Goal: Task Accomplishment & Management: Use online tool/utility

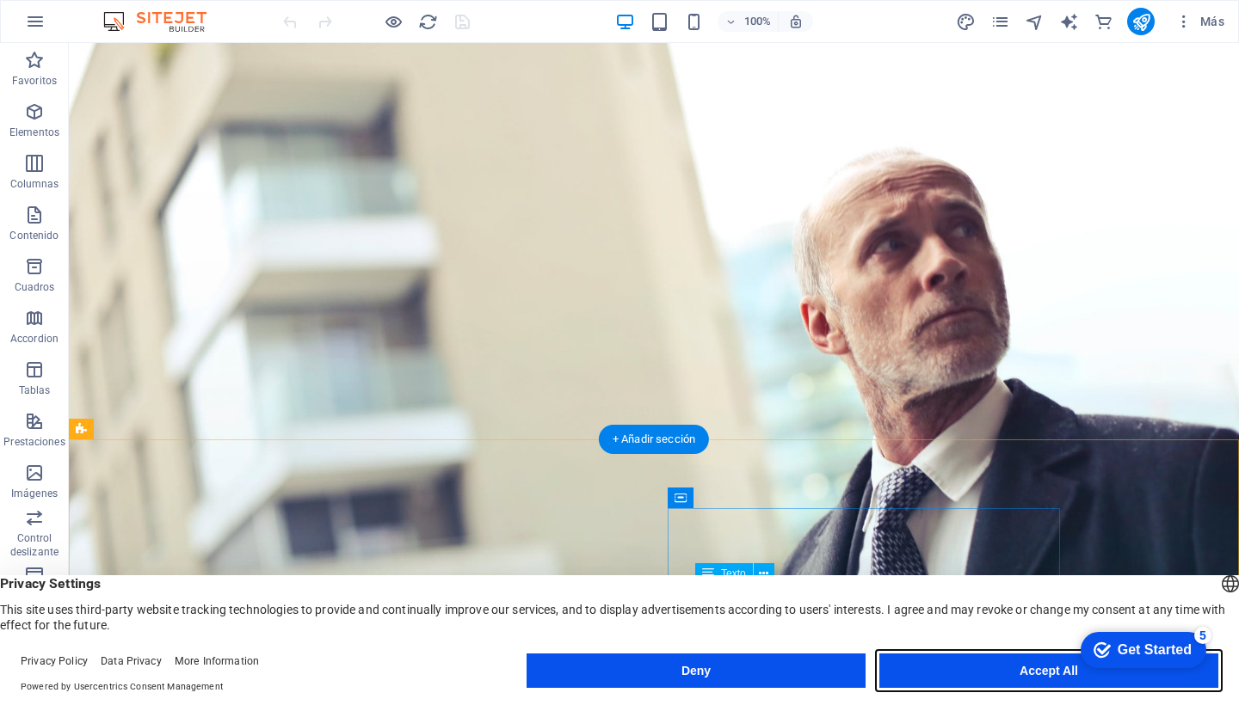
click at [1013, 687] on button "Accept All" at bounding box center [1048, 671] width 339 height 34
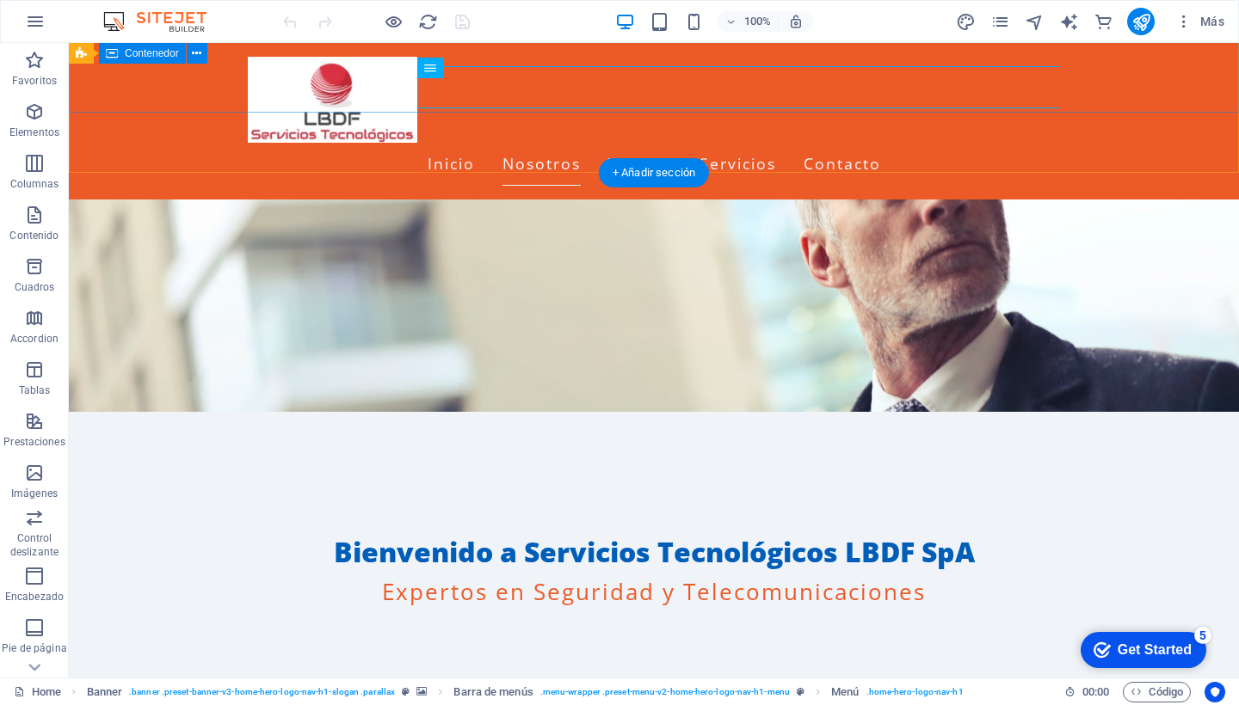
scroll to position [267, 0]
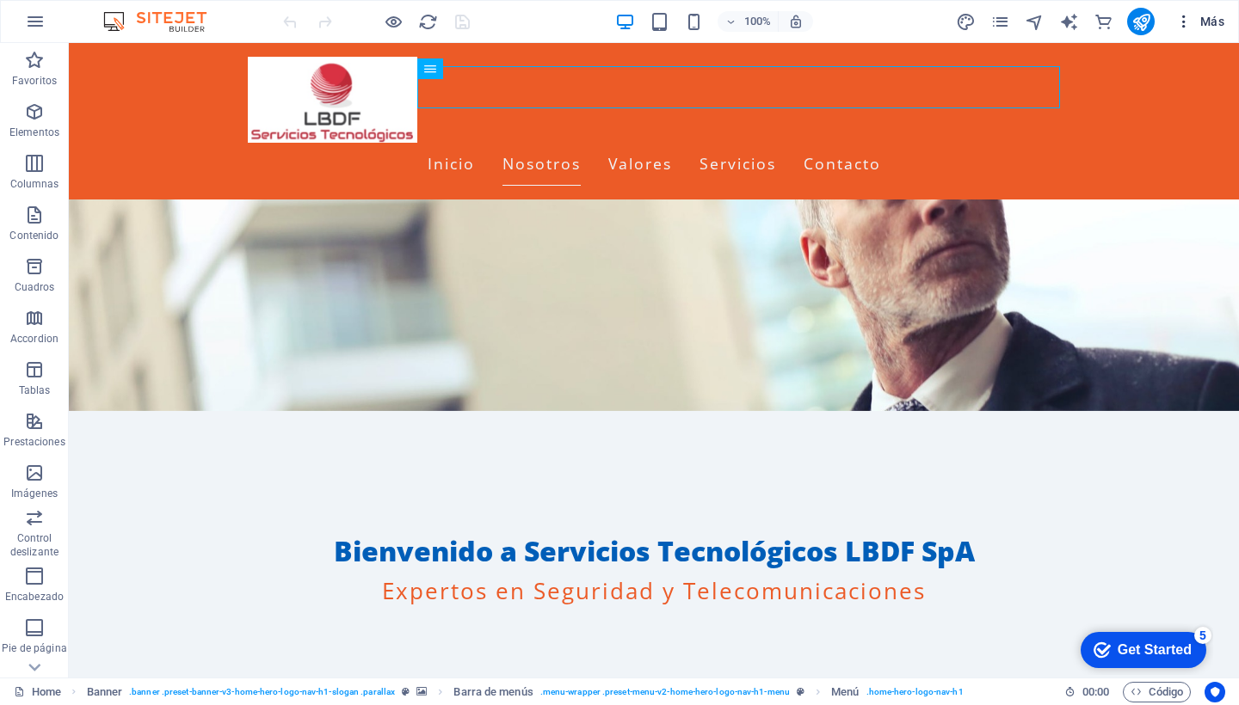
click at [1216, 22] on span "Más" at bounding box center [1199, 21] width 49 height 17
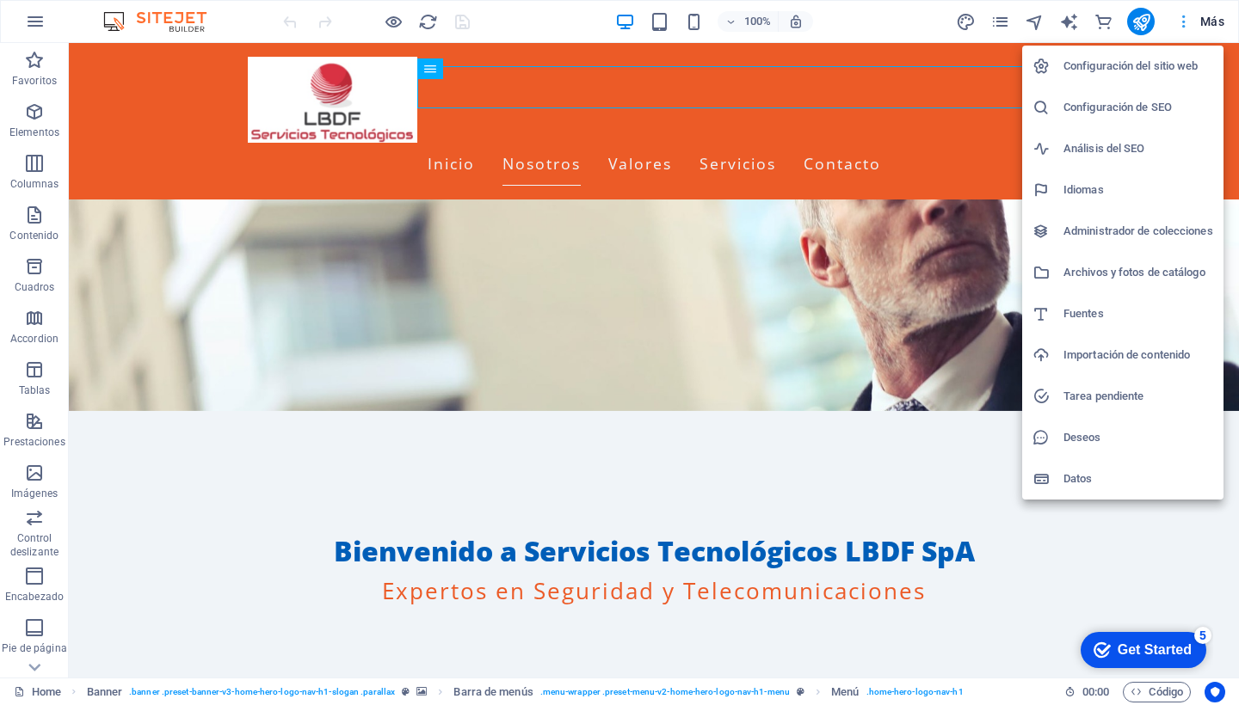
click at [1216, 22] on div at bounding box center [619, 352] width 1239 height 705
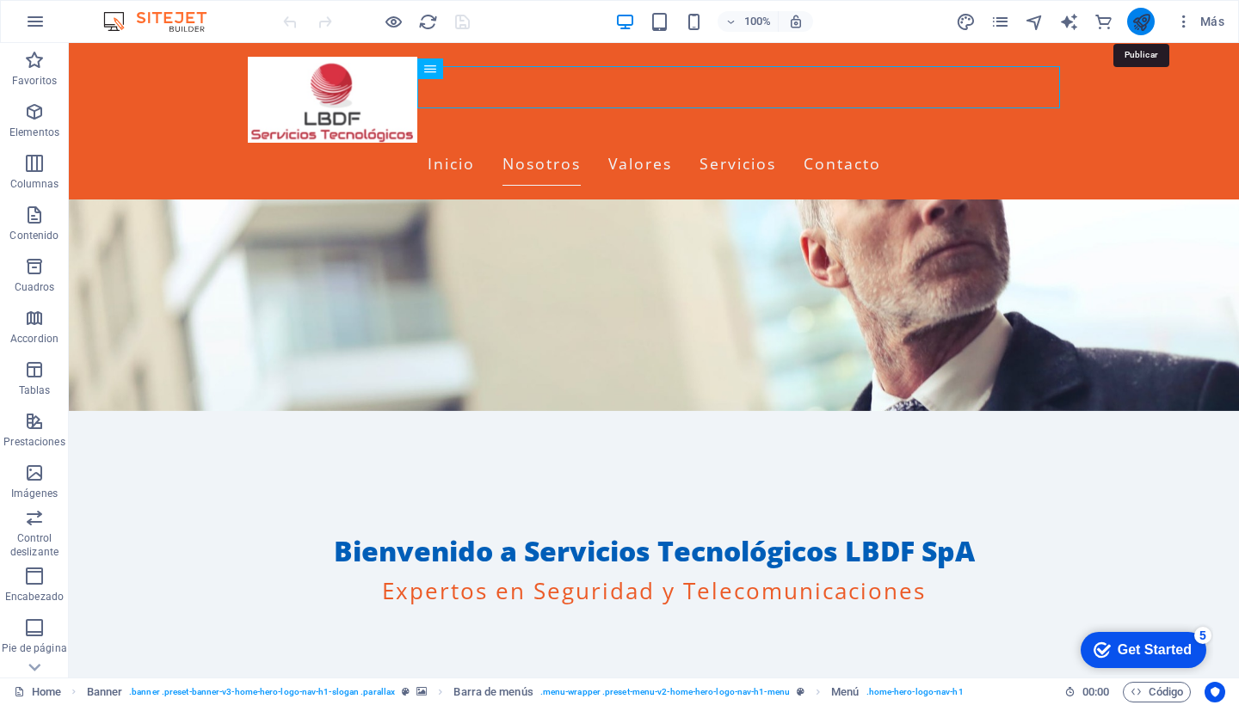
click at [1145, 22] on icon "publish" at bounding box center [1141, 22] width 20 height 20
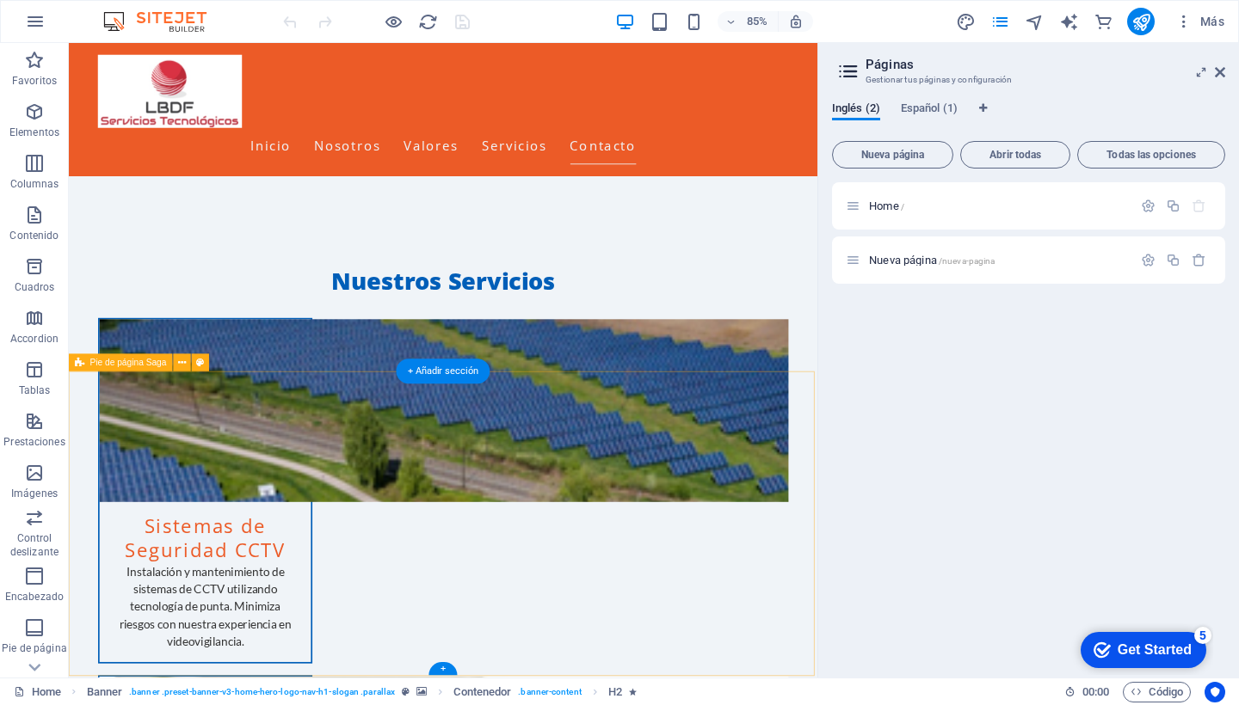
scroll to position [2545, 0]
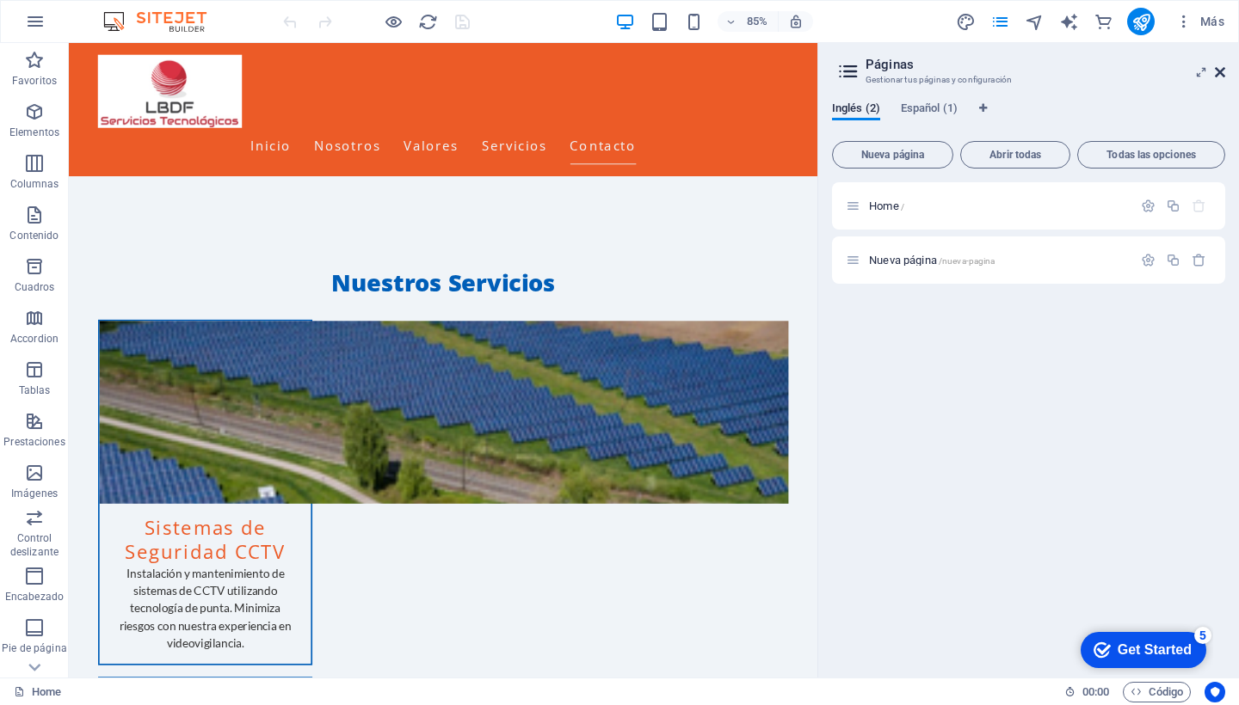
click at [1217, 71] on icon at bounding box center [1220, 72] width 10 height 14
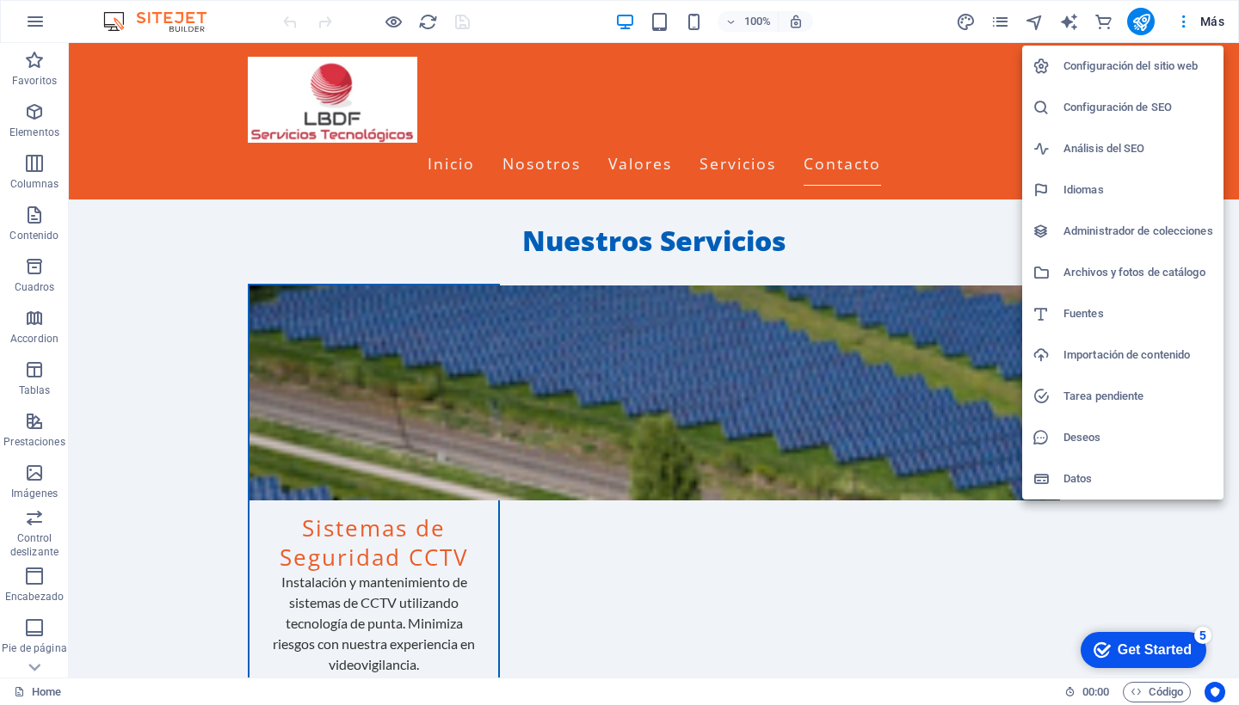
click at [1135, 71] on h6 "Configuración del sitio web" at bounding box center [1138, 66] width 150 height 21
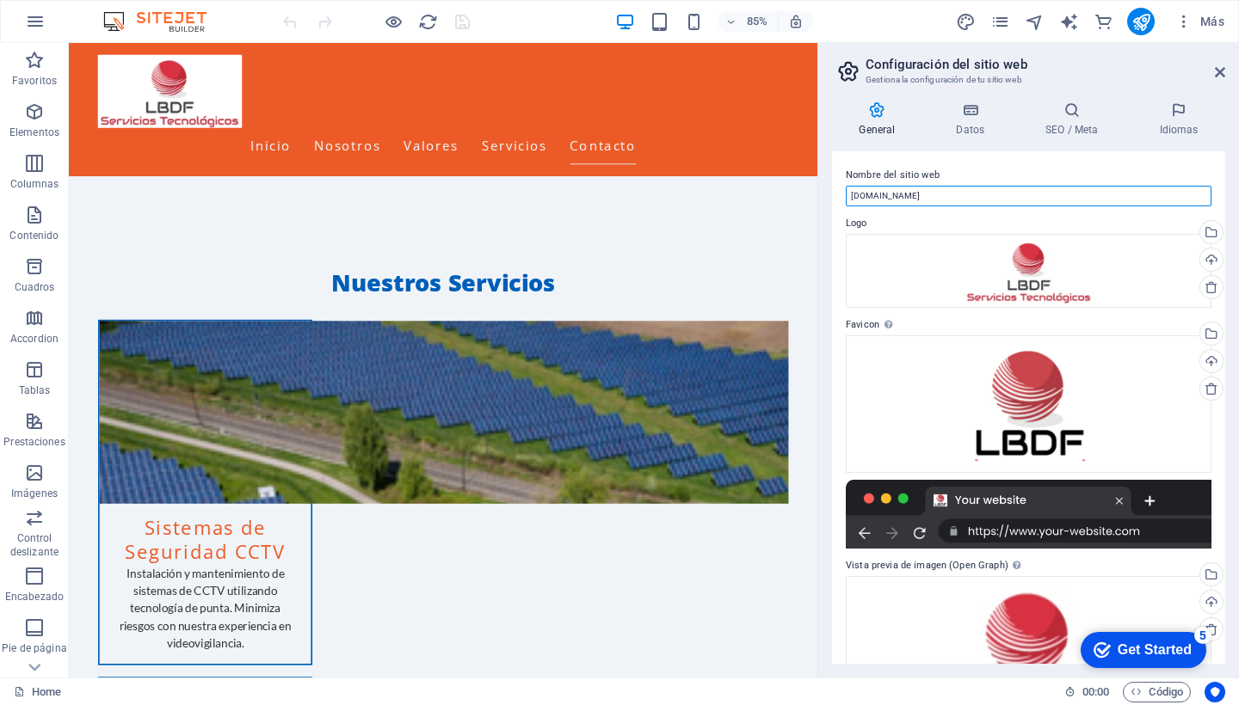
click at [851, 194] on input "lbdf.cl" at bounding box center [1029, 196] width 366 height 21
type input "[DOMAIN_NAME]"
click at [1140, 650] on div "Get Started" at bounding box center [1155, 650] width 74 height 15
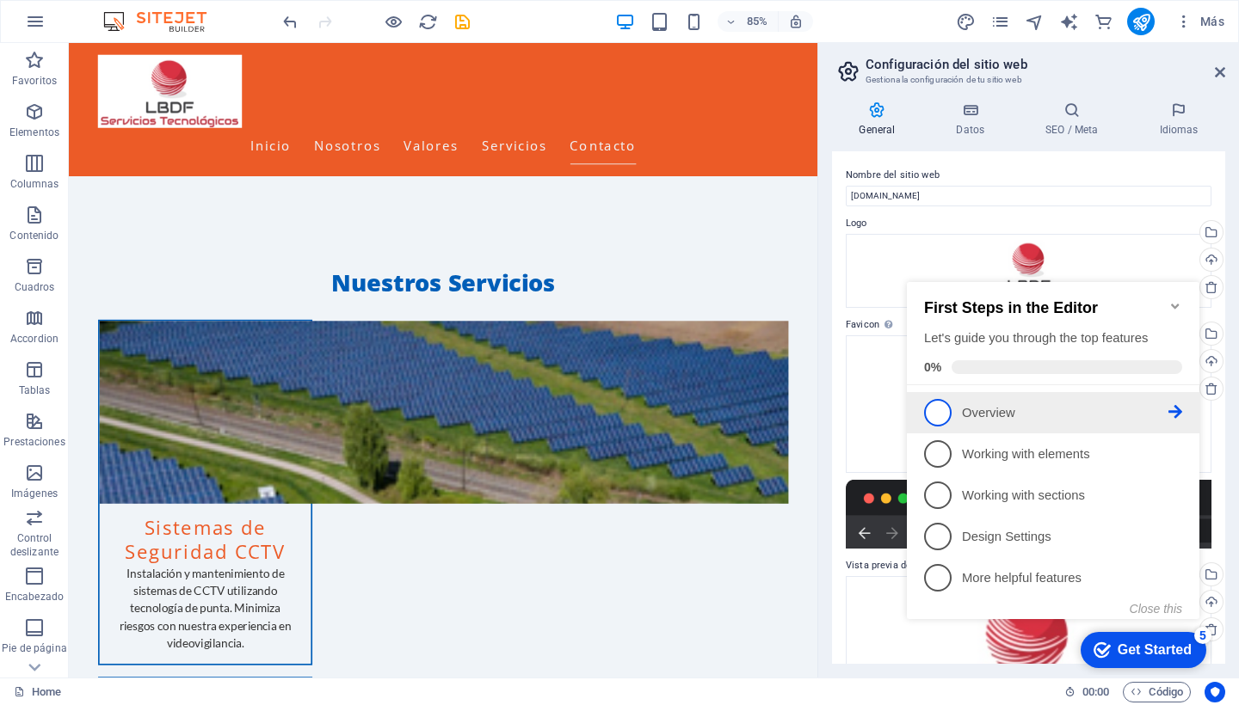
click at [947, 414] on span "1" at bounding box center [938, 413] width 28 height 28
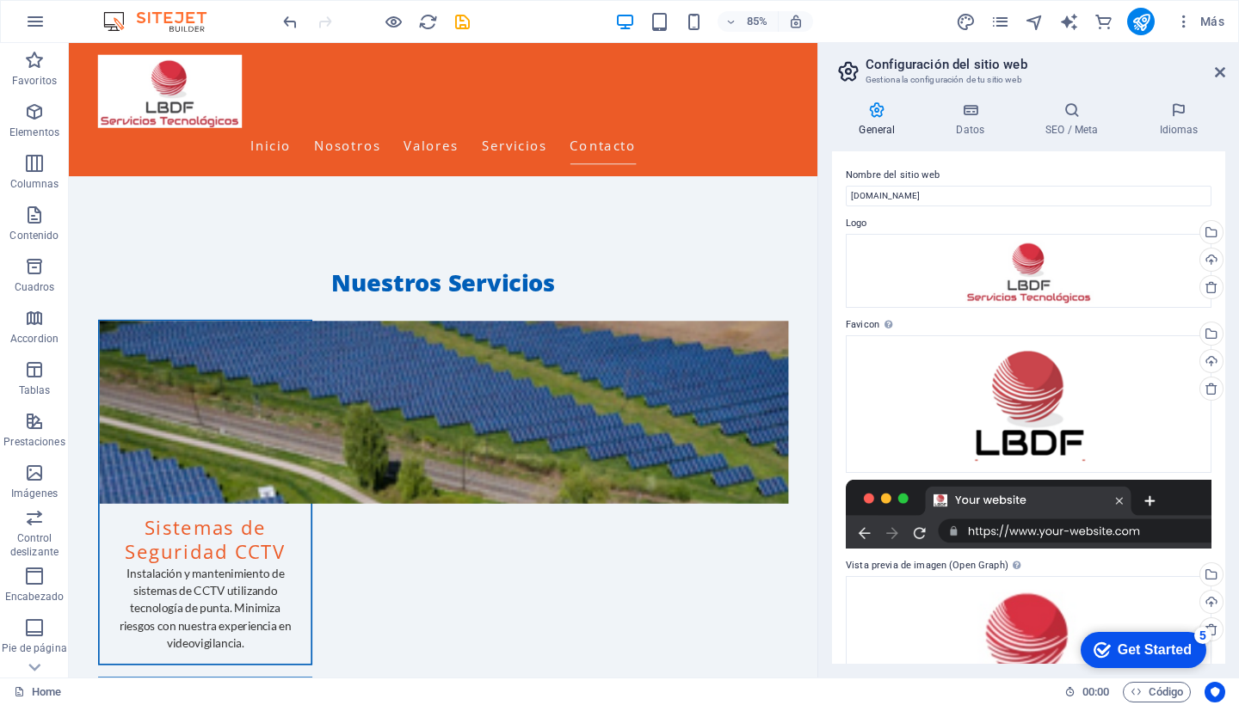
scroll to position [0, 0]
drag, startPoint x: 1131, startPoint y: 648, endPoint x: 1299, endPoint y: 1012, distance: 400.7
click at [1131, 649] on div "Get Started" at bounding box center [1155, 650] width 74 height 15
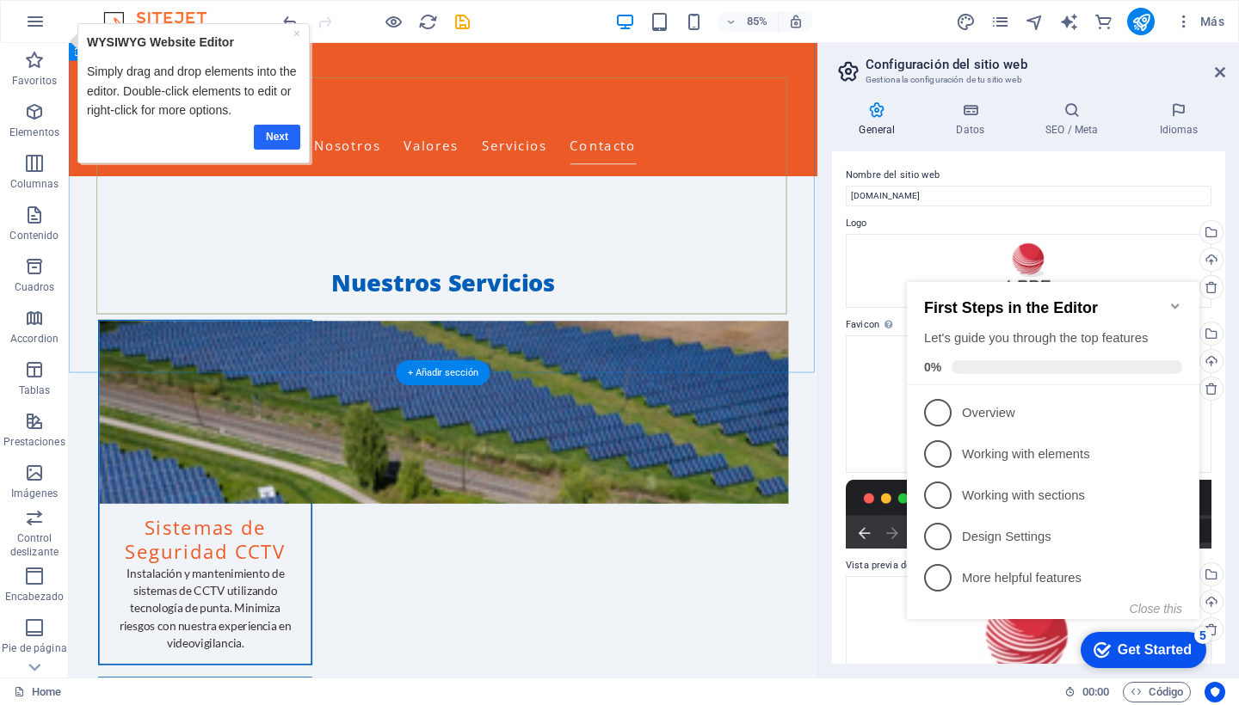
click at [274, 141] on link "Next" at bounding box center [277, 137] width 46 height 25
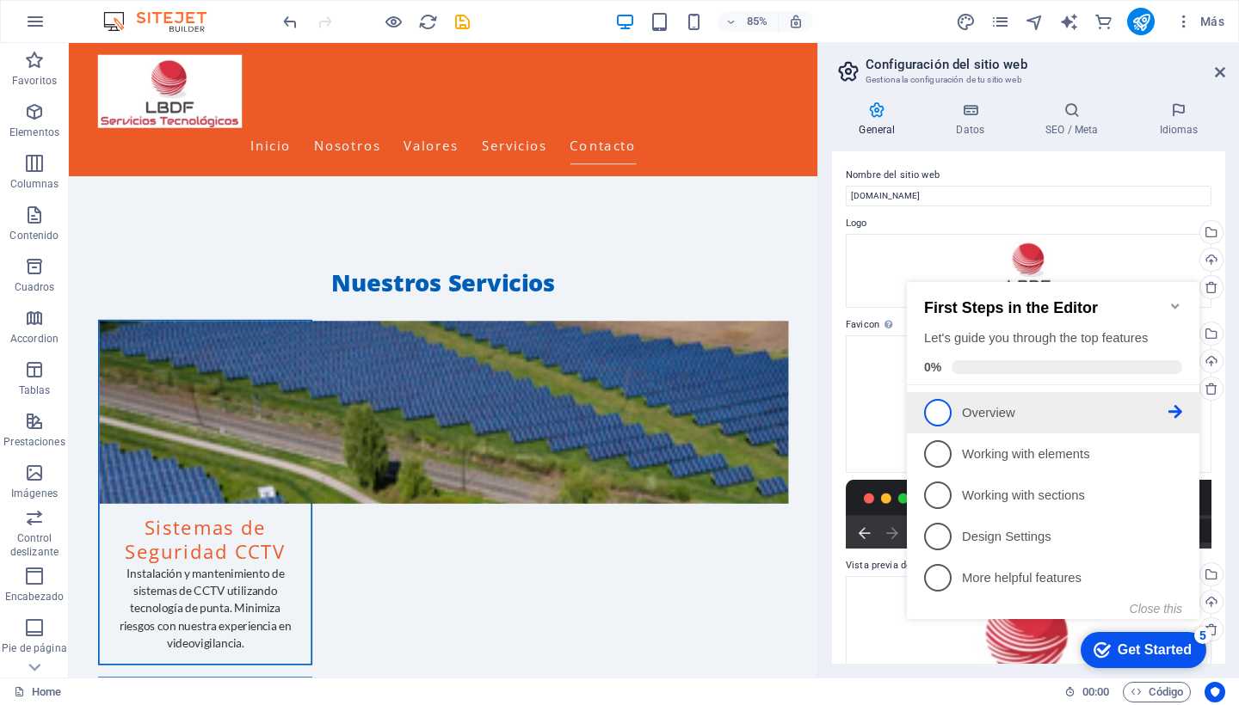
click at [996, 410] on p "Overview - incomplete" at bounding box center [1065, 413] width 206 height 18
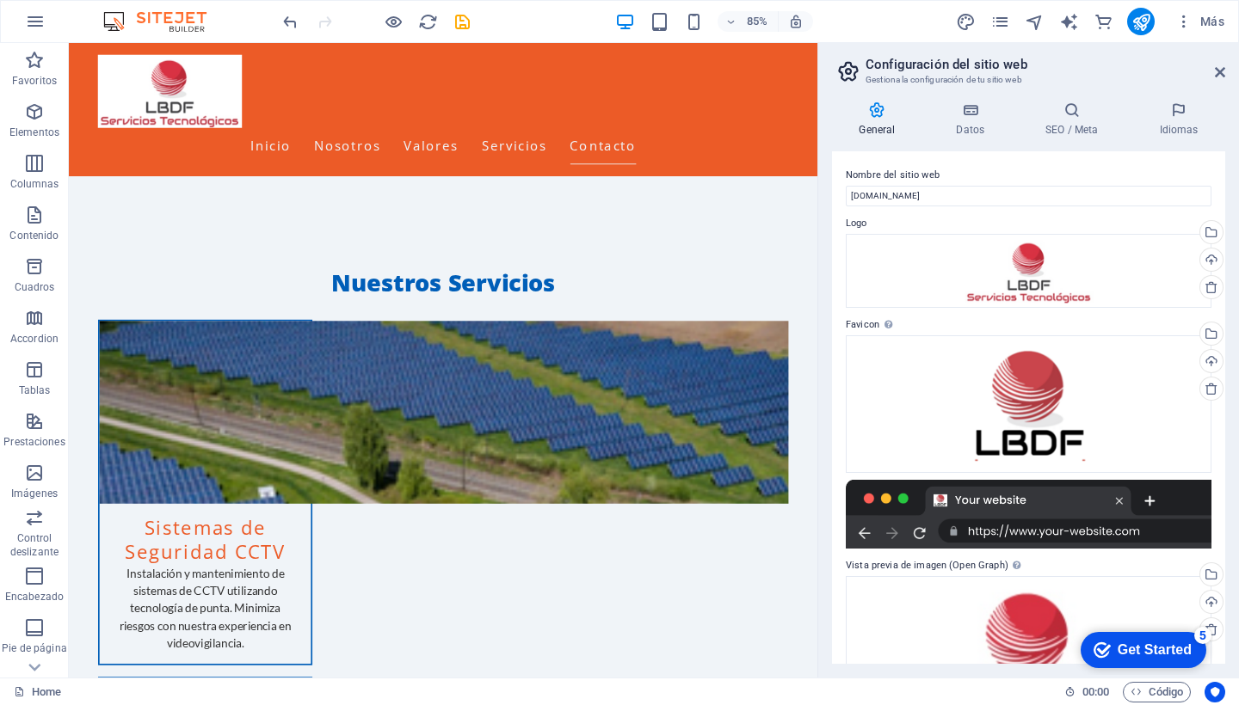
click at [1205, 637] on div "5" at bounding box center [1202, 635] width 17 height 17
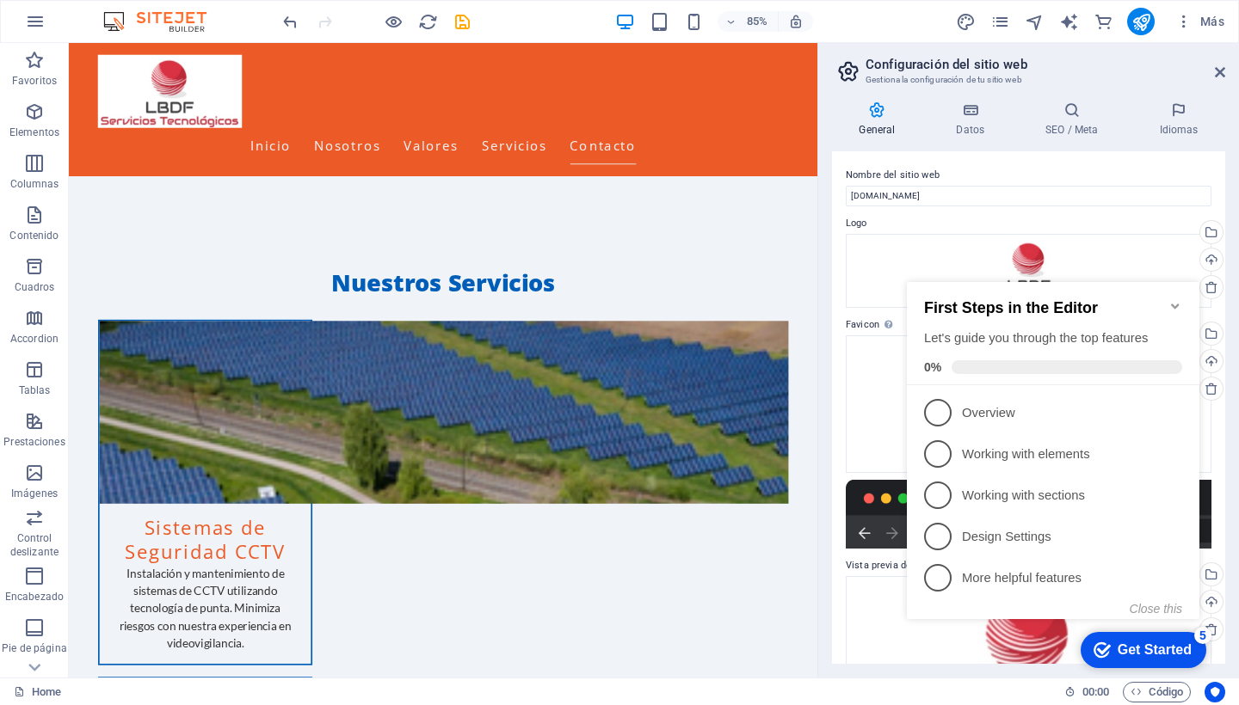
click at [1205, 637] on div "5" at bounding box center [1202, 635] width 17 height 17
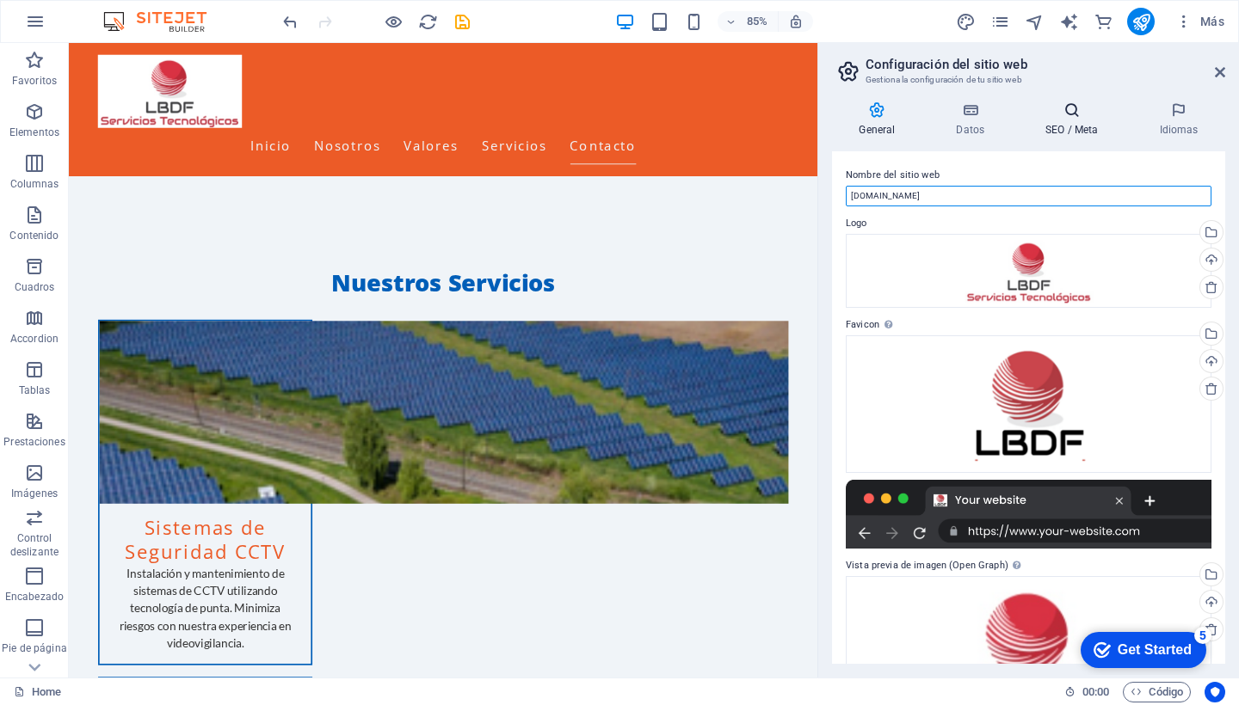
click at [1063, 114] on icon at bounding box center [1072, 110] width 107 height 17
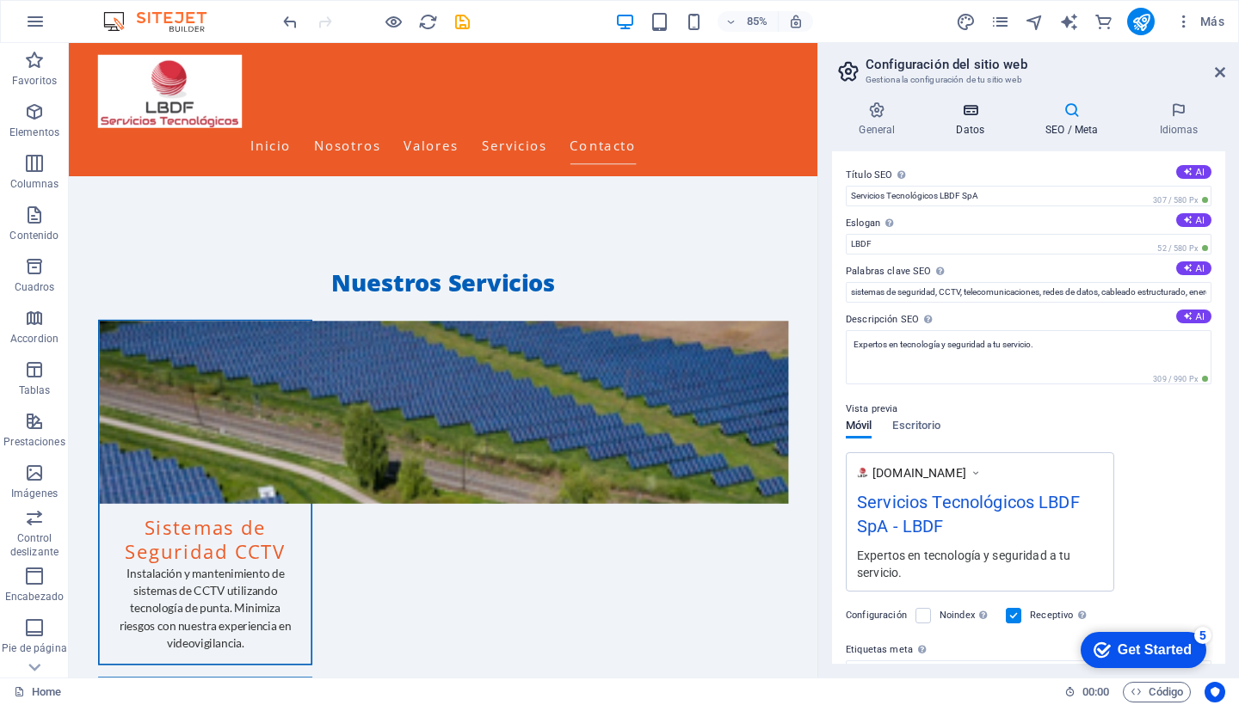
click at [974, 110] on icon at bounding box center [970, 110] width 83 height 17
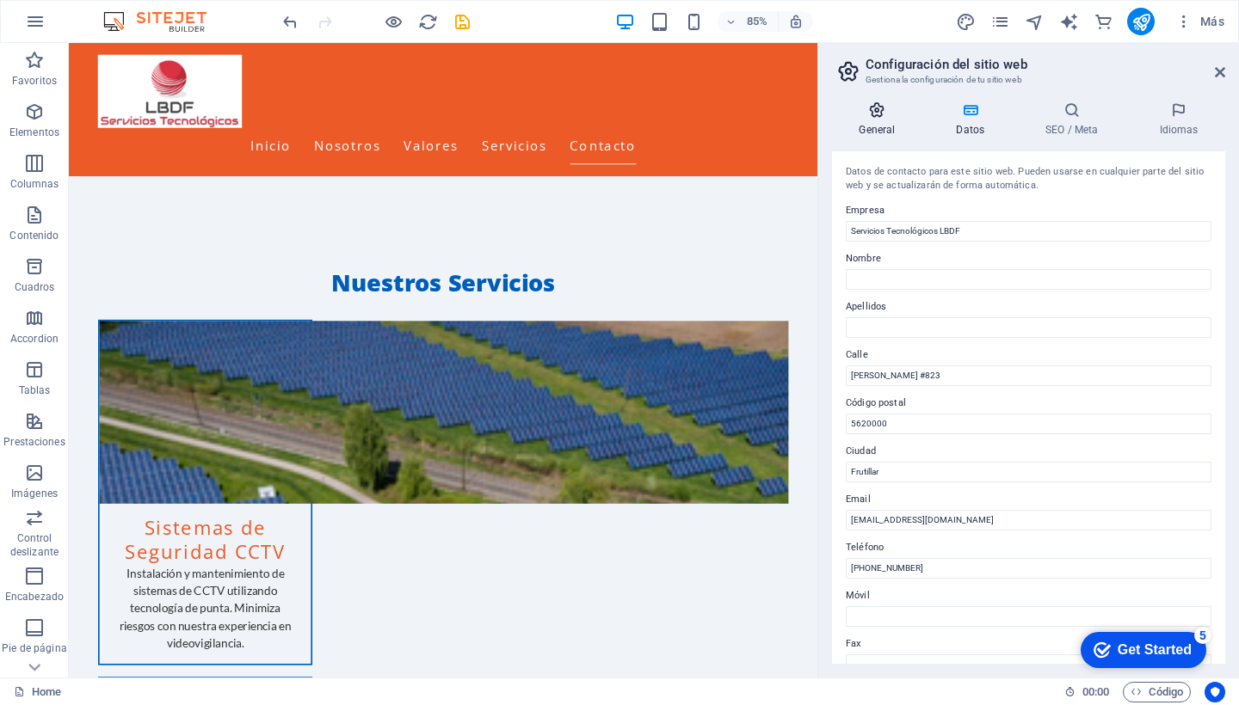
click at [876, 119] on h4 "General" at bounding box center [880, 120] width 97 height 36
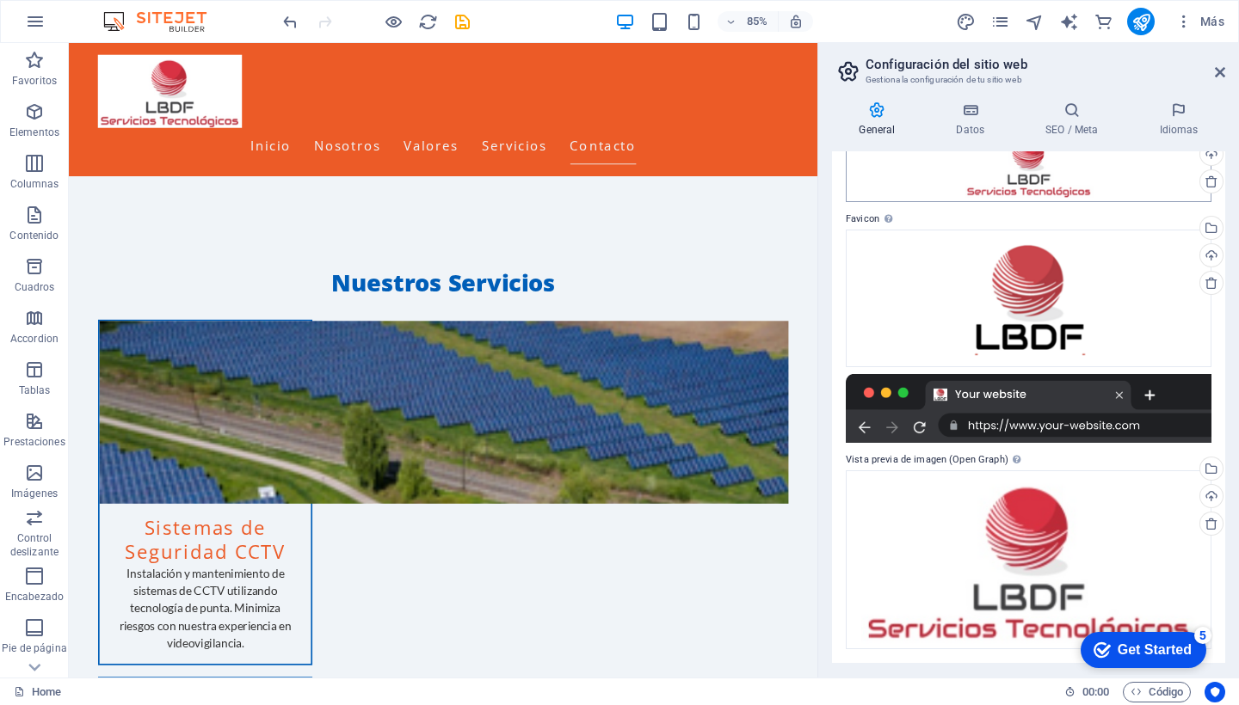
scroll to position [105, 0]
click at [1225, 71] on aside "Configuración del sitio web Gestiona la configuración de tu sitio web General D…" at bounding box center [1028, 360] width 422 height 635
click at [1218, 74] on icon at bounding box center [1220, 72] width 10 height 14
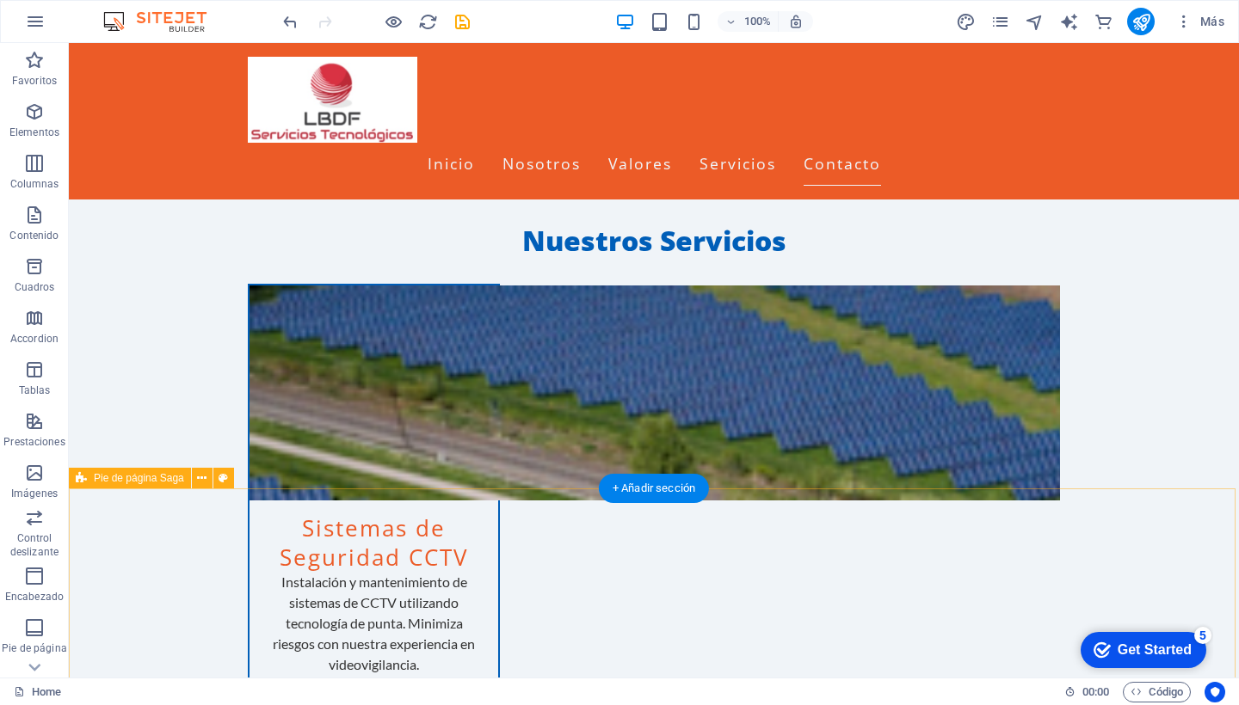
click at [1130, 661] on div "checkmark Get Started 5" at bounding box center [1144, 650] width 126 height 36
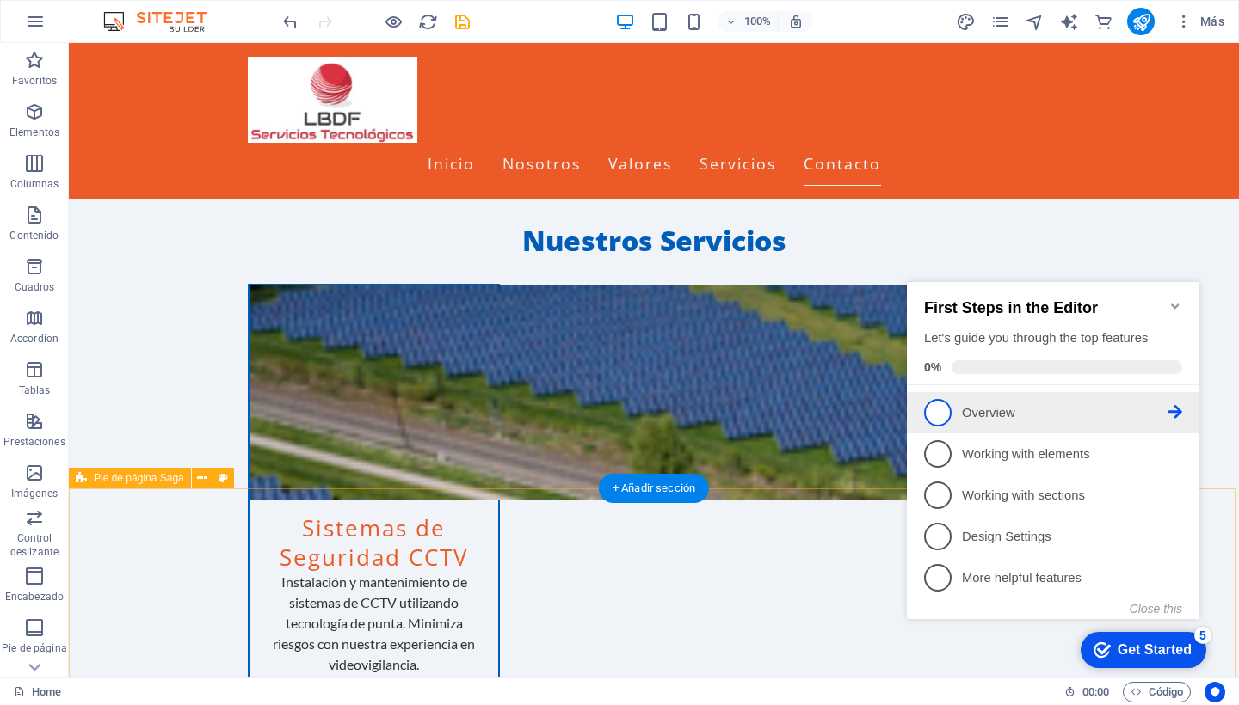
click at [946, 414] on span "1" at bounding box center [938, 413] width 28 height 28
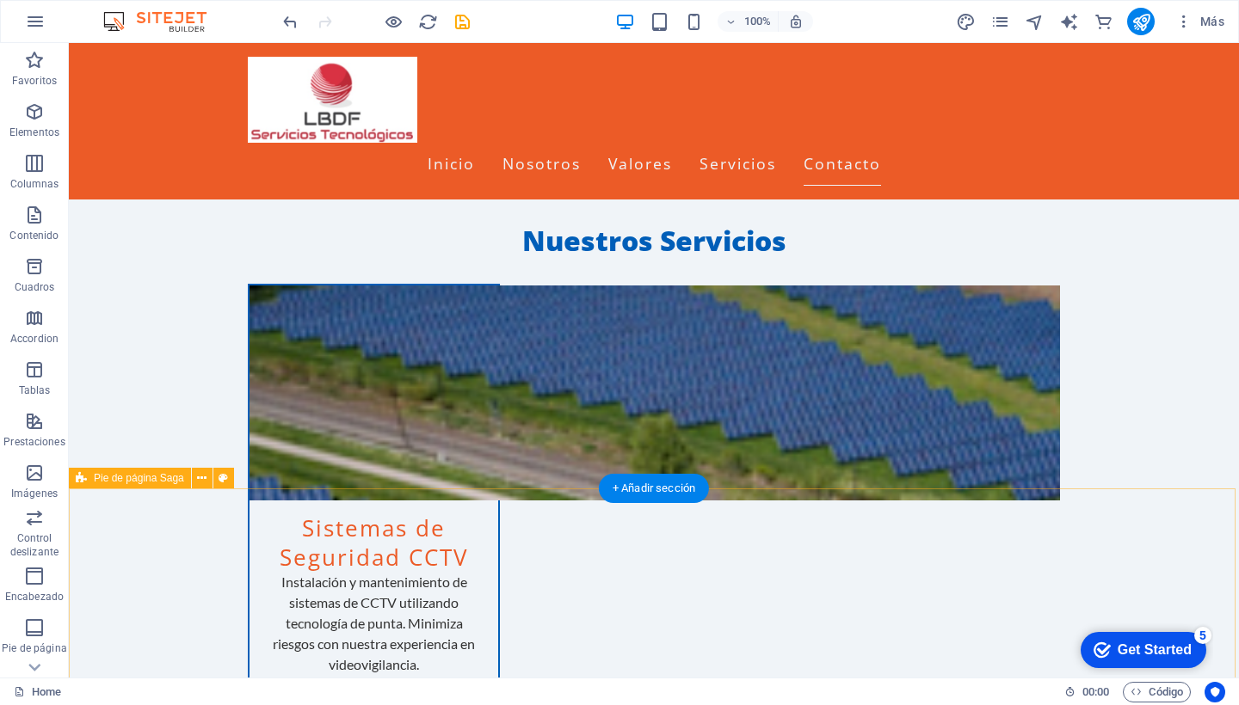
click at [1150, 648] on div "Get Started" at bounding box center [1155, 650] width 74 height 15
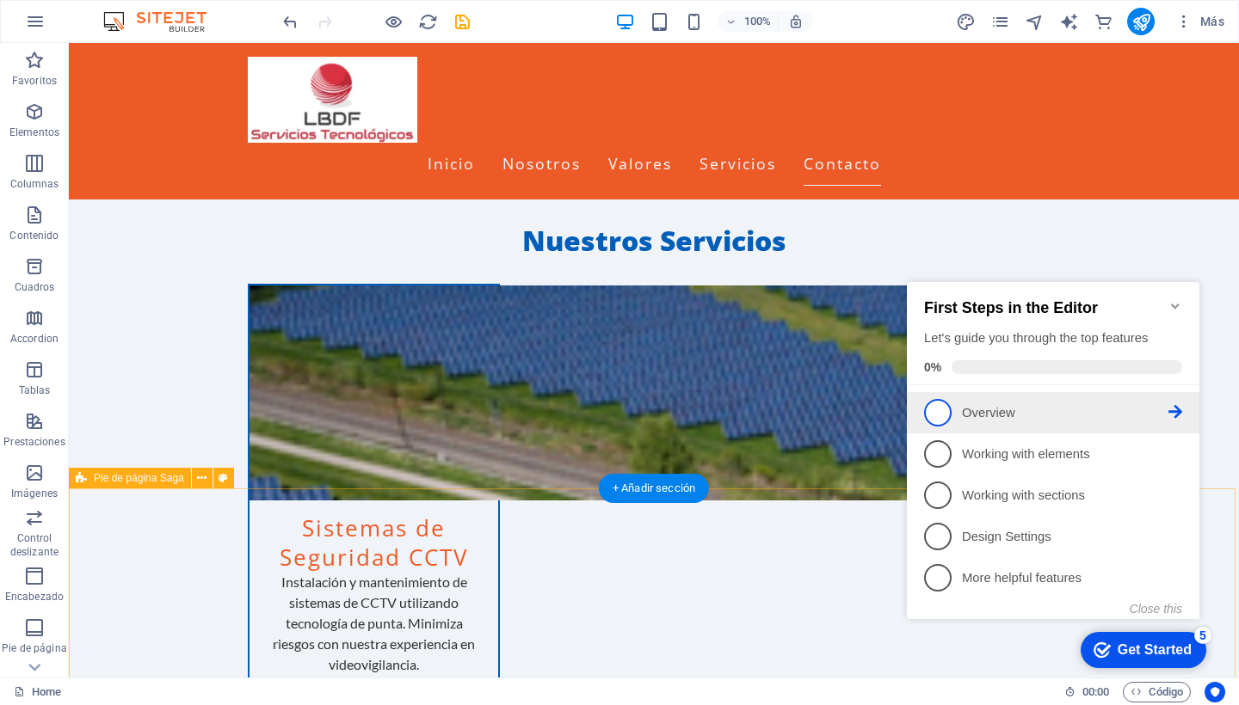
click at [1173, 409] on icon at bounding box center [1175, 412] width 14 height 14
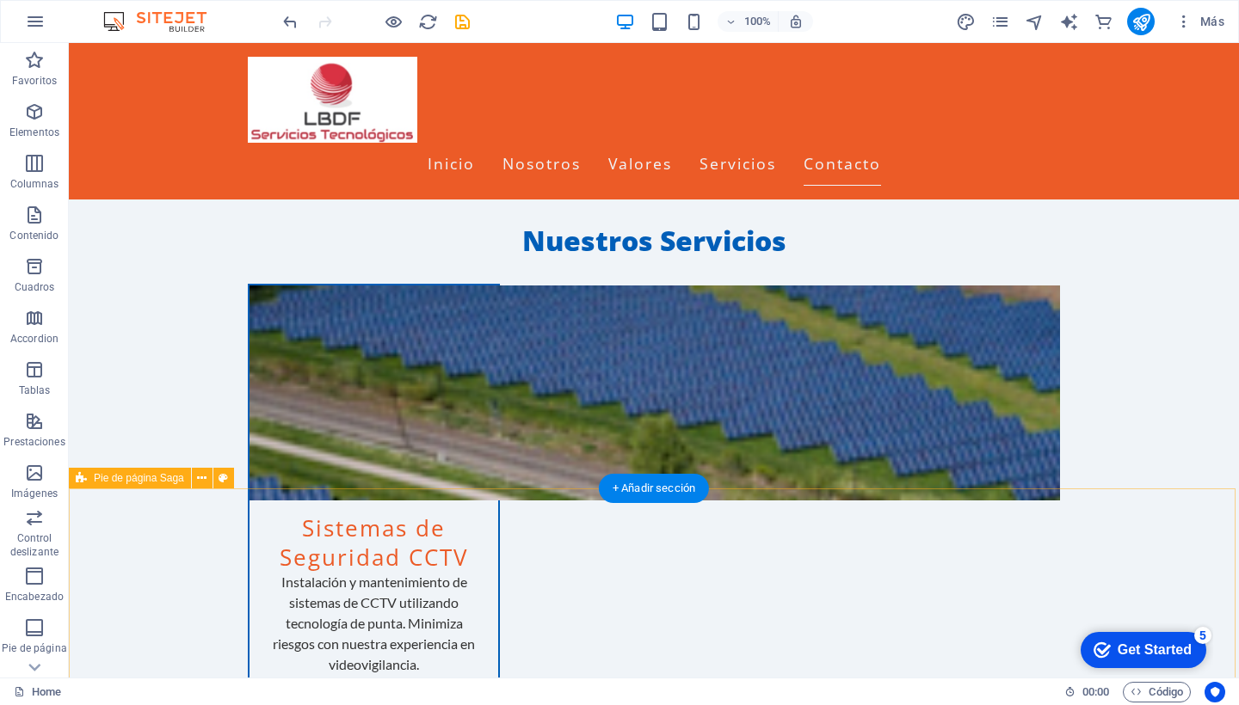
click at [1205, 638] on div "5" at bounding box center [1202, 635] width 17 height 17
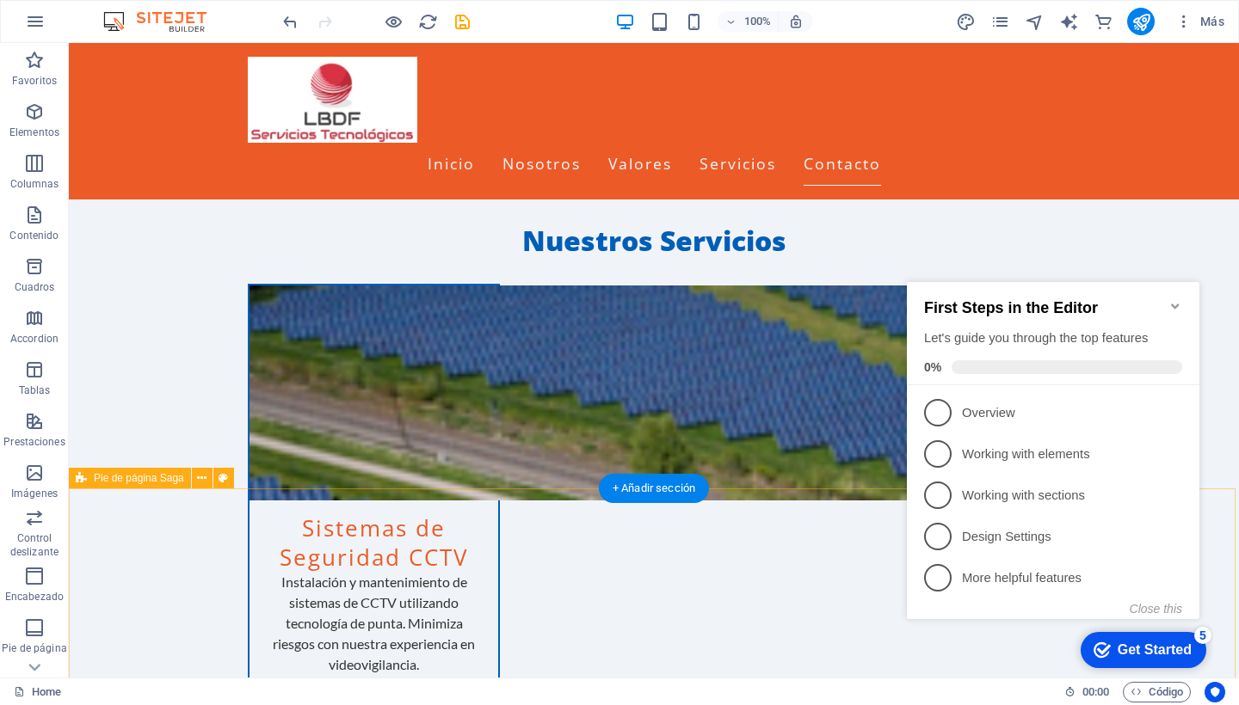
click at [1159, 648] on div "Get Started" at bounding box center [1155, 650] width 74 height 15
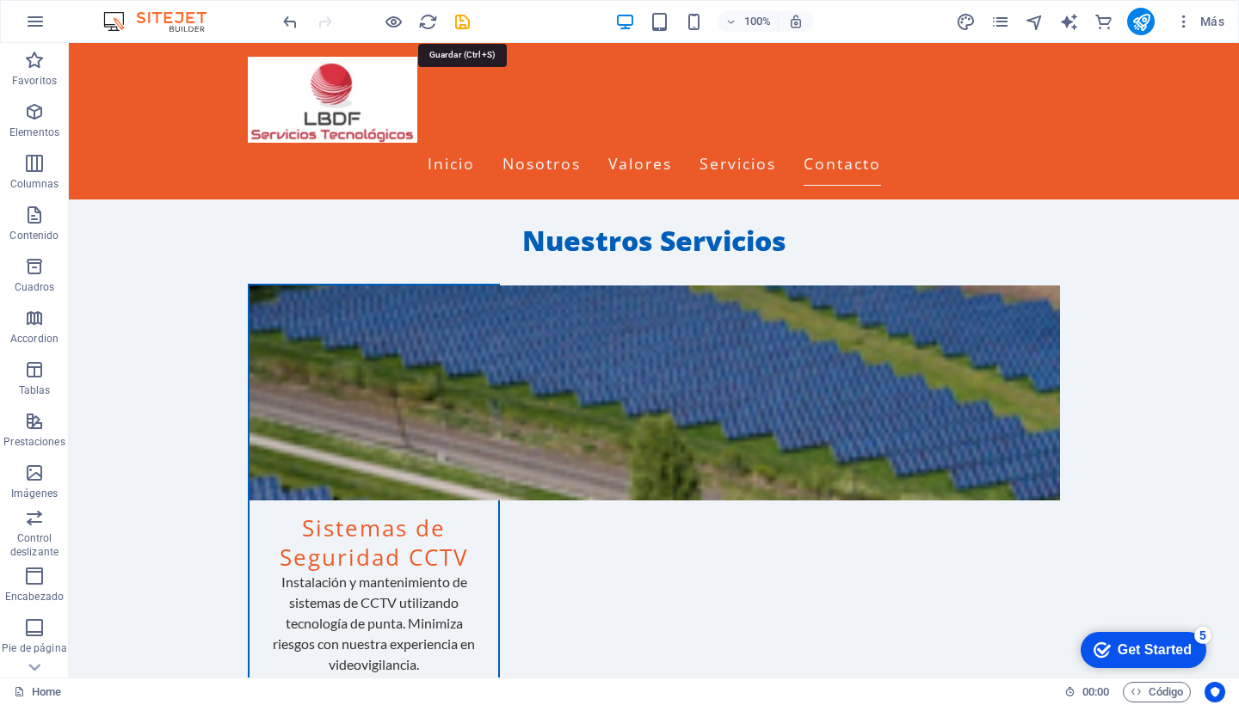
click at [0, 0] on icon "reload" at bounding box center [0, 0] width 0 height 0
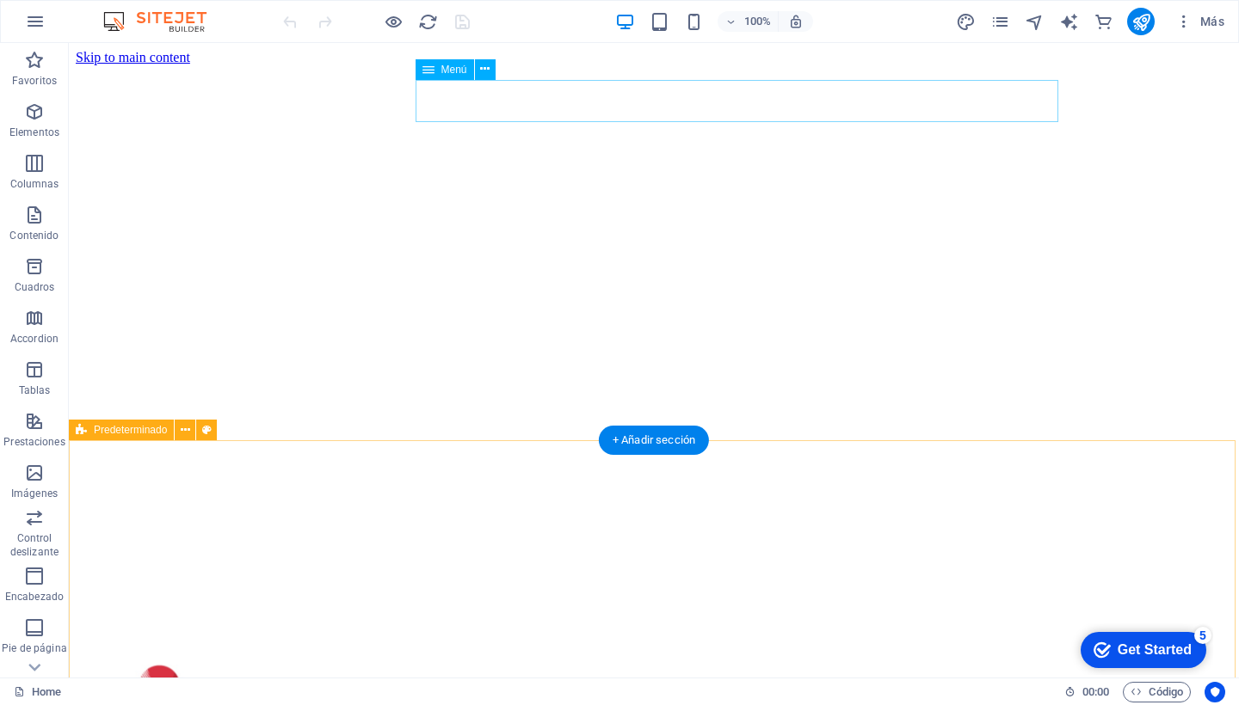
scroll to position [0, 0]
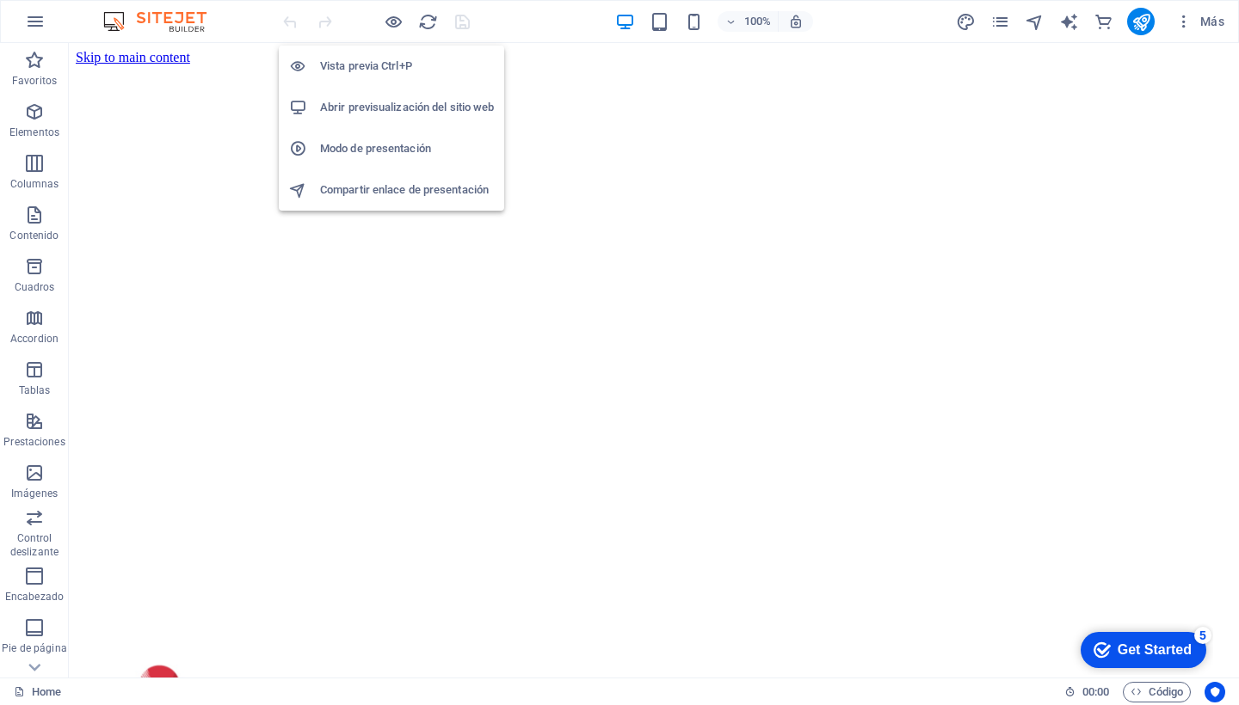
click at [366, 65] on h6 "Vista previa Ctrl+P" at bounding box center [407, 66] width 174 height 21
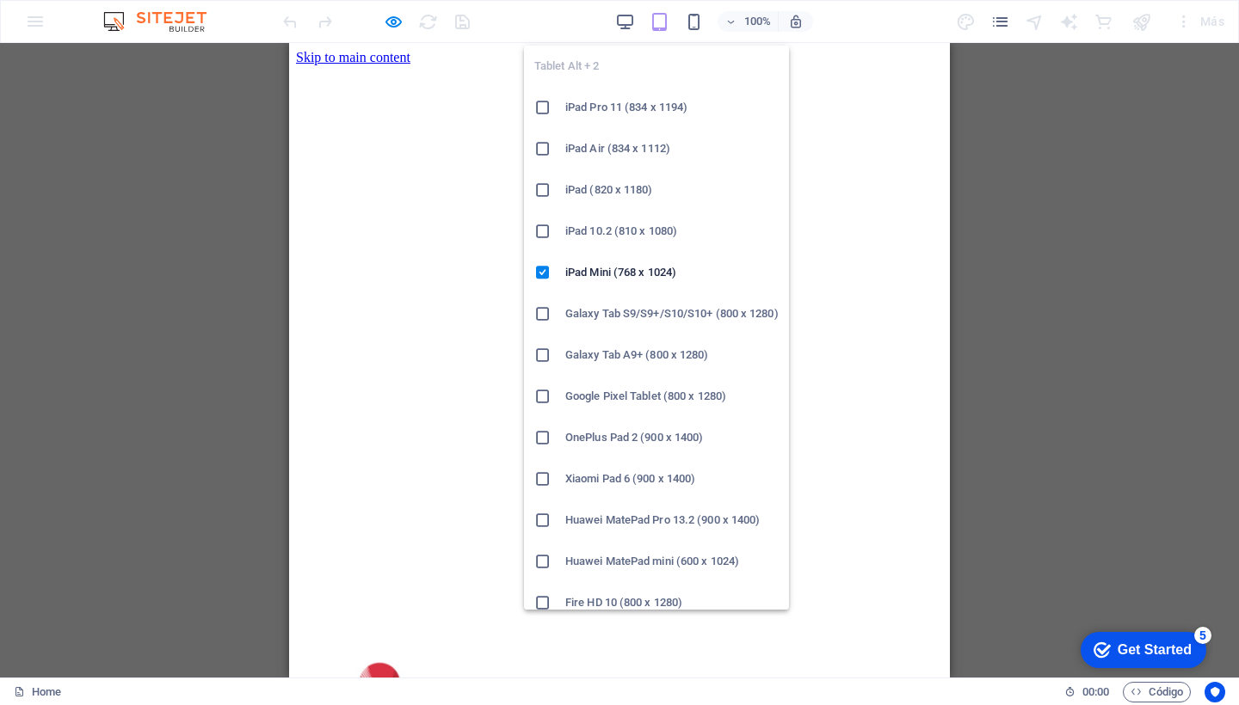
click at [631, 109] on h6 "iPad Pro 11 (834 x 1194)" at bounding box center [671, 107] width 213 height 21
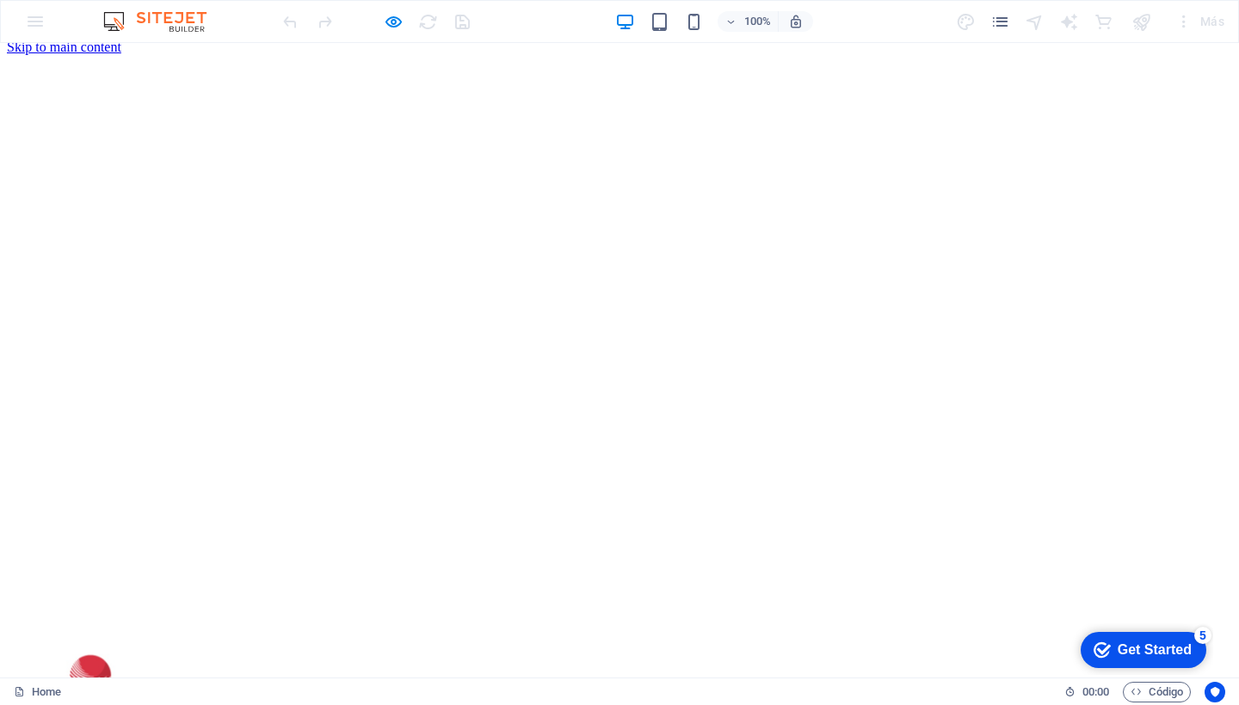
scroll to position [20, 0]
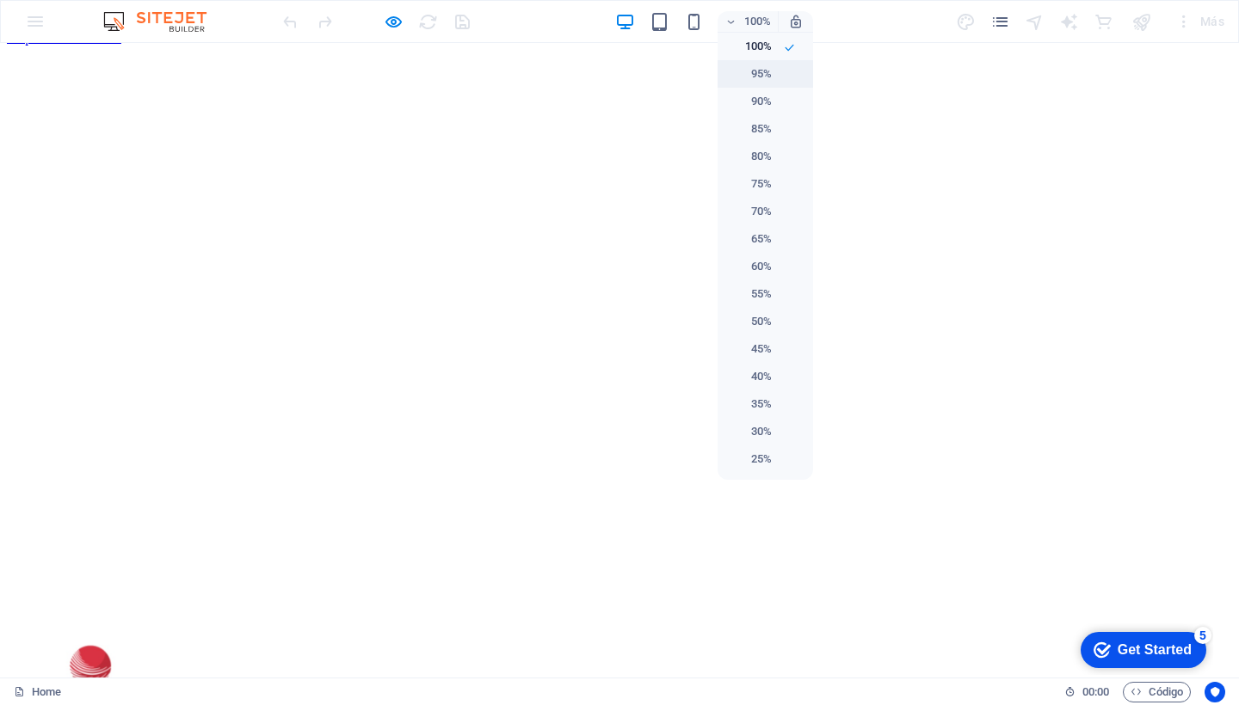
click at [759, 76] on h6 "95%" at bounding box center [750, 74] width 44 height 21
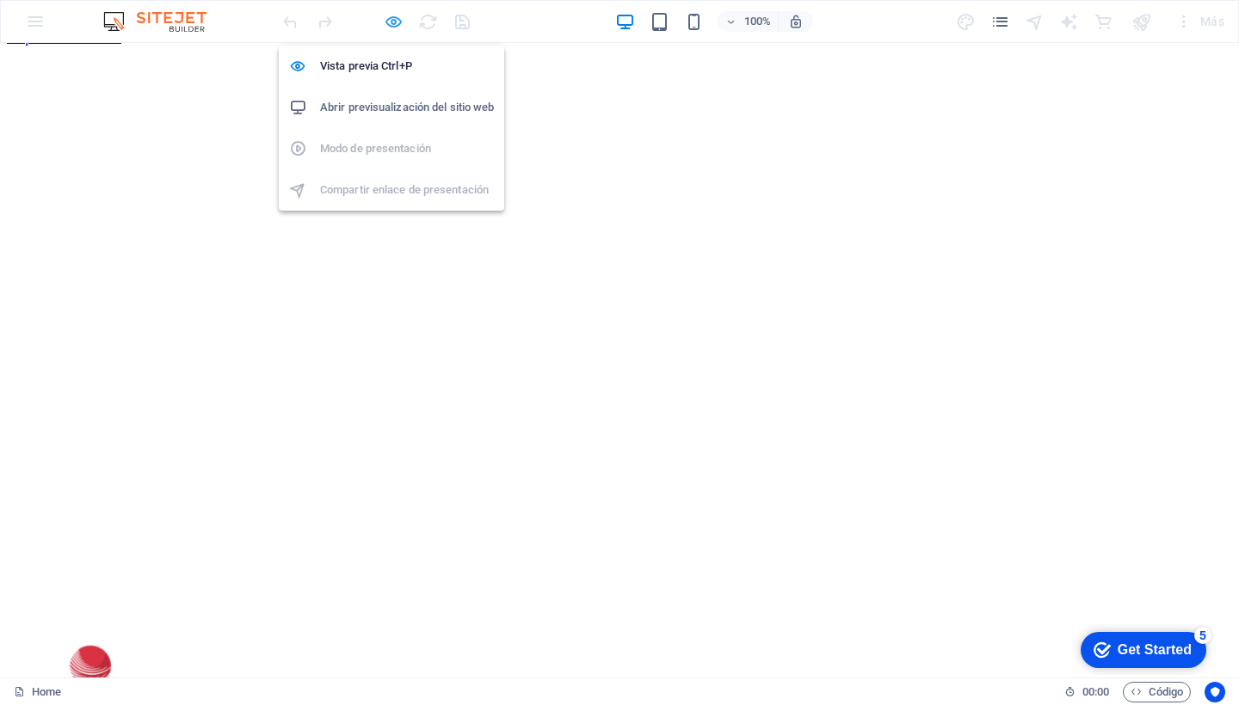
click at [397, 23] on icon "button" at bounding box center [394, 22] width 20 height 20
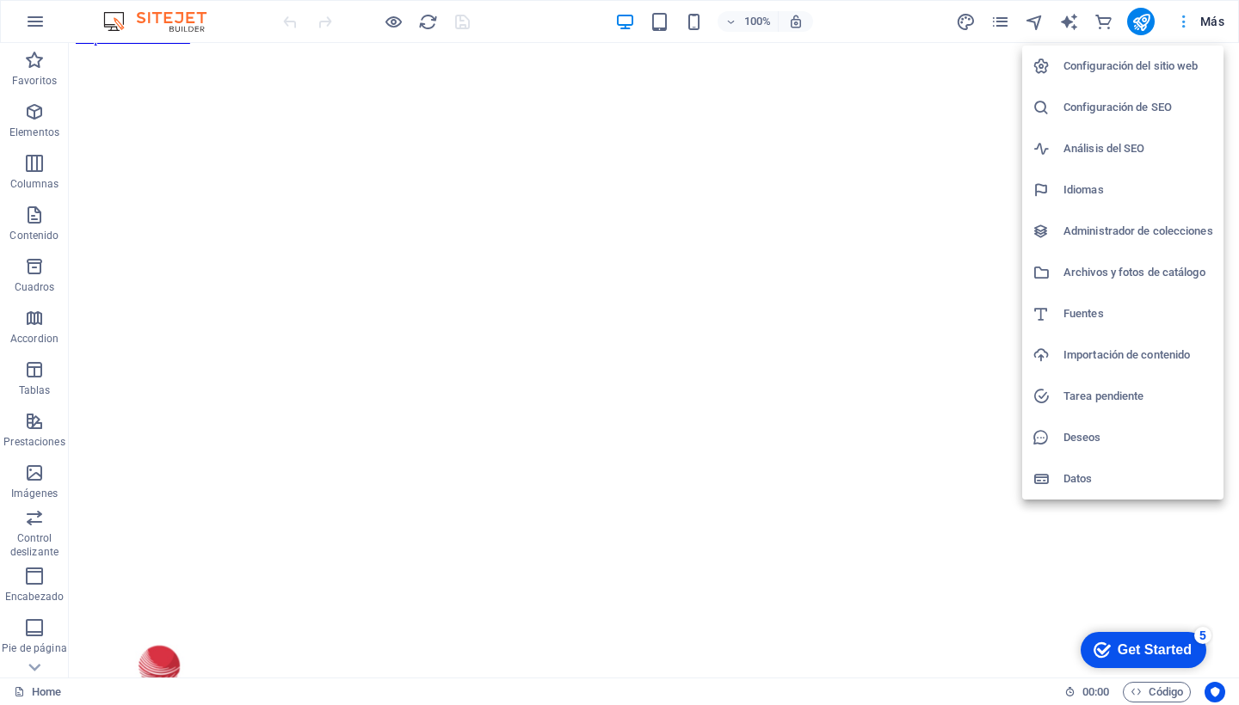
click at [1188, 21] on div at bounding box center [619, 352] width 1239 height 705
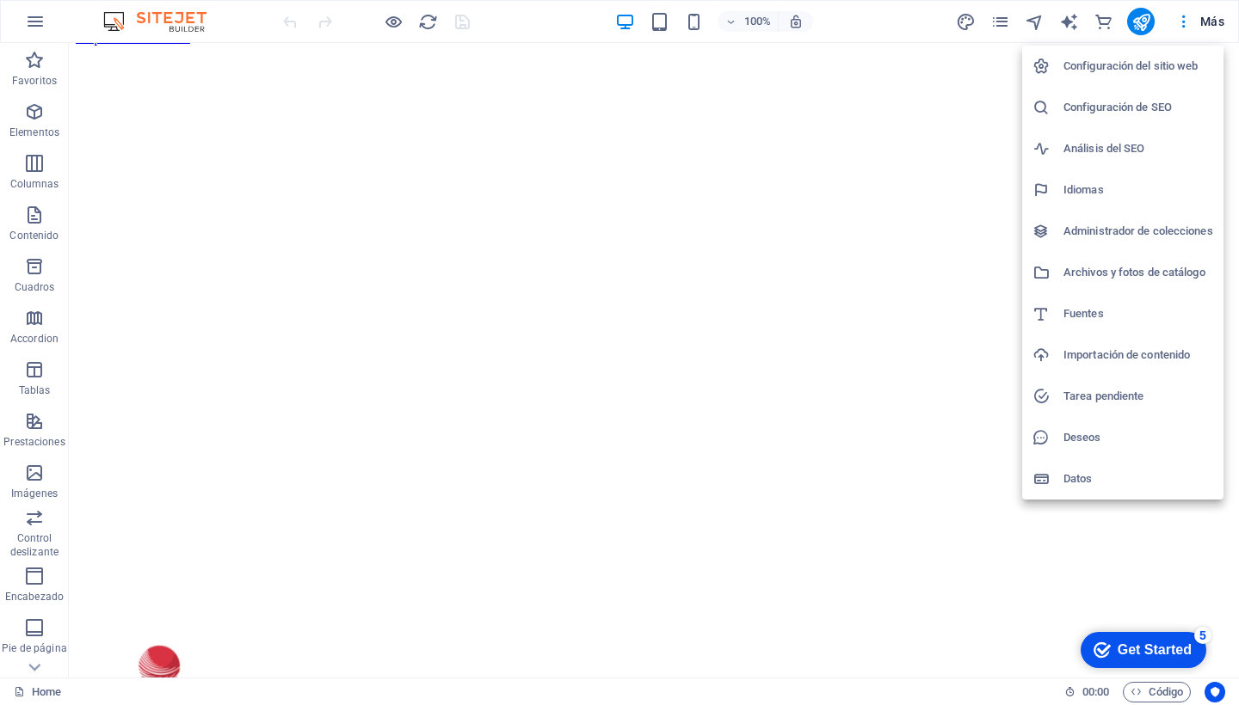
click at [1215, 20] on div at bounding box center [619, 352] width 1239 height 705
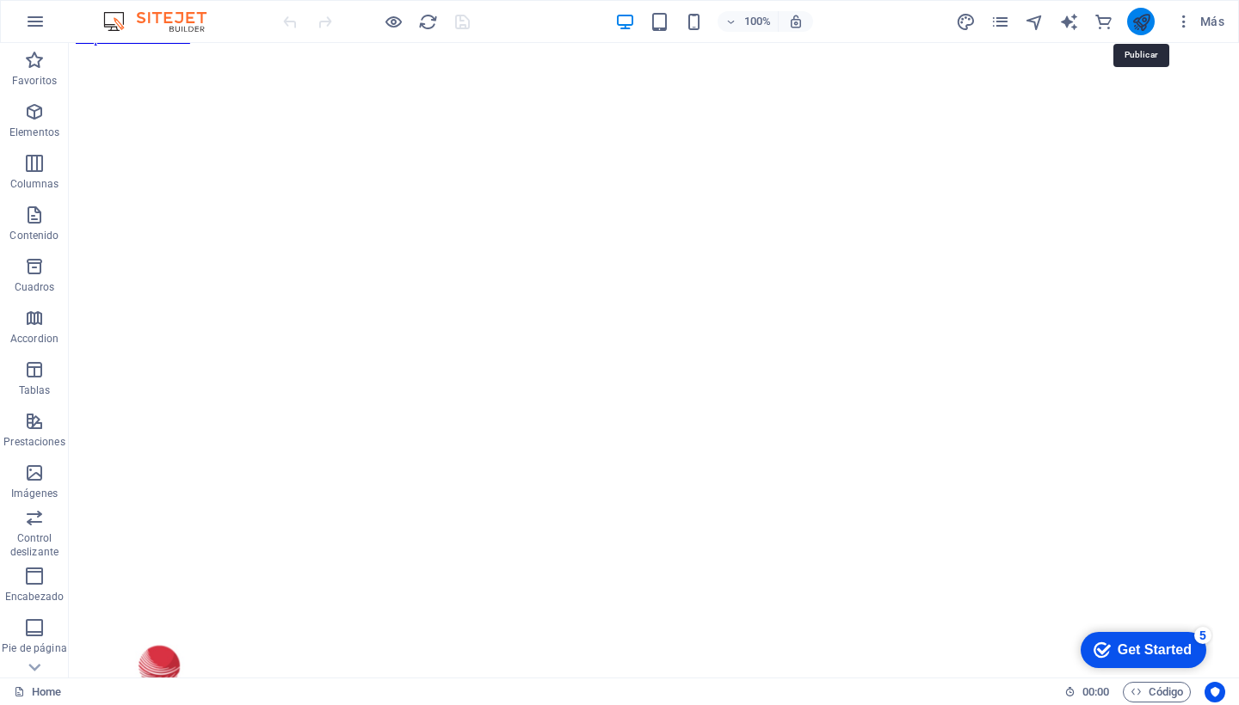
click at [0, 0] on icon "publish" at bounding box center [0, 0] width 0 height 0
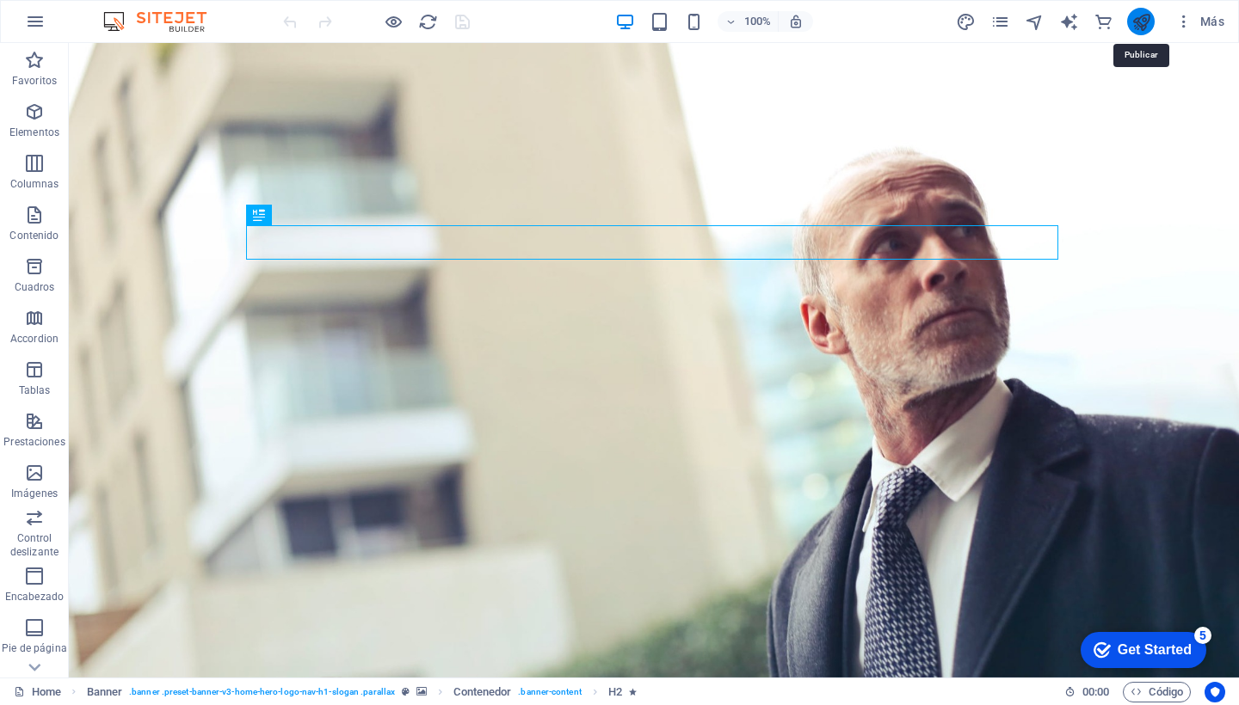
click at [0, 0] on icon "publish" at bounding box center [0, 0] width 0 height 0
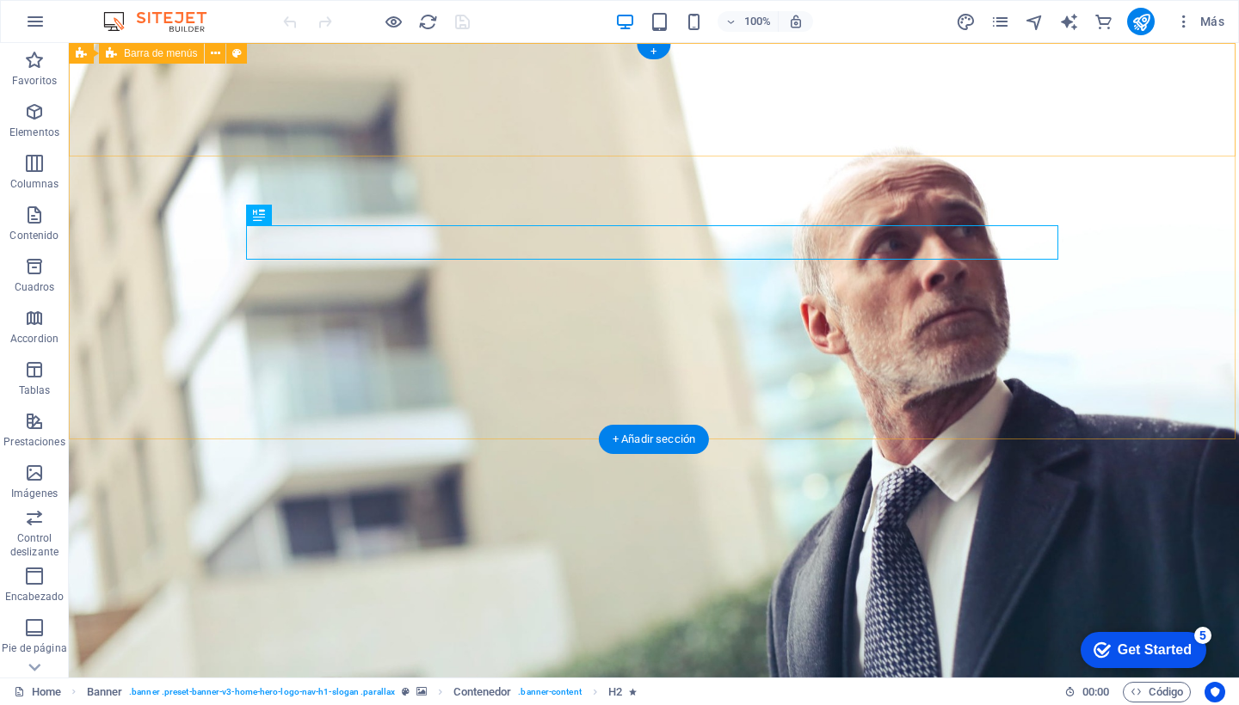
click at [155, 55] on span "Barra de menús" at bounding box center [160, 53] width 73 height 10
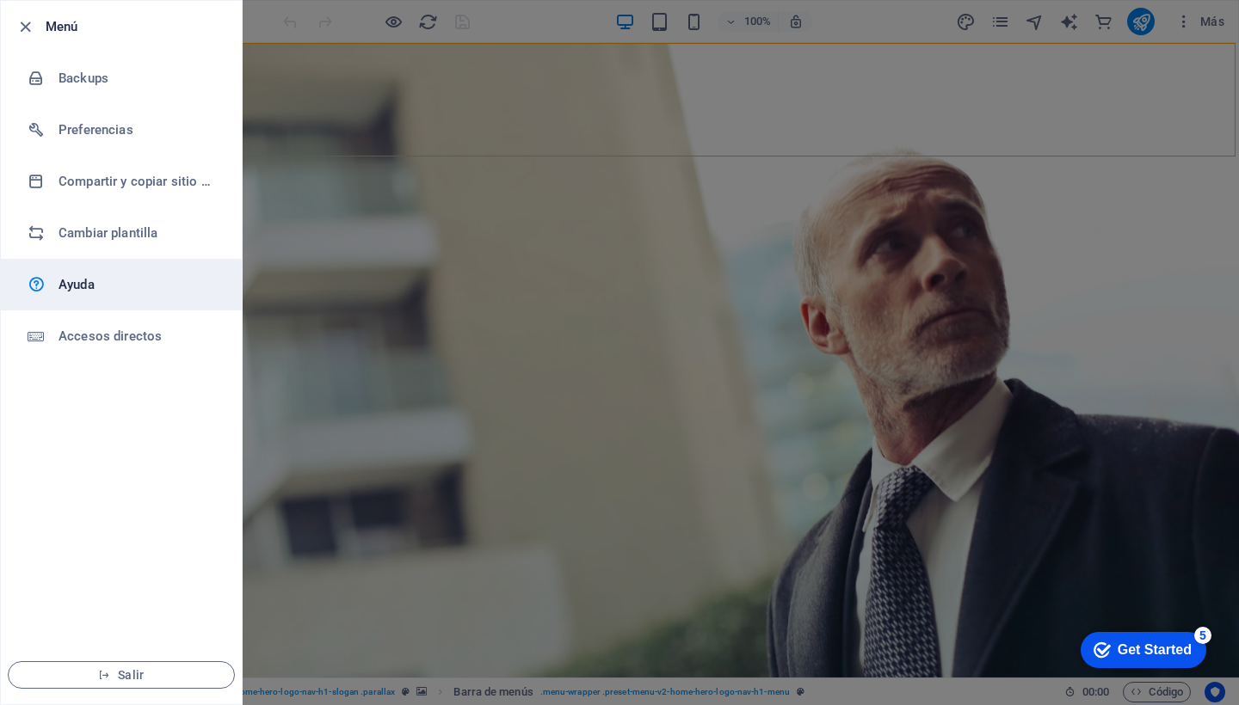
click at [106, 285] on h6 "Ayuda" at bounding box center [138, 284] width 159 height 21
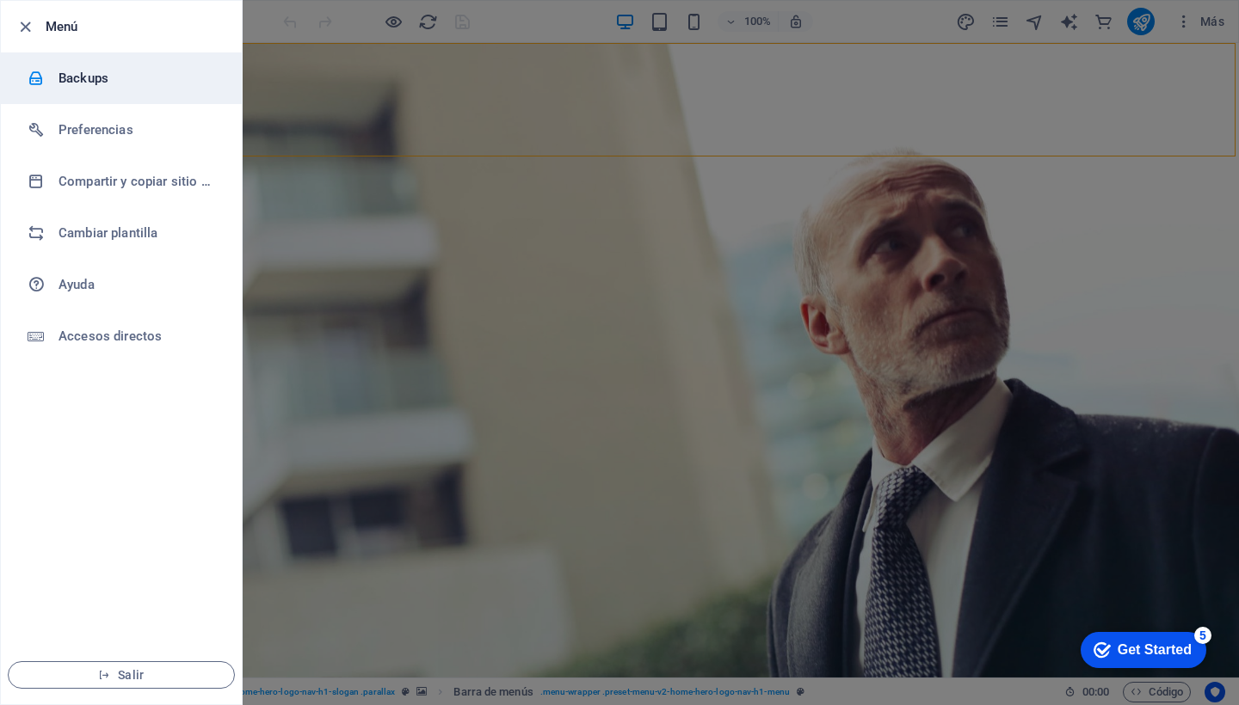
click at [95, 75] on h6 "Backups" at bounding box center [138, 78] width 159 height 21
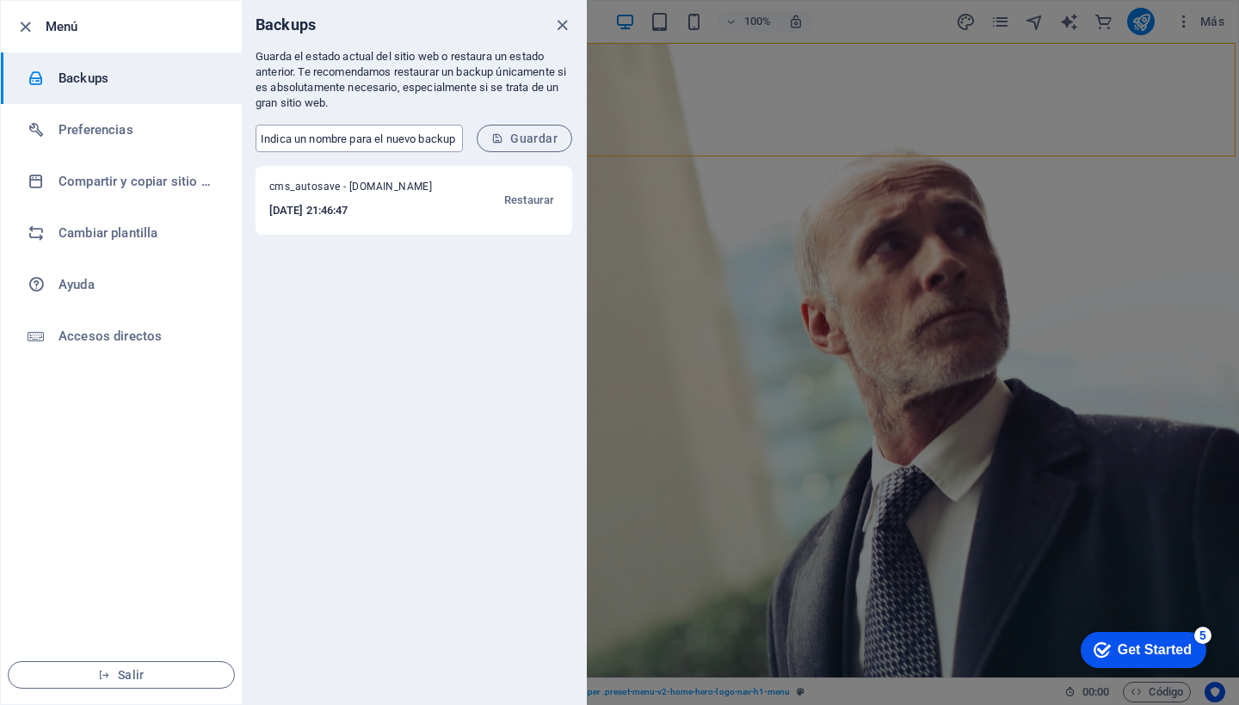
click at [338, 143] on input "text" at bounding box center [359, 139] width 207 height 28
type input "W"
type input "Lbdf v1.0"
click at [533, 140] on span "Guardar" at bounding box center [524, 139] width 66 height 14
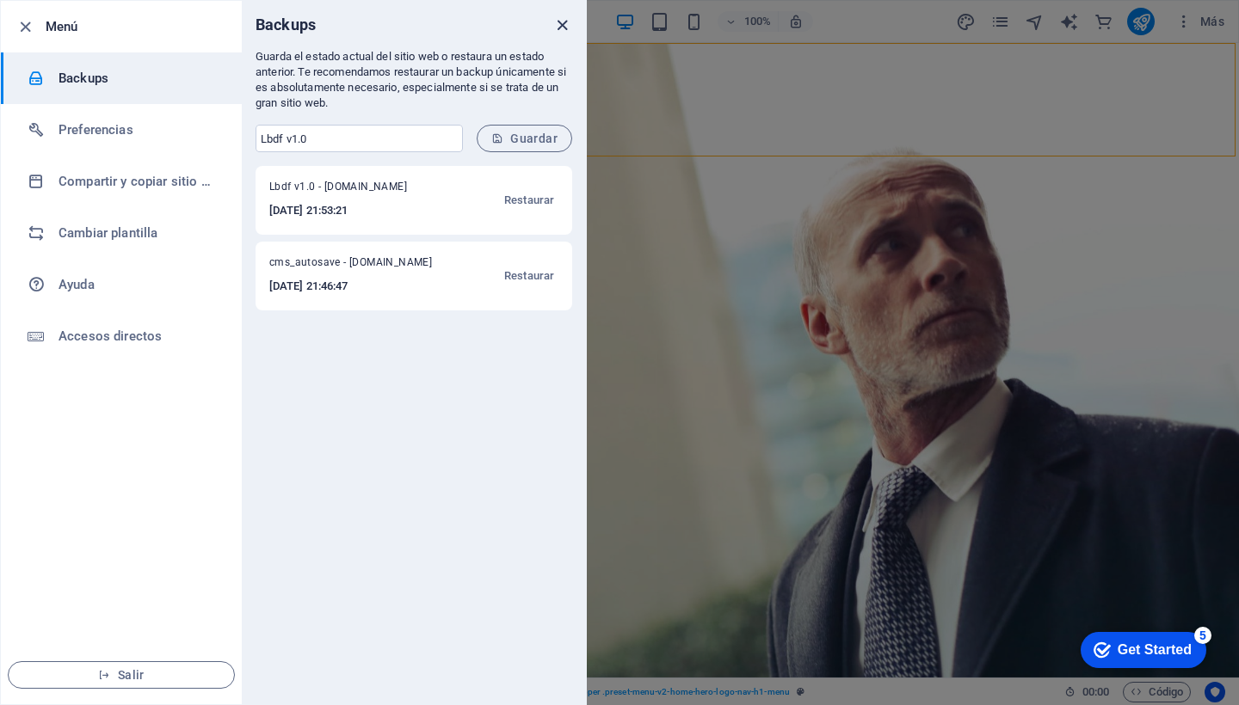
click at [562, 30] on icon "close" at bounding box center [562, 25] width 20 height 20
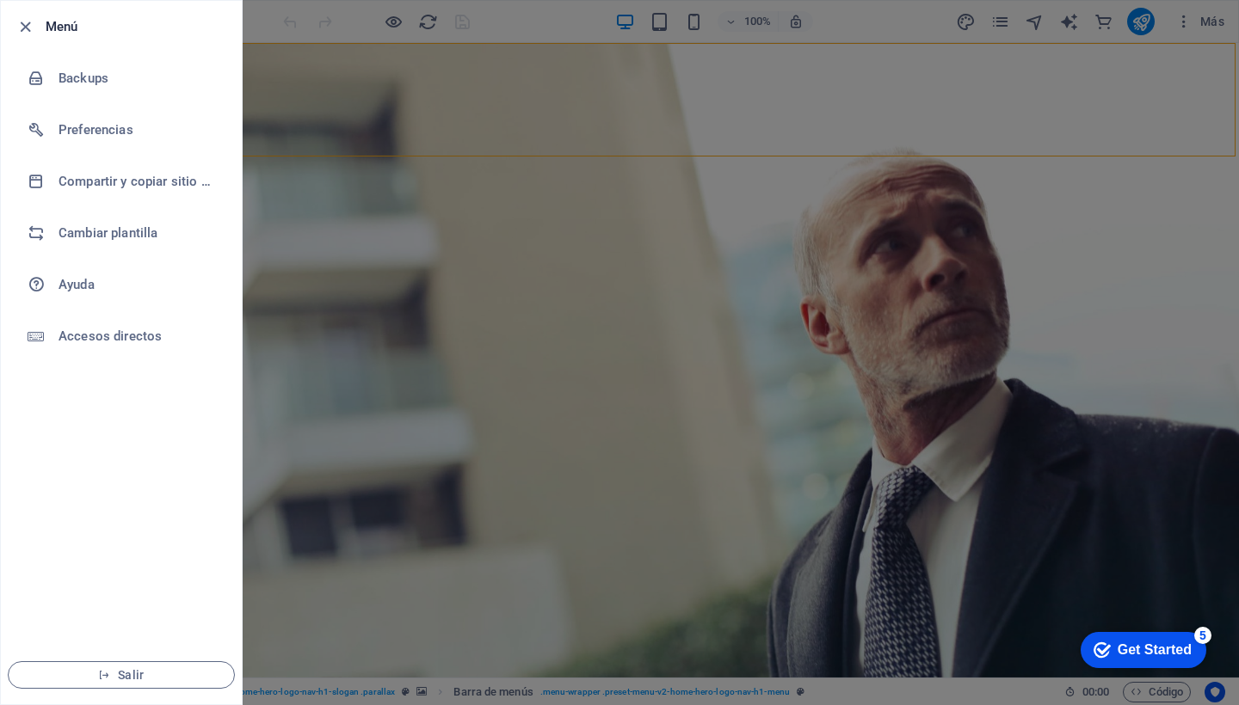
click at [471, 256] on div at bounding box center [619, 352] width 1239 height 705
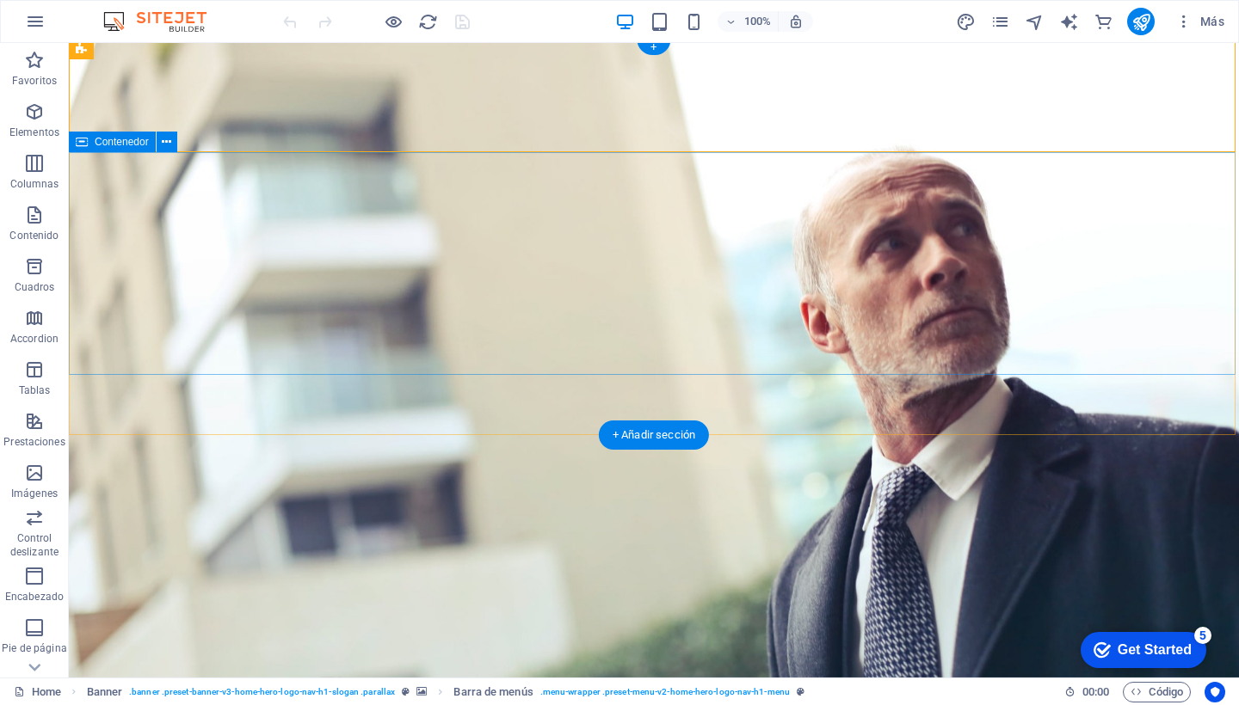
scroll to position [4, 0]
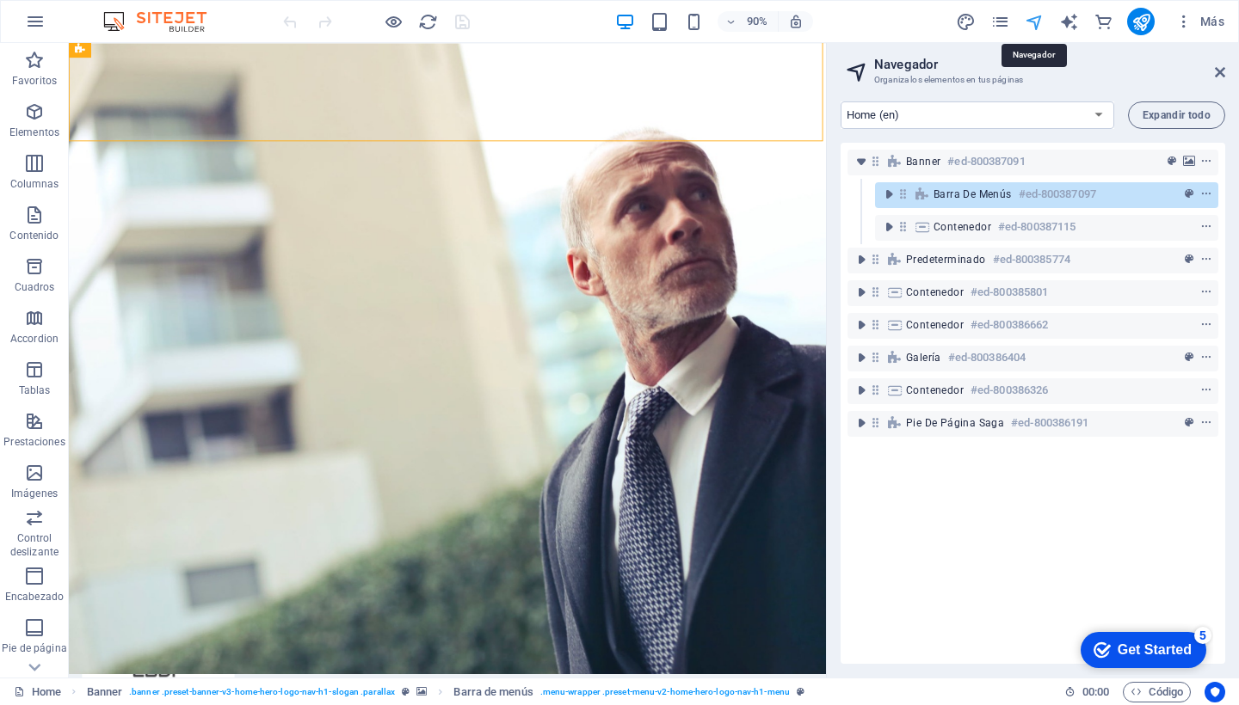
click at [1218, 71] on icon at bounding box center [1220, 72] width 10 height 14
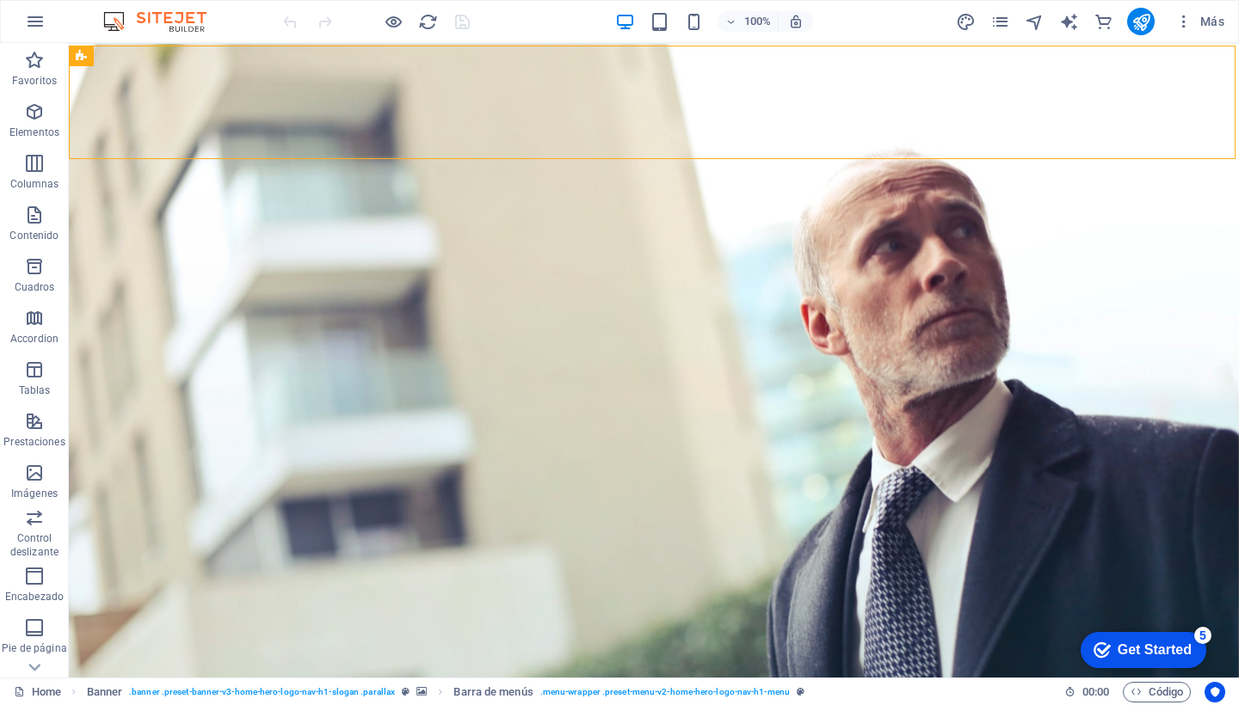
scroll to position [0, 0]
click at [32, 213] on icon "button" at bounding box center [34, 215] width 21 height 21
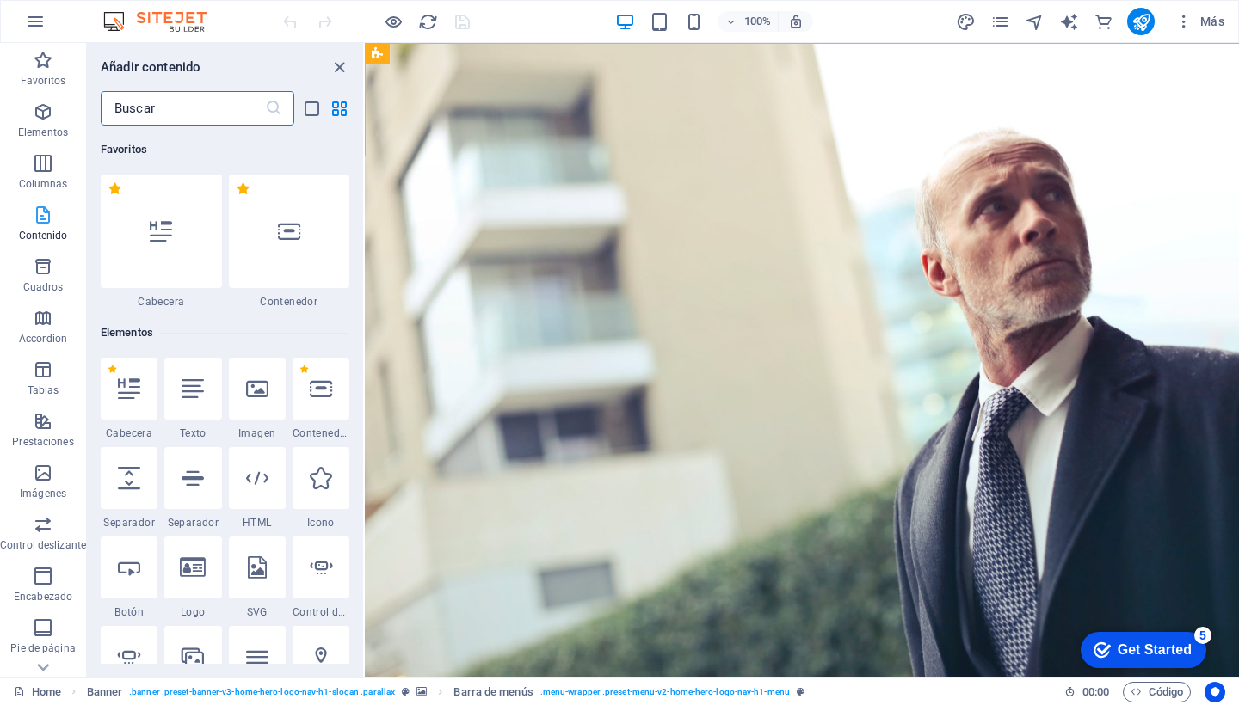
scroll to position [5268, 0]
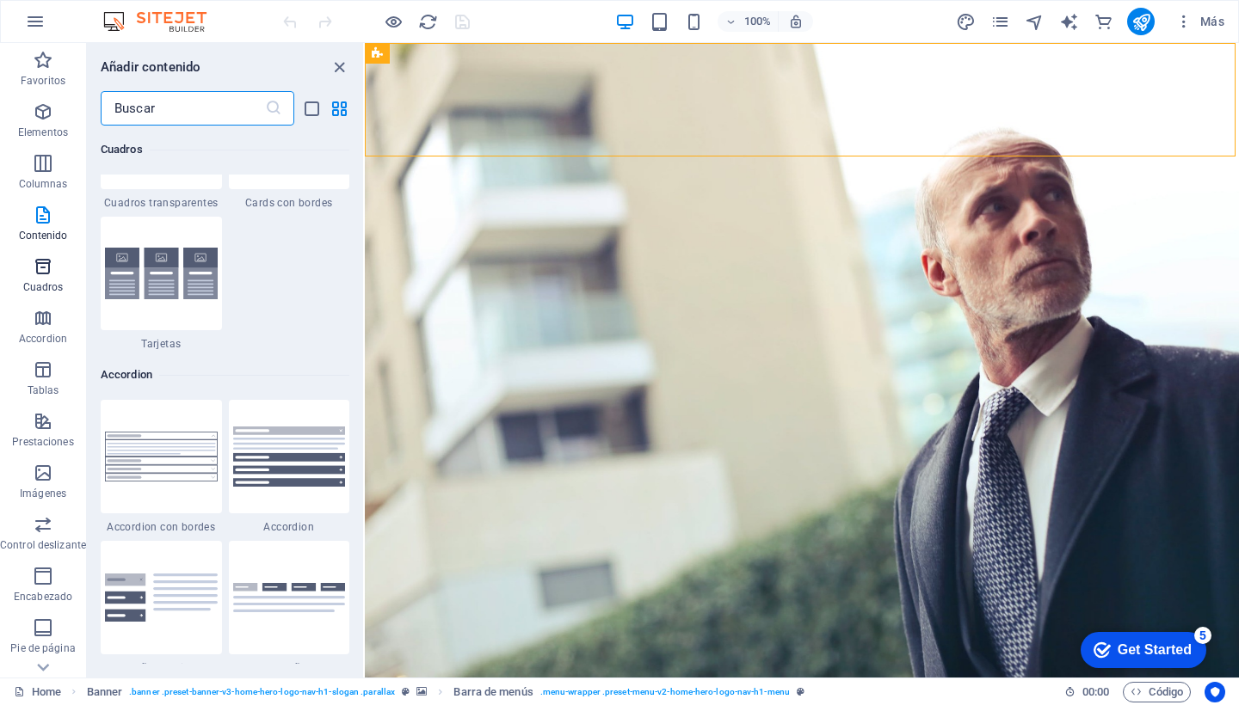
click at [46, 268] on icon "button" at bounding box center [43, 266] width 21 height 21
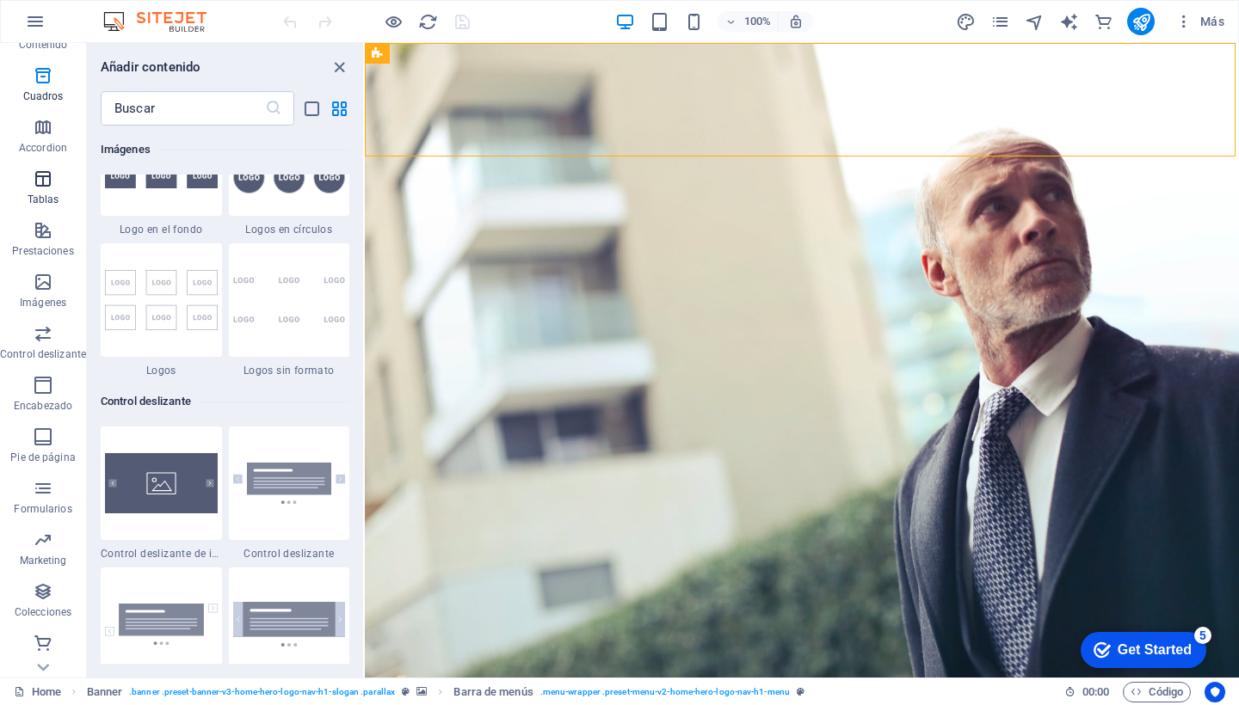
scroll to position [191, 0]
click at [338, 71] on icon "close panel" at bounding box center [340, 68] width 20 height 20
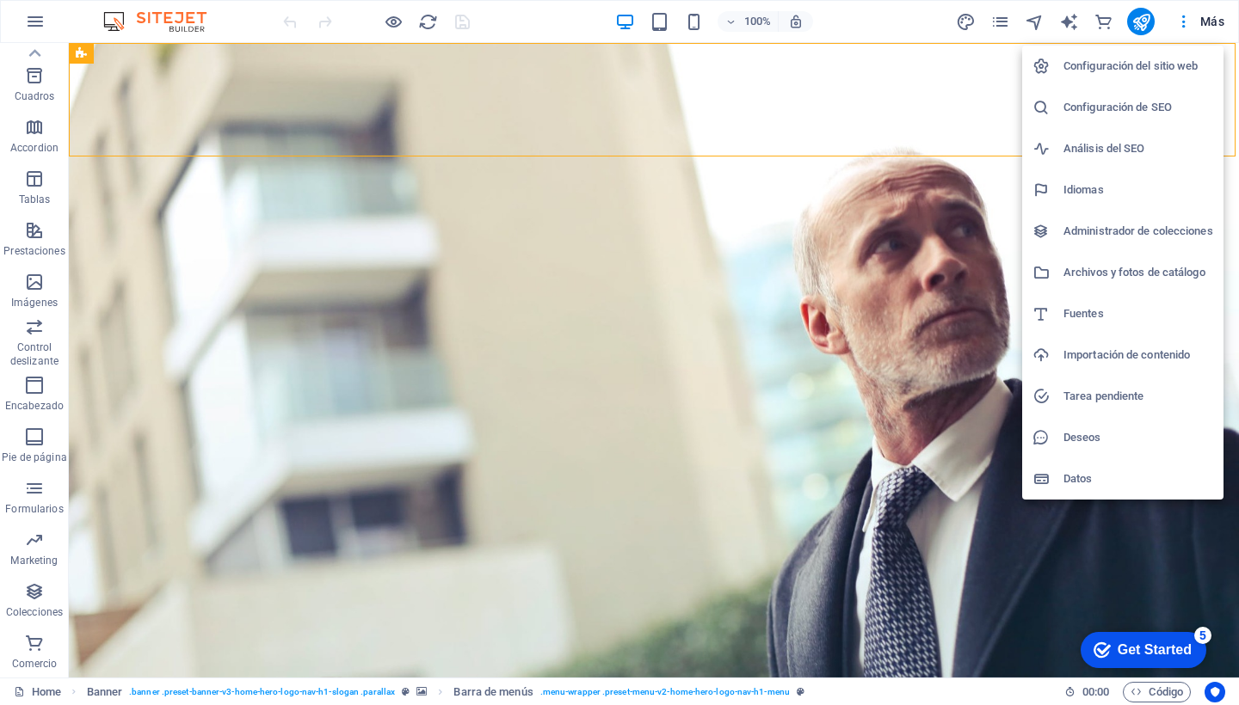
click at [1118, 65] on h6 "Configuración del sitio web" at bounding box center [1138, 66] width 150 height 21
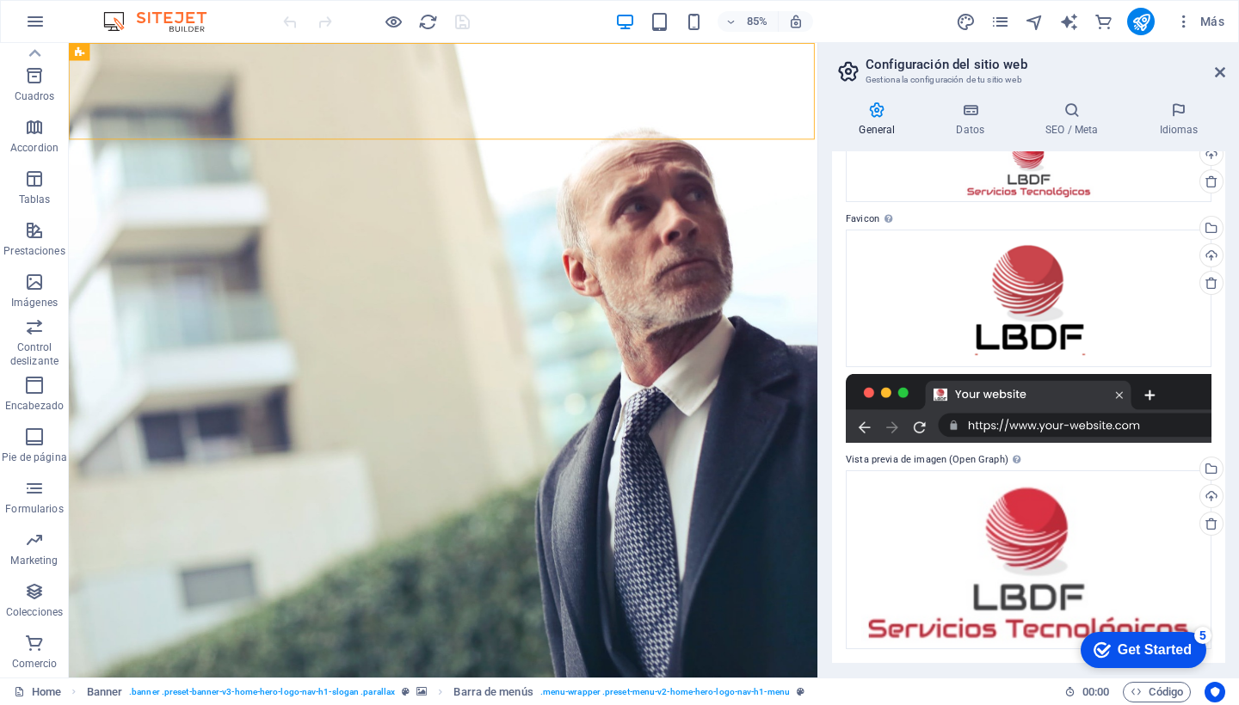
scroll to position [105, 0]
click at [1055, 426] on div at bounding box center [1029, 409] width 366 height 69
click at [1132, 434] on div at bounding box center [1029, 409] width 366 height 69
click at [1131, 434] on div at bounding box center [1029, 409] width 366 height 69
click at [1042, 391] on div at bounding box center [1029, 409] width 366 height 69
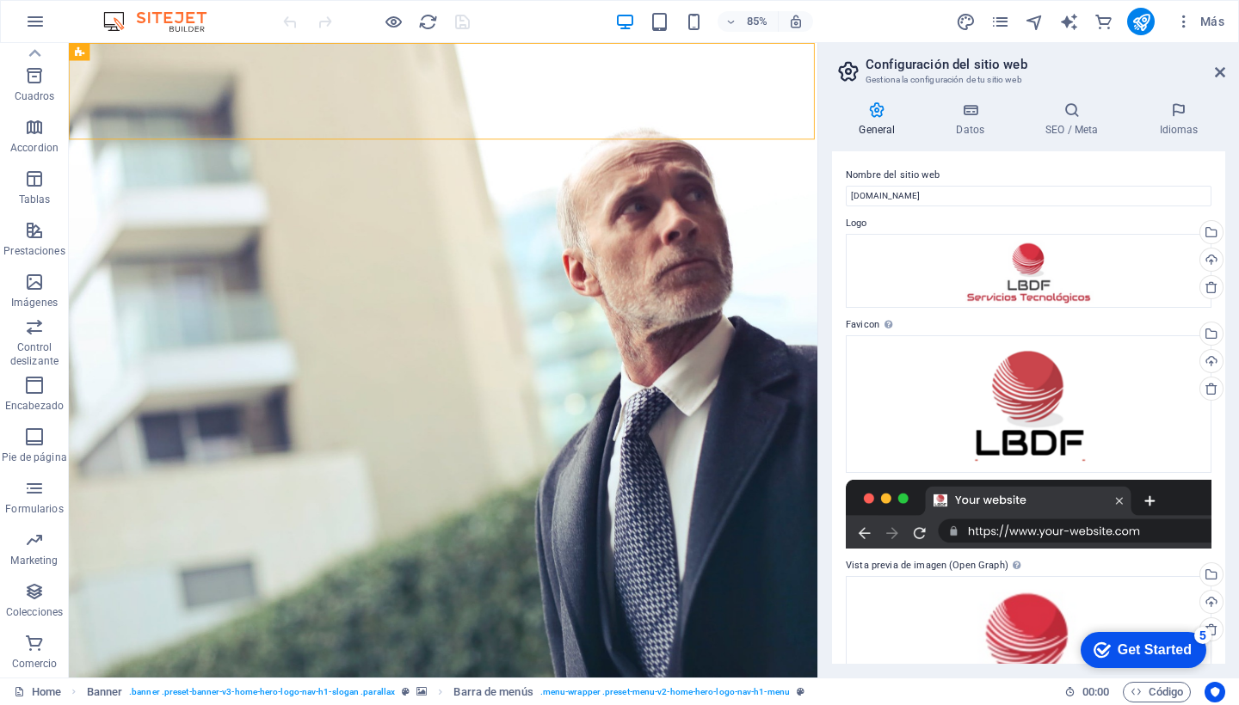
scroll to position [0, 0]
click at [970, 118] on icon at bounding box center [970, 110] width 83 height 17
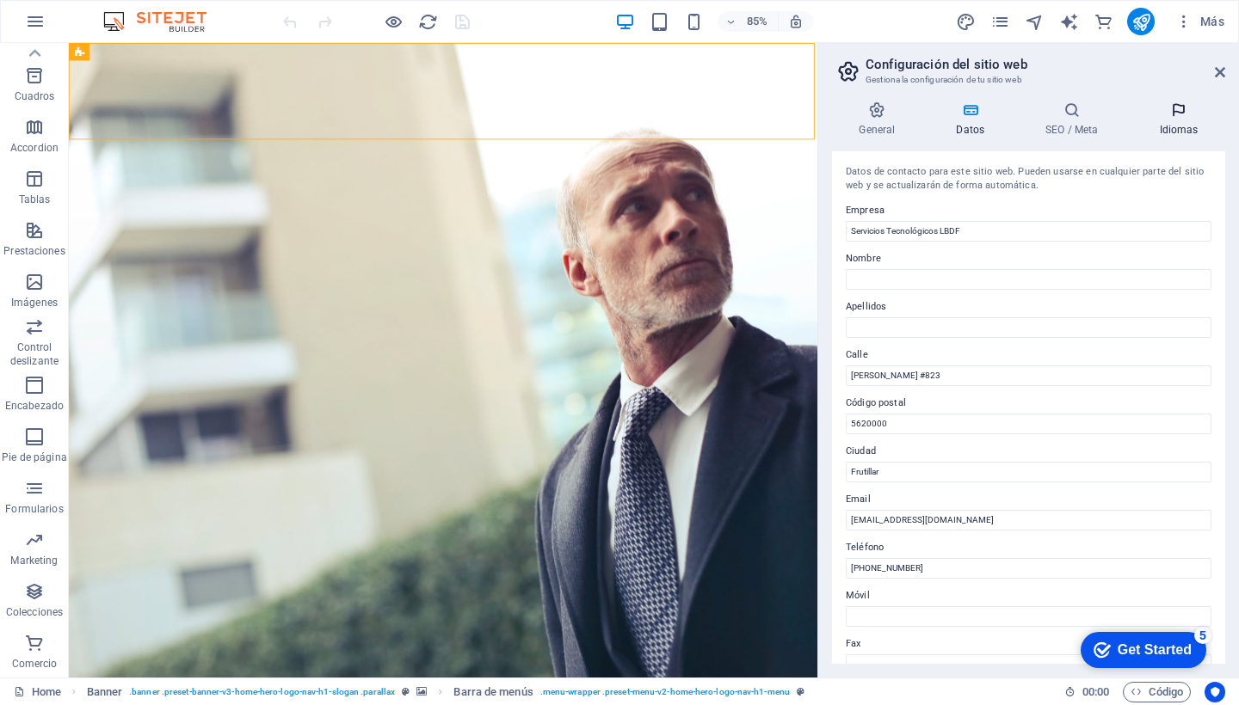
click at [1181, 115] on icon at bounding box center [1178, 110] width 93 height 17
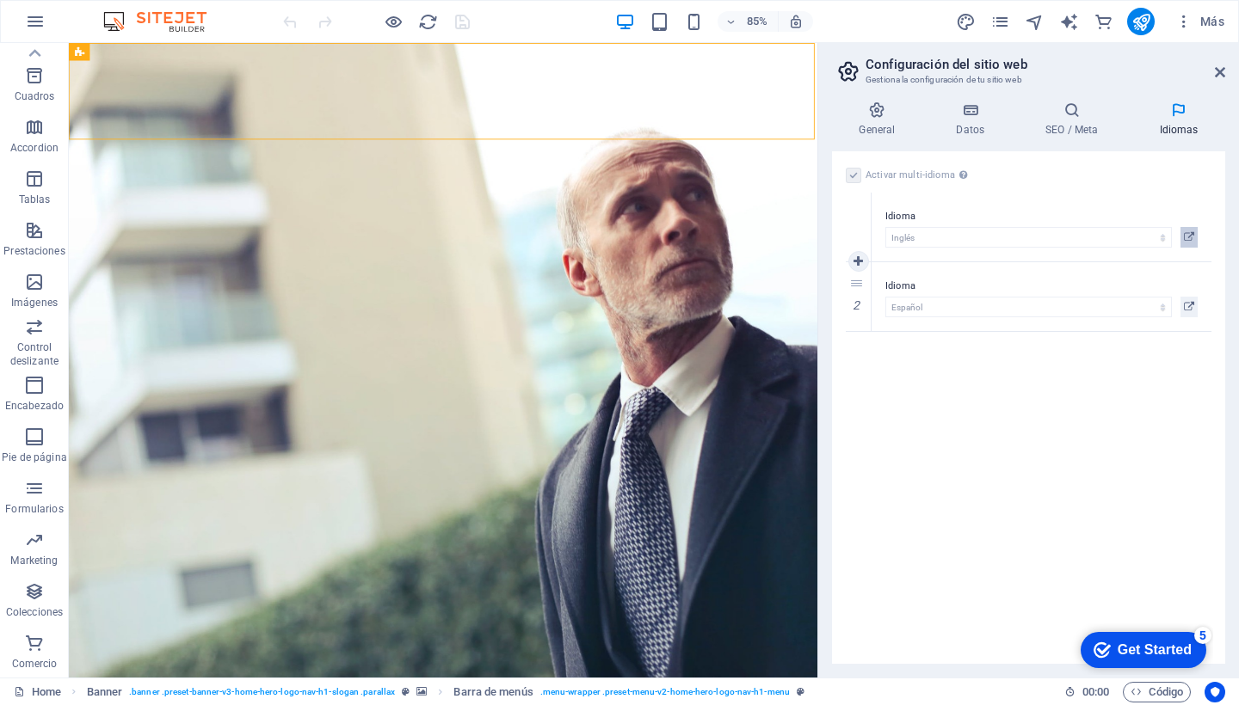
click at [1192, 238] on icon at bounding box center [1189, 237] width 10 height 21
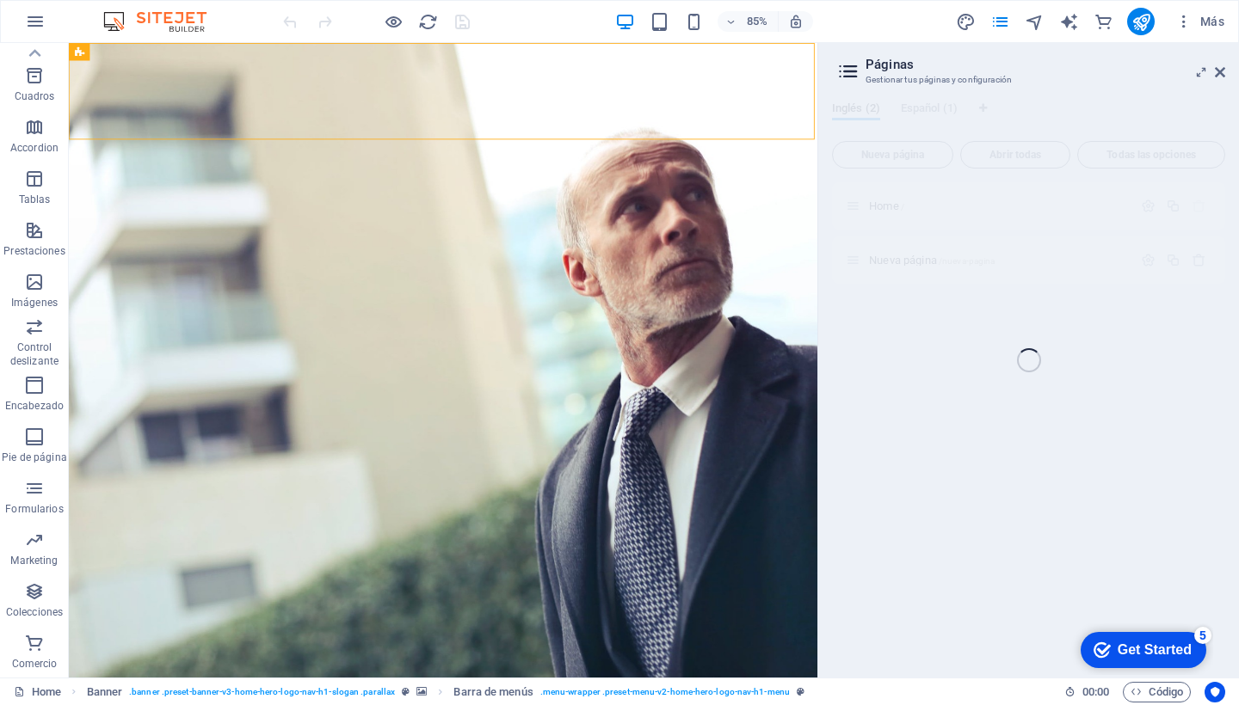
click at [1215, 72] on div "Home (en) Favoritos Elementos Columnas Contenido Cuadros Accordion Tablas Prest…" at bounding box center [619, 360] width 1239 height 635
click at [1078, 341] on div "Home (en) Favoritos Elementos Columnas Contenido Cuadros Accordion Tablas Prest…" at bounding box center [619, 360] width 1239 height 635
click at [1220, 66] on div "Home (en) Favoritos Elementos Columnas Contenido Cuadros Accordion Tablas Prest…" at bounding box center [619, 360] width 1239 height 635
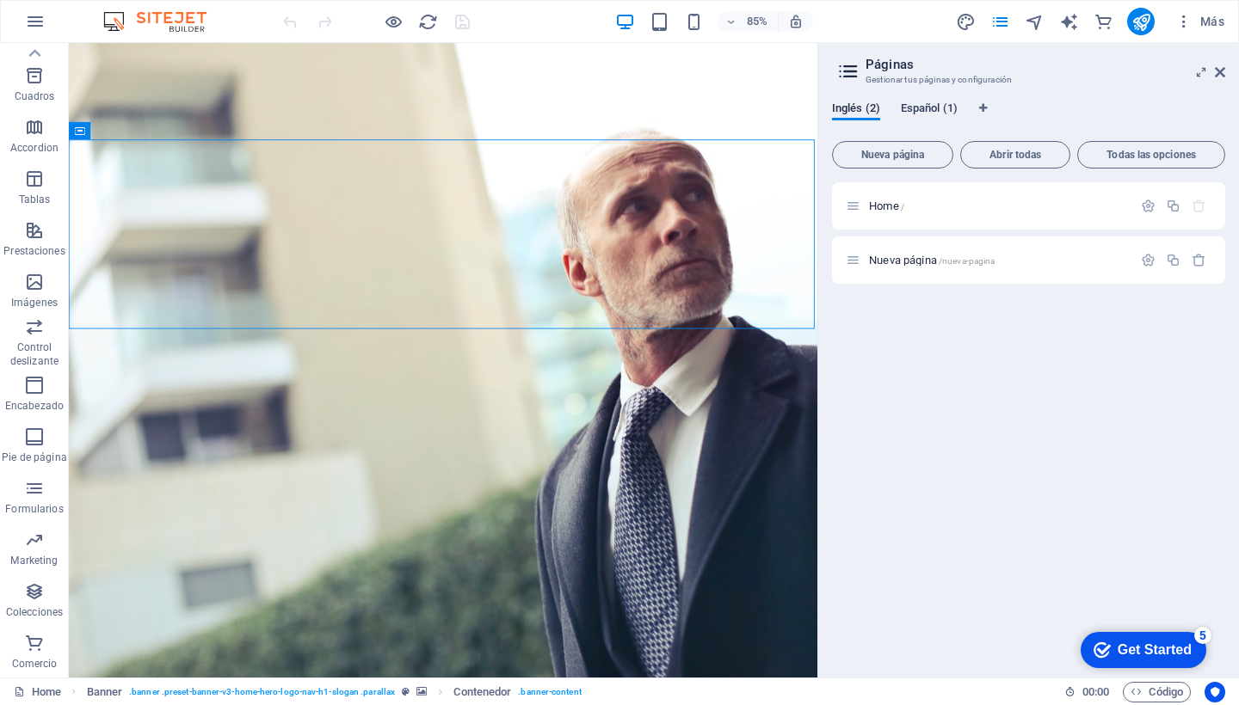
click at [928, 108] on span "Español (1)" at bounding box center [929, 110] width 57 height 24
click at [898, 206] on span "Home /" at bounding box center [886, 206] width 35 height 13
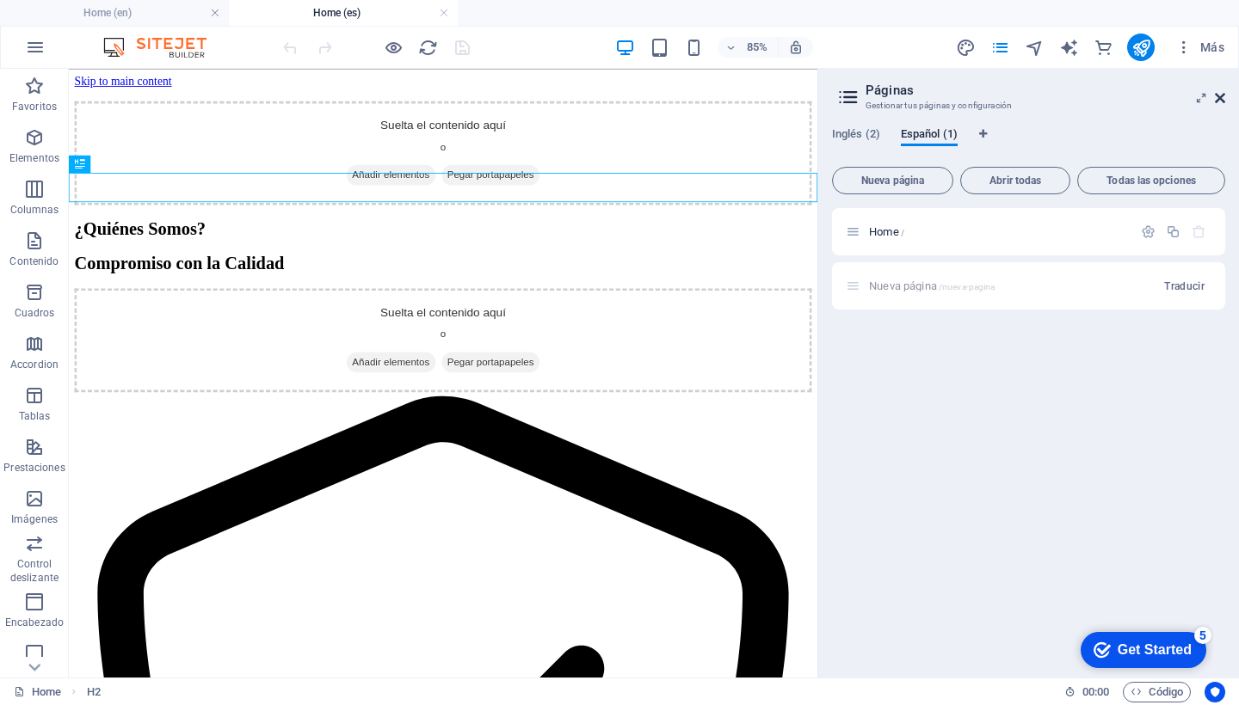
click at [1217, 101] on icon at bounding box center [1220, 98] width 10 height 14
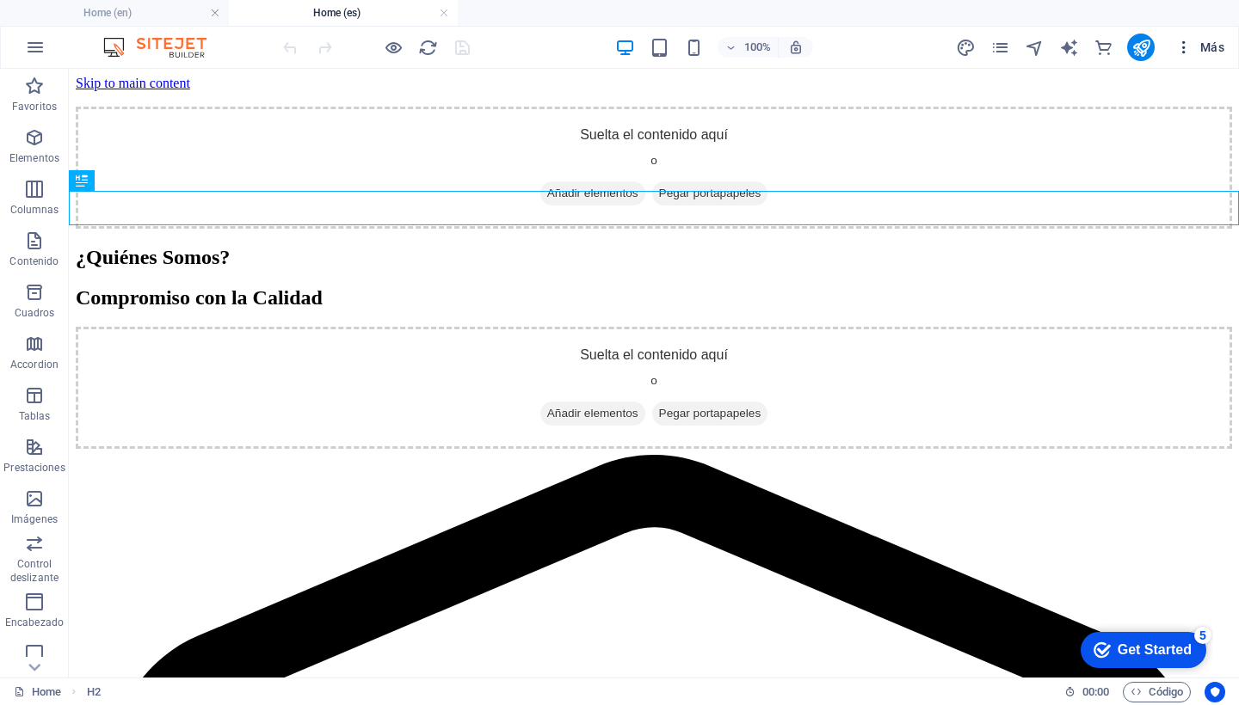
click at [1212, 46] on span "Más" at bounding box center [1199, 47] width 49 height 17
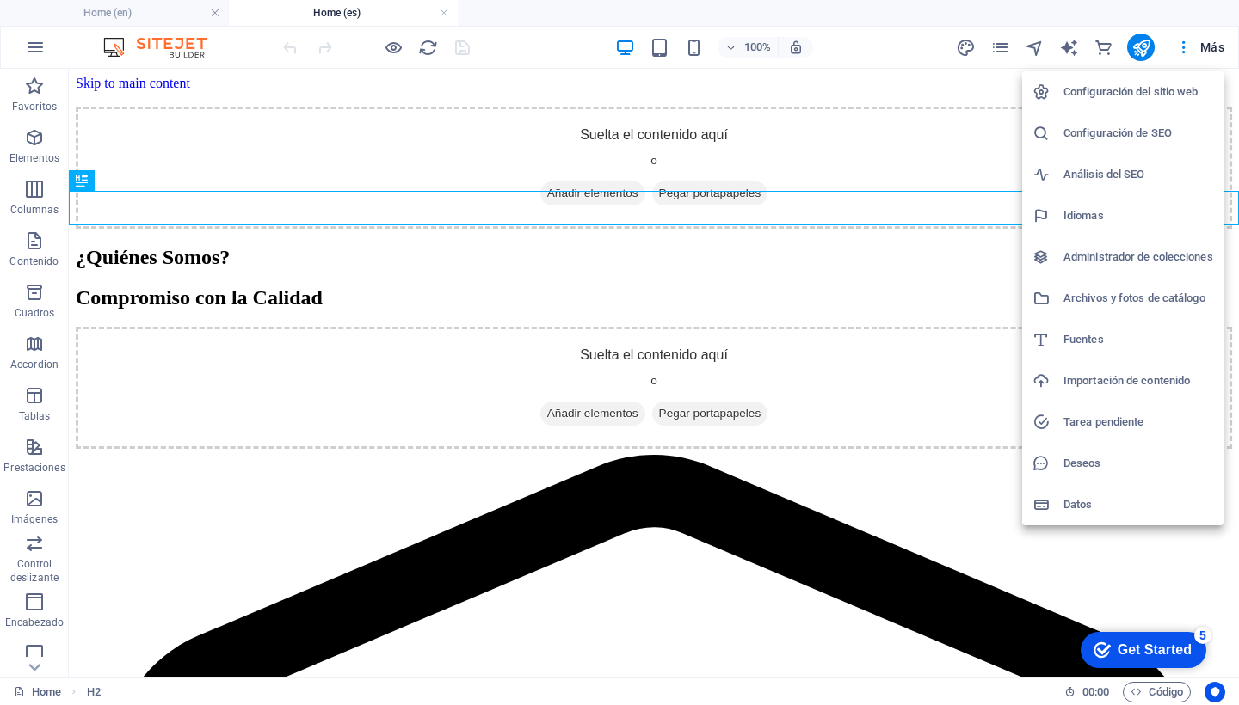
click at [1133, 95] on h6 "Configuración del sitio web" at bounding box center [1138, 92] width 150 height 21
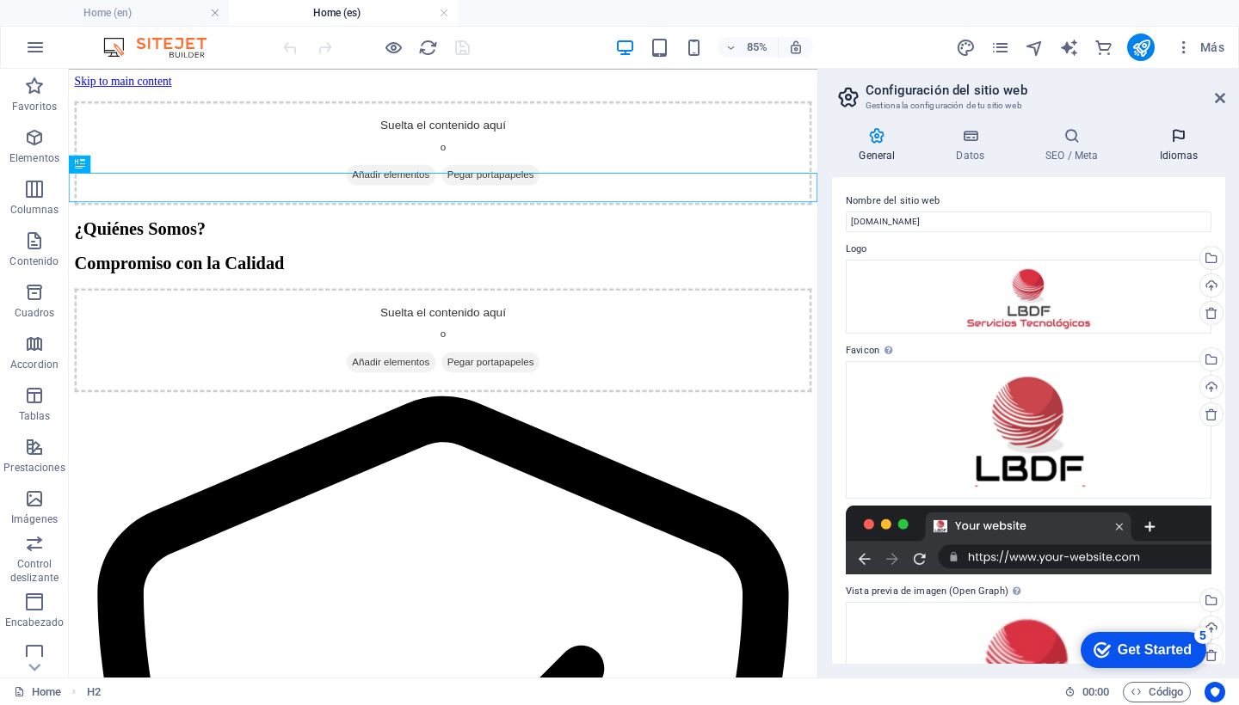
click at [1179, 141] on icon at bounding box center [1178, 135] width 93 height 17
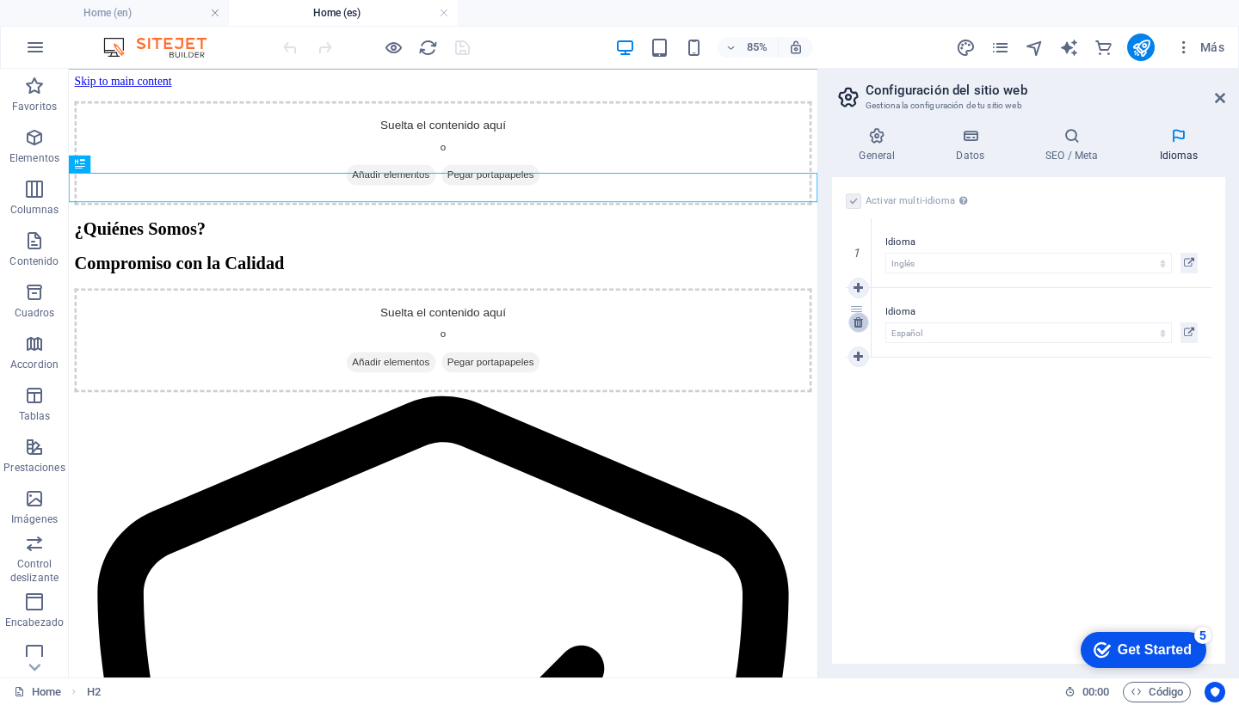
click at [861, 327] on icon at bounding box center [857, 323] width 9 height 12
click at [914, 243] on label "Idioma" at bounding box center [1041, 242] width 312 height 21
click at [1191, 263] on icon at bounding box center [1189, 263] width 10 height 21
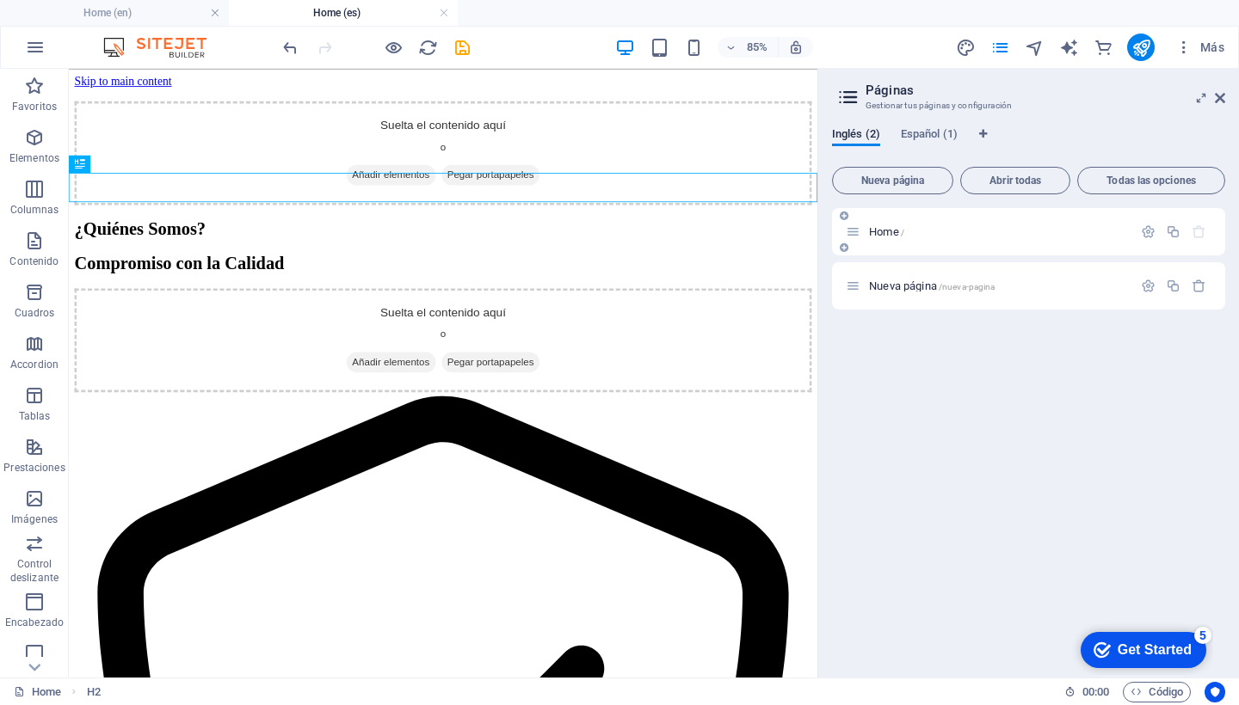
click at [889, 232] on span "Home /" at bounding box center [886, 231] width 35 height 13
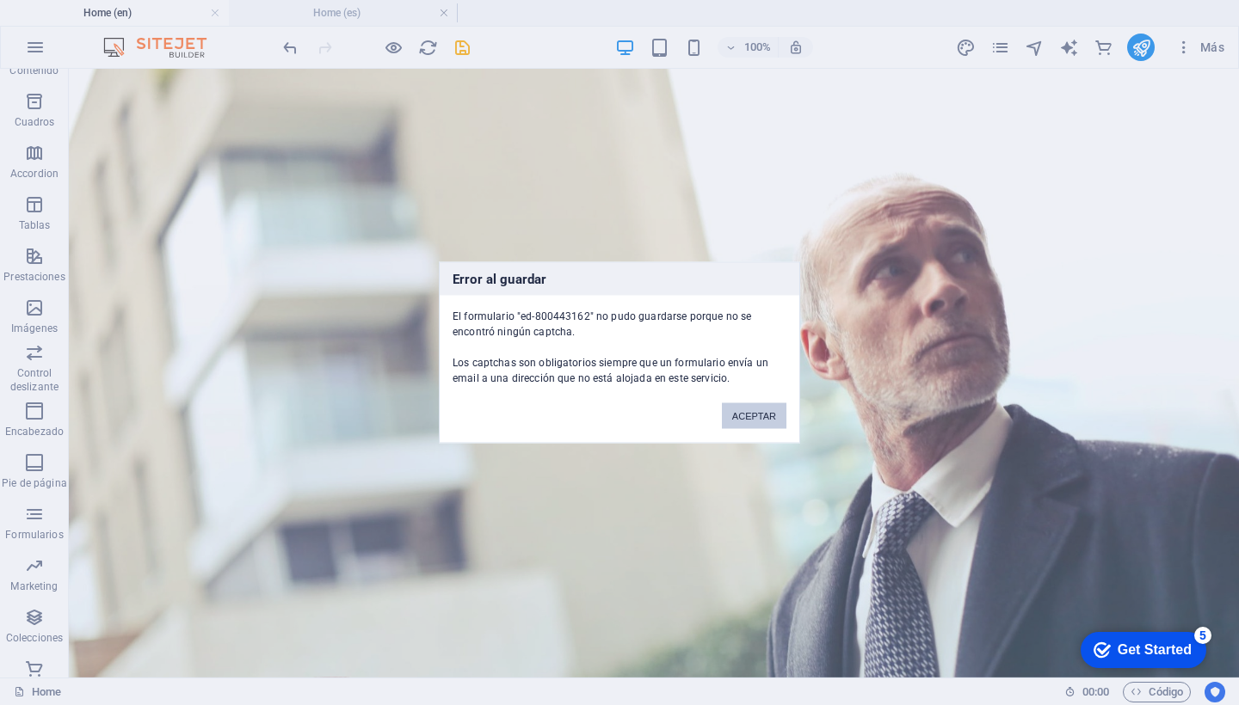
click at [769, 414] on button "ACEPTAR" at bounding box center [754, 416] width 65 height 26
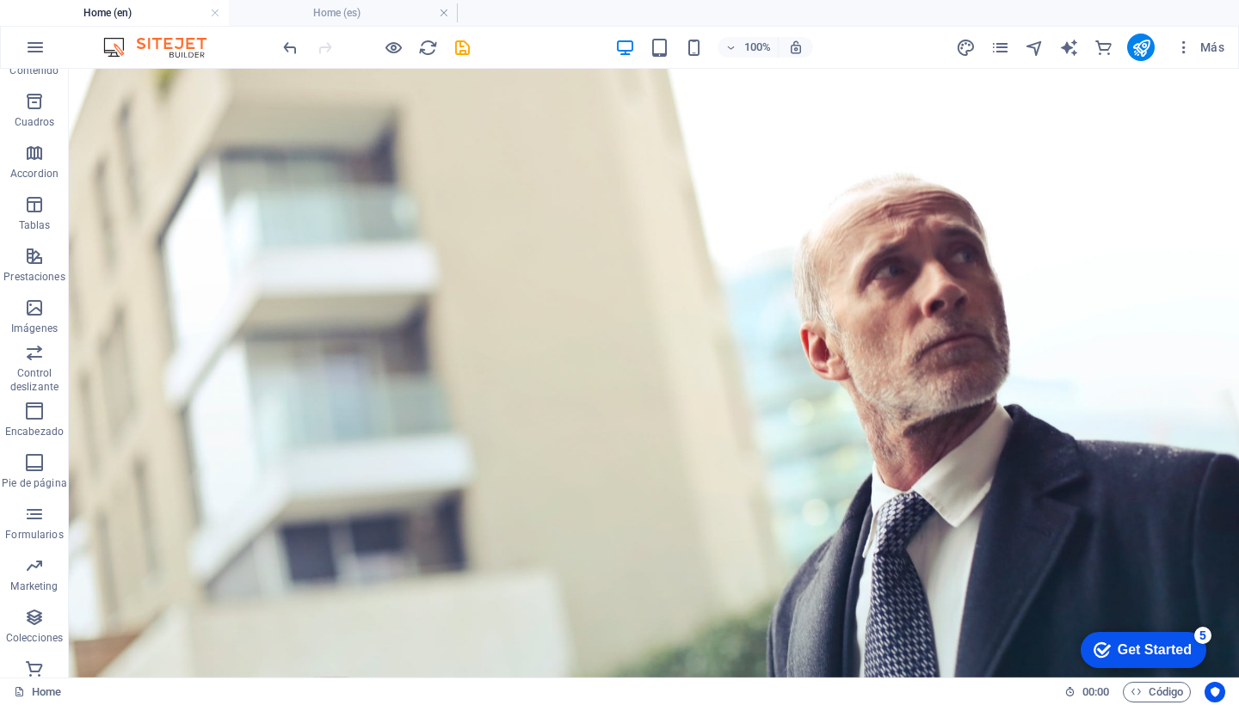
click at [0, 0] on div at bounding box center [0, 0] width 0 height 0
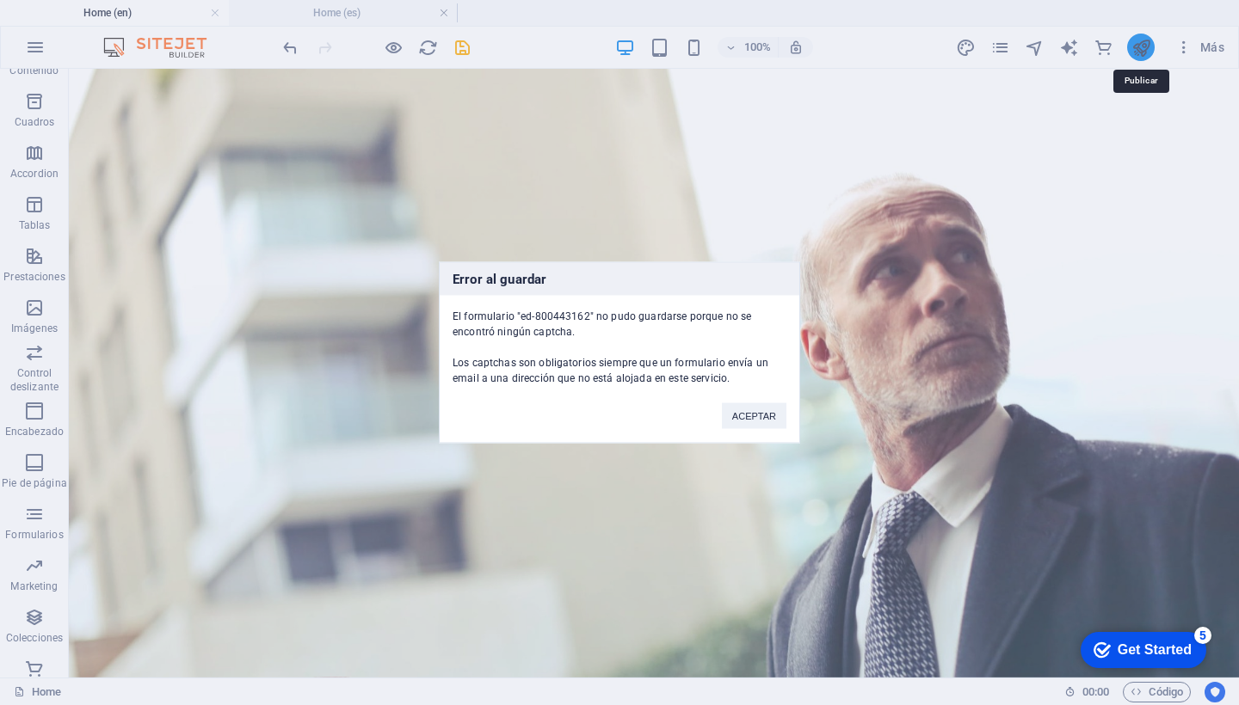
scroll to position [2986, 0]
click at [769, 410] on button "ACEPTAR" at bounding box center [754, 416] width 65 height 26
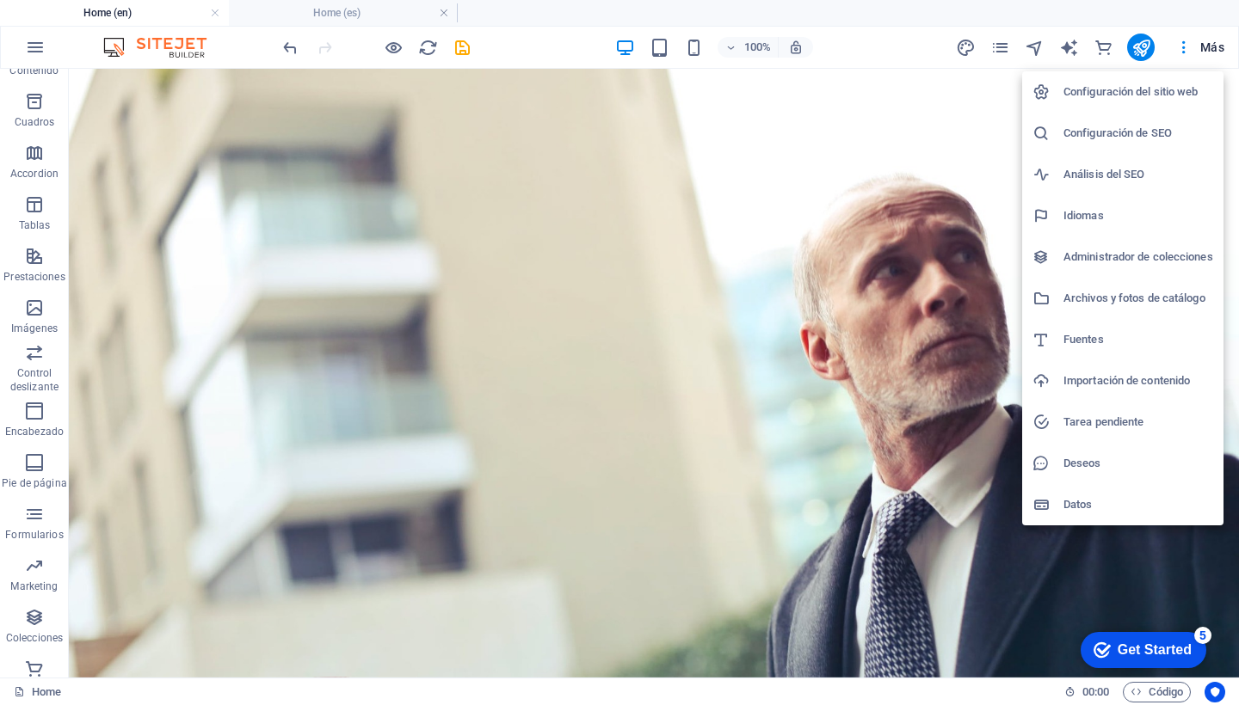
click at [1136, 91] on h6 "Configuración del sitio web" at bounding box center [1138, 92] width 150 height 21
select select "73"
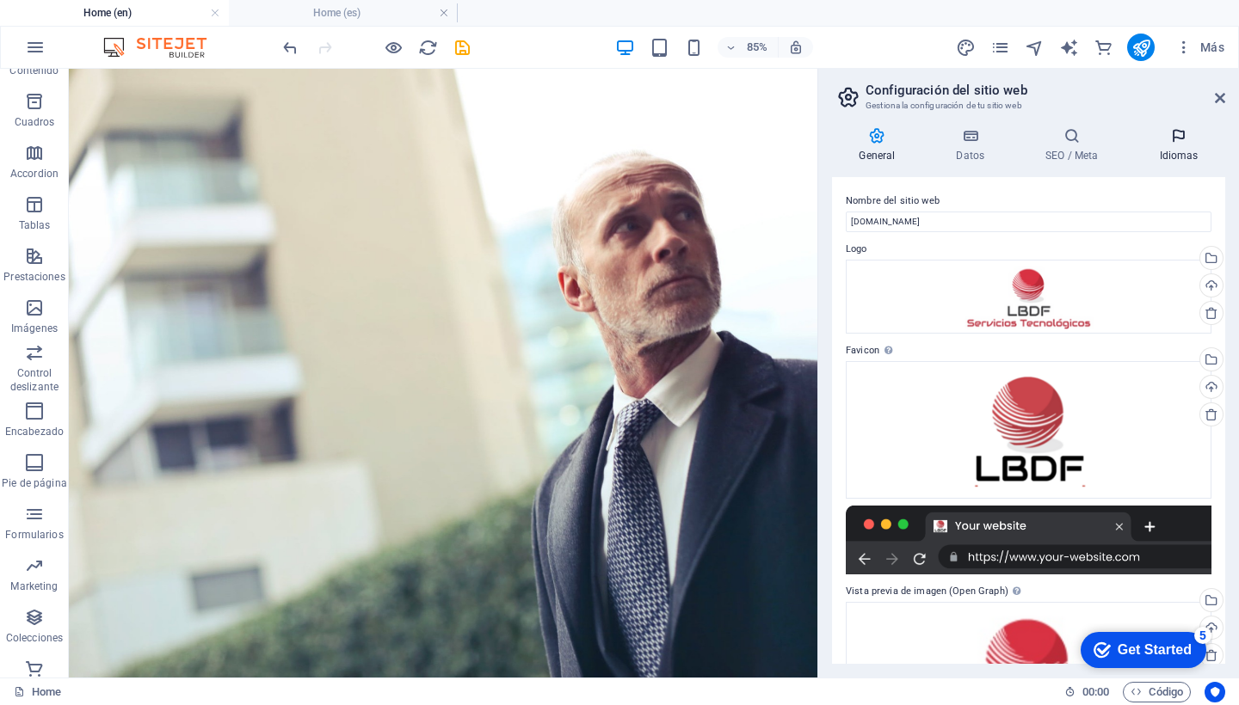
click at [1178, 143] on icon at bounding box center [1178, 135] width 93 height 17
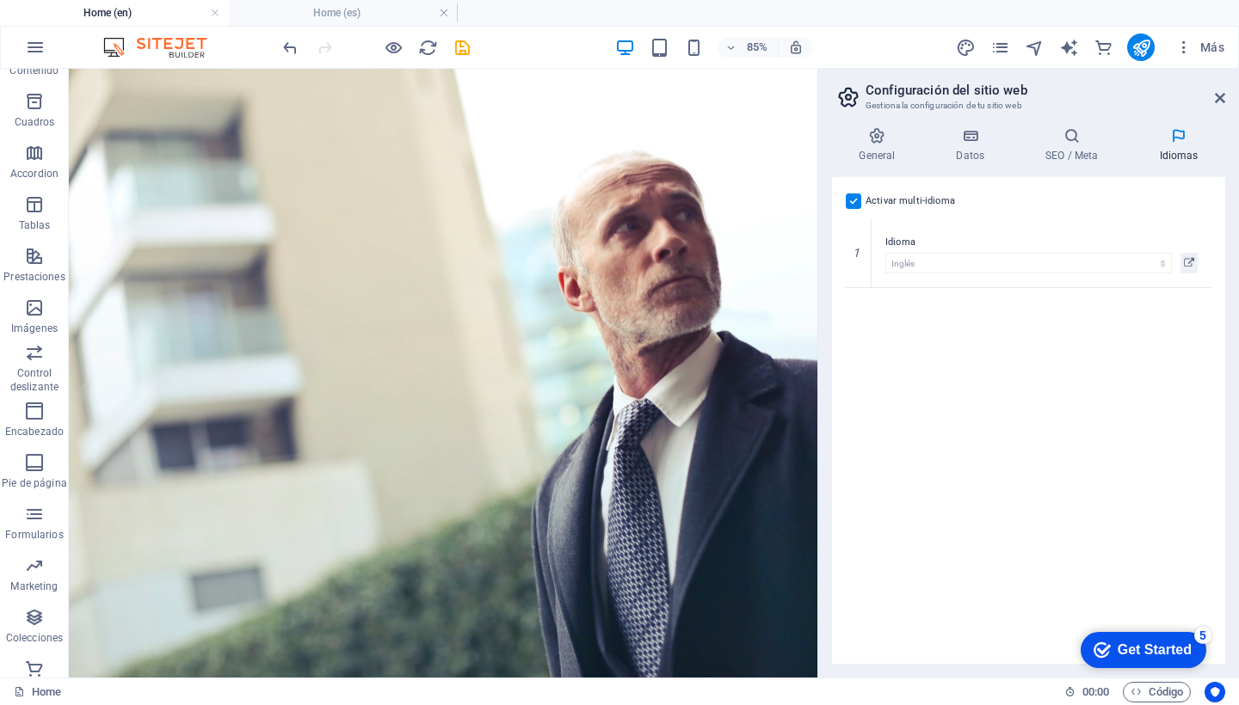
click at [857, 204] on label at bounding box center [853, 201] width 15 height 15
click at [0, 0] on input "Activar multi-idioma Para desactivar la opción multi-idioma, elimine todos los …" at bounding box center [0, 0] width 0 height 0
click at [1144, 644] on div "Get Started" at bounding box center [1155, 650] width 74 height 15
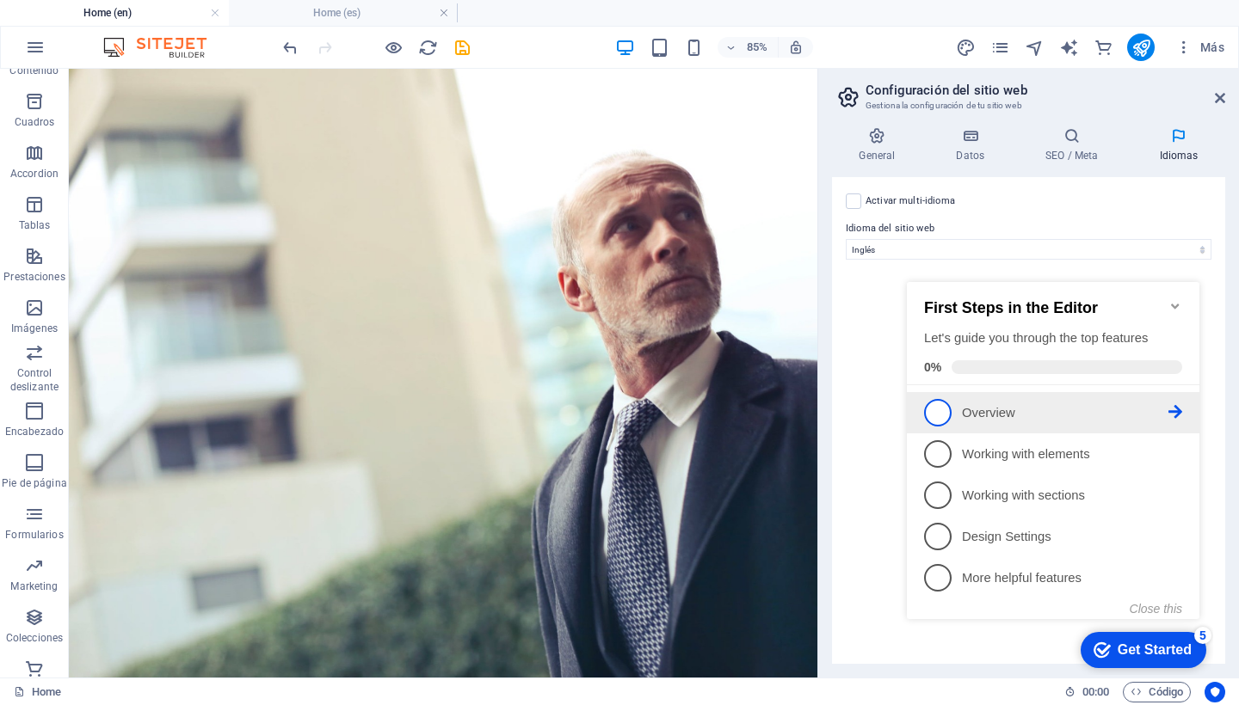
click at [963, 409] on p "Overview - incomplete" at bounding box center [1065, 413] width 206 height 18
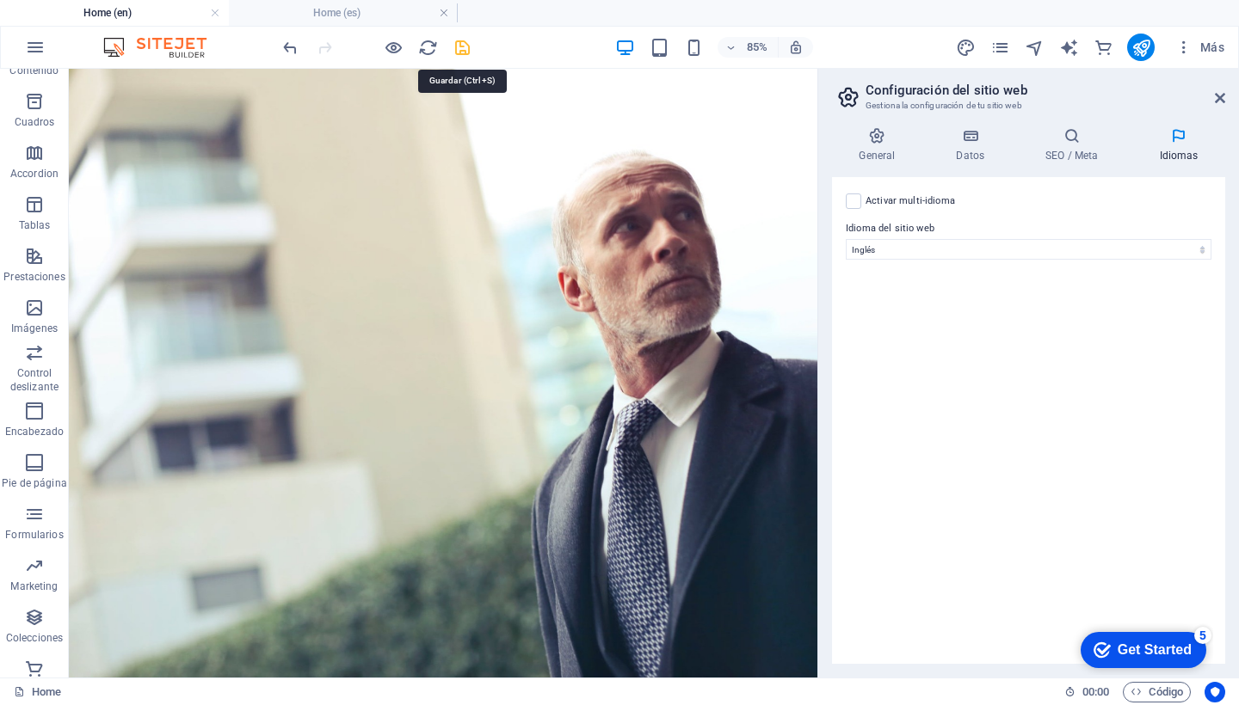
click at [464, 44] on icon "save" at bounding box center [463, 48] width 20 height 20
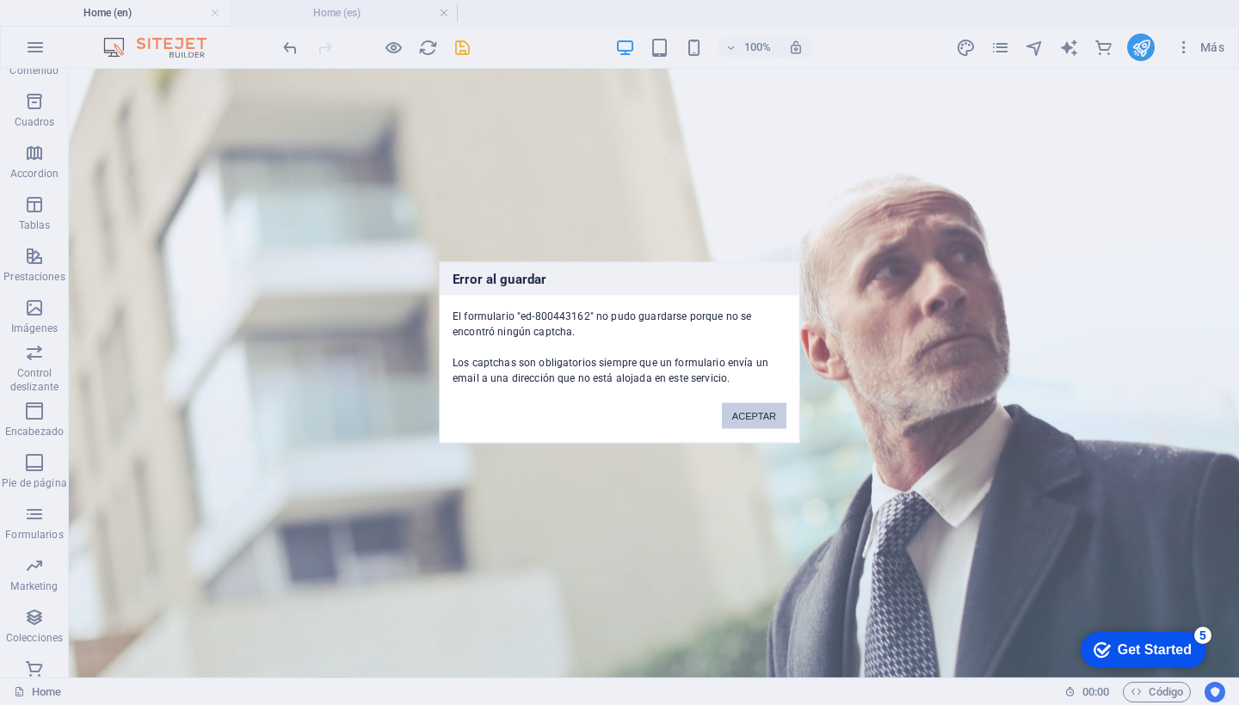
click at [763, 409] on button "ACEPTAR" at bounding box center [754, 416] width 65 height 26
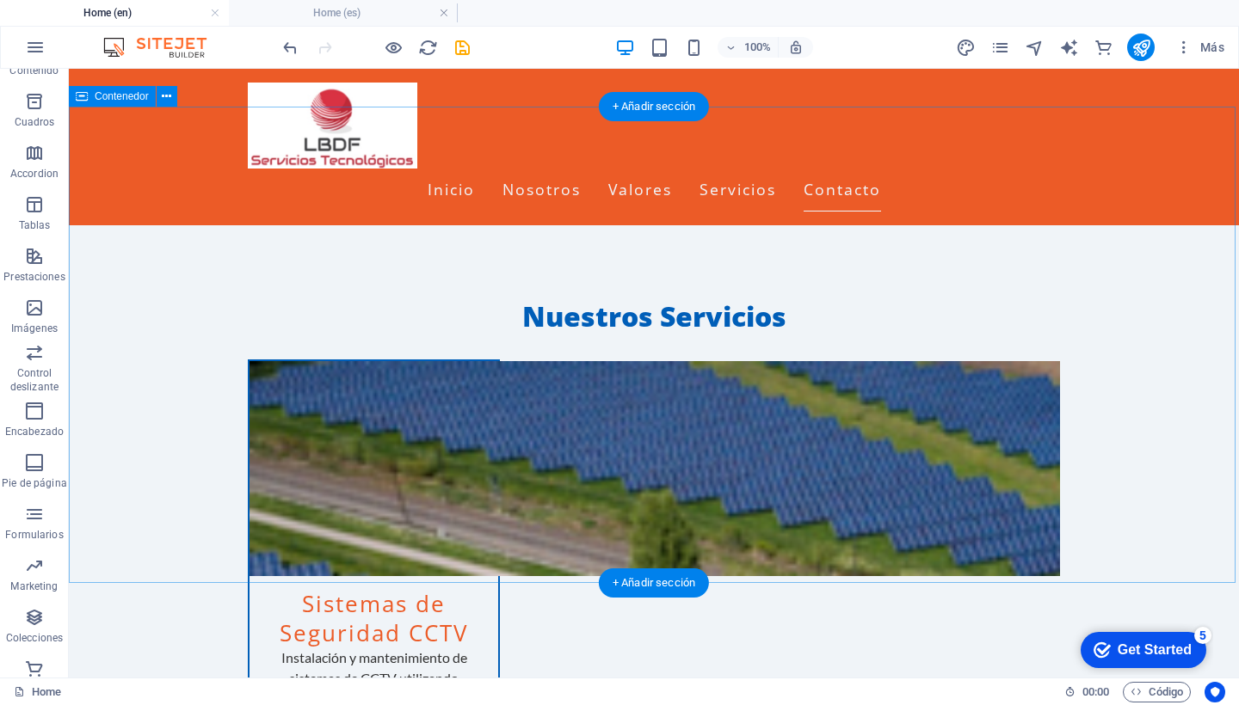
scroll to position [2466, 0]
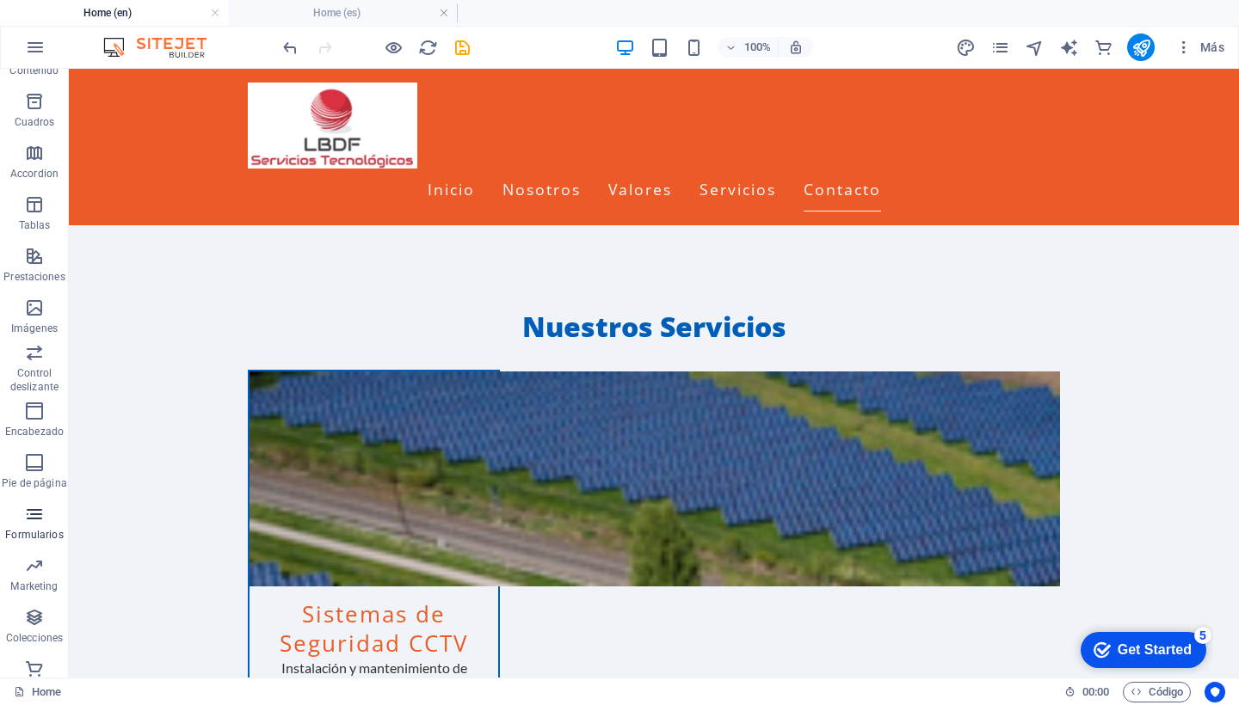
click at [39, 508] on icon "button" at bounding box center [34, 514] width 21 height 21
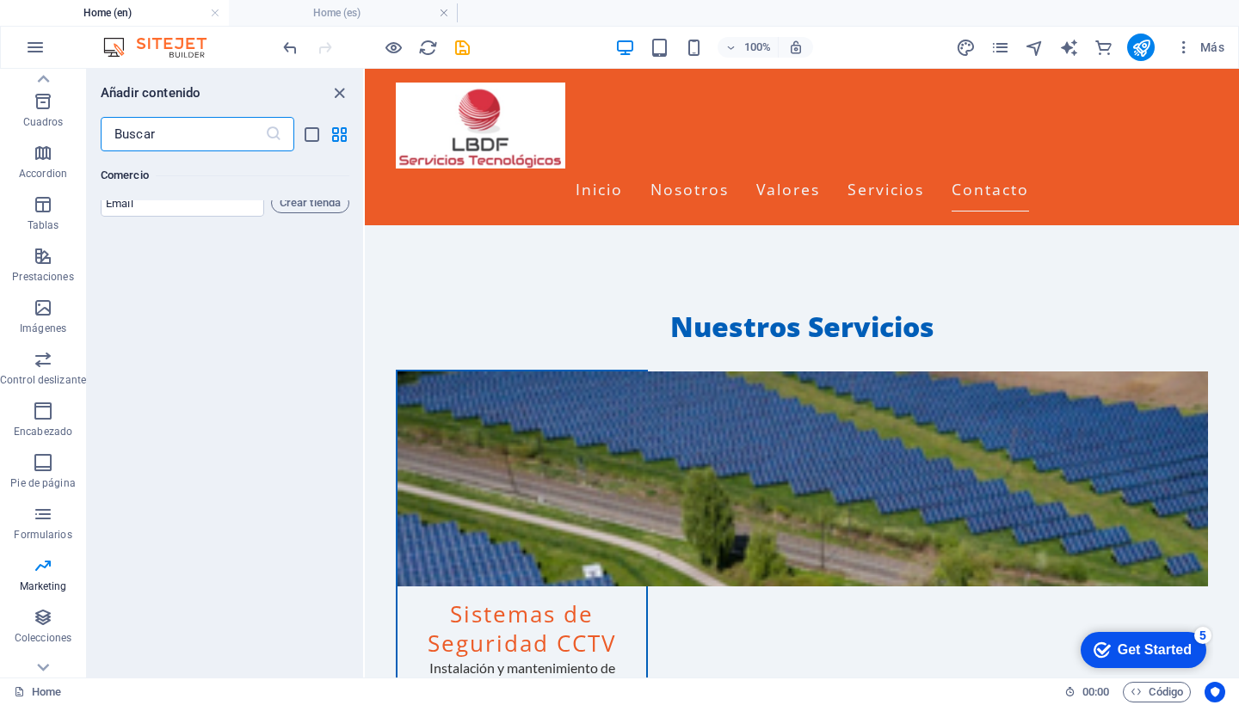
scroll to position [31900, 0]
click at [37, 520] on icon "button" at bounding box center [43, 514] width 21 height 21
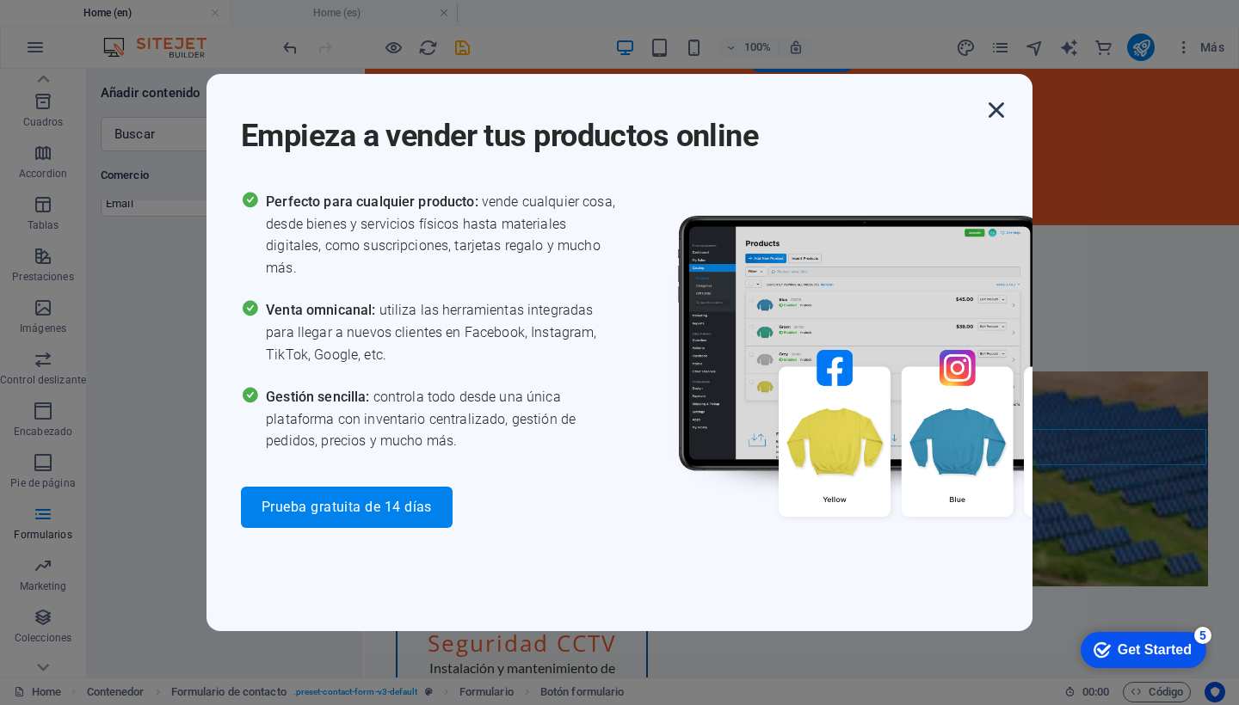
click at [1000, 105] on icon "button" at bounding box center [996, 110] width 31 height 31
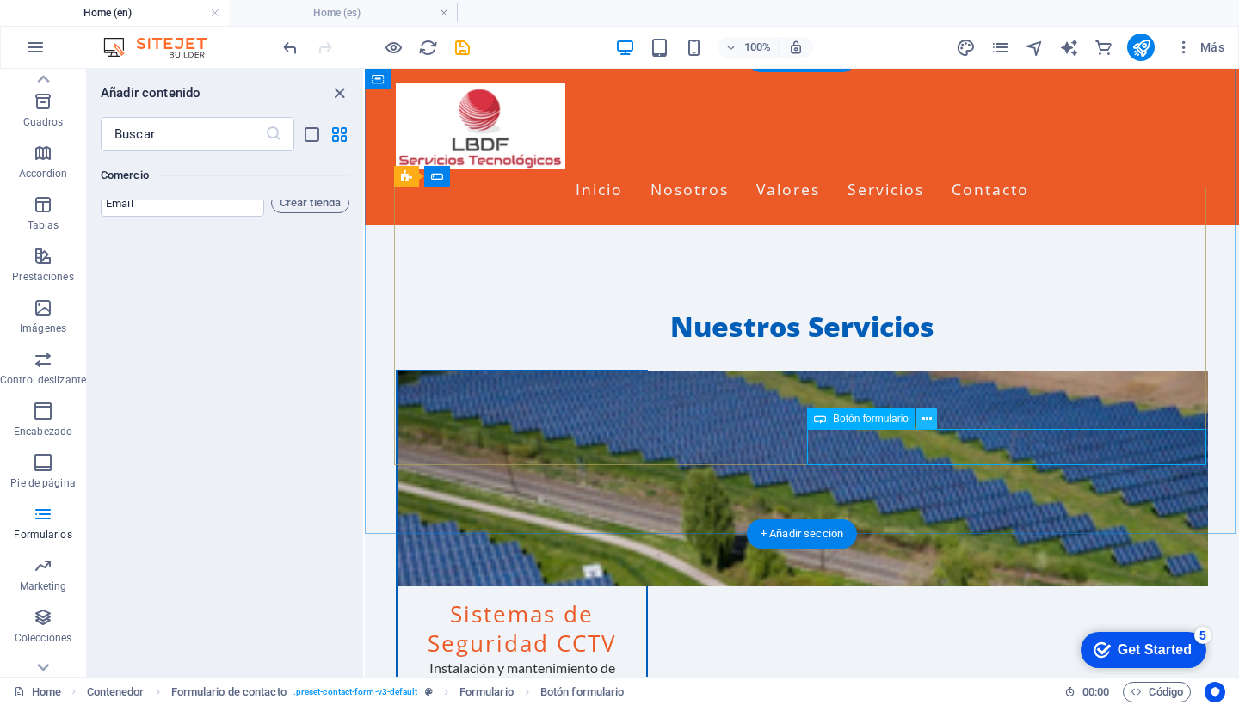
click at [924, 416] on icon at bounding box center [926, 419] width 9 height 18
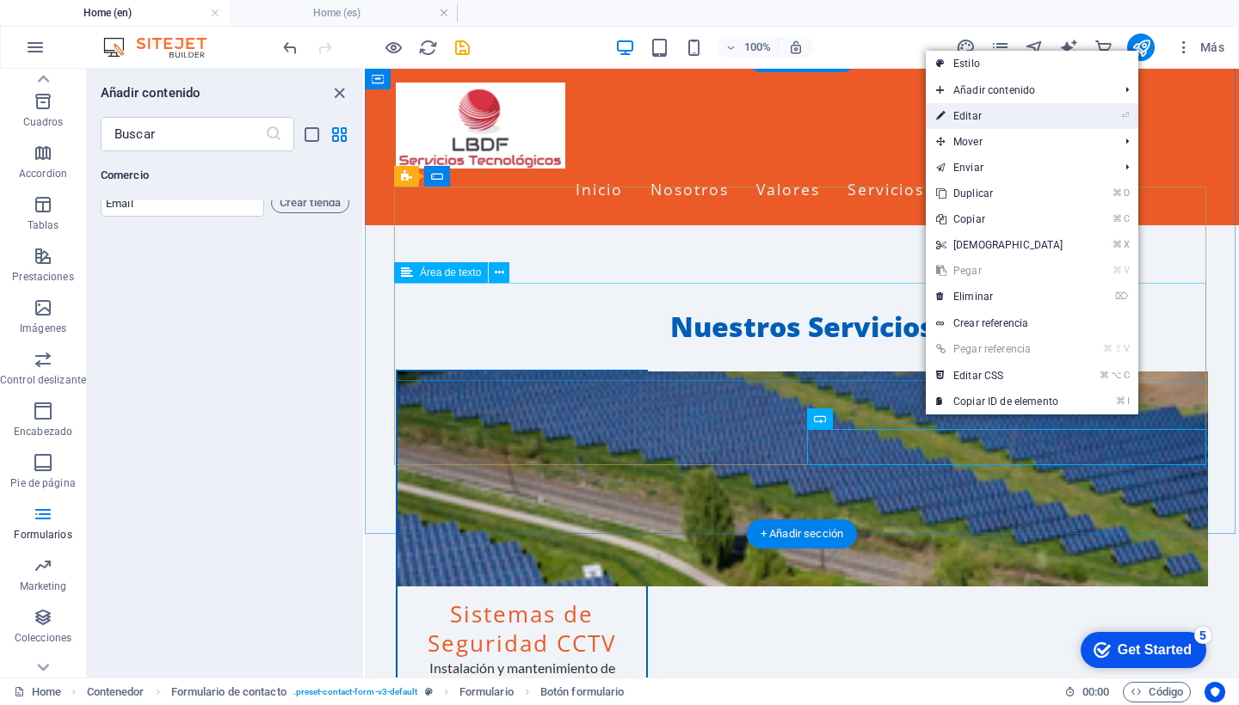
click at [973, 112] on link "⏎ Editar" at bounding box center [1000, 116] width 148 height 26
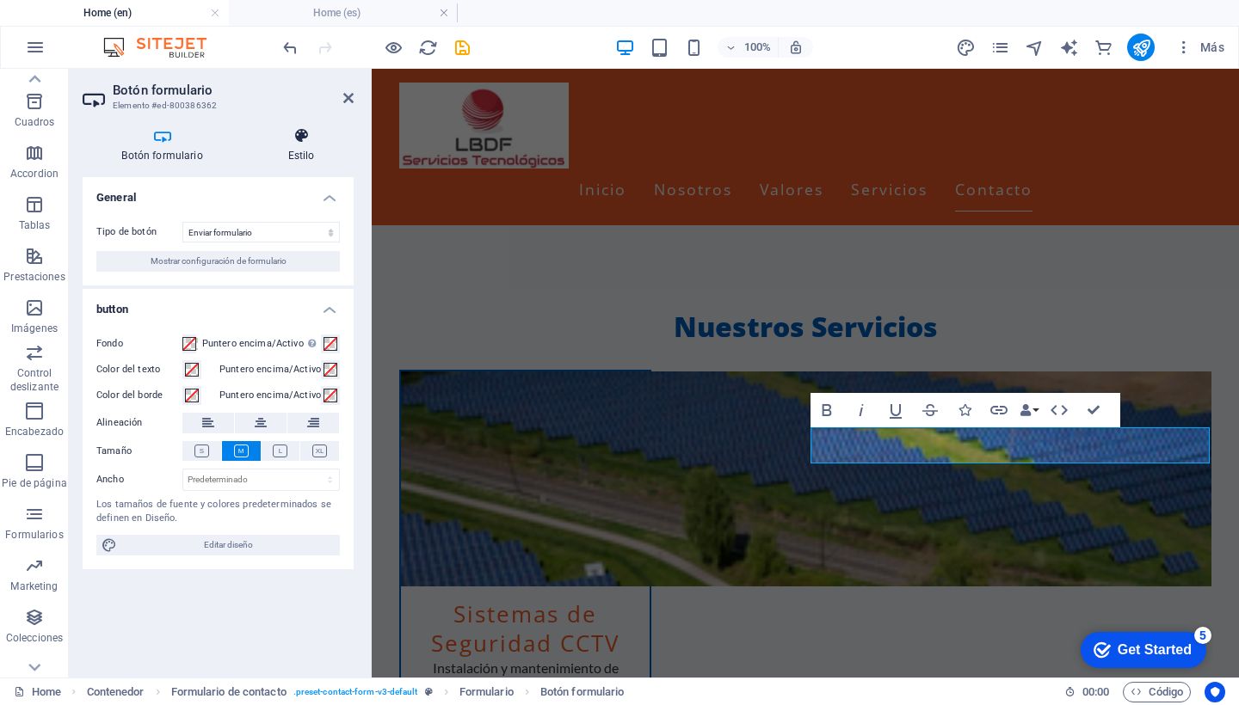
click at [305, 134] on icon at bounding box center [301, 135] width 105 height 17
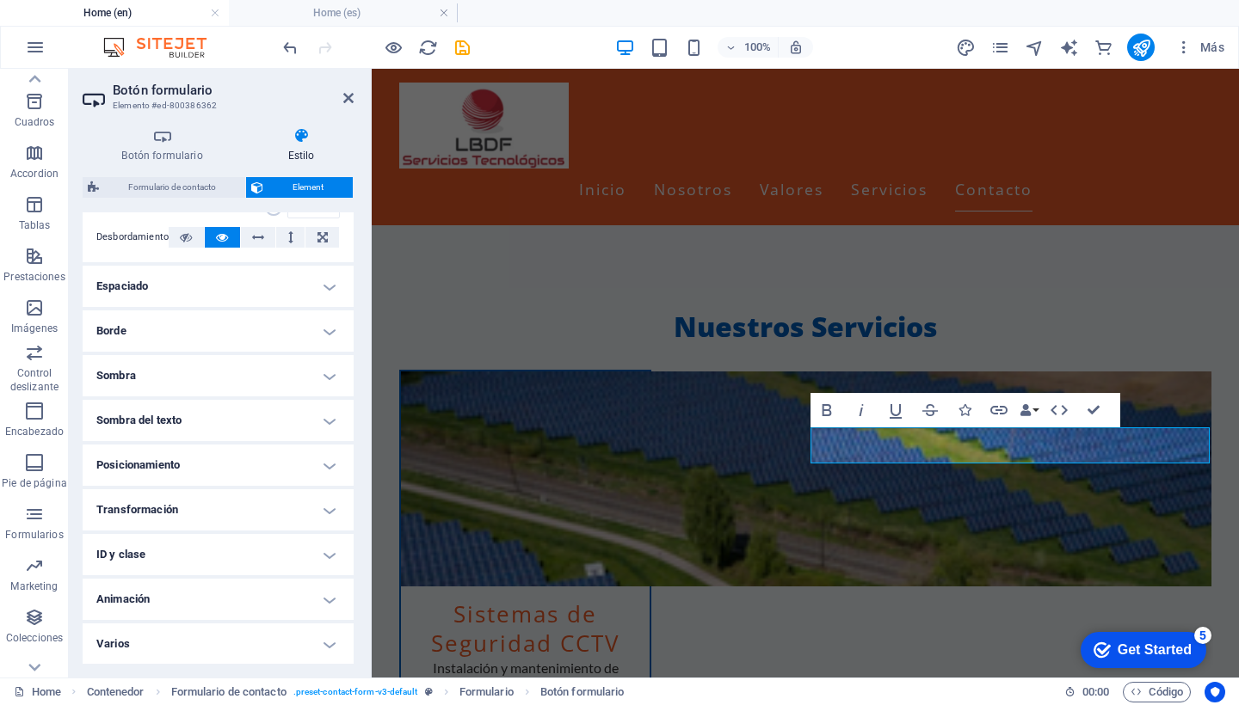
scroll to position [288, 0]
click at [342, 97] on h2 "Botón formulario" at bounding box center [233, 90] width 241 height 15
click at [343, 99] on icon at bounding box center [348, 98] width 10 height 14
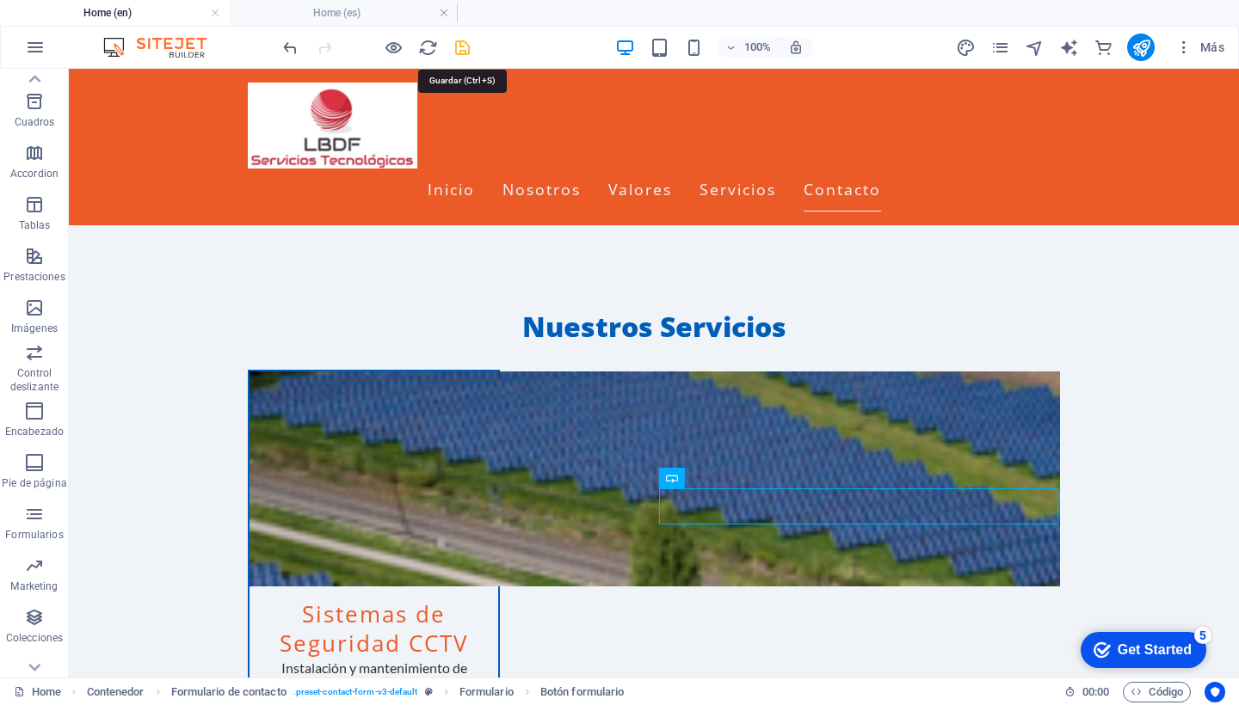
click at [466, 52] on icon "save" at bounding box center [463, 48] width 20 height 20
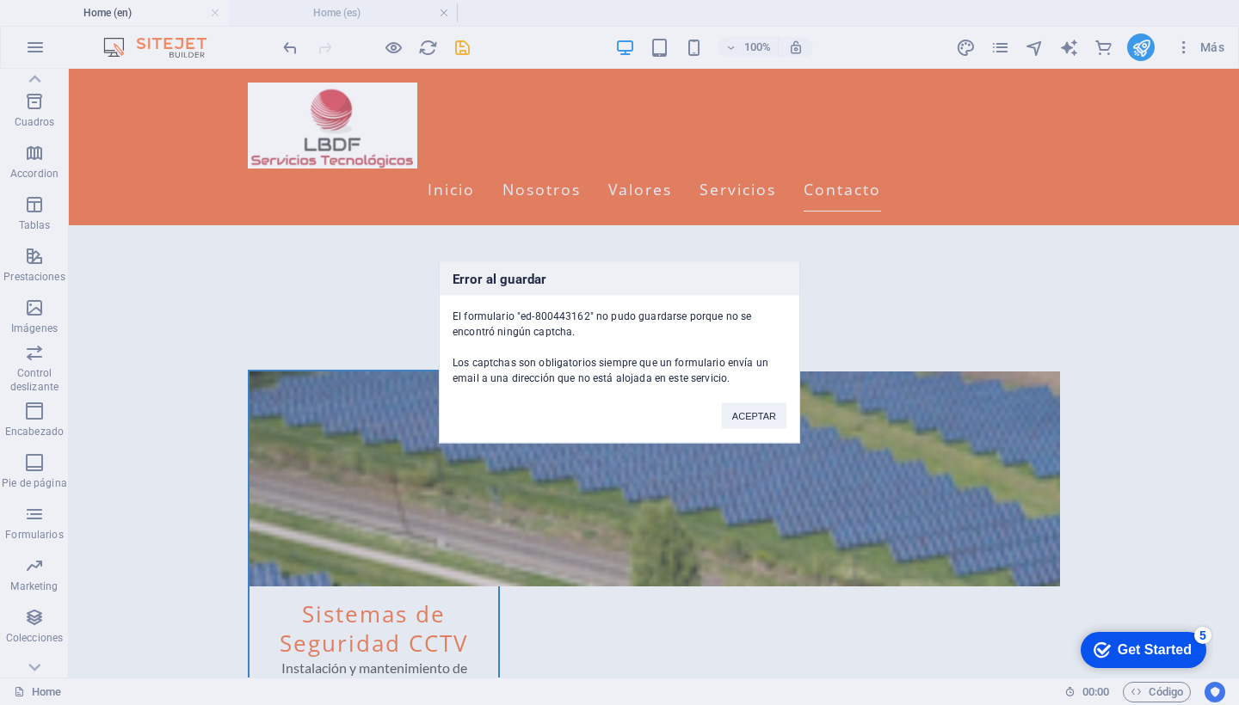
click at [556, 319] on div "El formulario "ed-800443162" no pudo guardarse porque no se encontró ningún cap…" at bounding box center [620, 341] width 360 height 90
drag, startPoint x: 1143, startPoint y: 152, endPoint x: 1130, endPoint y: 139, distance: 18.3
click at [1142, 151] on div "Error al guardar El formulario "ed-800443162" no pudo guardarse porque no se en…" at bounding box center [619, 352] width 1239 height 705
click at [1147, 157] on div "Error al guardar El formulario "ed-800443162" no pudo guardarse porque no se en…" at bounding box center [619, 352] width 1239 height 705
drag, startPoint x: 1126, startPoint y: 547, endPoint x: 1136, endPoint y: 511, distance: 37.4
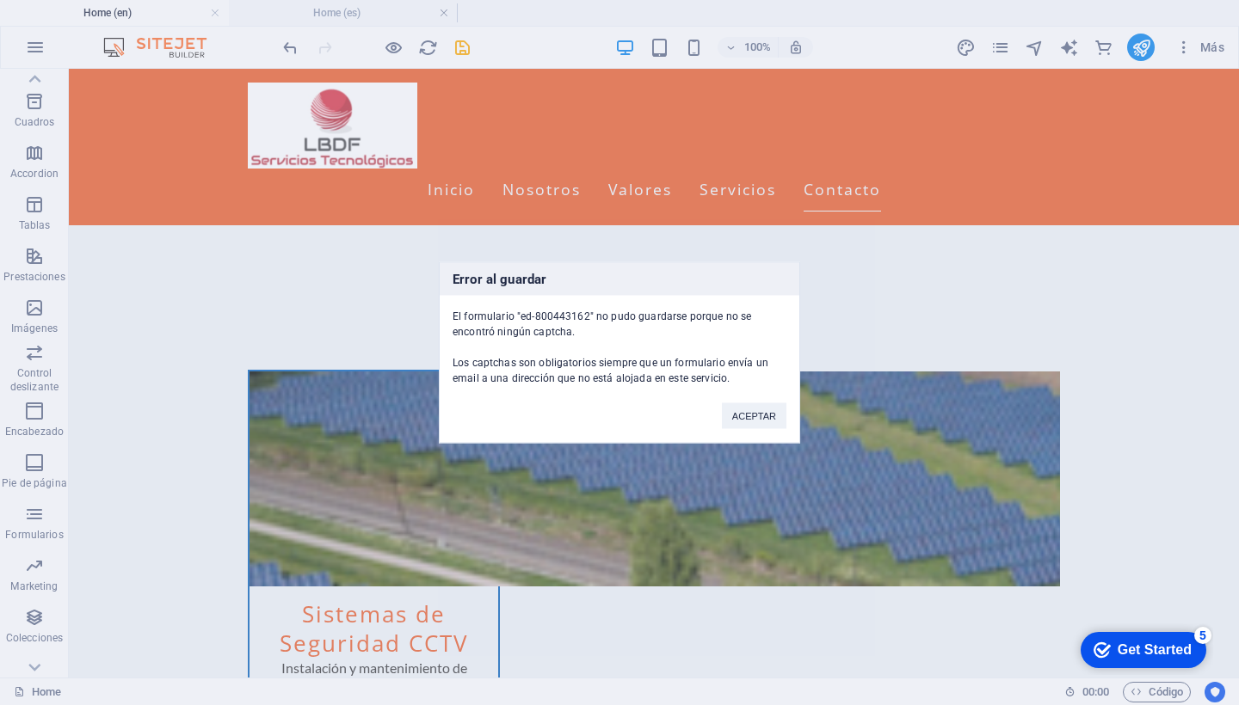
click at [1133, 532] on div "Error al guardar El formulario "ed-800443162" no pudo guardarse porque no se en…" at bounding box center [619, 352] width 1239 height 705
drag, startPoint x: 1136, startPoint y: 511, endPoint x: 1129, endPoint y: 484, distance: 28.4
click at [1132, 487] on div "Error al guardar El formulario "ed-800443162" no pudo guardarse porque no se en…" at bounding box center [619, 352] width 1239 height 705
click at [756, 410] on button "ACEPTAR" at bounding box center [754, 416] width 65 height 26
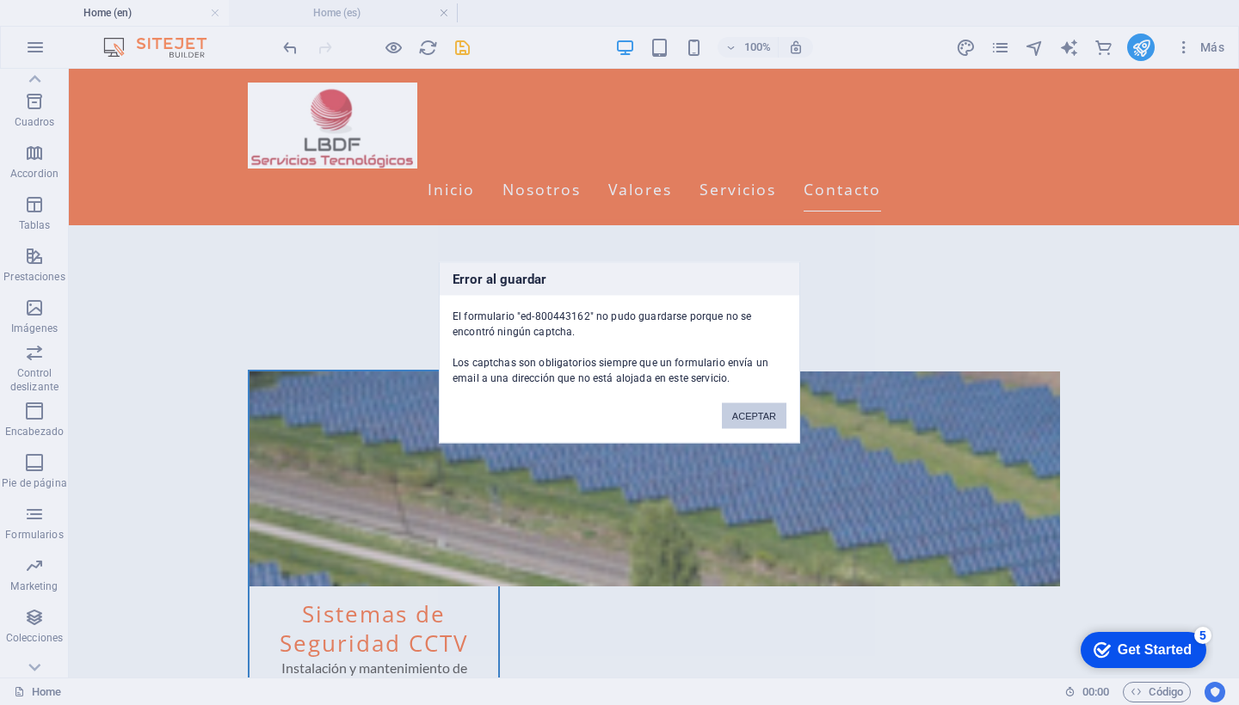
click at [766, 420] on button "ACEPTAR" at bounding box center [754, 416] width 65 height 26
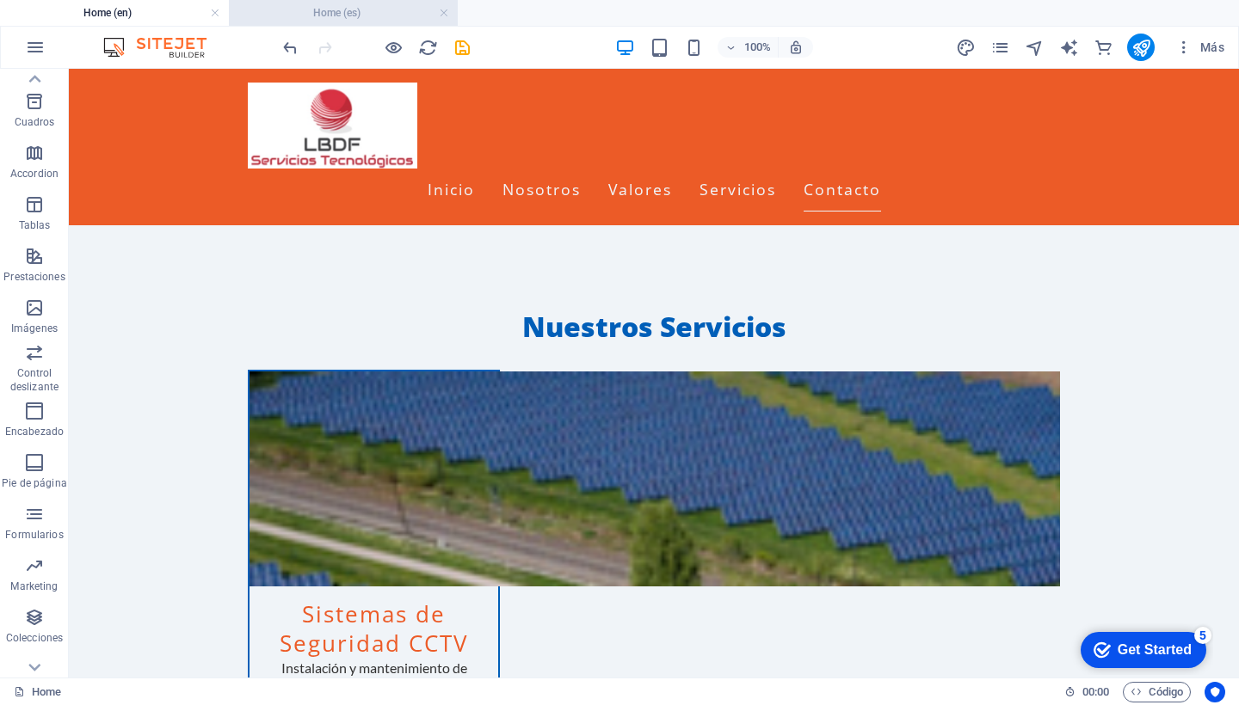
click at [338, 5] on h4 "Home (es)" at bounding box center [343, 12] width 229 height 19
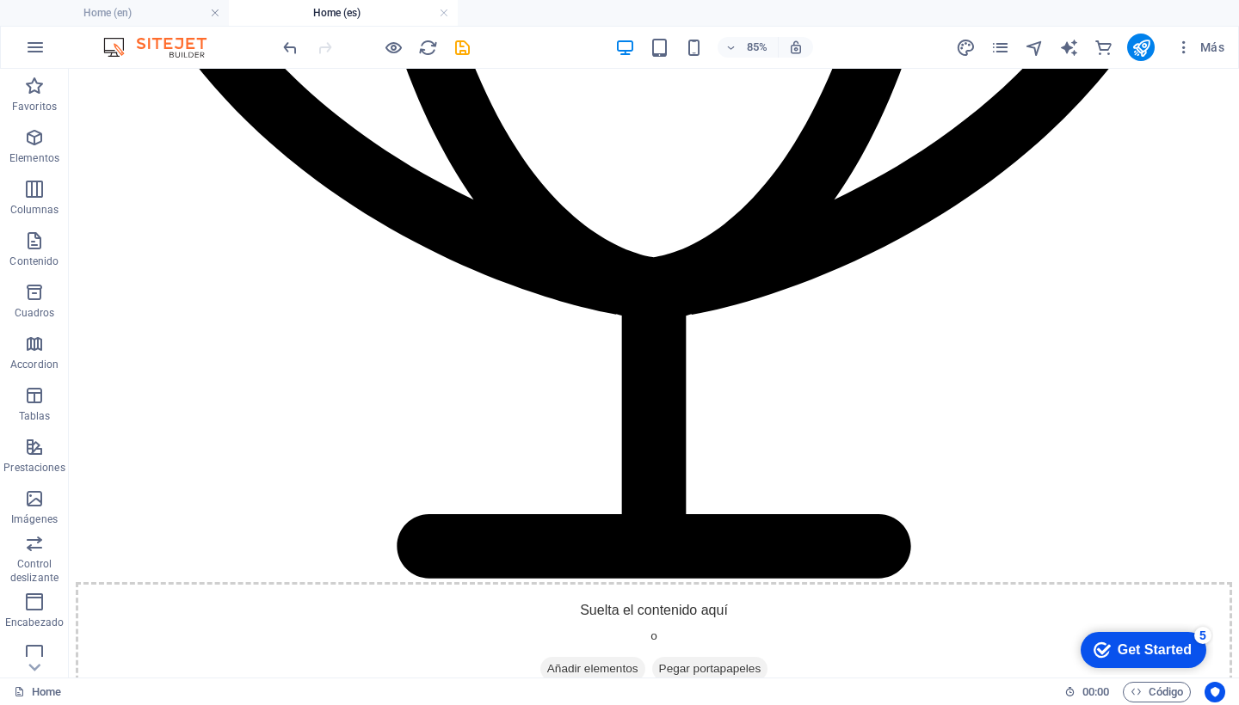
scroll to position [0, 0]
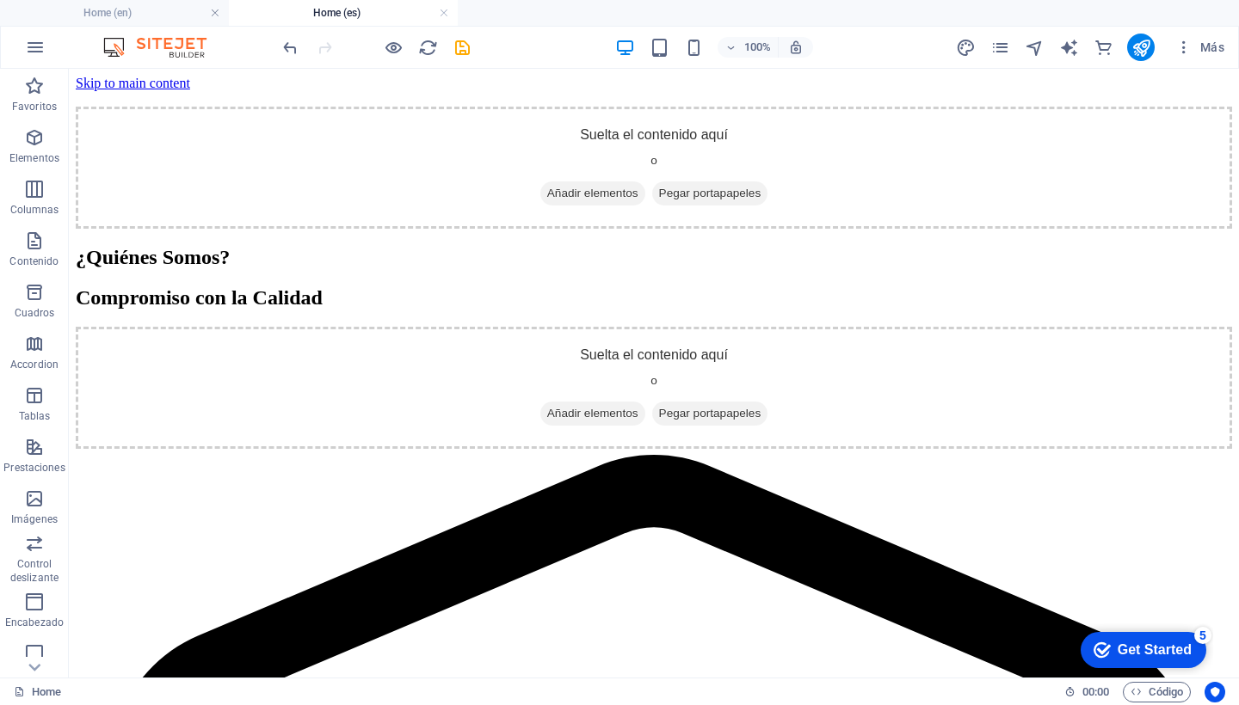
click at [443, 9] on link at bounding box center [444, 13] width 10 height 16
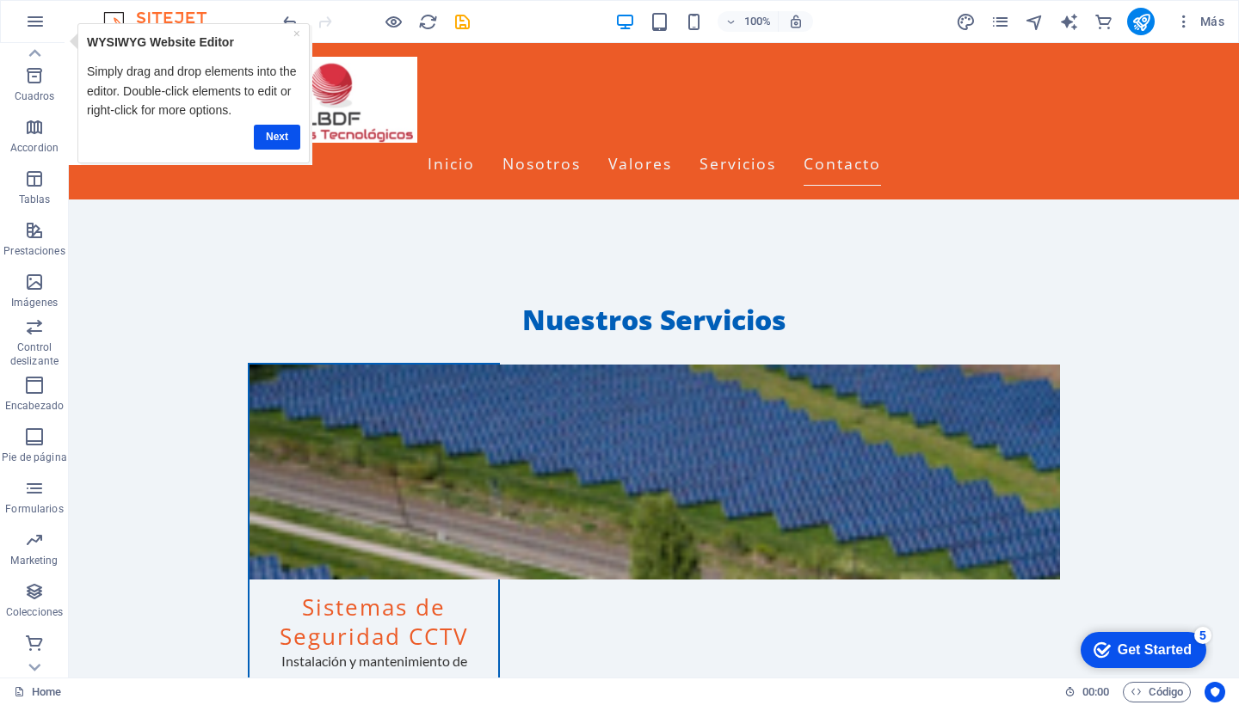
drag, startPoint x: 278, startPoint y: 114, endPoint x: 282, endPoint y: 134, distance: 20.2
click at [281, 135] on link "Next" at bounding box center [277, 137] width 46 height 25
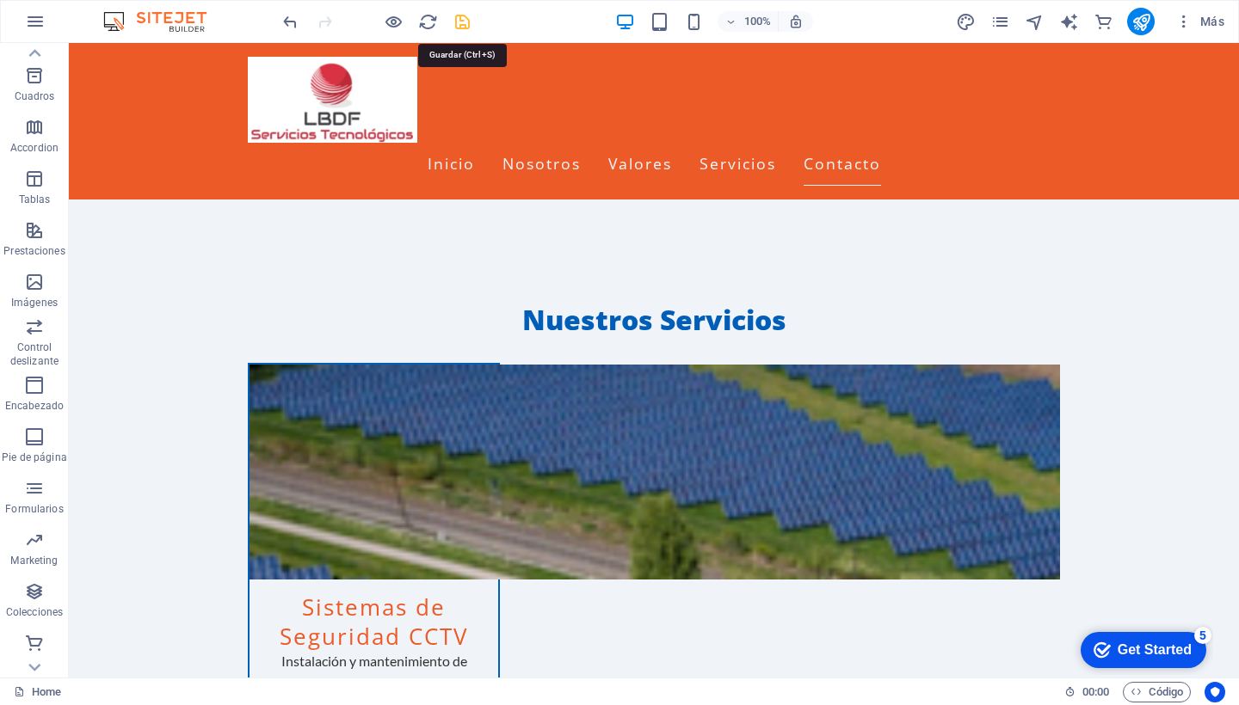
click at [457, 22] on icon "save" at bounding box center [463, 22] width 20 height 20
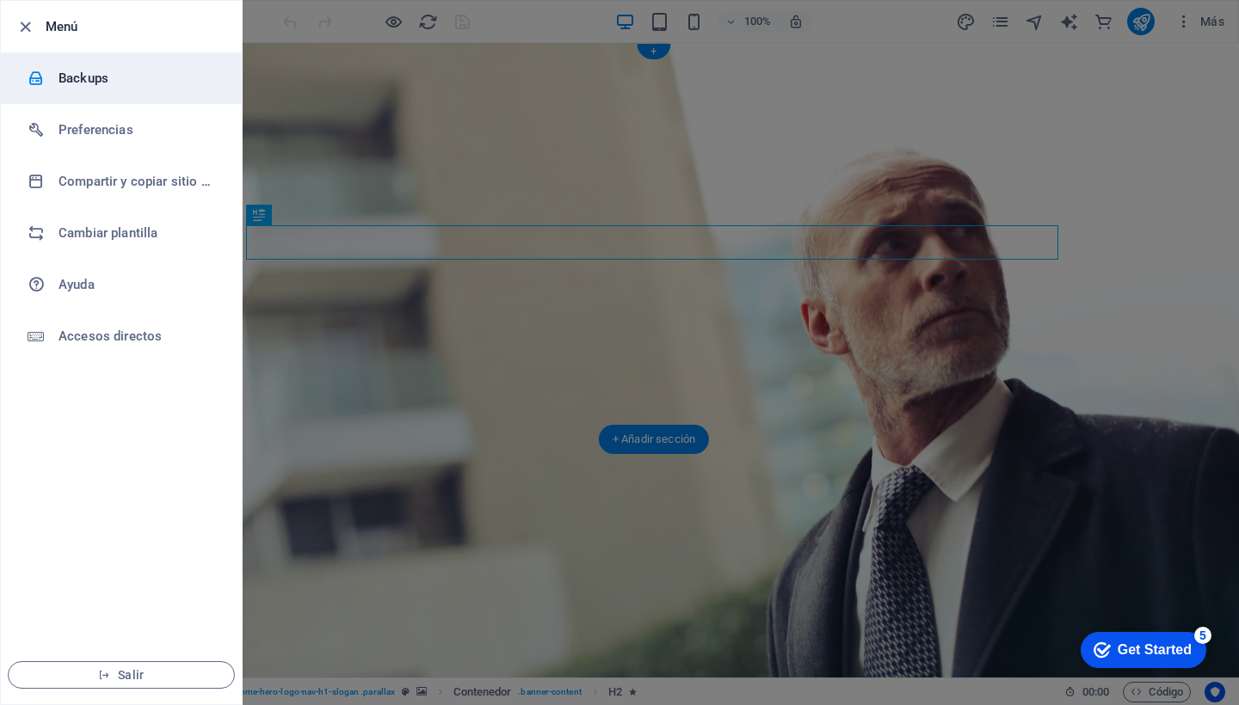
click at [100, 83] on h6 "Backups" at bounding box center [138, 78] width 159 height 21
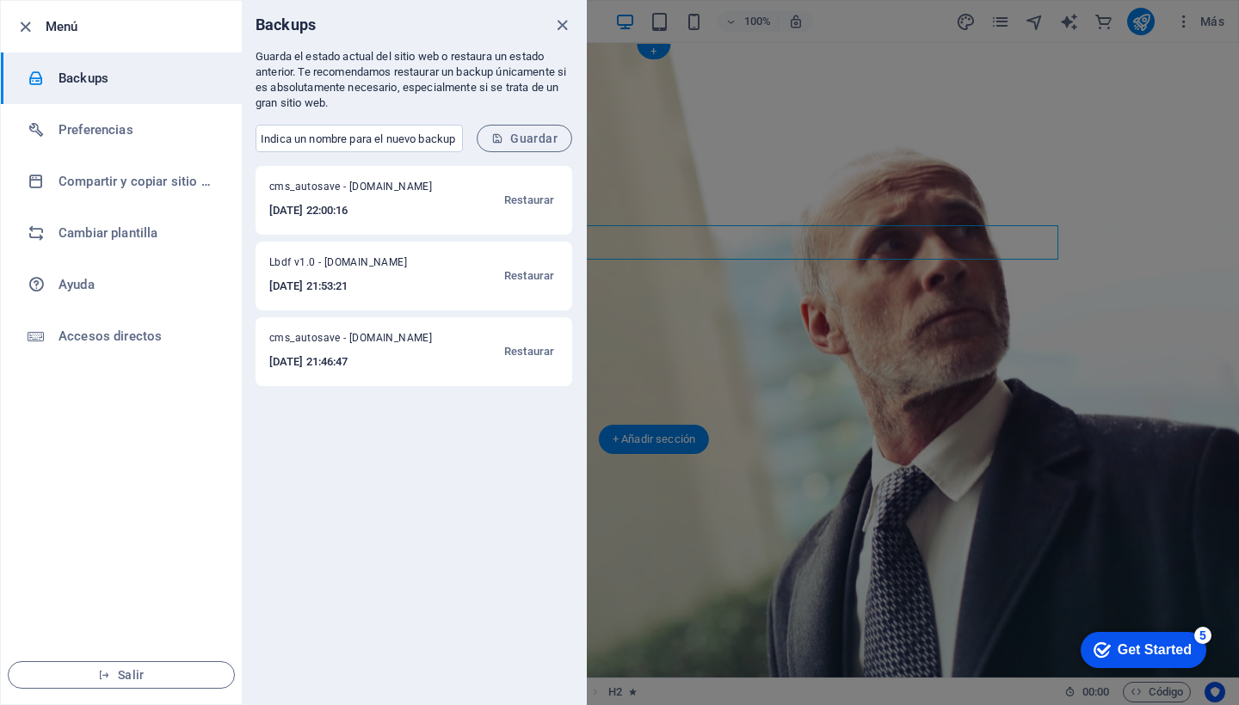
click at [327, 265] on span "Lbdf v1.0 - [DOMAIN_NAME]" at bounding box center [352, 266] width 167 height 21
click at [306, 138] on input "text" at bounding box center [359, 139] width 207 height 28
type input "Lbdf v.2.0"
click at [541, 140] on span "Guardar" at bounding box center [524, 139] width 66 height 14
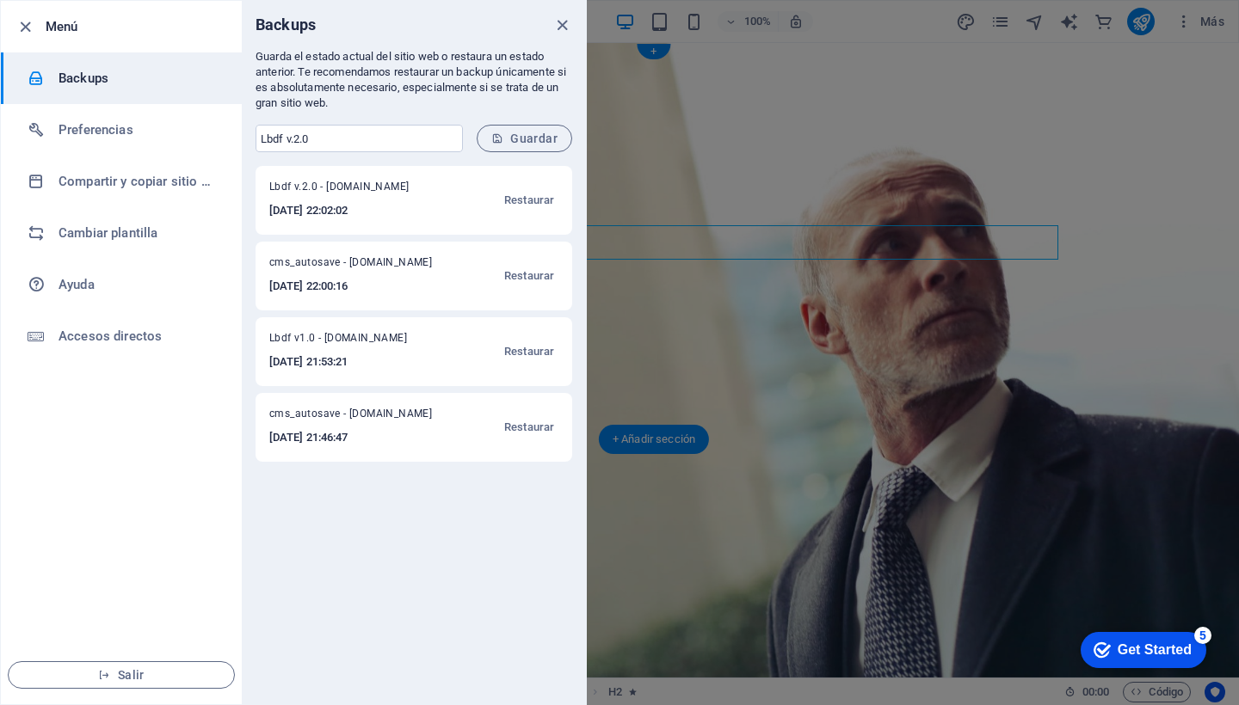
click at [566, 25] on icon "close" at bounding box center [562, 25] width 20 height 20
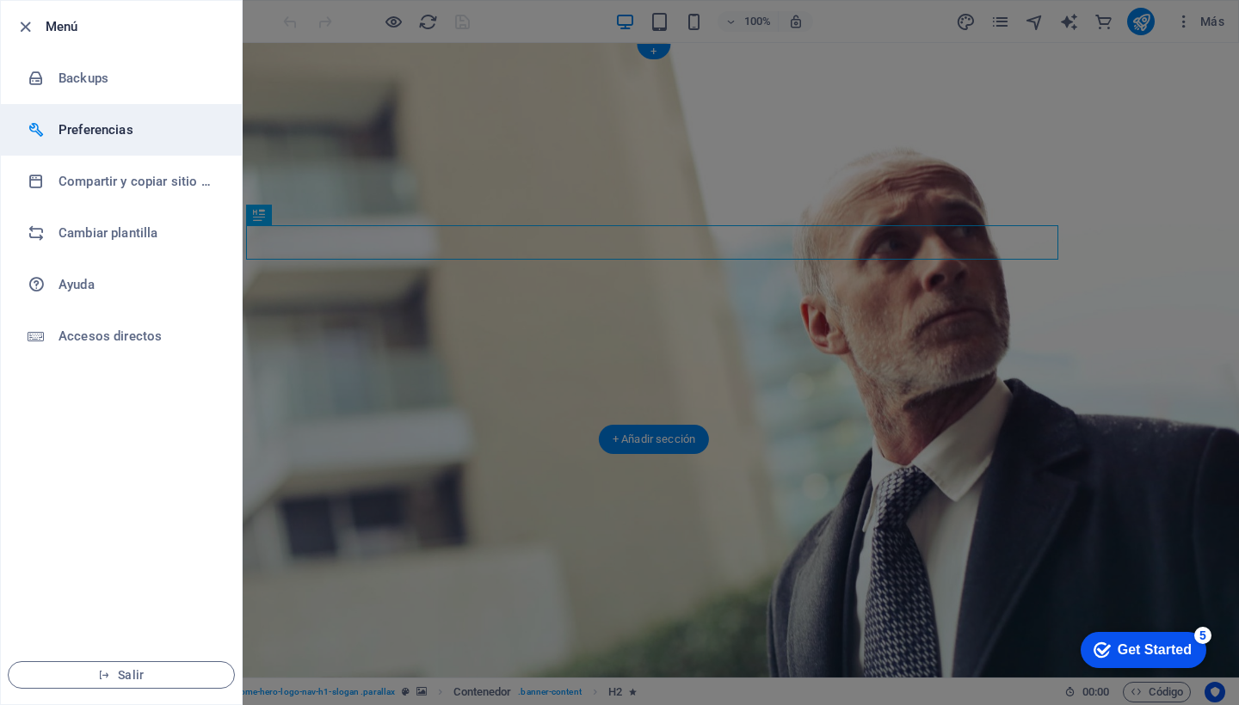
click at [108, 134] on h6 "Preferencias" at bounding box center [138, 130] width 159 height 21
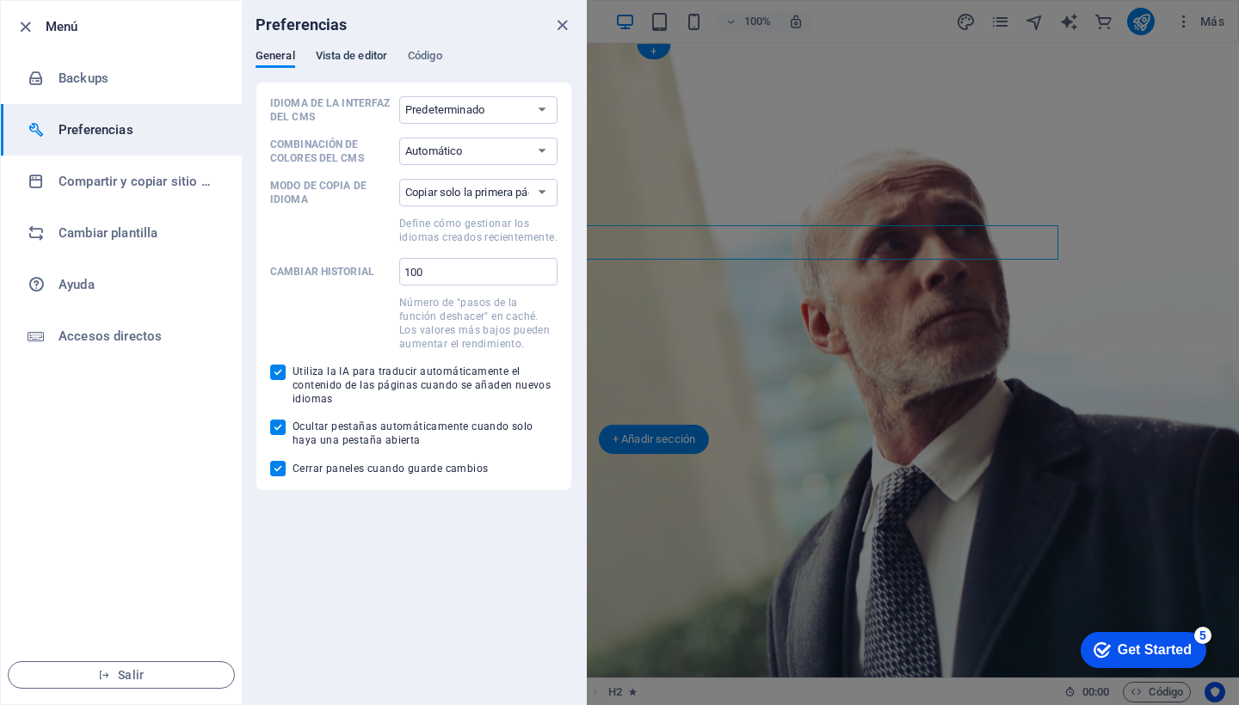
click at [354, 55] on span "Vista de editor" at bounding box center [351, 58] width 71 height 24
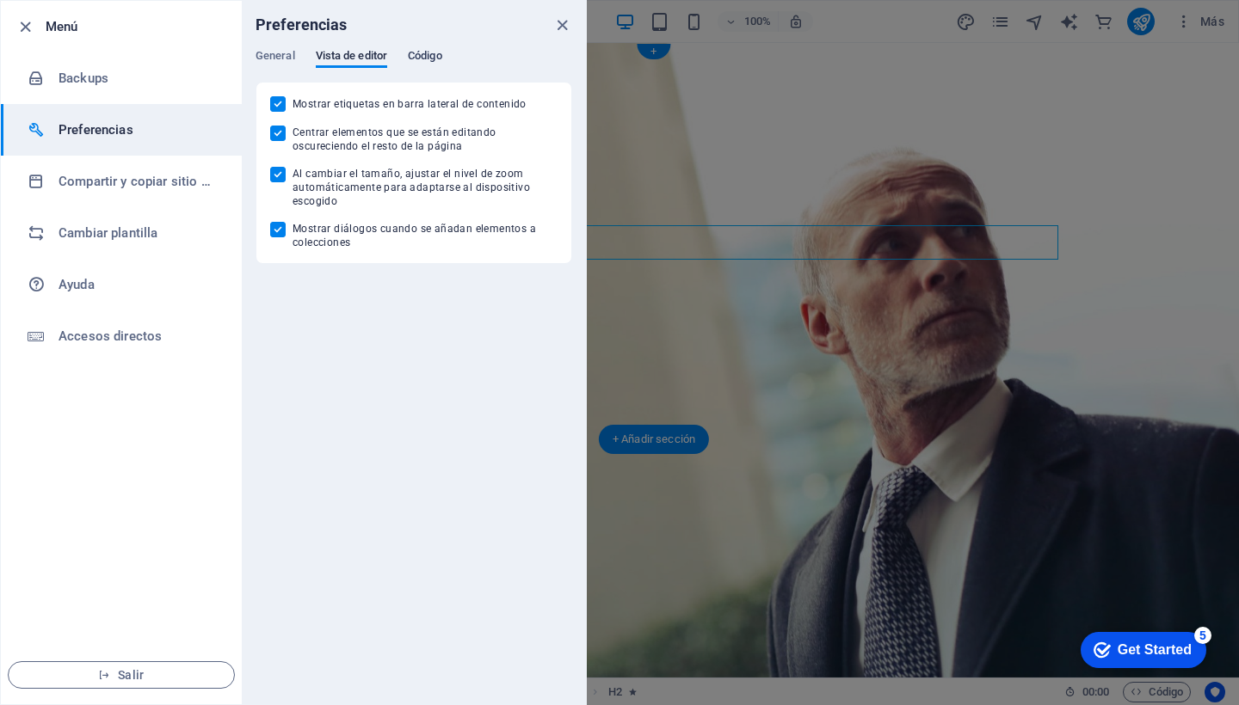
click at [428, 49] on span "Código" at bounding box center [425, 58] width 34 height 24
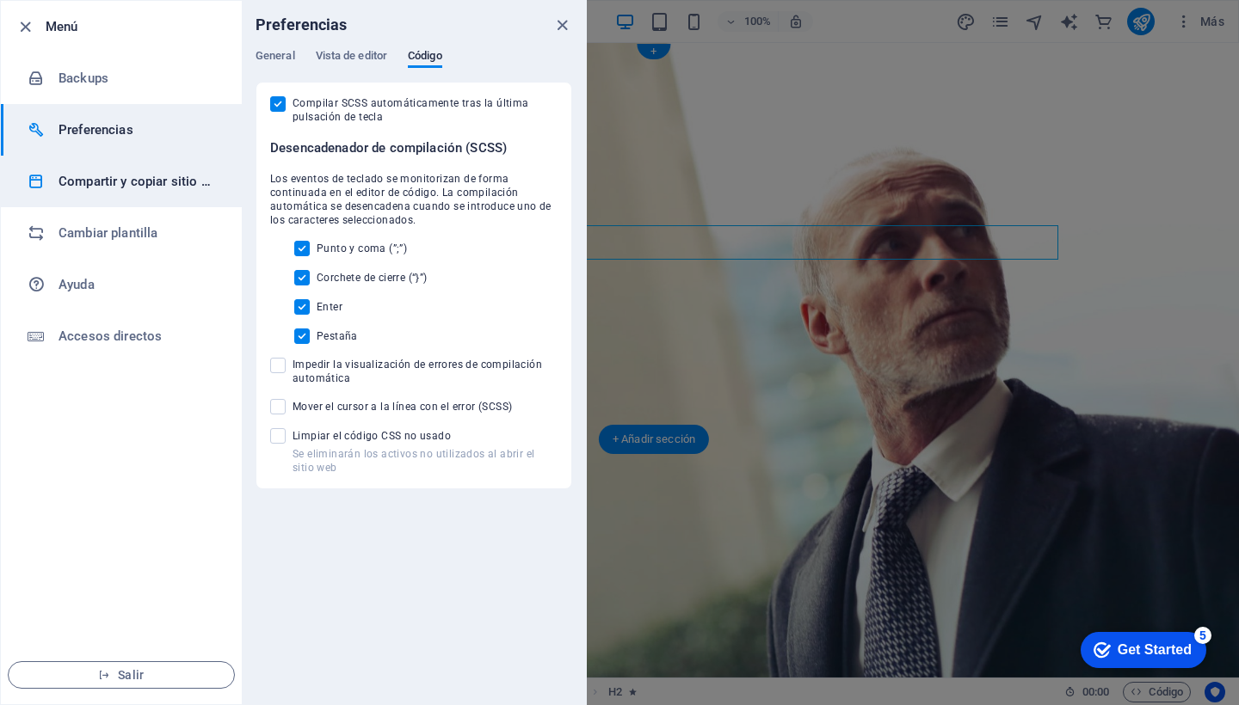
click at [138, 188] on h6 "Compartir y copiar sitio web" at bounding box center [138, 181] width 159 height 21
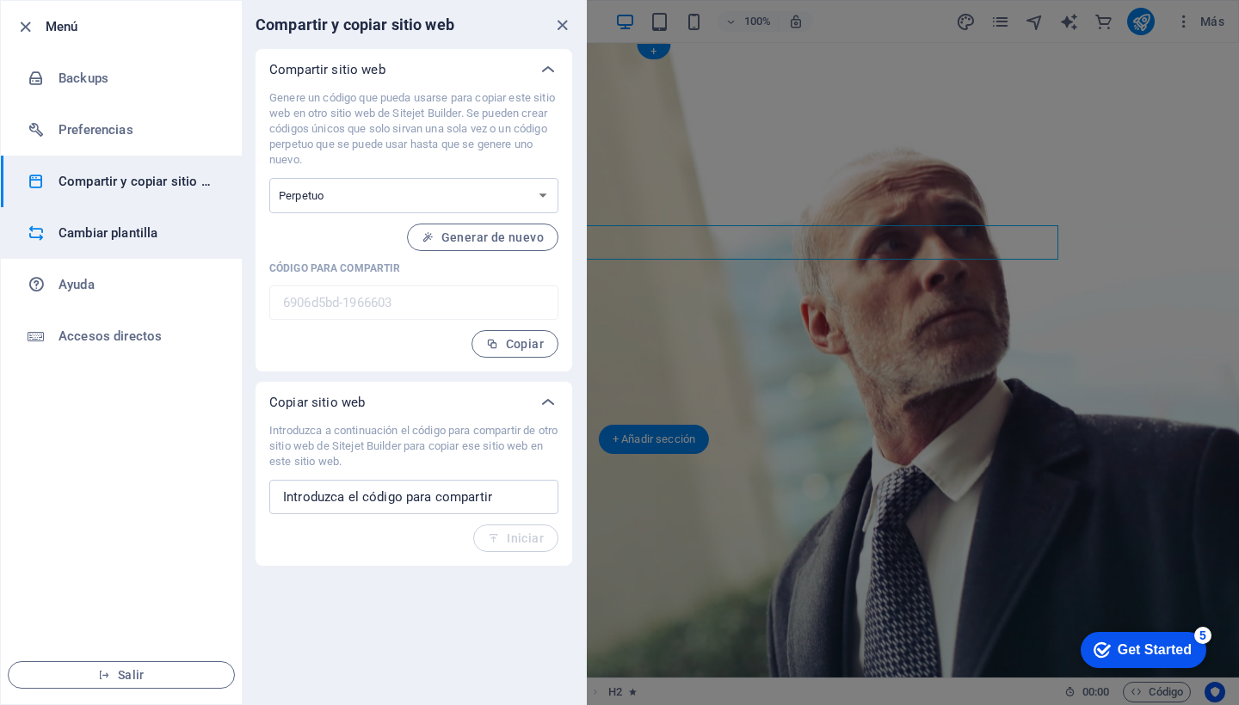
click at [112, 230] on h6 "Cambiar plantilla" at bounding box center [138, 233] width 159 height 21
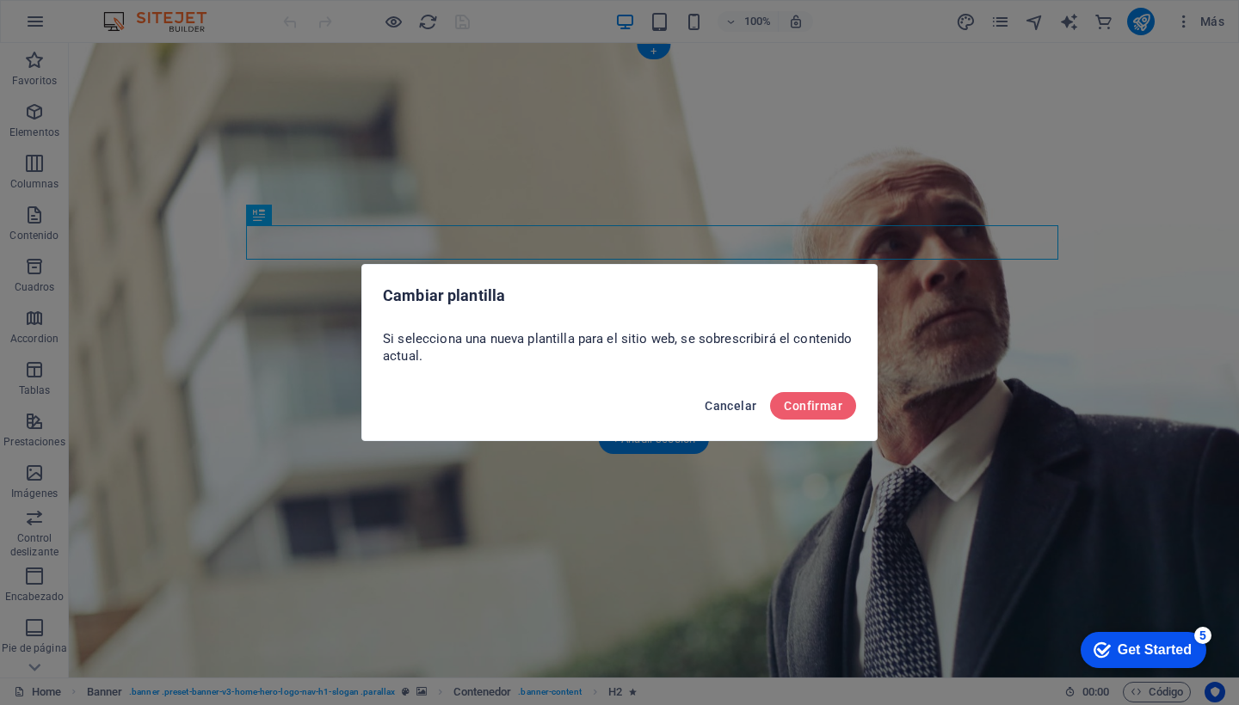
click at [738, 407] on span "Cancelar" at bounding box center [731, 406] width 52 height 14
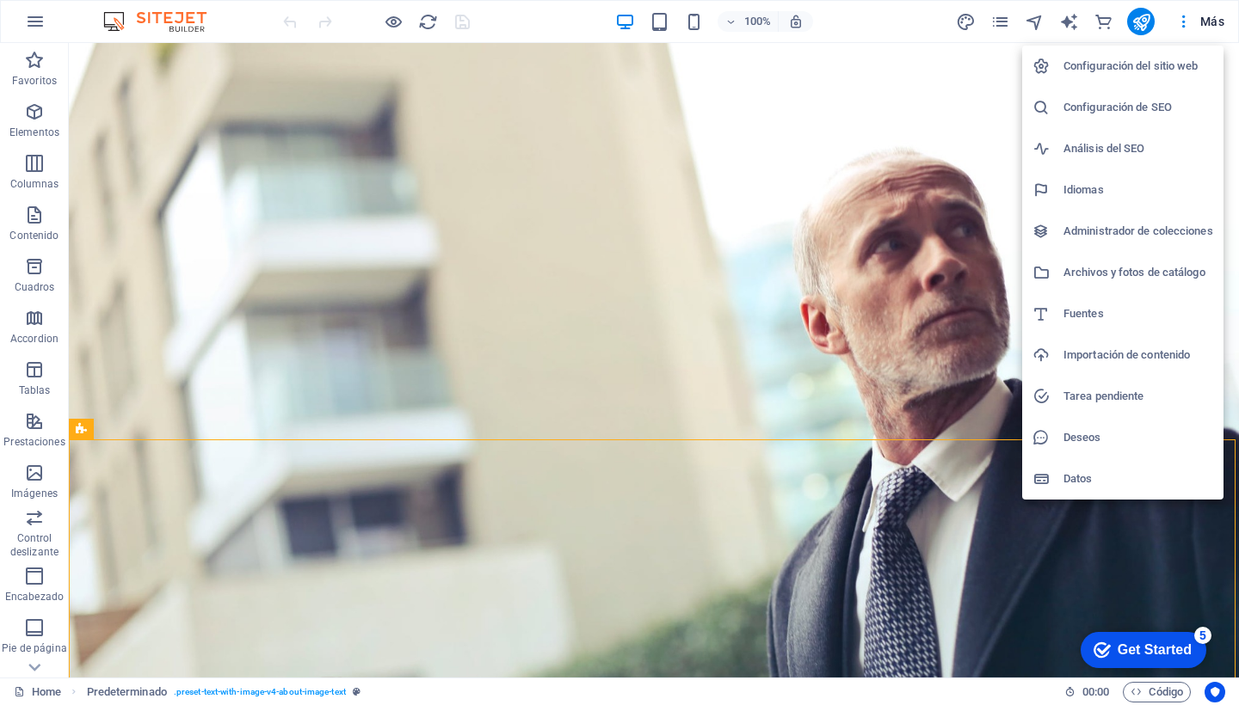
click at [1209, 17] on div at bounding box center [619, 352] width 1239 height 705
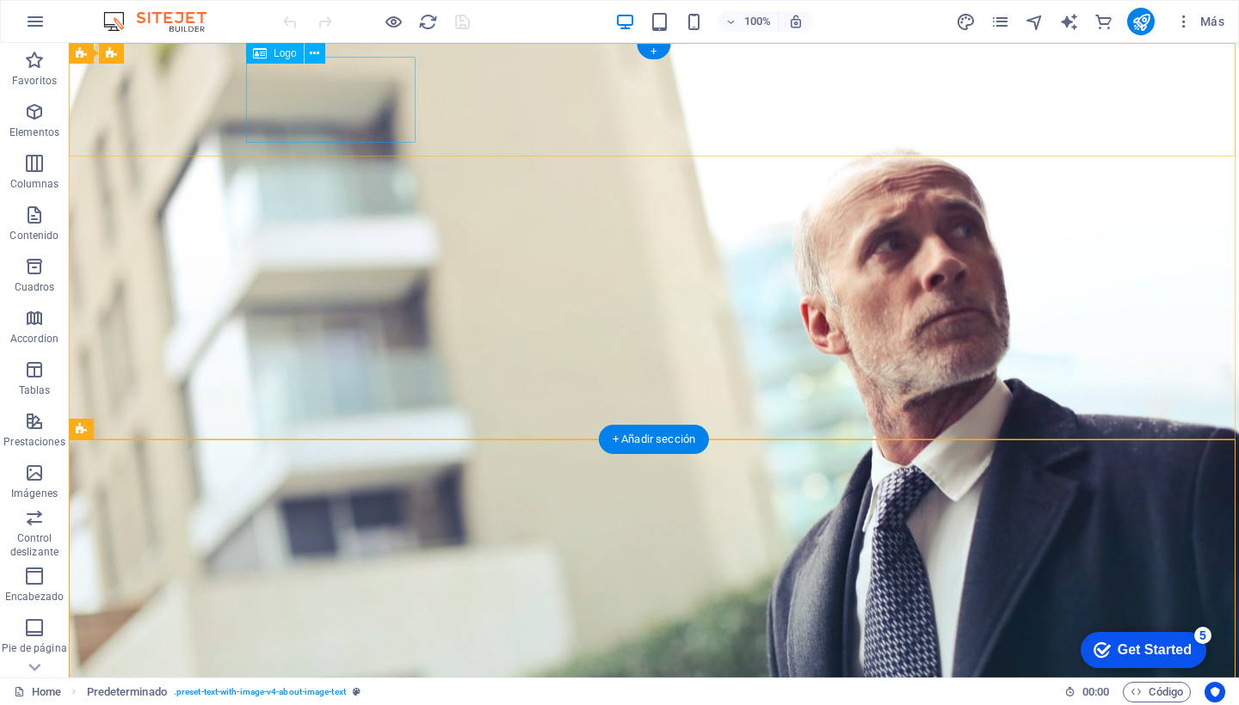
click at [282, 55] on span "Logo" at bounding box center [285, 53] width 23 height 10
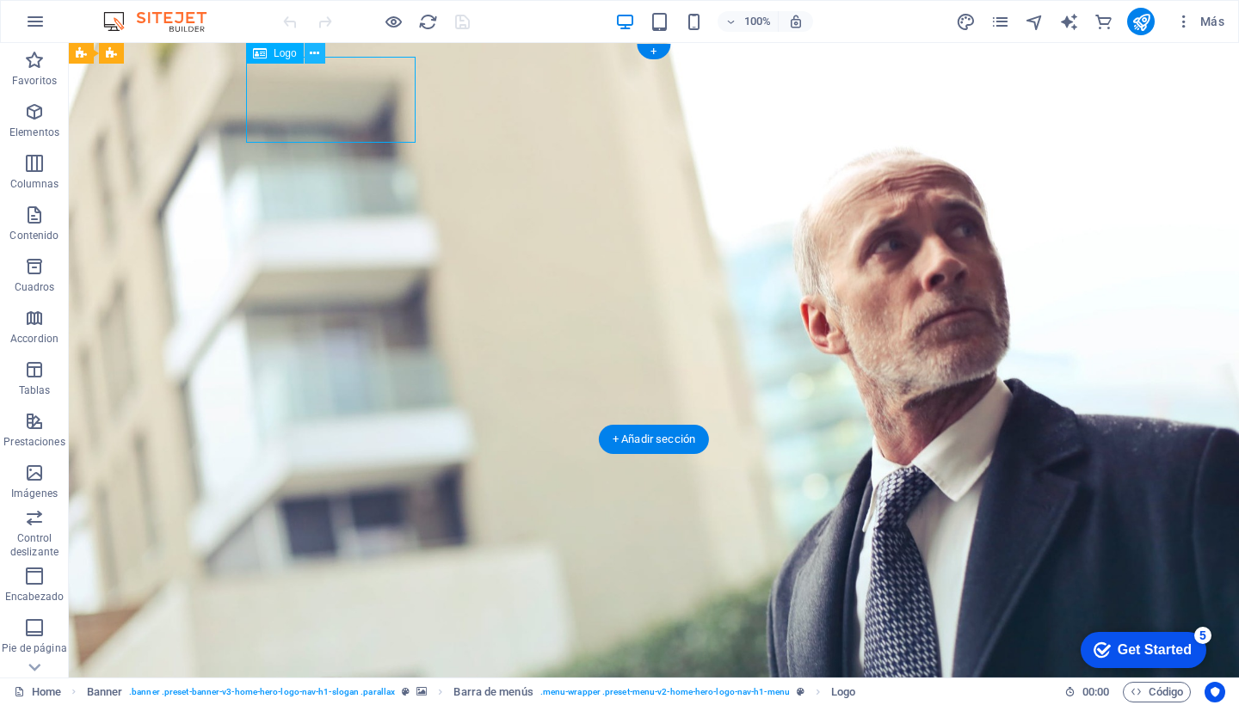
click at [318, 52] on icon at bounding box center [314, 54] width 9 height 18
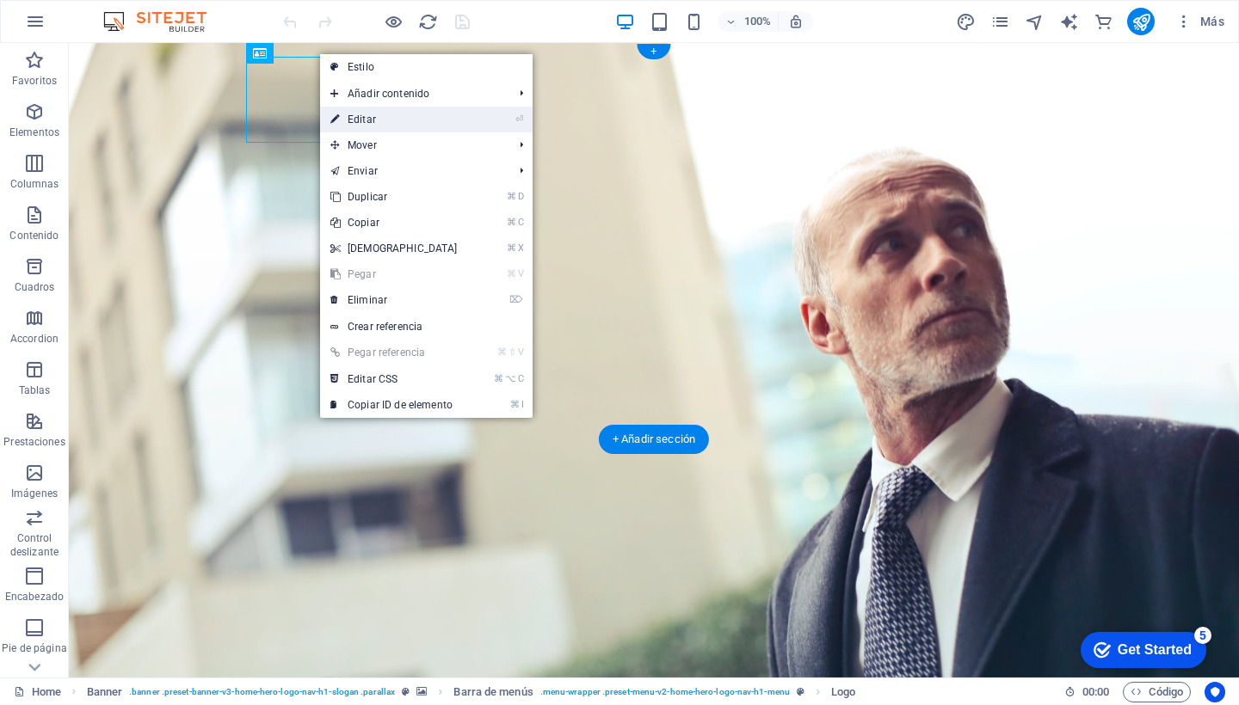
click at [416, 120] on link "⏎ Editar" at bounding box center [394, 120] width 148 height 26
select select "px"
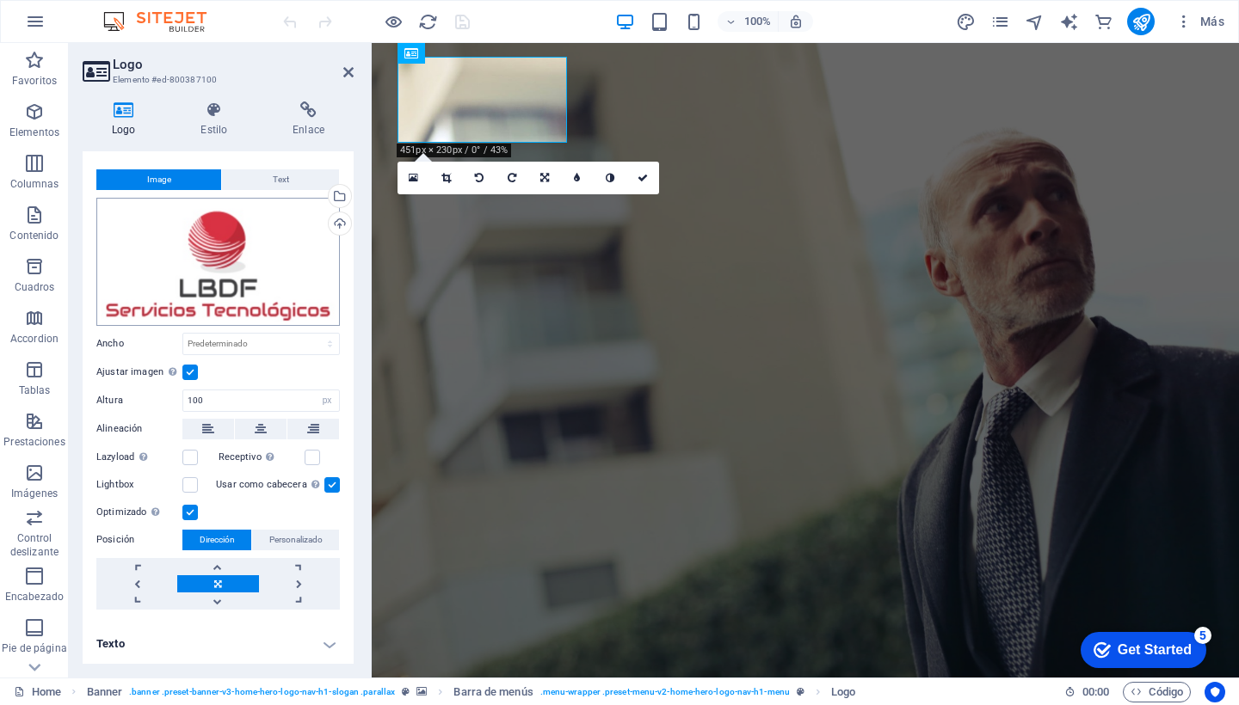
scroll to position [25, 0]
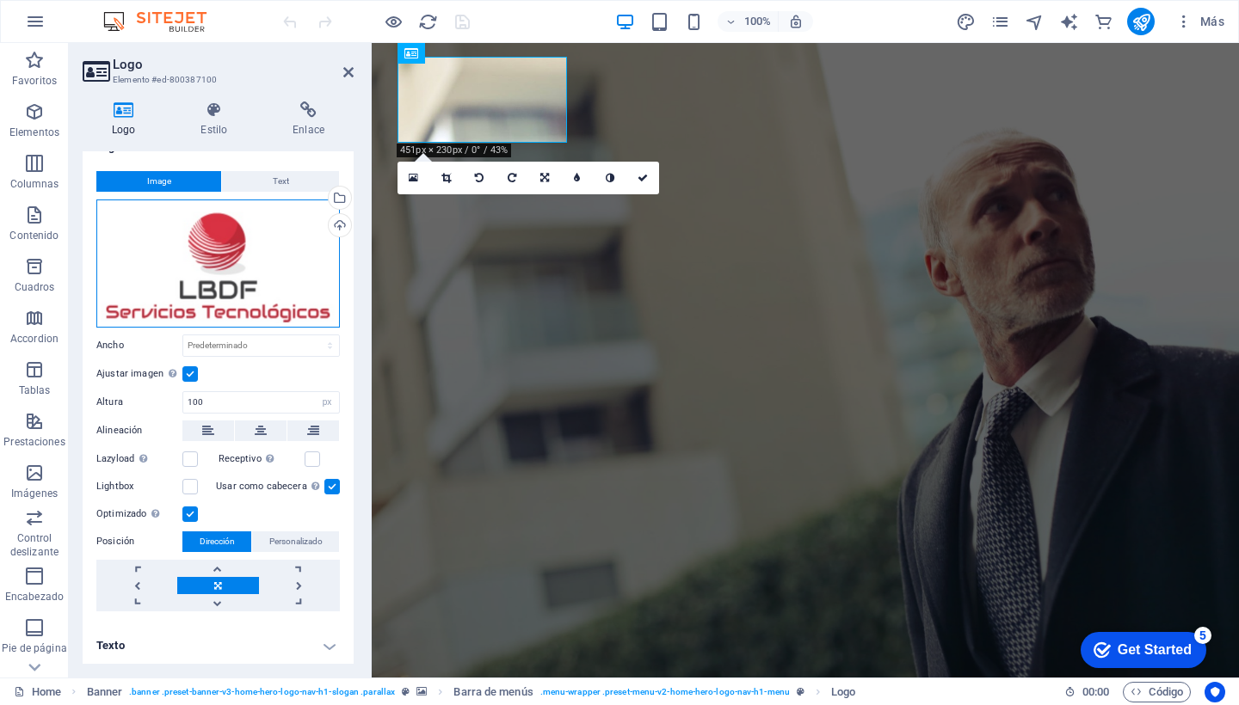
click at [254, 272] on div "Arrastra archivos aquí, haz clic para escoger archivos o selecciona archivos de…" at bounding box center [217, 264] width 243 height 128
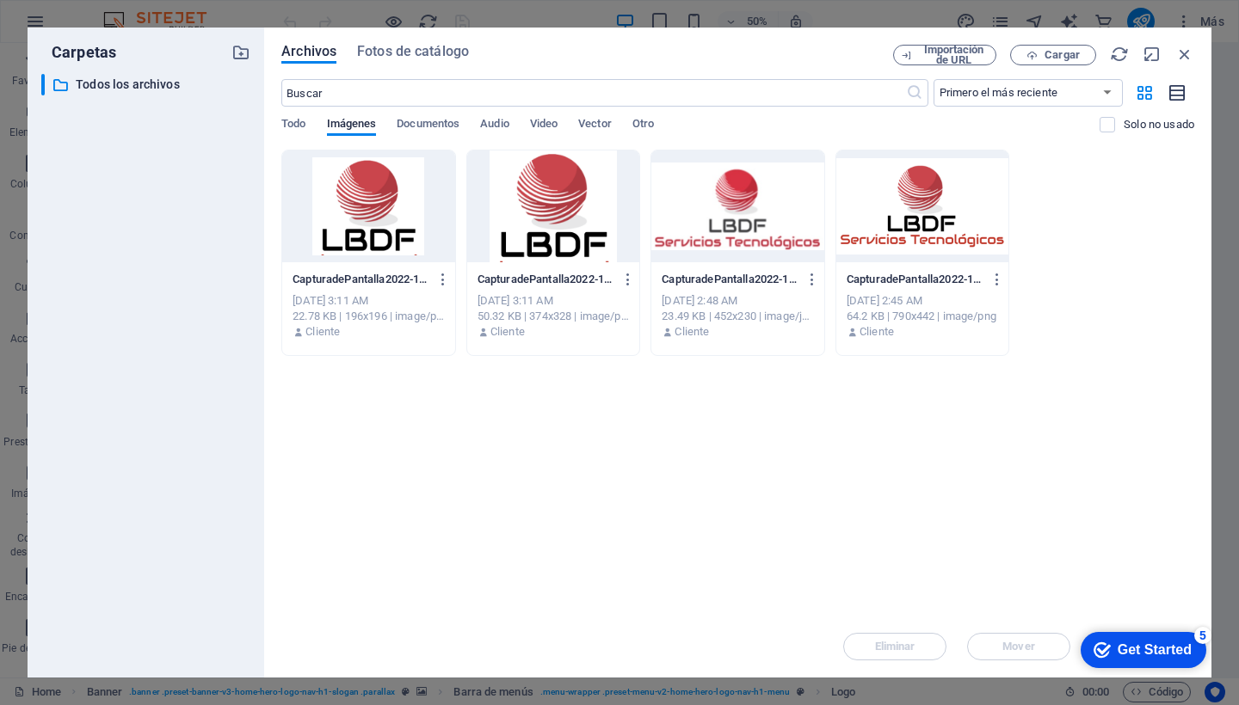
click at [1176, 95] on icon "button" at bounding box center [1177, 93] width 19 height 20
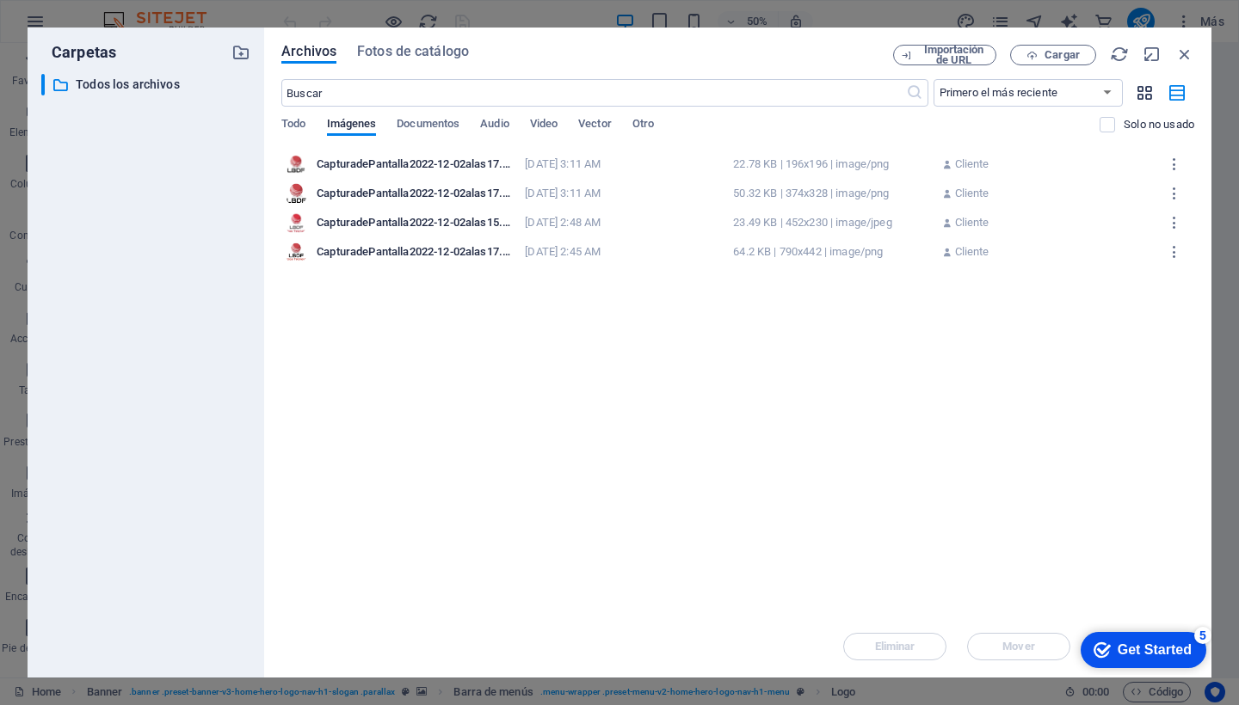
click at [1143, 90] on icon "button" at bounding box center [1145, 92] width 20 height 19
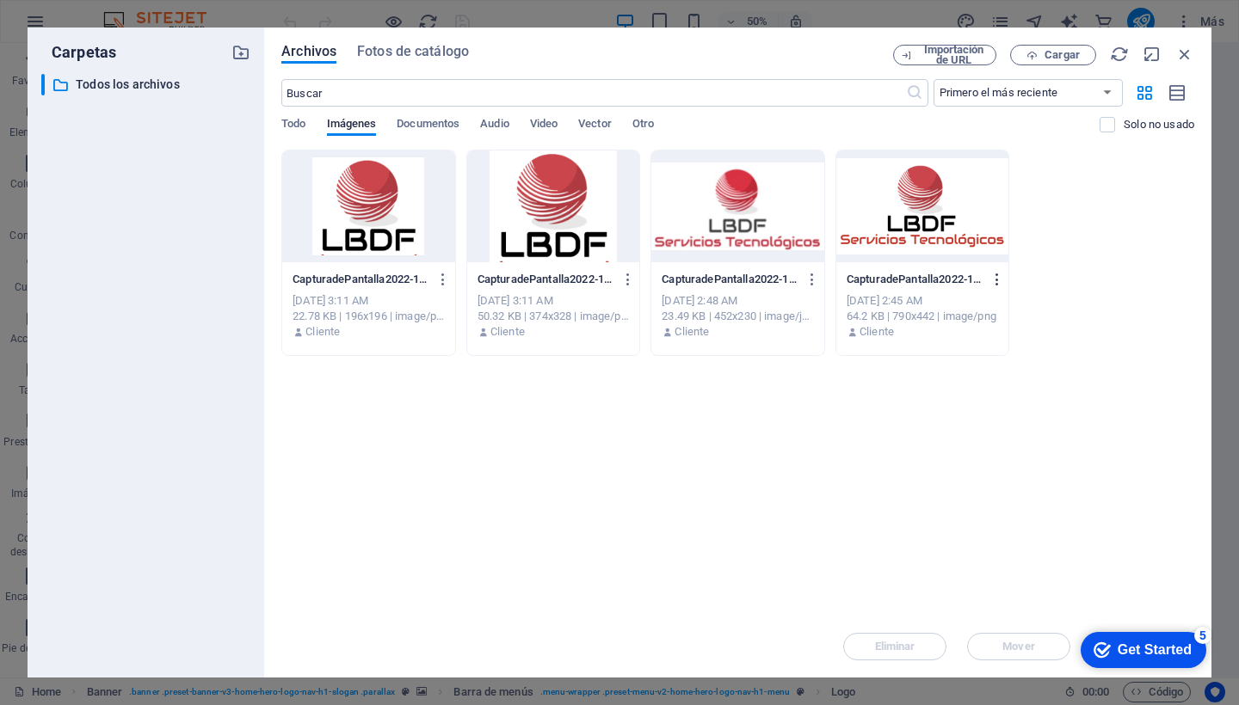
click at [998, 281] on icon "button" at bounding box center [997, 279] width 16 height 15
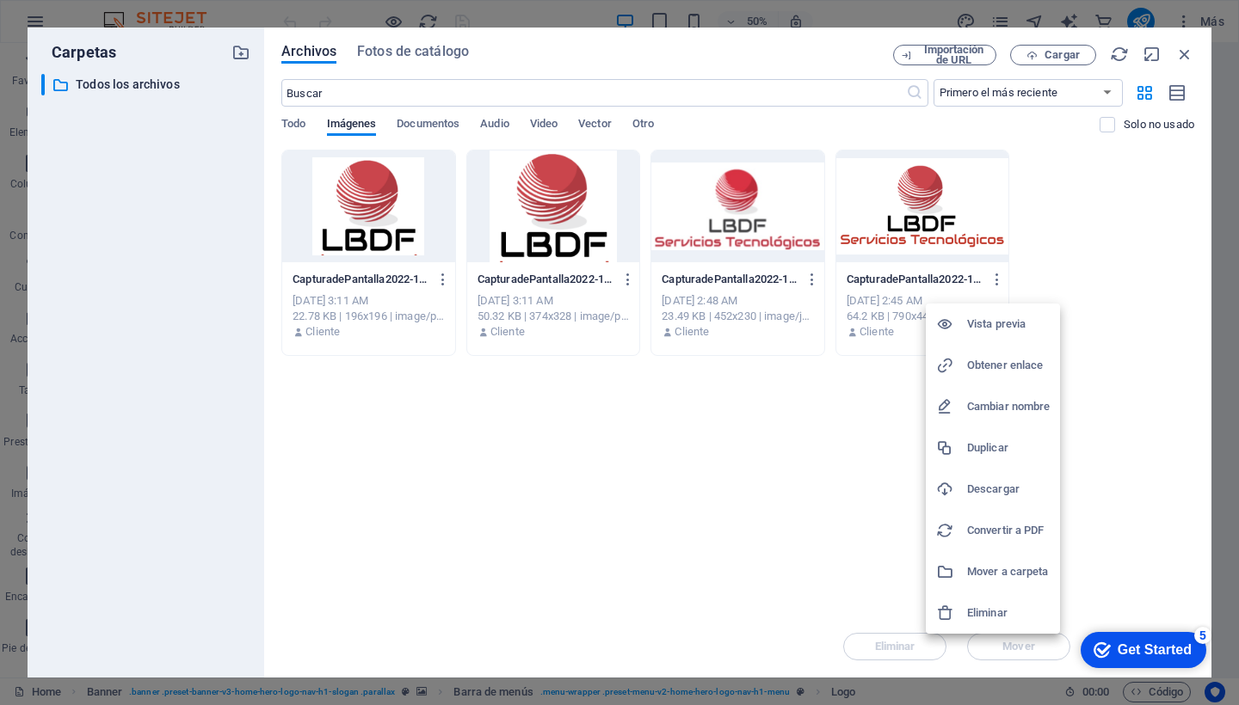
click at [919, 212] on div at bounding box center [619, 352] width 1239 height 705
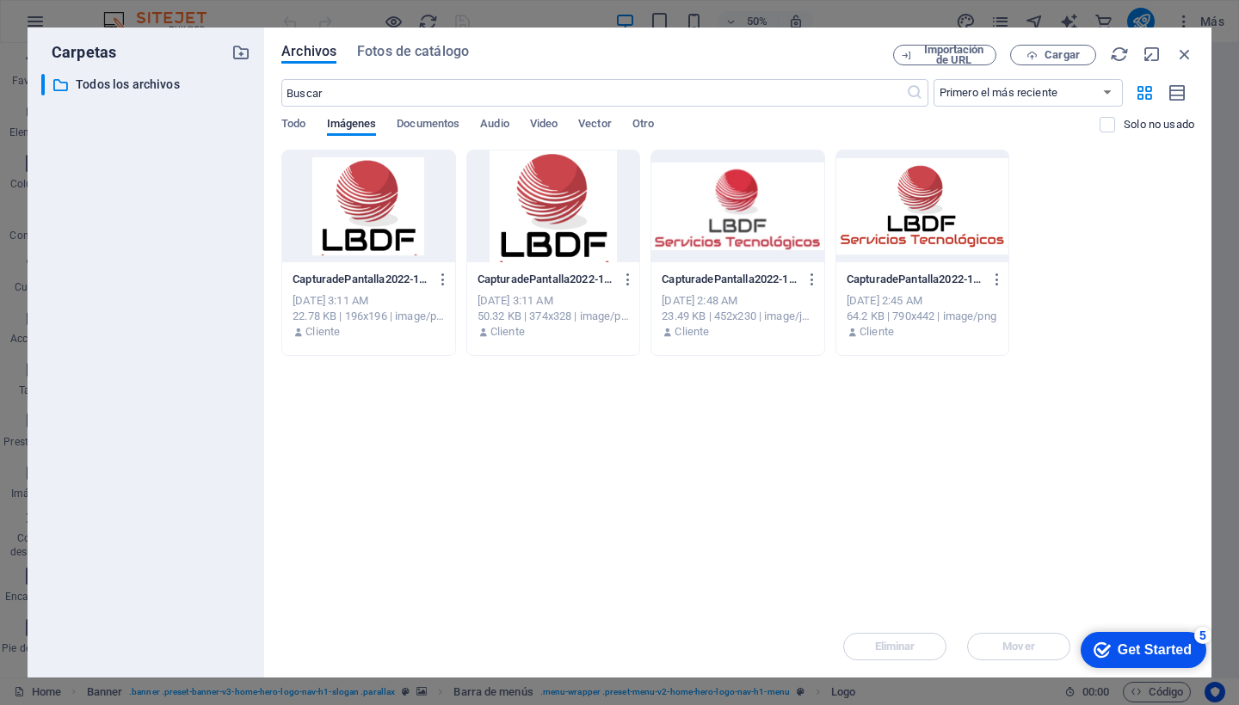
click at [921, 203] on div at bounding box center [922, 207] width 173 height 112
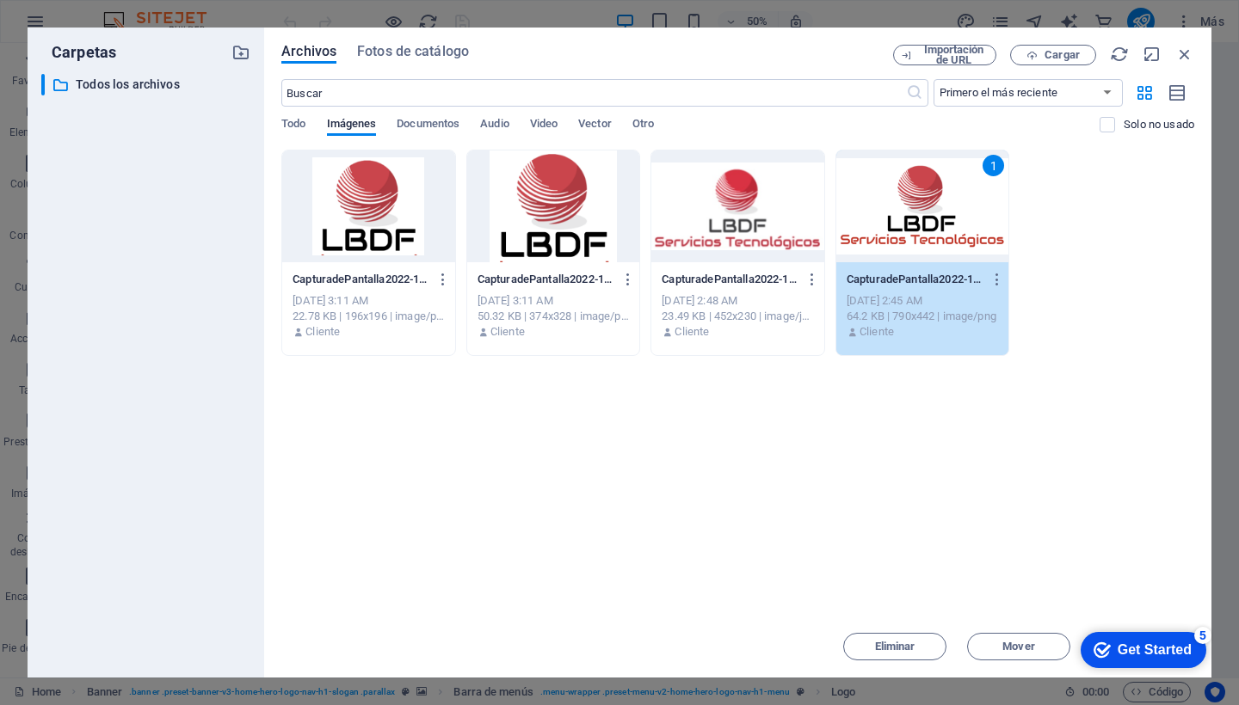
click at [921, 203] on div "1" at bounding box center [922, 207] width 173 height 112
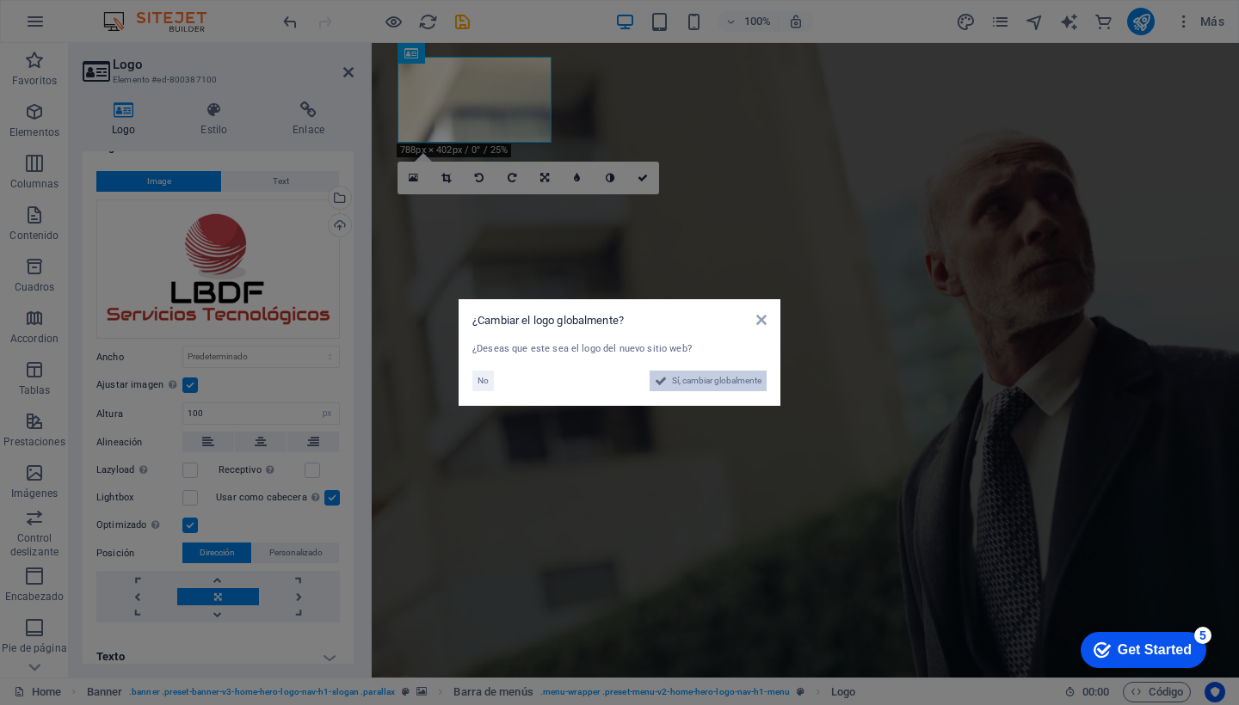
click at [713, 383] on span "Sí, cambiar globalmente" at bounding box center [716, 381] width 89 height 21
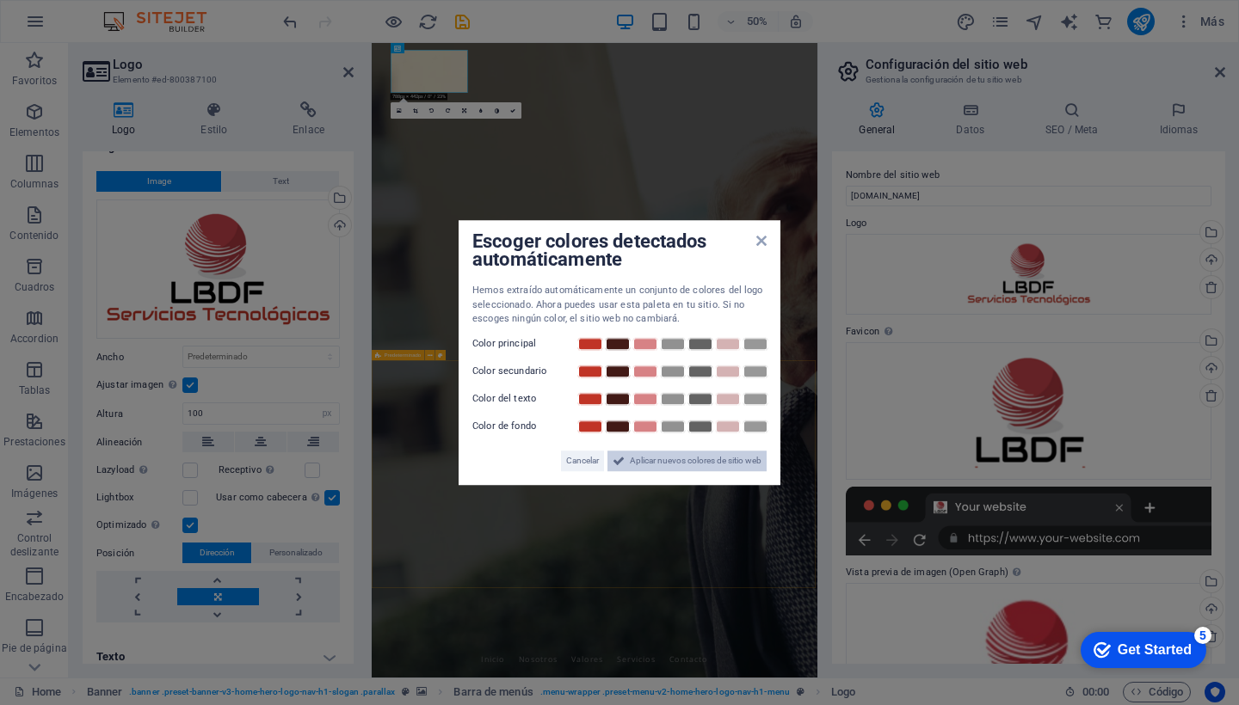
click at [696, 463] on span "Aplicar nuevos colores de sitio web" at bounding box center [696, 461] width 132 height 21
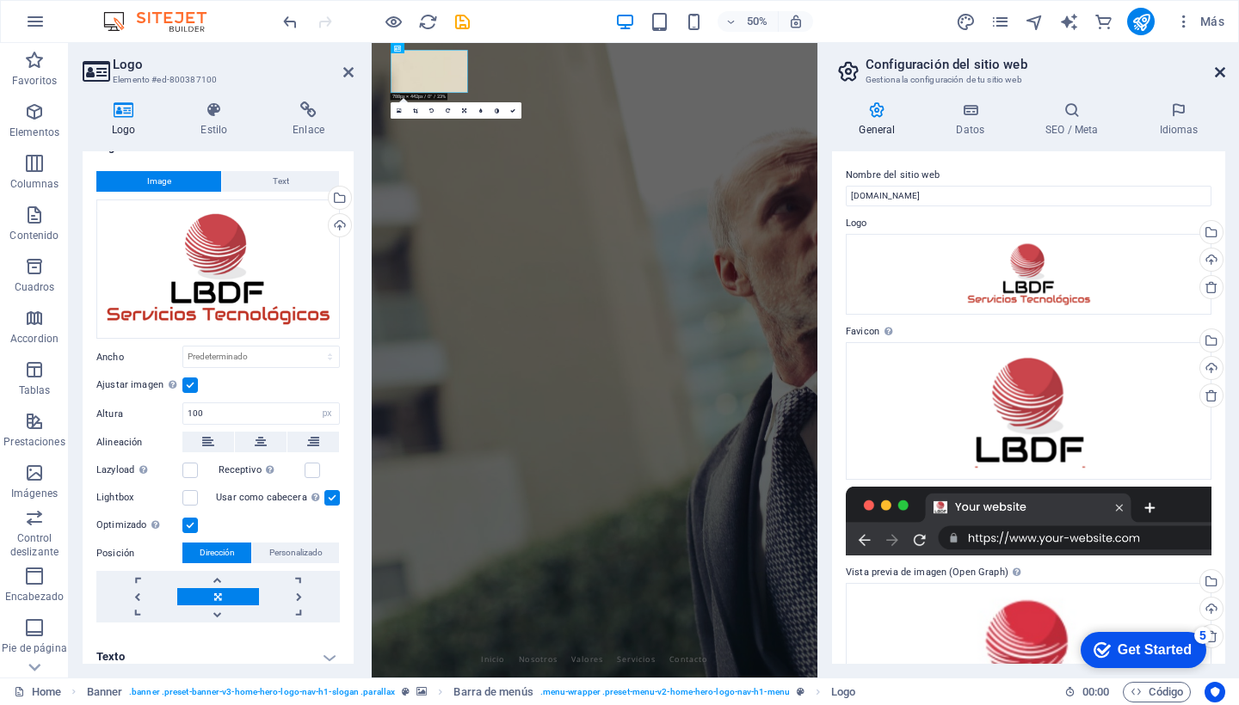
click at [1219, 71] on icon at bounding box center [1220, 72] width 10 height 14
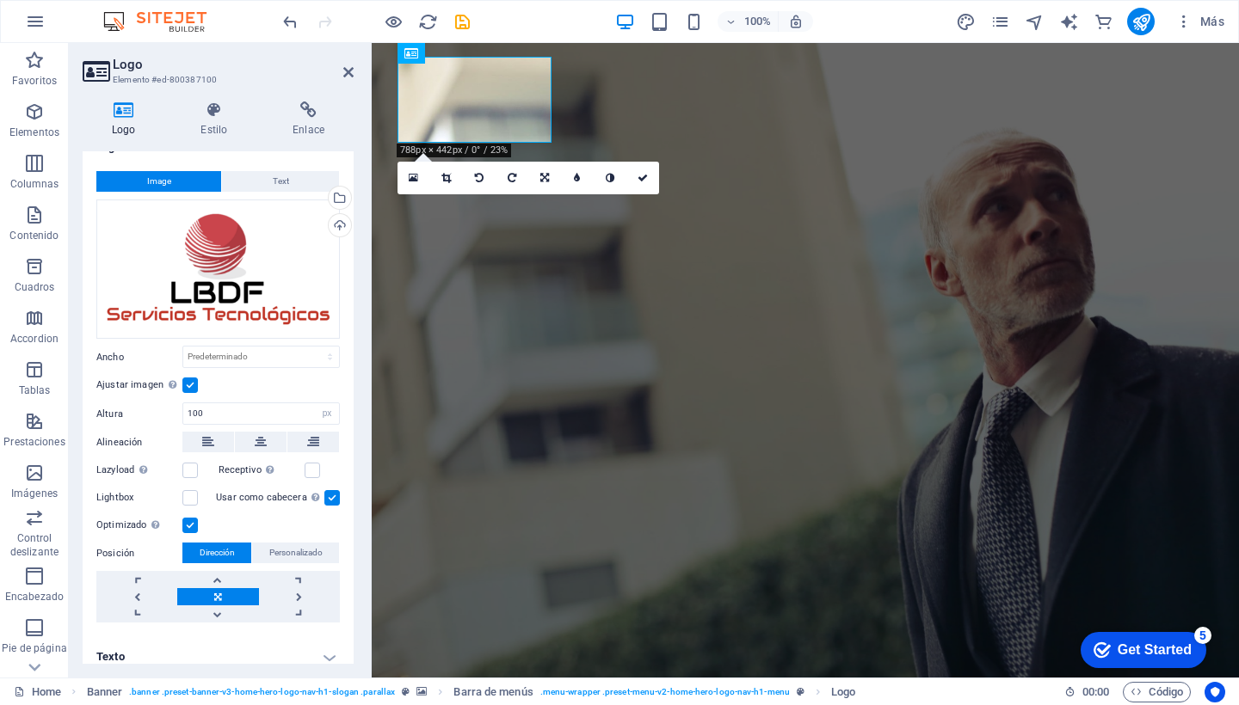
click at [341, 71] on h2 "Logo" at bounding box center [233, 64] width 241 height 15
click at [347, 71] on icon at bounding box center [348, 72] width 10 height 14
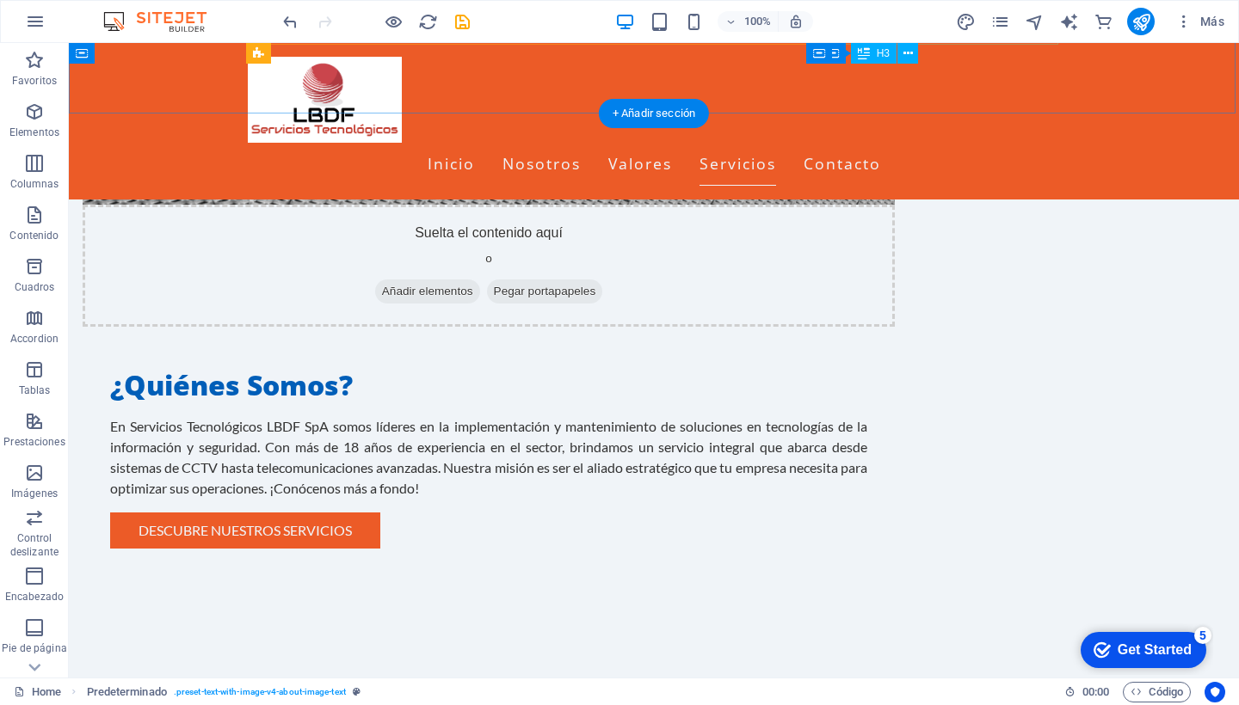
scroll to position [1199, 0]
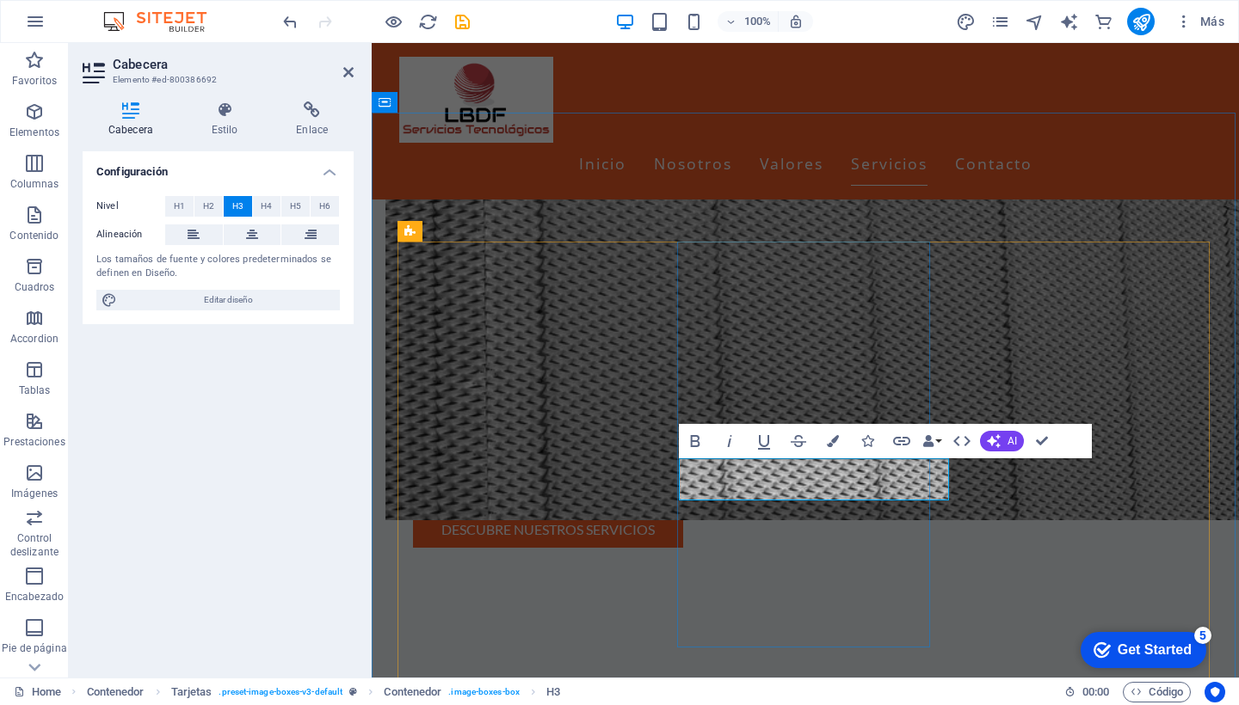
drag, startPoint x: 679, startPoint y: 482, endPoint x: 656, endPoint y: 482, distance: 22.4
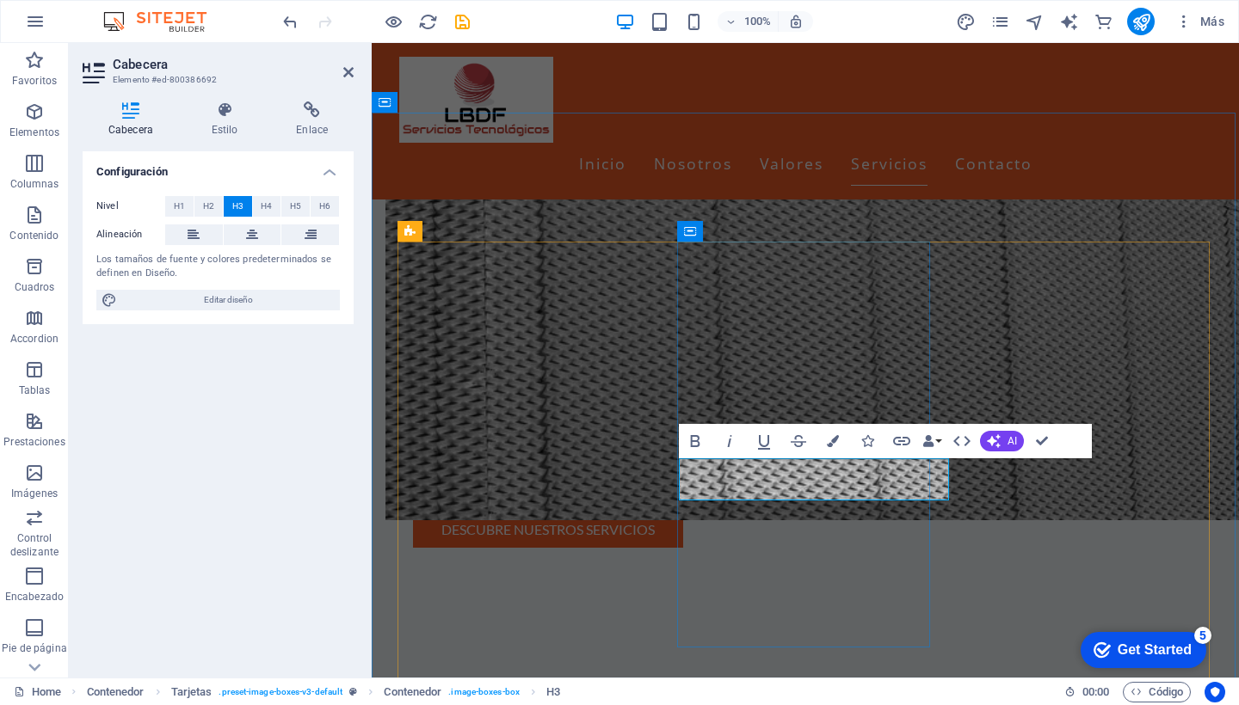
click at [956, 443] on icon "button" at bounding box center [961, 441] width 17 height 10
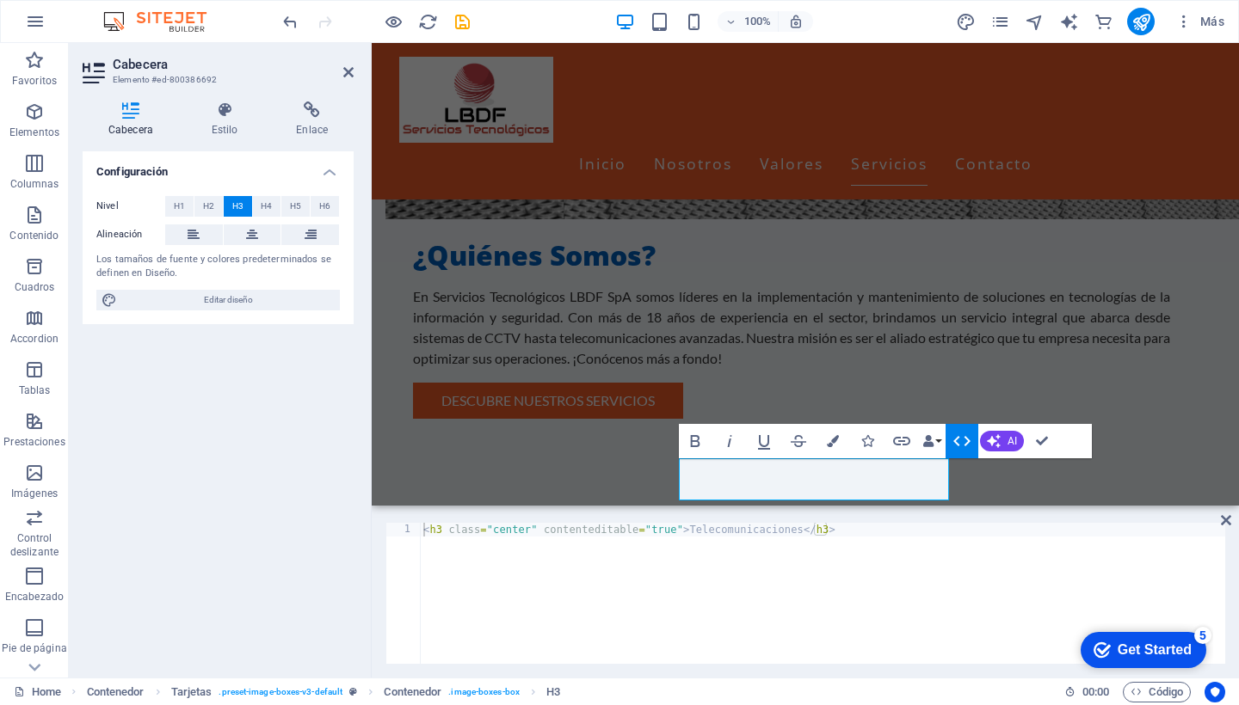
click at [972, 442] on icon "button" at bounding box center [962, 441] width 21 height 21
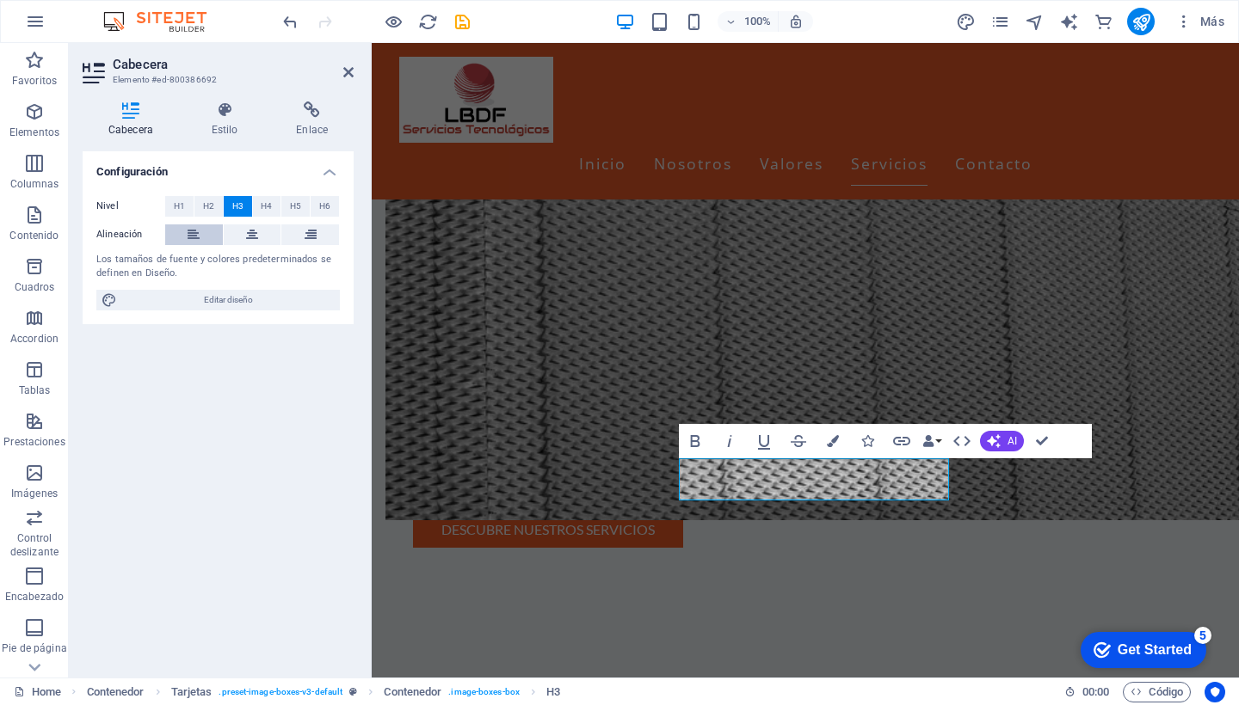
click at [195, 234] on icon at bounding box center [194, 235] width 12 height 21
click at [211, 206] on span "H2" at bounding box center [208, 206] width 11 height 21
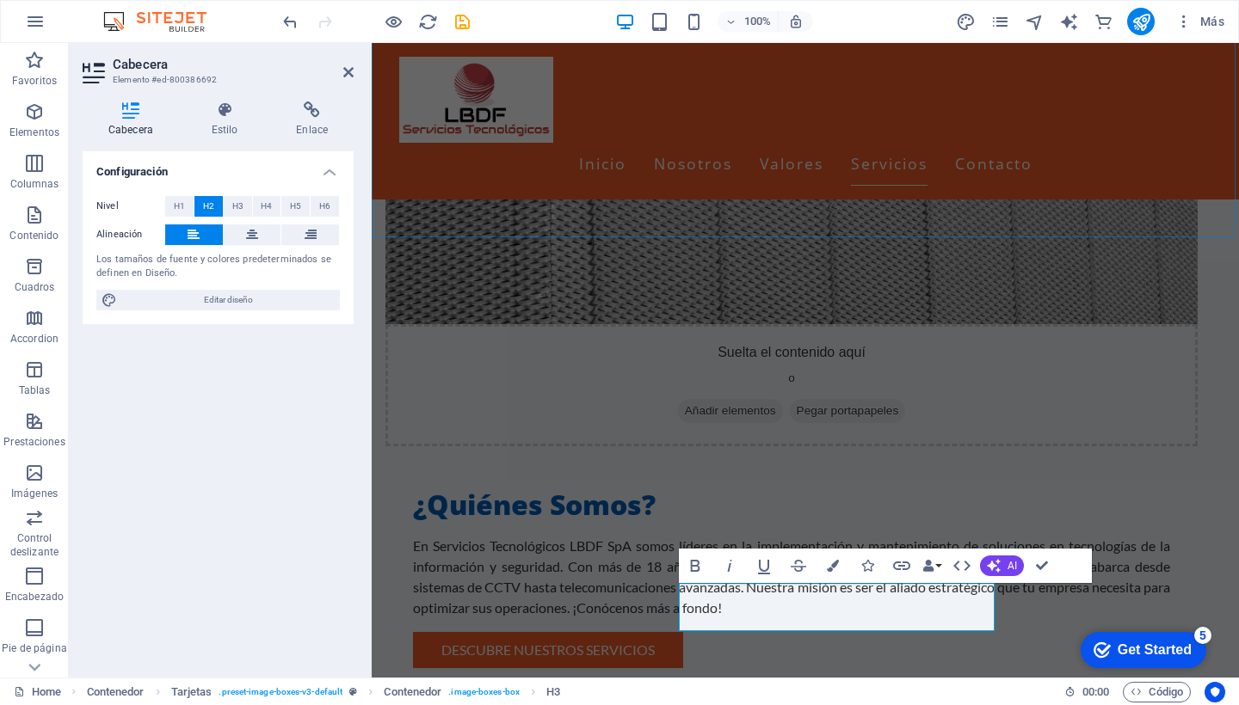
scroll to position [1092, 0]
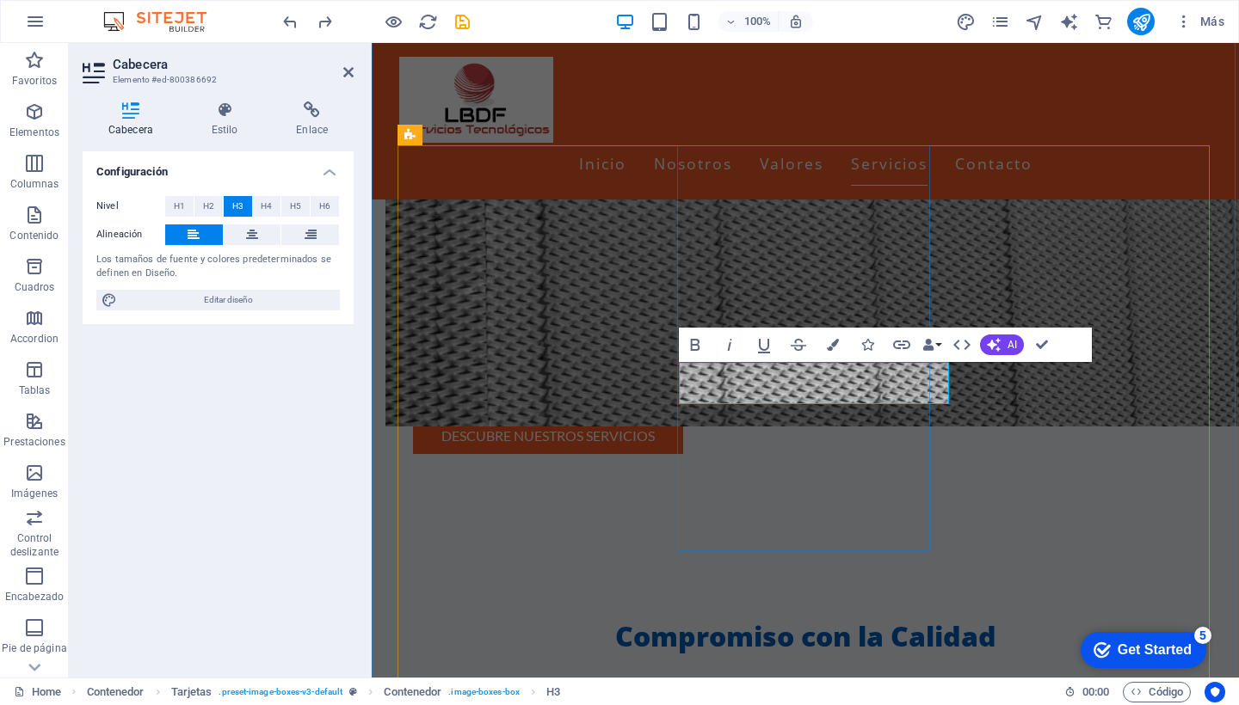
scroll to position [1297, 0]
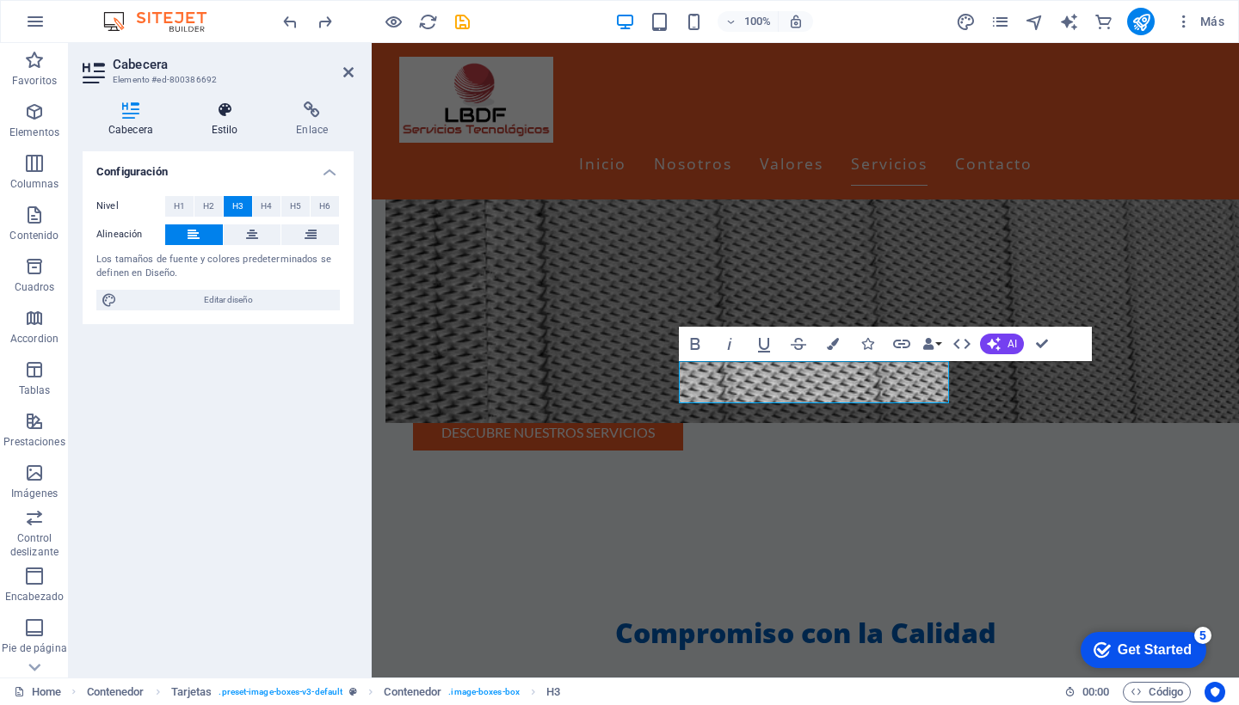
click at [225, 106] on icon at bounding box center [225, 110] width 78 height 17
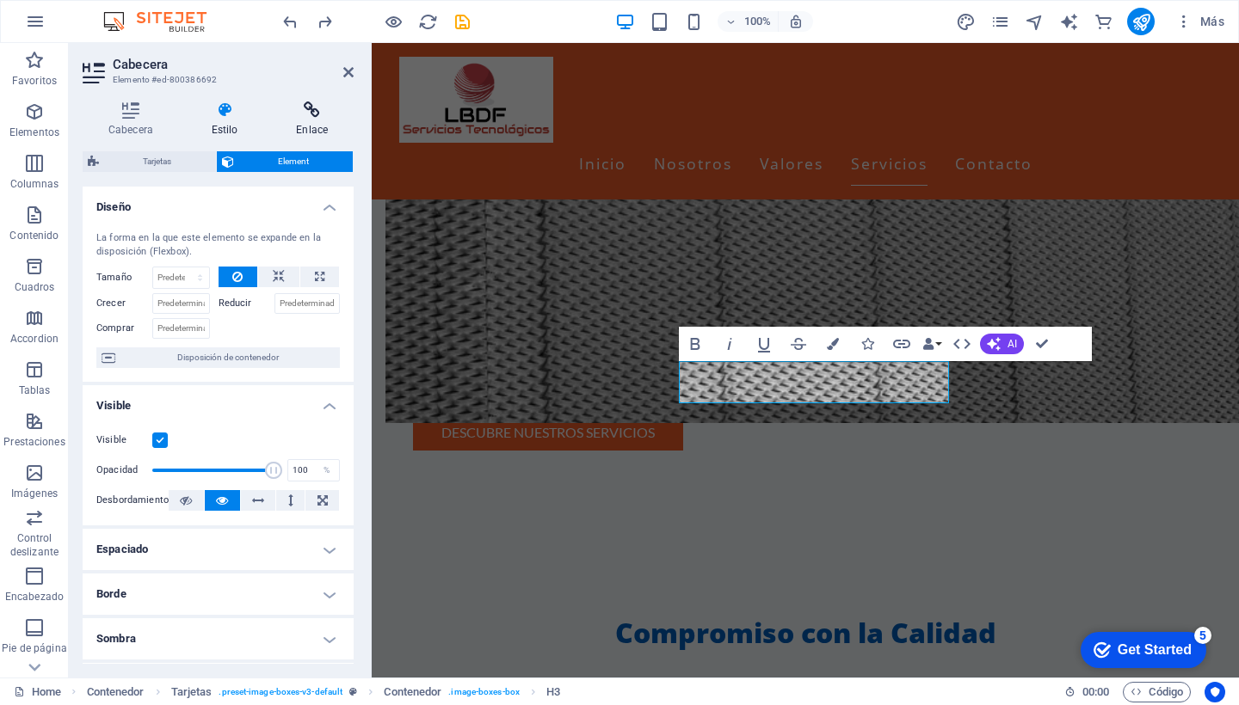
click at [307, 114] on icon at bounding box center [311, 110] width 83 height 17
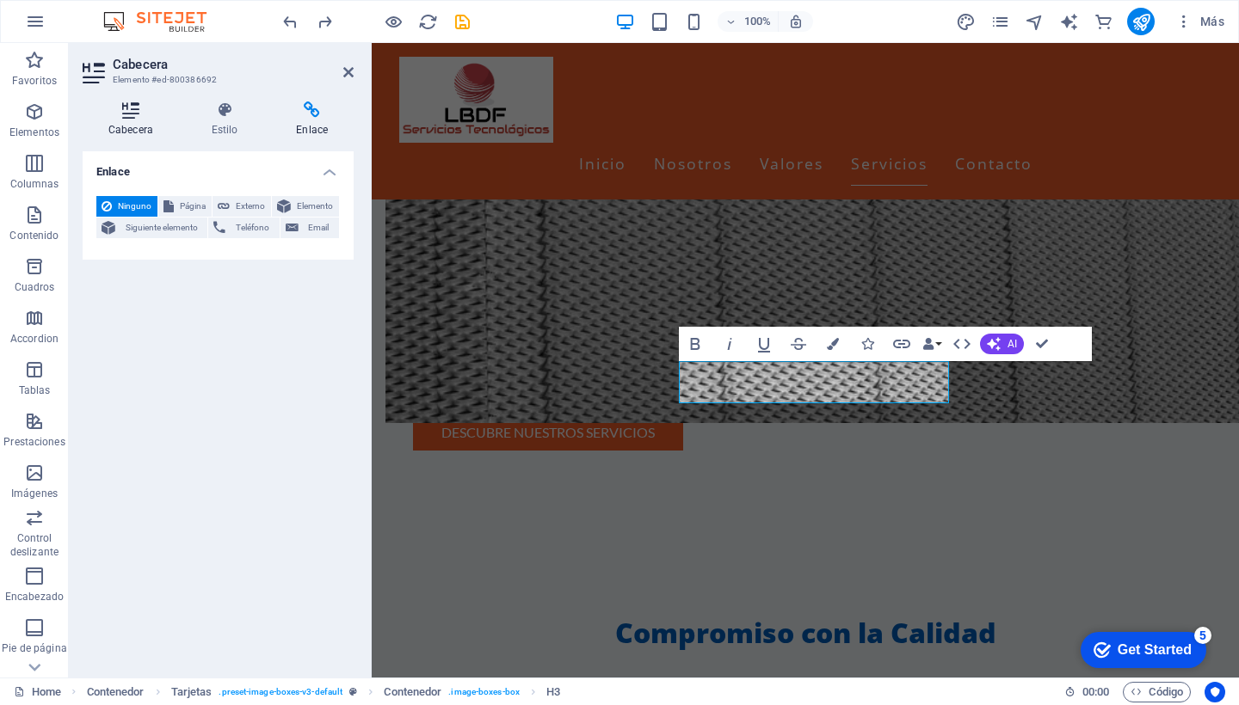
click at [131, 110] on icon at bounding box center [131, 110] width 96 height 17
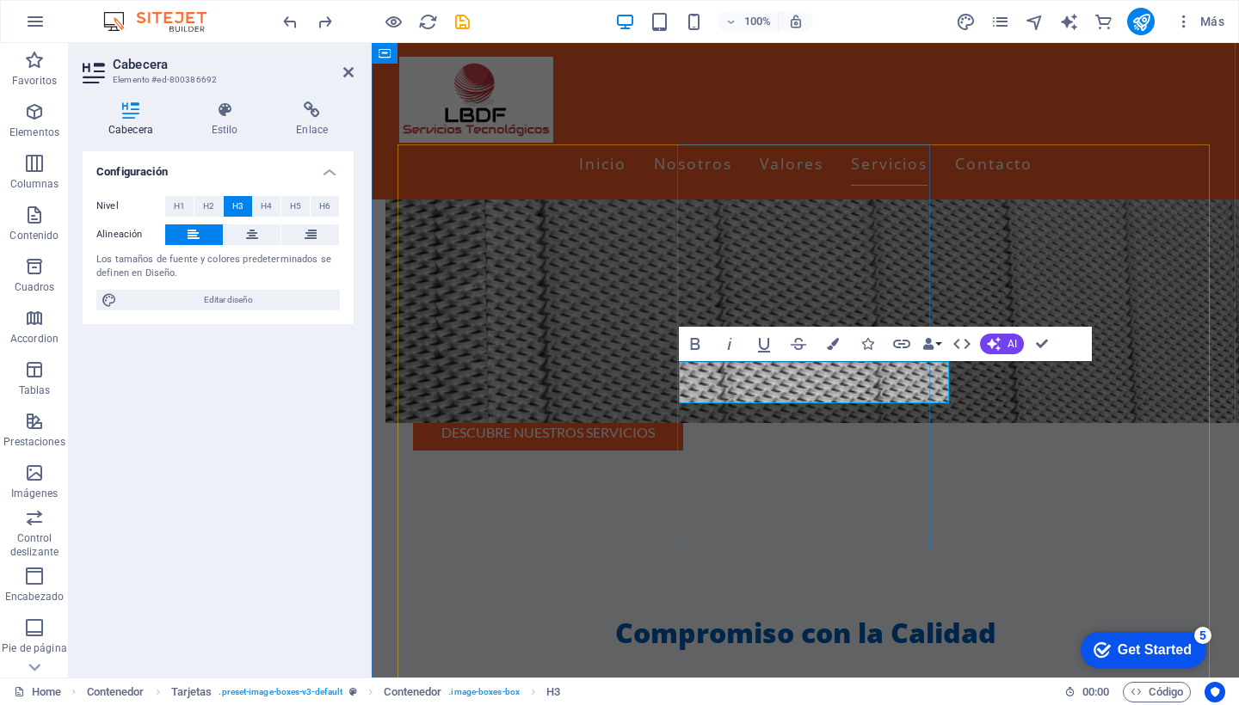
drag, startPoint x: 933, startPoint y: 389, endPoint x: 673, endPoint y: 395, distance: 259.9
click at [696, 343] on icon "button" at bounding box center [695, 344] width 9 height 12
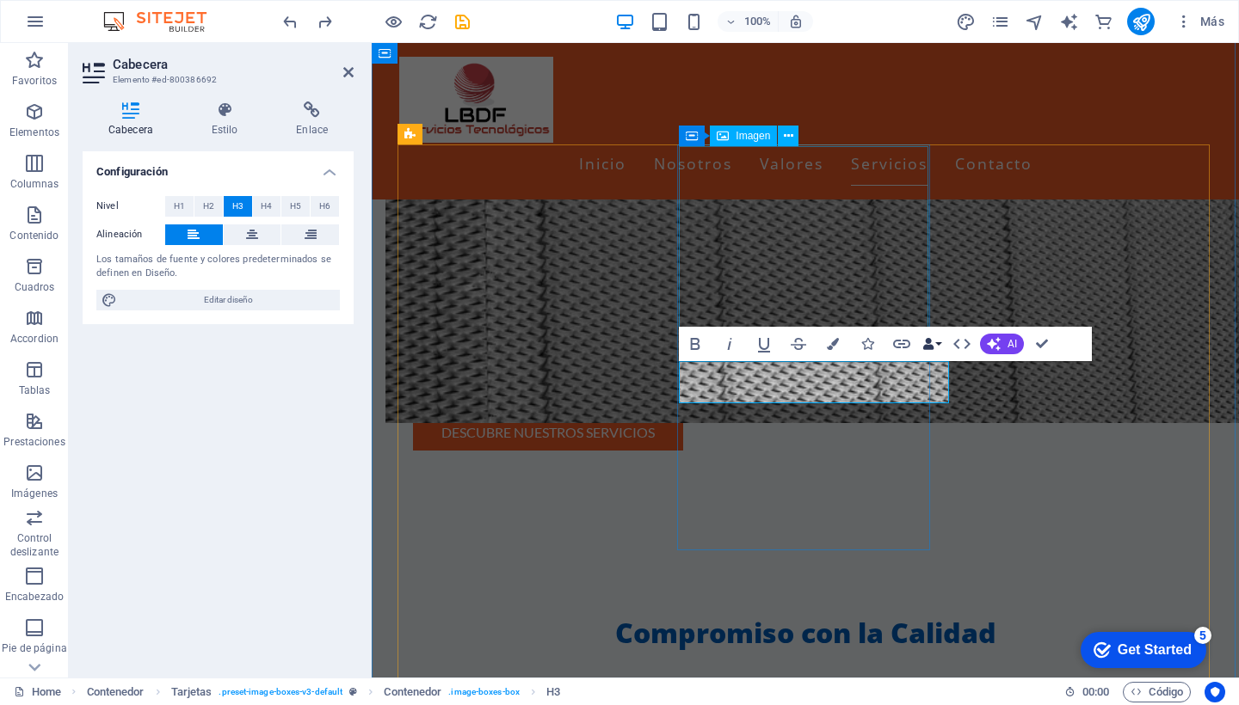
click at [940, 342] on button "Data Bindings" at bounding box center [932, 344] width 24 height 34
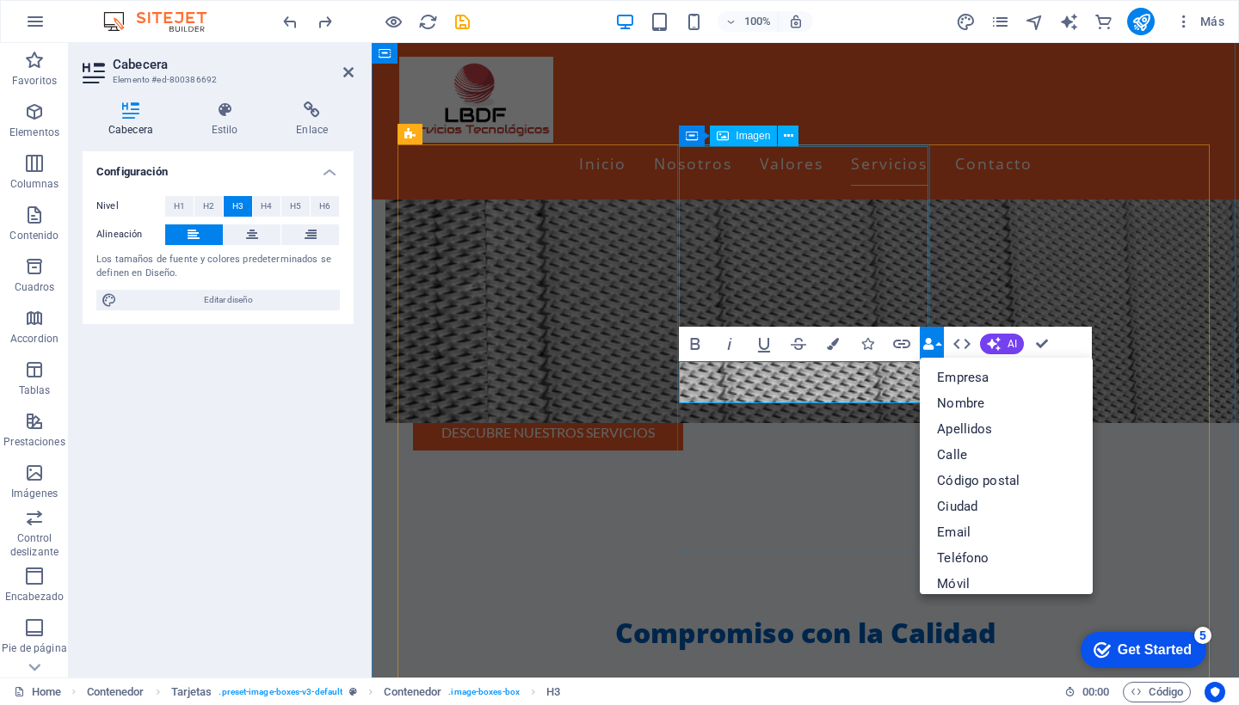
click at [940, 342] on button "Data Bindings" at bounding box center [932, 344] width 24 height 34
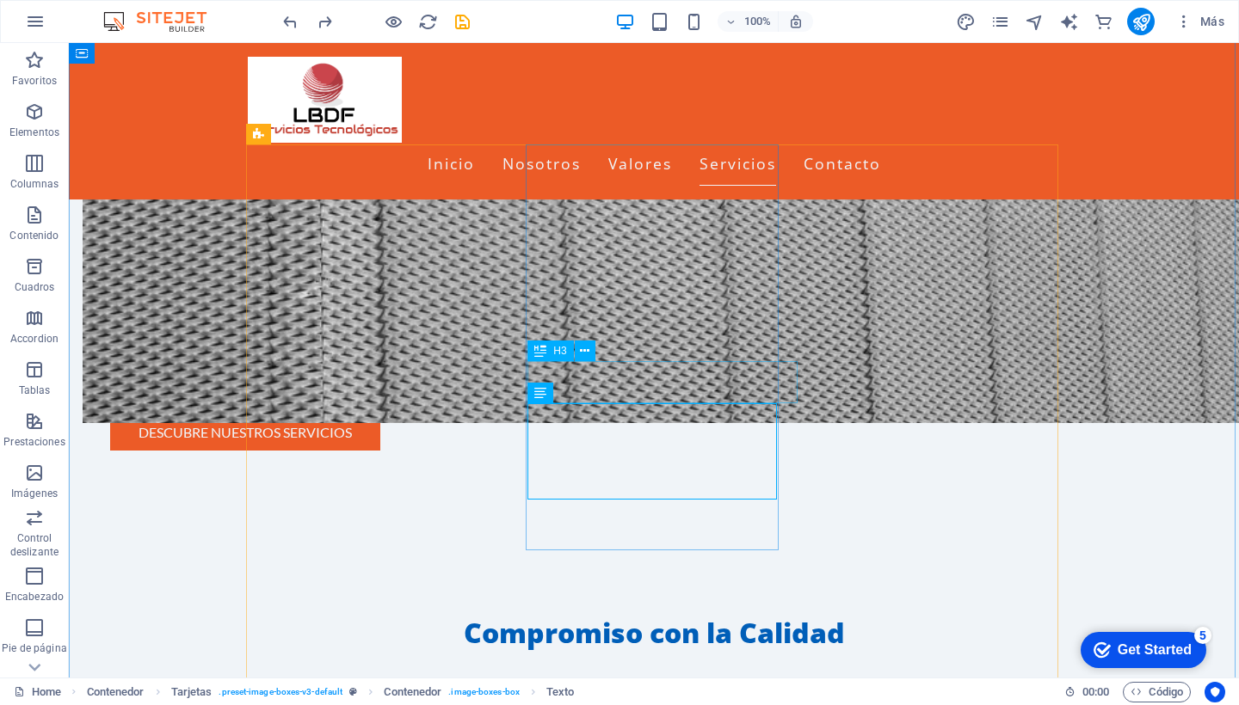
click at [564, 356] on span "H3" at bounding box center [559, 351] width 13 height 10
click at [563, 351] on span "H3" at bounding box center [559, 351] width 13 height 10
click at [542, 354] on icon at bounding box center [540, 351] width 12 height 21
click at [583, 354] on icon at bounding box center [584, 351] width 9 height 18
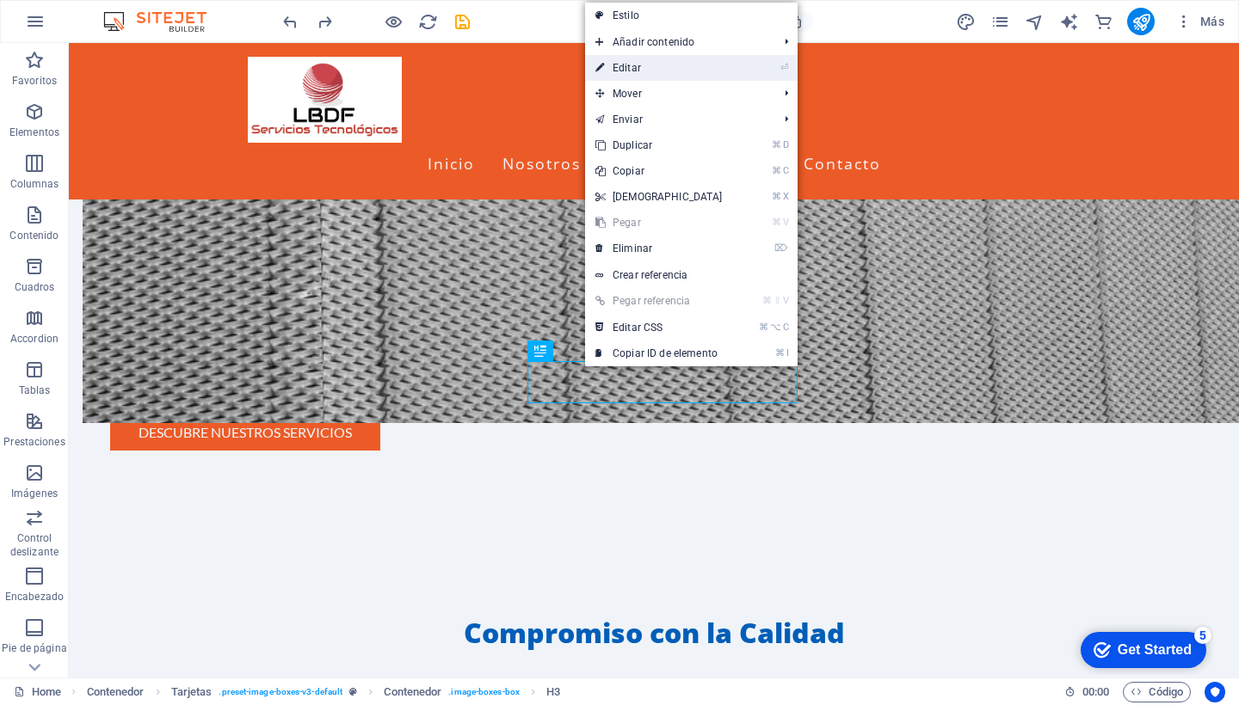
click at [646, 67] on link "⏎ Editar" at bounding box center [659, 68] width 148 height 26
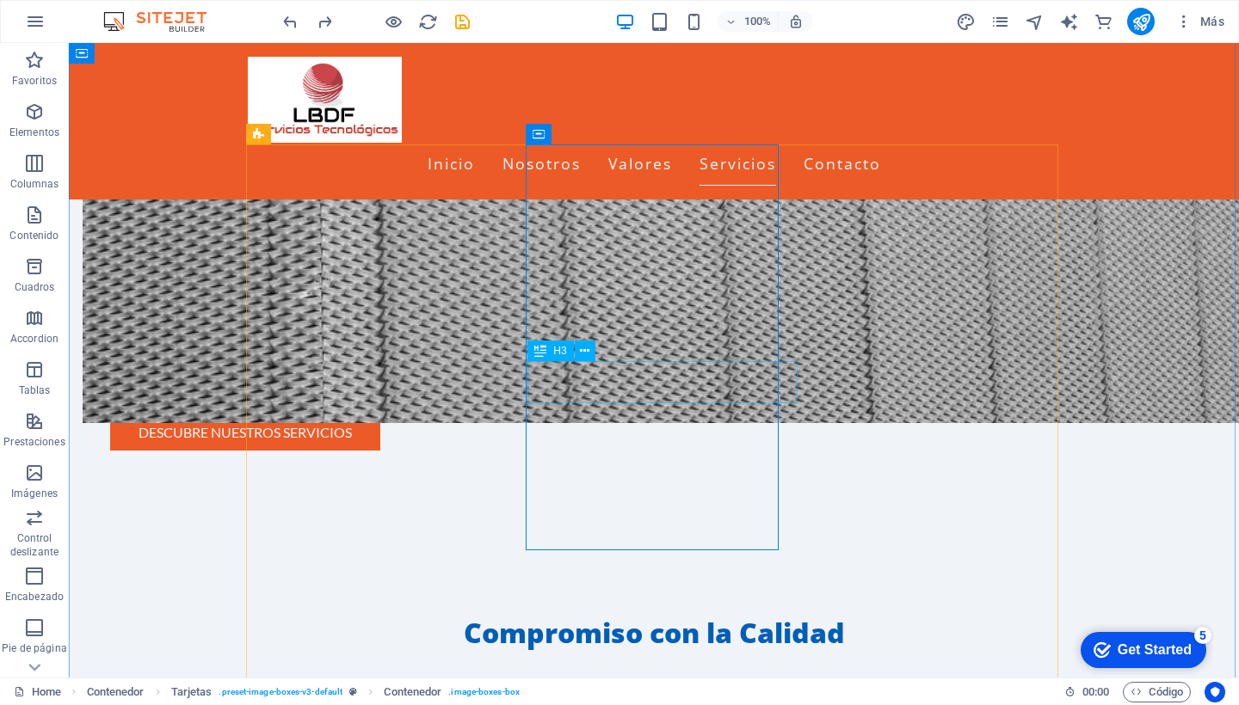
click at [540, 354] on icon at bounding box center [540, 351] width 12 height 21
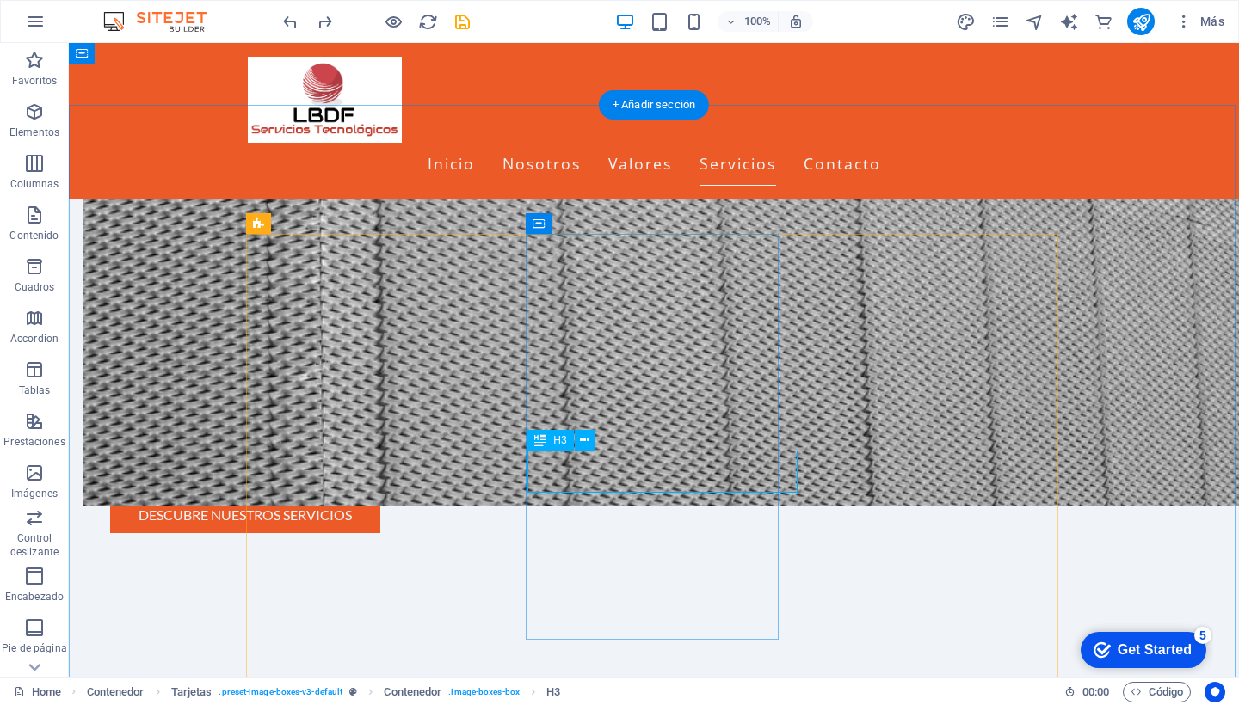
scroll to position [1206, 0]
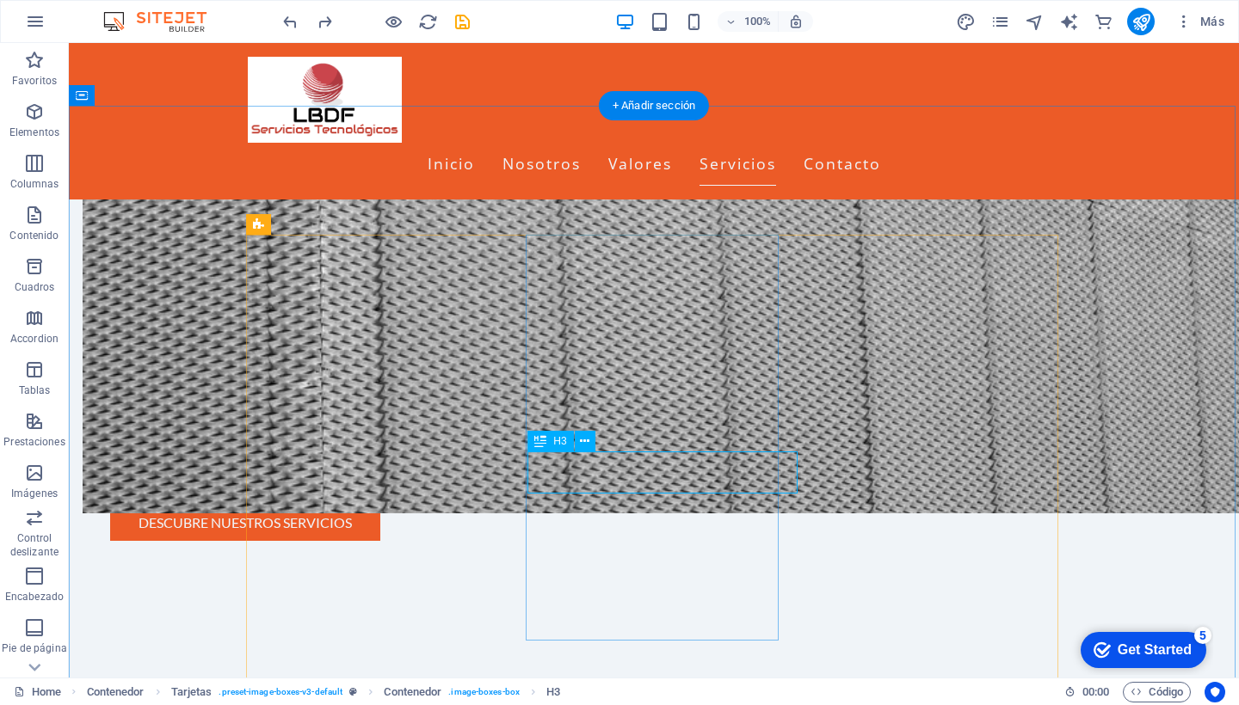
click at [539, 443] on icon at bounding box center [540, 441] width 12 height 21
click at [588, 443] on icon at bounding box center [584, 442] width 9 height 18
click at [626, 226] on icon at bounding box center [623, 225] width 9 height 18
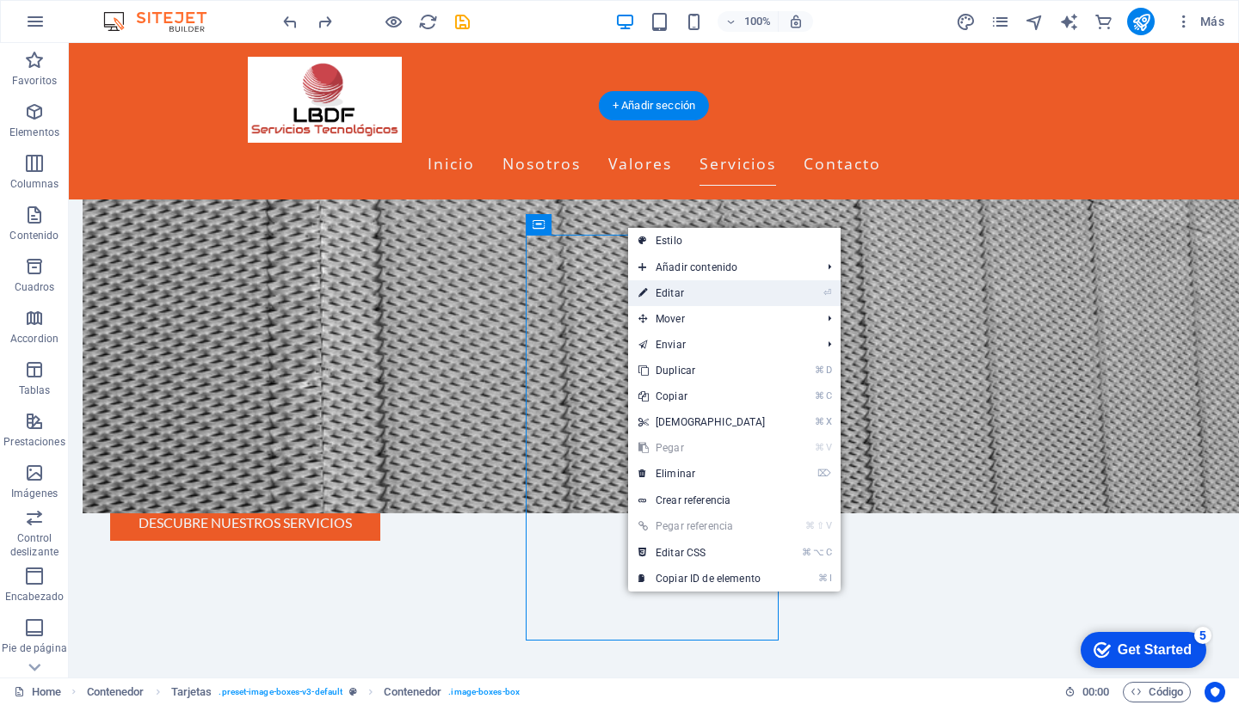
drag, startPoint x: 703, startPoint y: 291, endPoint x: 331, endPoint y: 248, distance: 374.1
click at [703, 291] on link "⏎ Editar" at bounding box center [702, 293] width 148 height 26
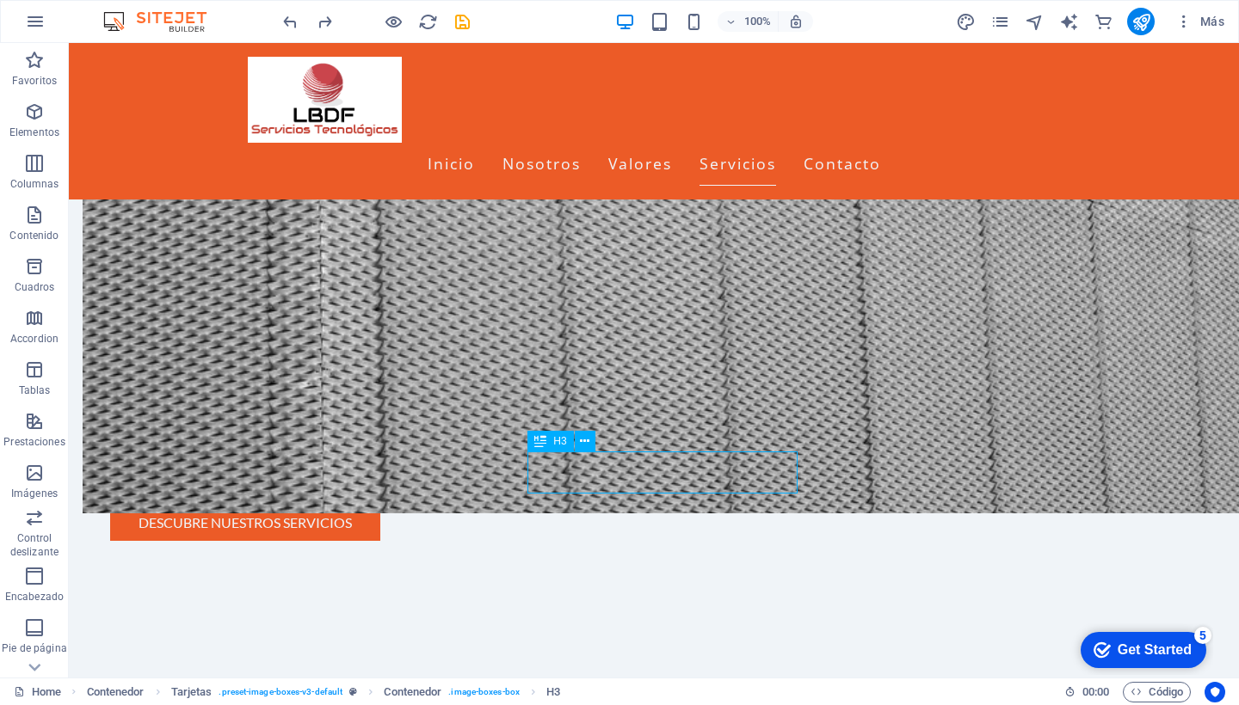
drag, startPoint x: 438, startPoint y: 481, endPoint x: 706, endPoint y: 483, distance: 268.4
drag, startPoint x: 795, startPoint y: 453, endPoint x: 766, endPoint y: 456, distance: 29.5
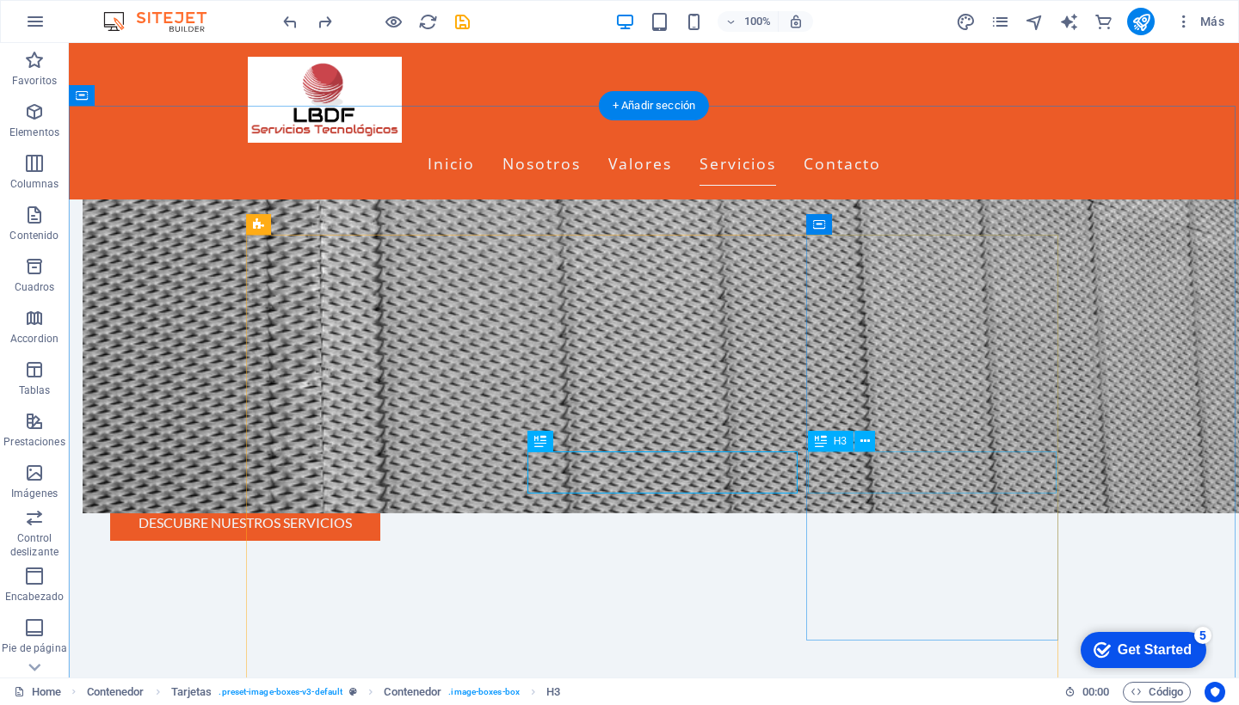
click at [558, 440] on span "H3" at bounding box center [559, 441] width 13 height 10
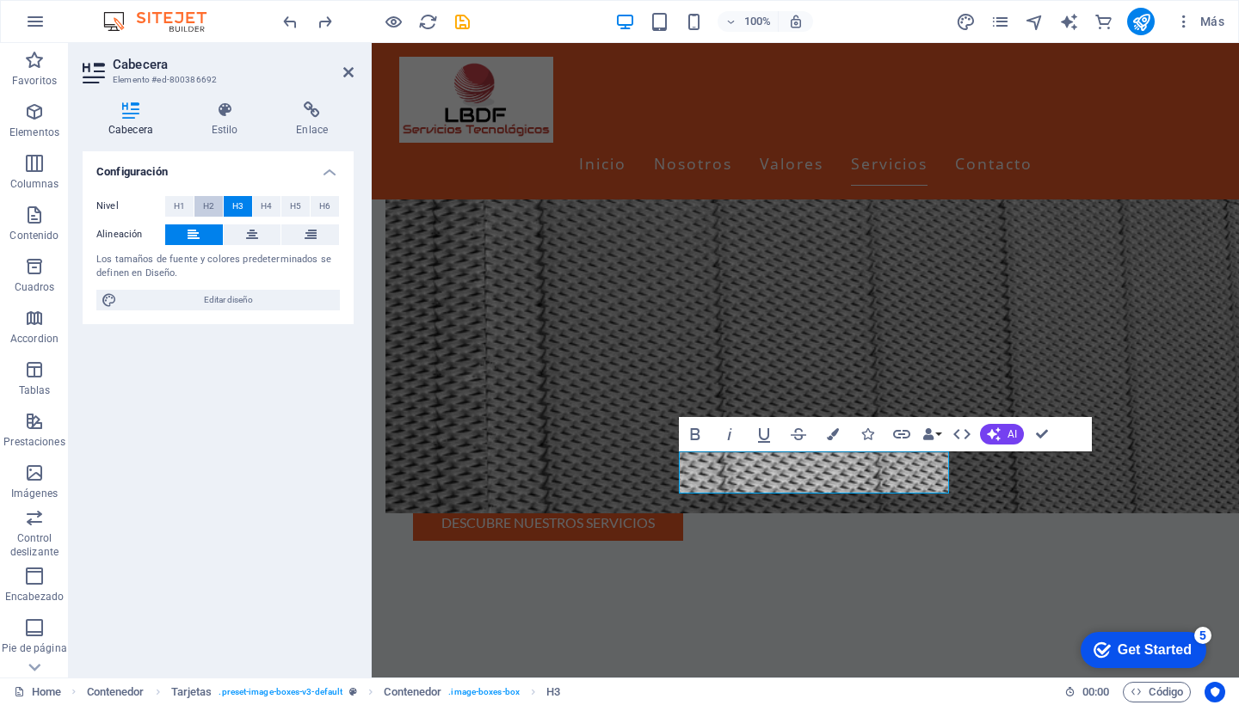
click at [212, 201] on span "H2" at bounding box center [208, 206] width 11 height 21
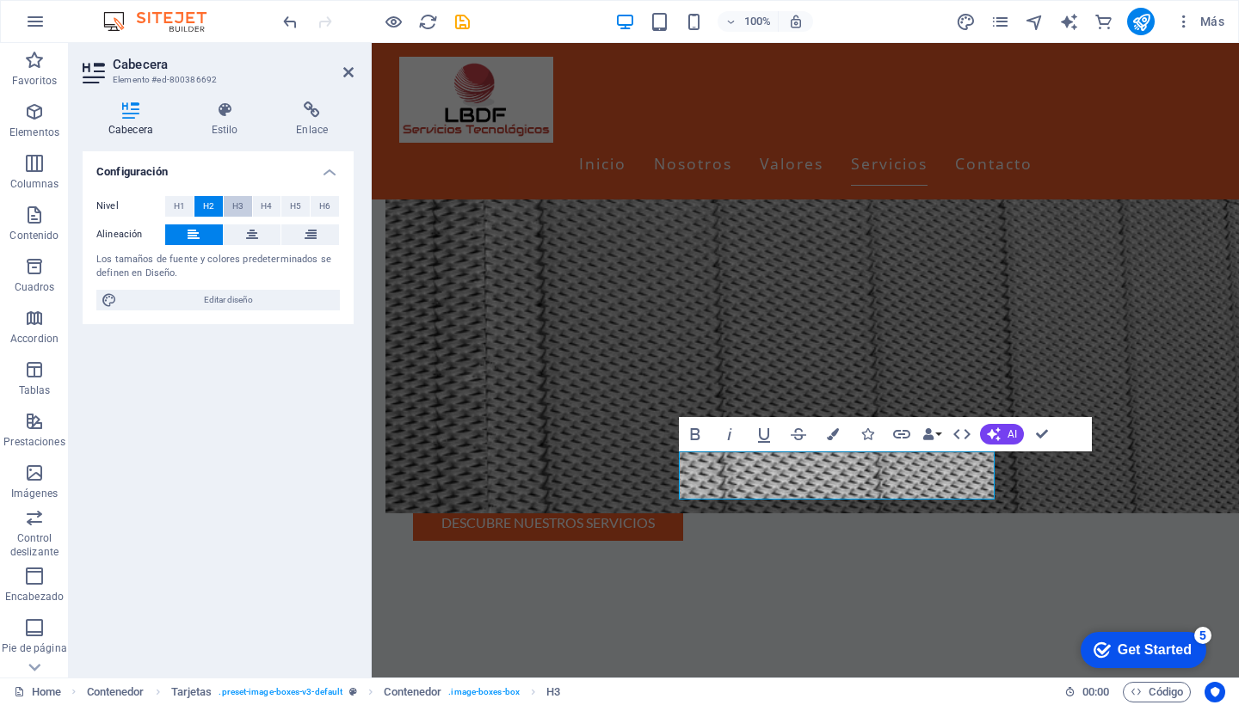
click at [230, 203] on button "H3" at bounding box center [238, 206] width 28 height 21
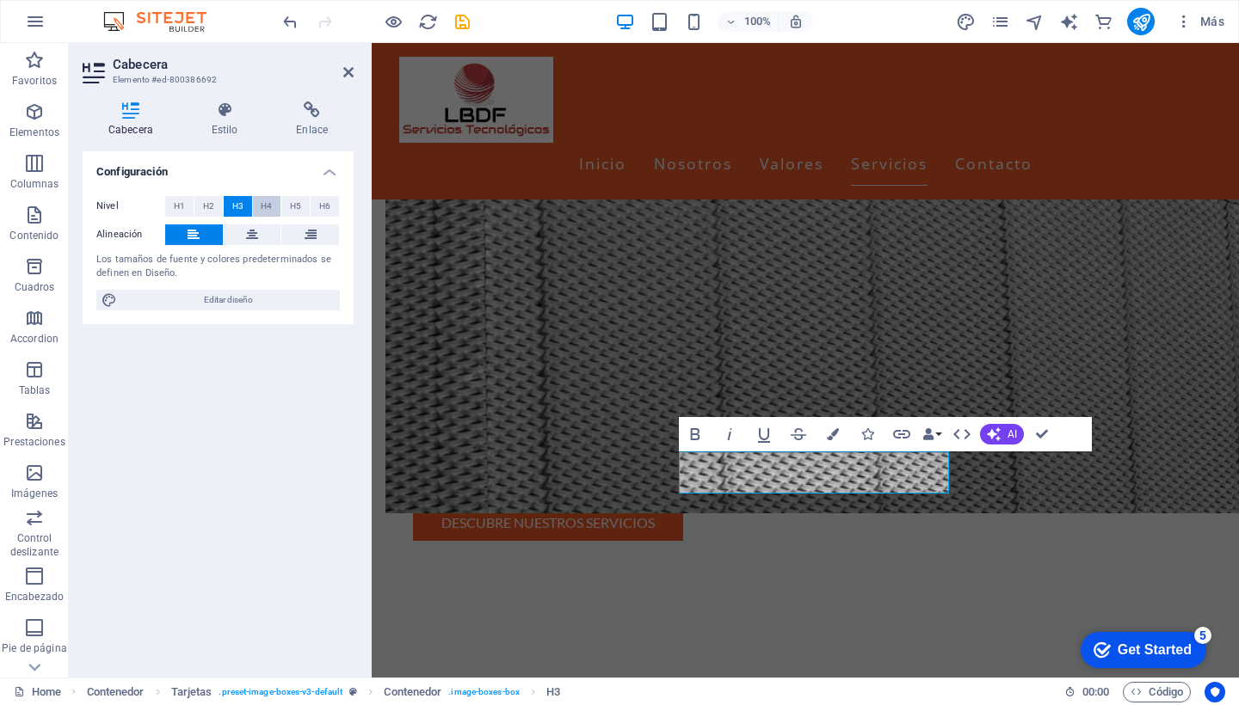
click at [262, 207] on span "H4" at bounding box center [266, 206] width 11 height 21
click at [295, 205] on span "H5" at bounding box center [295, 206] width 11 height 21
click at [265, 202] on span "H4" at bounding box center [266, 206] width 11 height 21
click at [180, 204] on span "H1" at bounding box center [179, 206] width 11 height 21
click at [208, 207] on span "H2" at bounding box center [208, 206] width 11 height 21
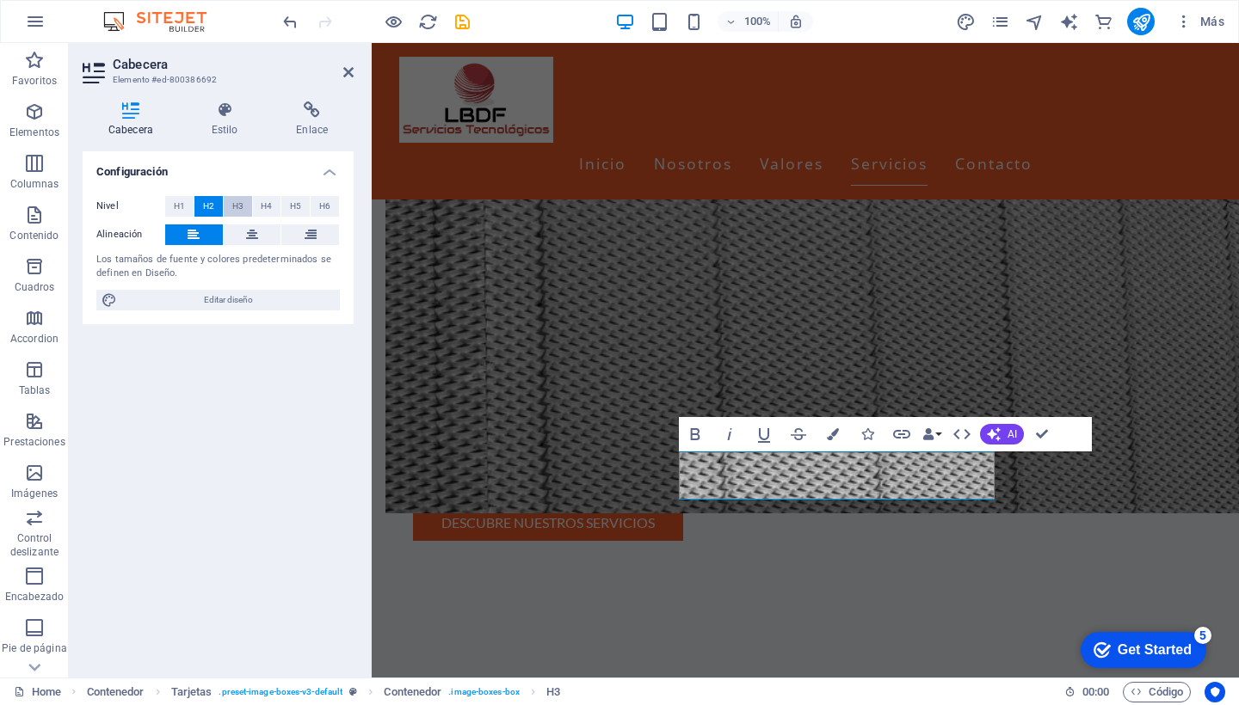
click at [232, 207] on span "H3" at bounding box center [237, 206] width 11 height 21
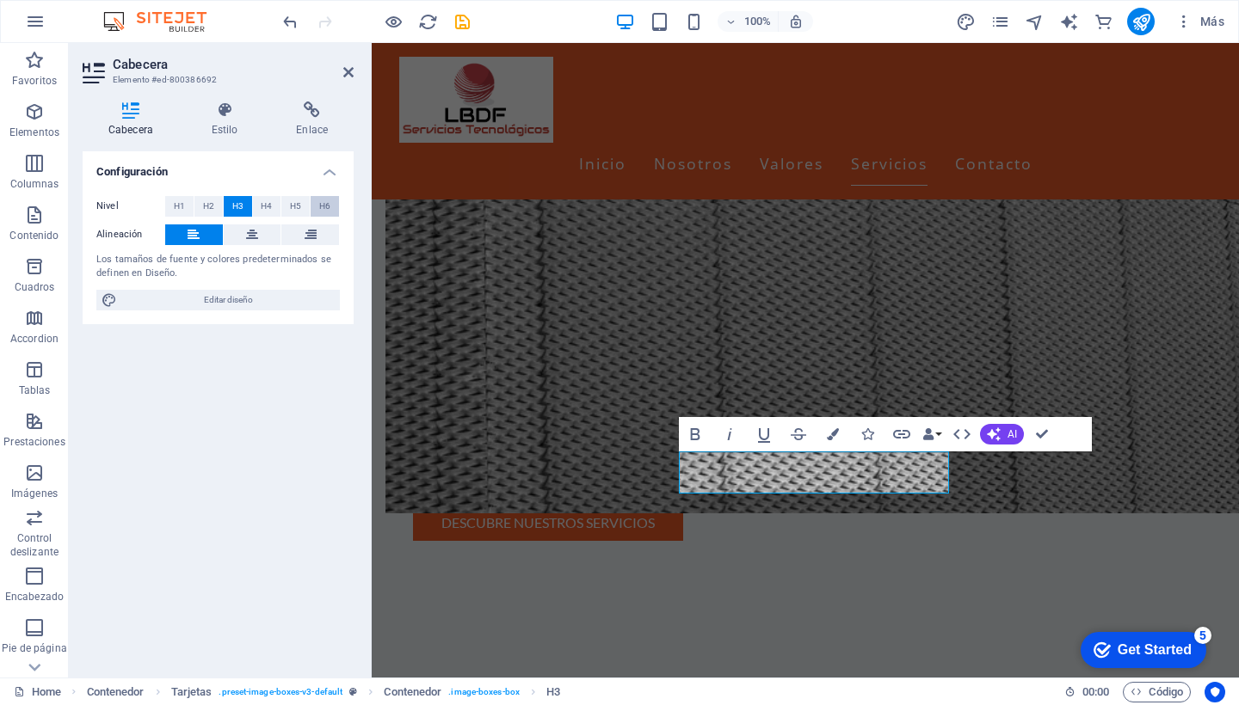
click at [324, 206] on span "H6" at bounding box center [324, 206] width 11 height 21
click at [289, 203] on button "H5" at bounding box center [295, 206] width 28 height 21
click at [267, 206] on span "H4" at bounding box center [266, 206] width 11 height 21
click at [243, 204] on span "H3" at bounding box center [237, 206] width 11 height 21
click at [236, 117] on icon at bounding box center [225, 110] width 78 height 17
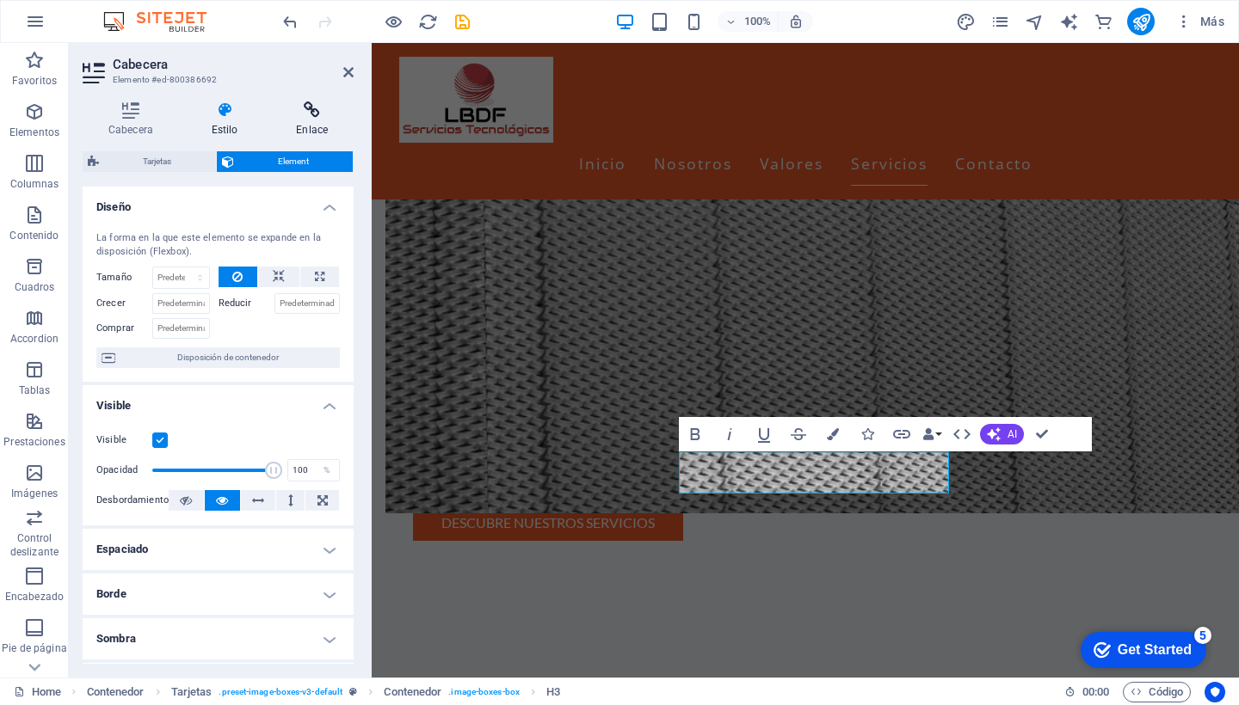
click at [323, 110] on icon at bounding box center [311, 110] width 83 height 17
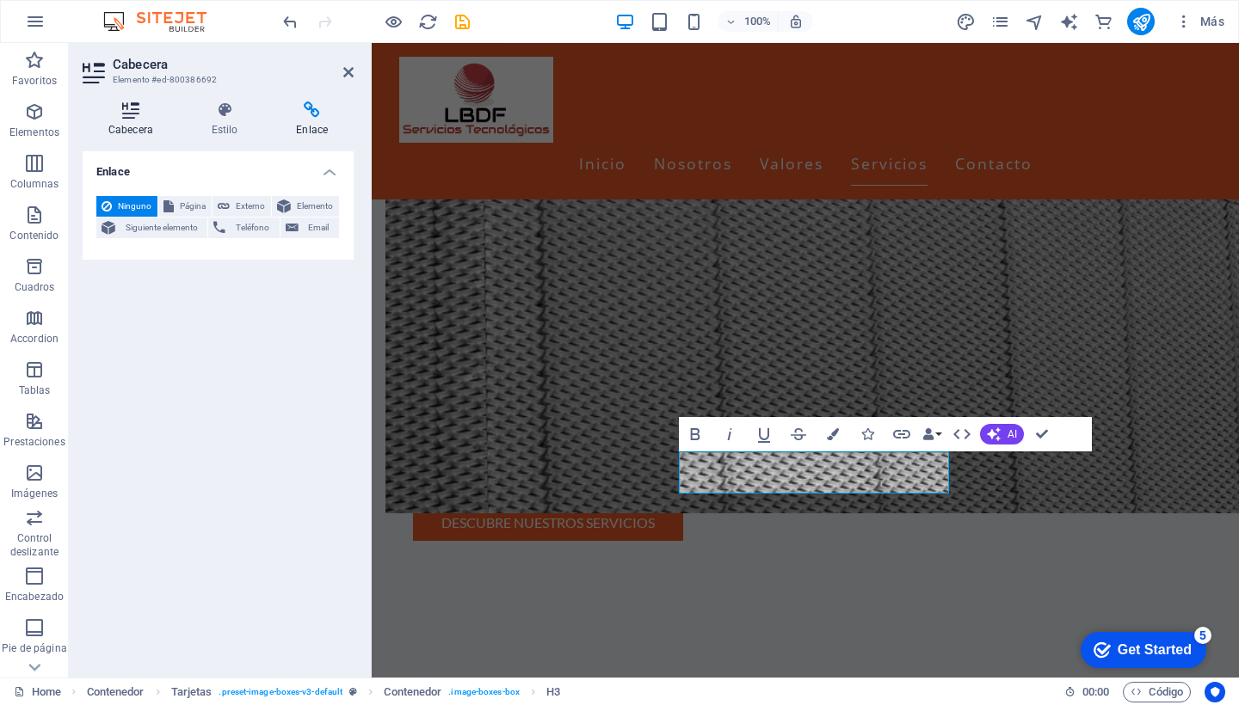
click at [126, 103] on icon at bounding box center [131, 110] width 96 height 17
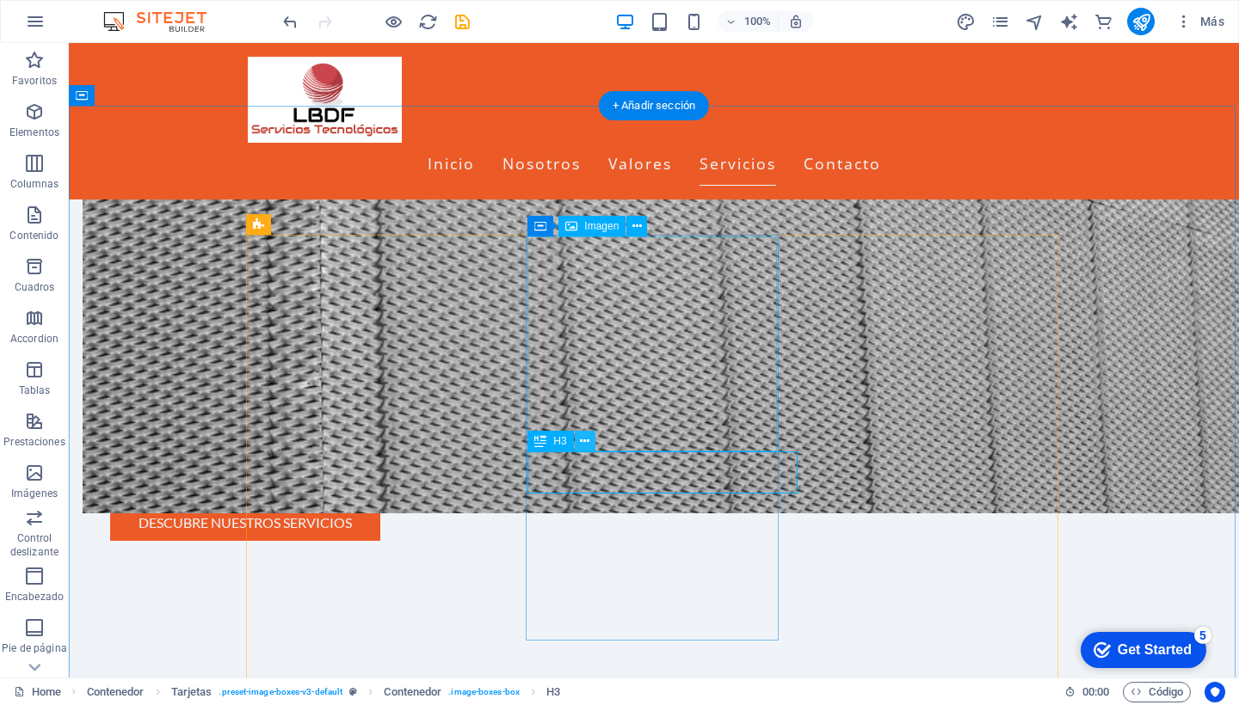
click at [583, 439] on icon at bounding box center [584, 442] width 9 height 18
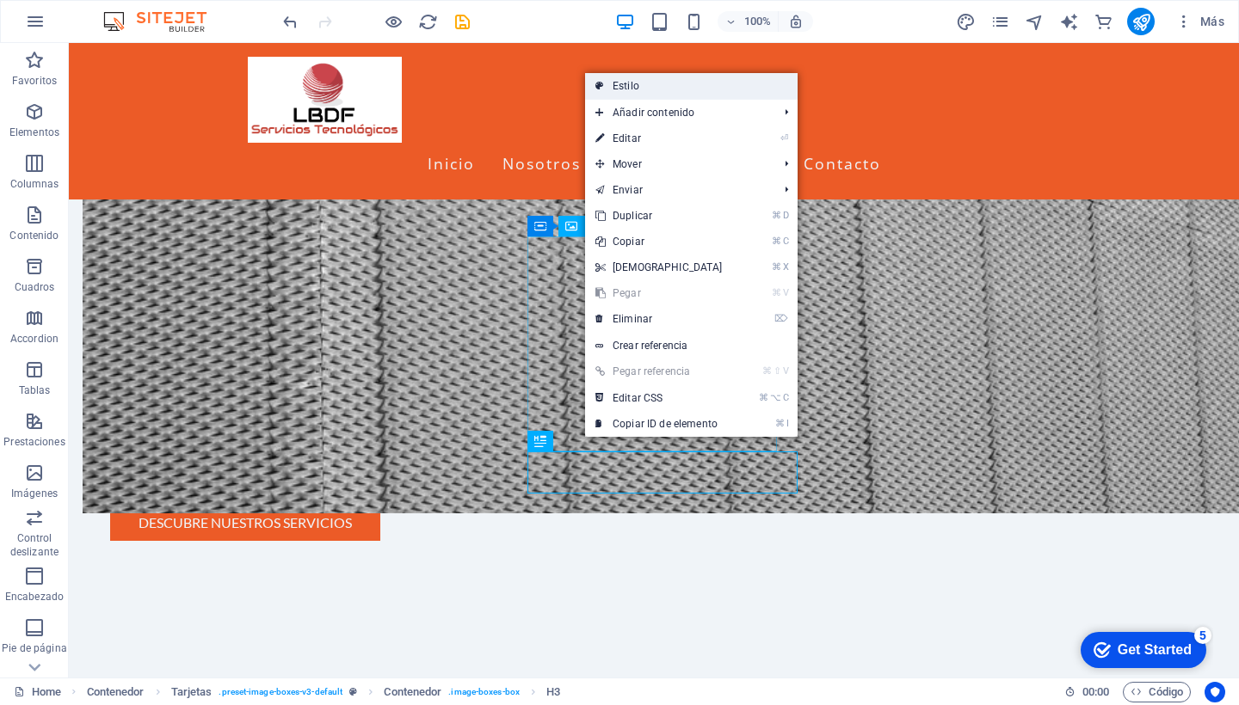
click at [641, 94] on link "Estilo" at bounding box center [691, 86] width 213 height 26
select select "rem"
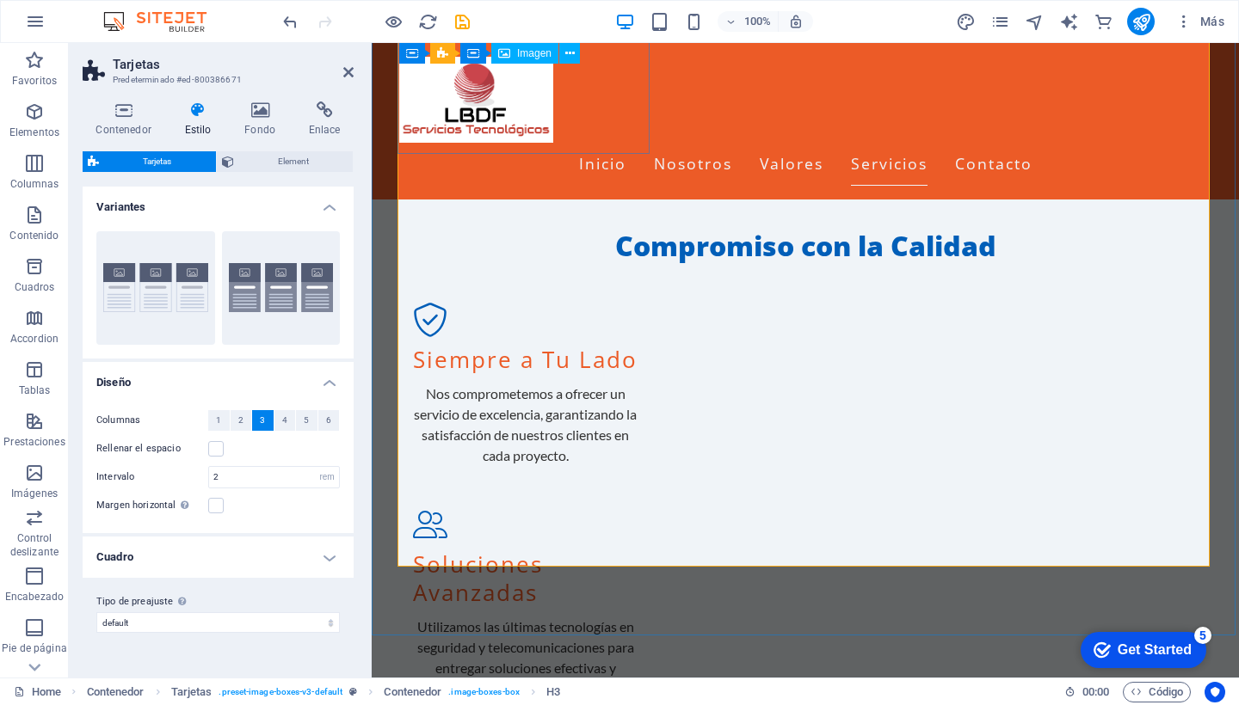
scroll to position [1680, 0]
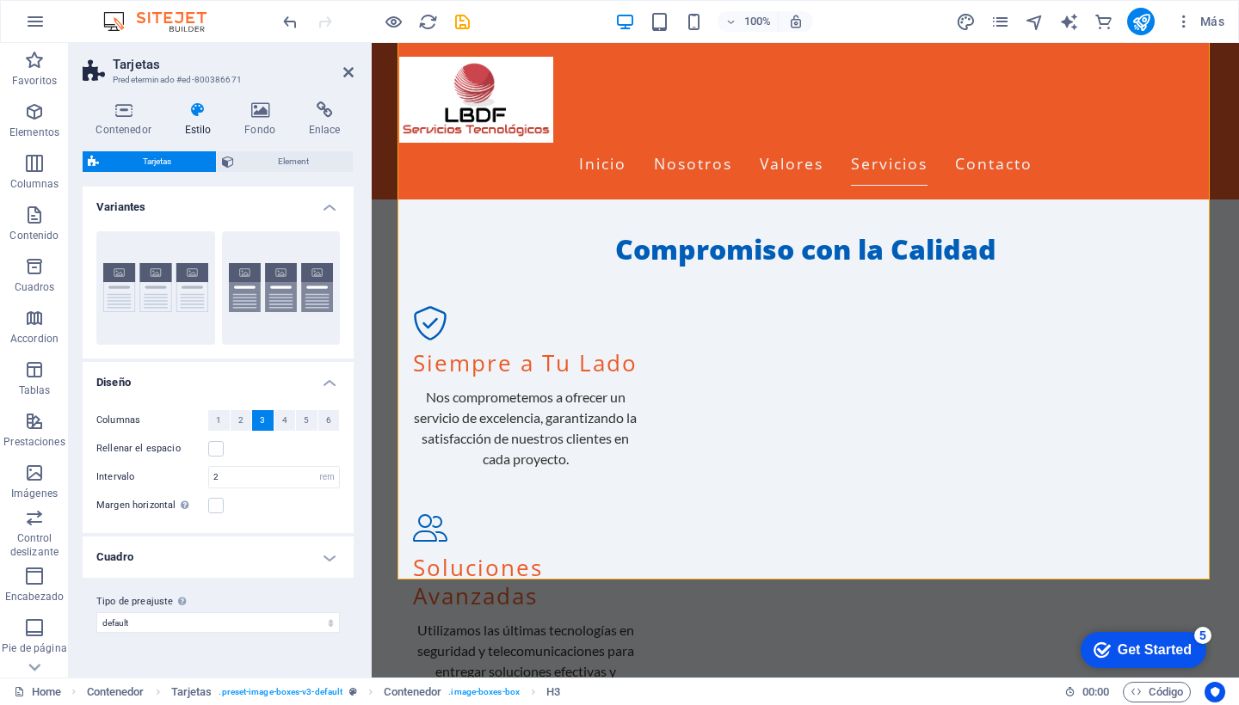
click at [330, 557] on h4 "Cuadro" at bounding box center [218, 557] width 271 height 41
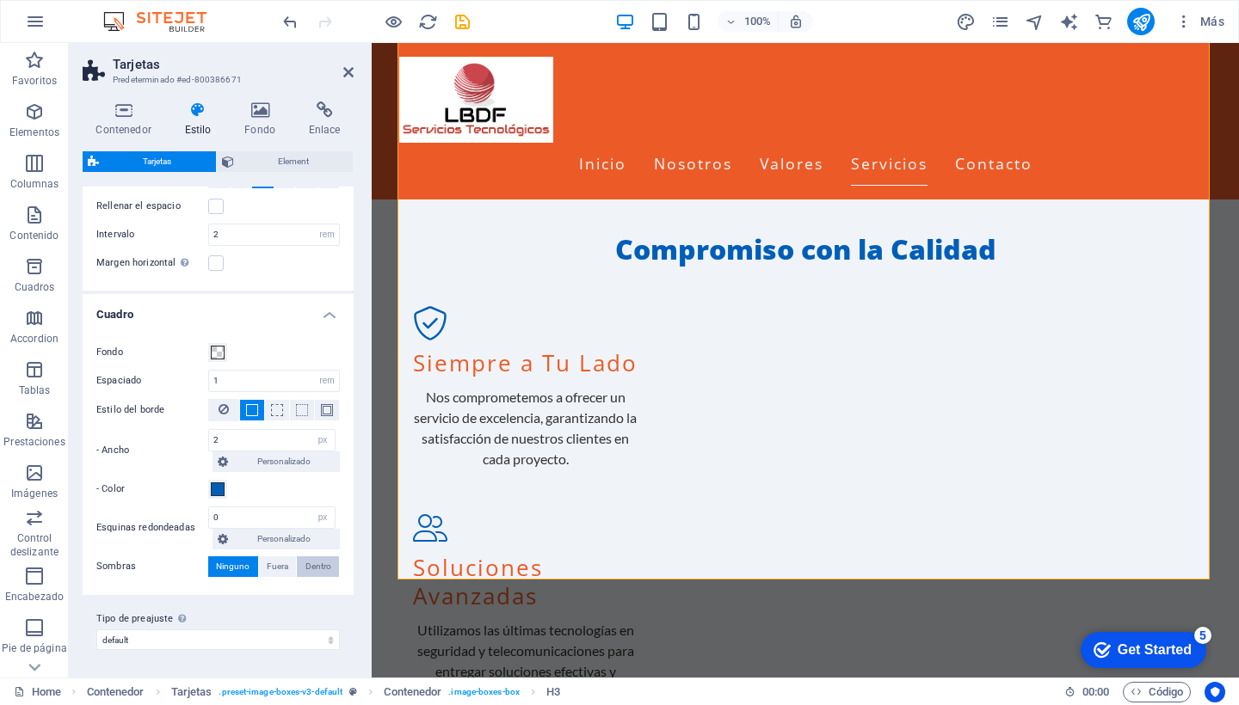
scroll to position [242, 0]
click at [236, 440] on input "2" at bounding box center [272, 441] width 126 height 21
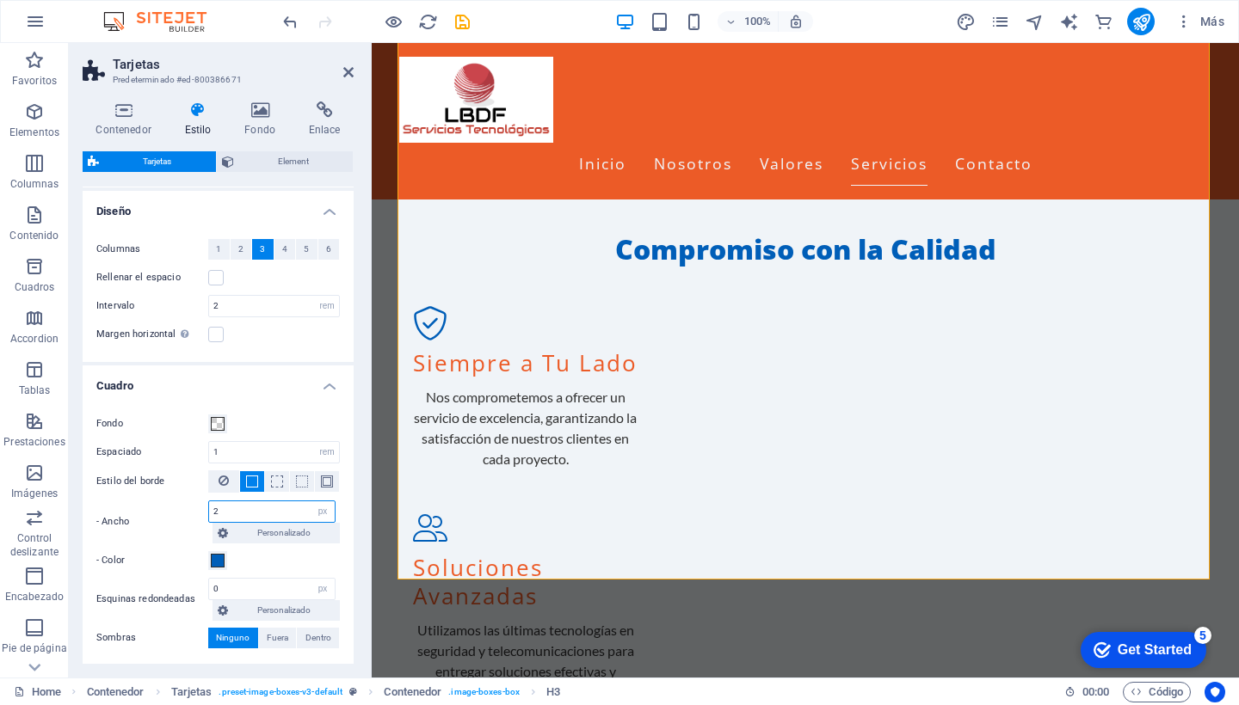
scroll to position [177, 0]
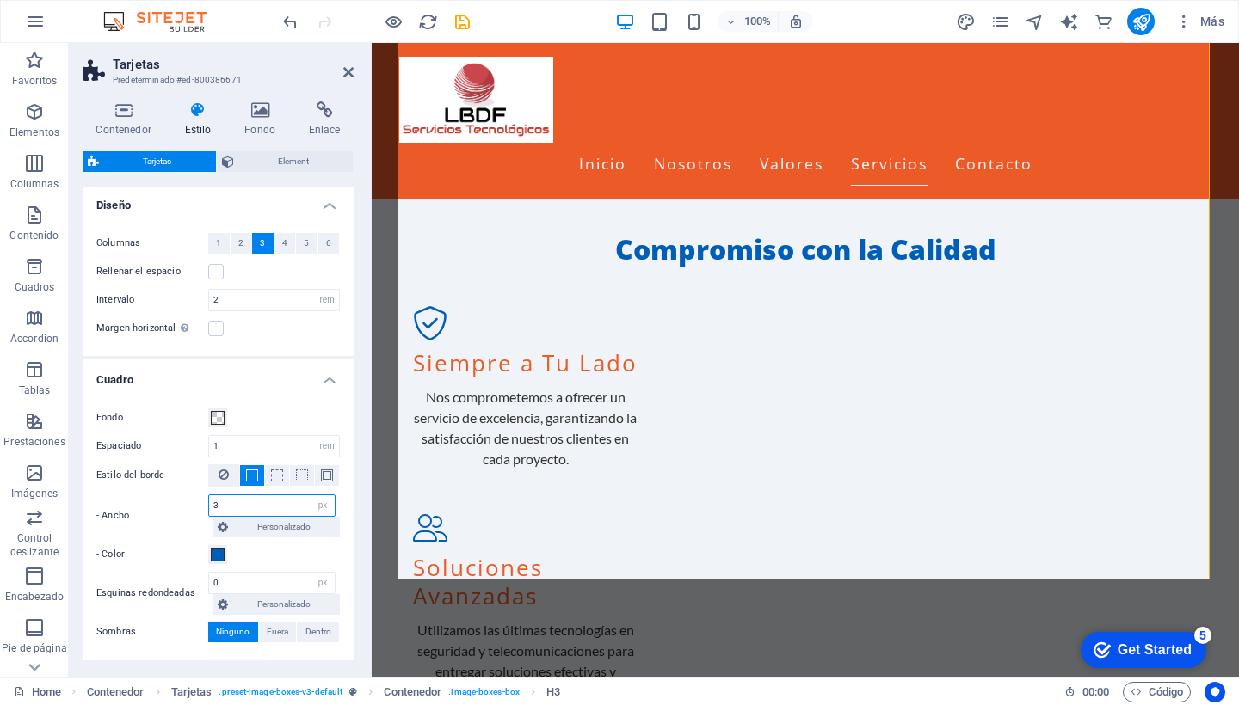
type input "3"
click at [279, 542] on div "Fondo Espaciado 1 px rem % vw vh Estilo del borde - Ancho 3 px rem vh vw Person…" at bounding box center [218, 526] width 278 height 270
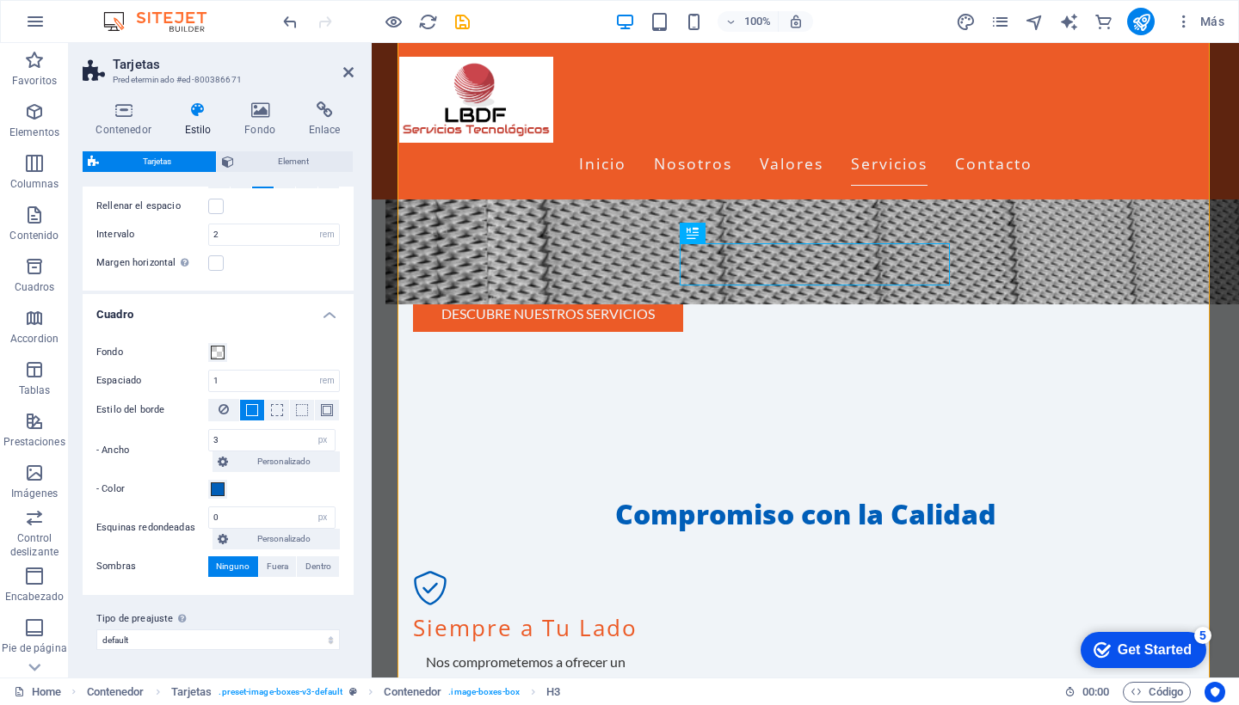
scroll to position [242, 0]
click at [252, 437] on input "3" at bounding box center [272, 441] width 126 height 21
type input "2"
click at [254, 374] on input "1" at bounding box center [274, 382] width 130 height 21
click at [323, 319] on h4 "Cuadro" at bounding box center [218, 310] width 271 height 31
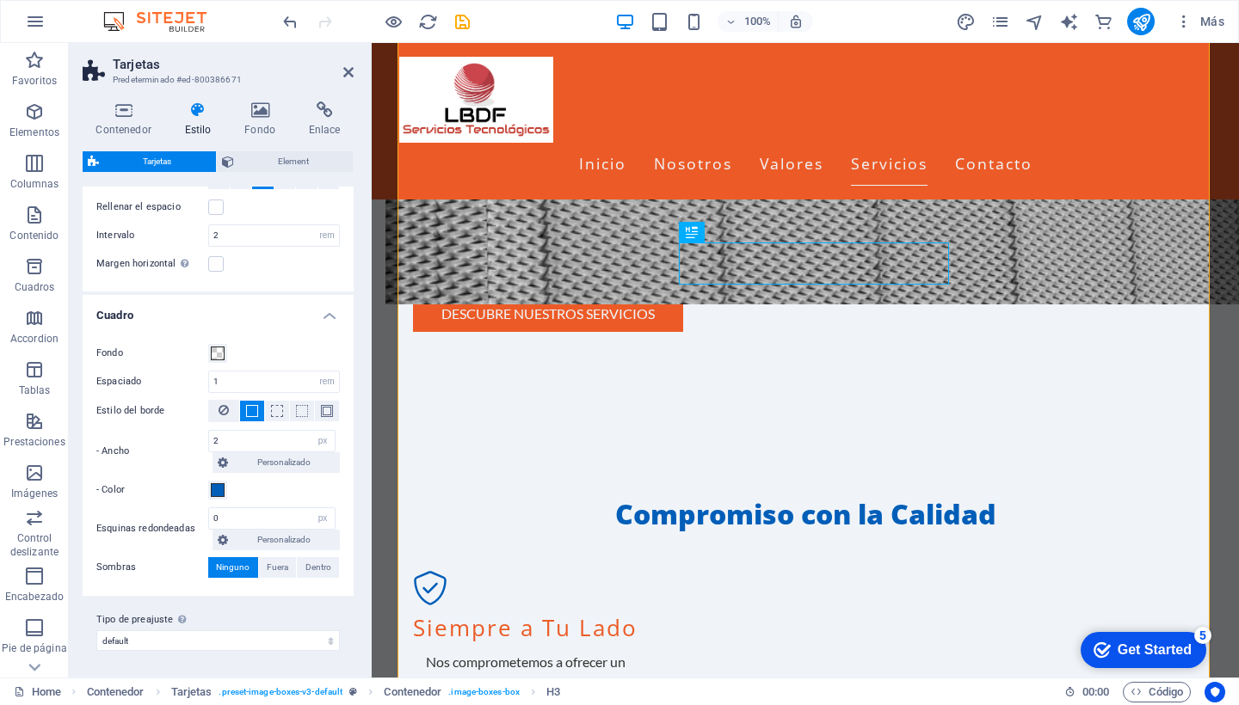
scroll to position [0, 0]
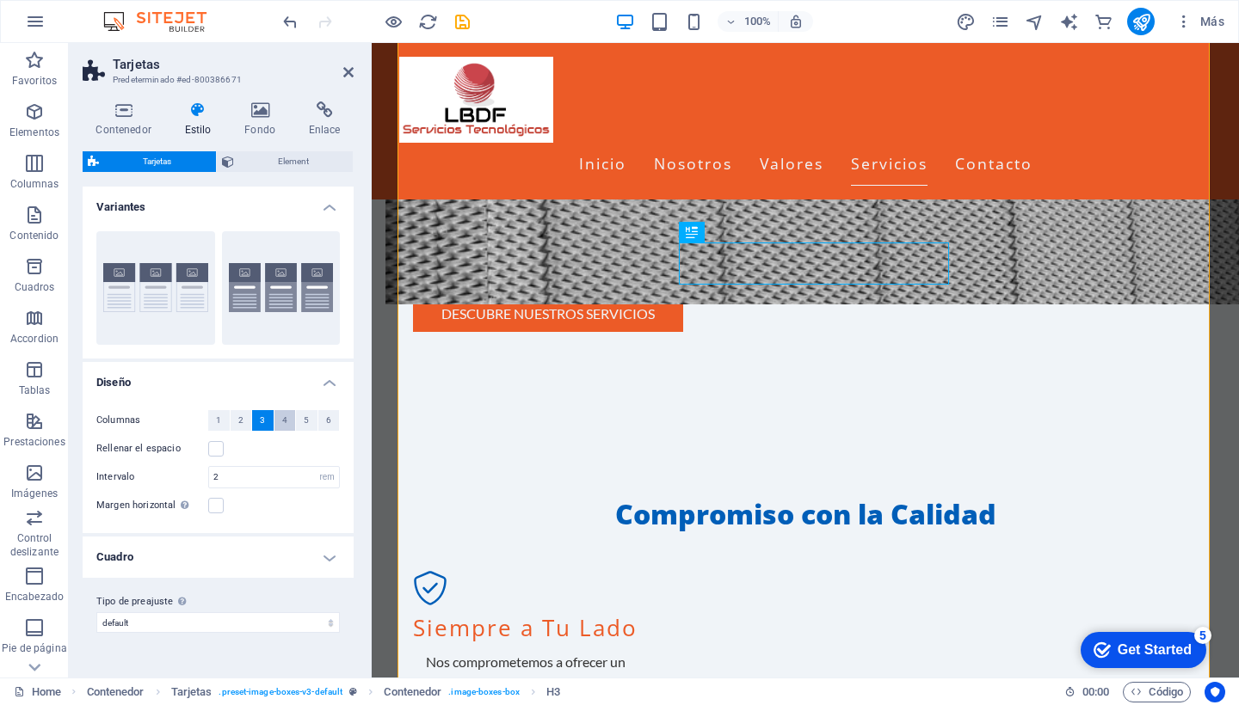
click at [284, 422] on span "4" at bounding box center [284, 420] width 5 height 21
click at [261, 414] on span "3" at bounding box center [262, 420] width 5 height 21
click at [295, 165] on span "Element" at bounding box center [293, 161] width 109 height 21
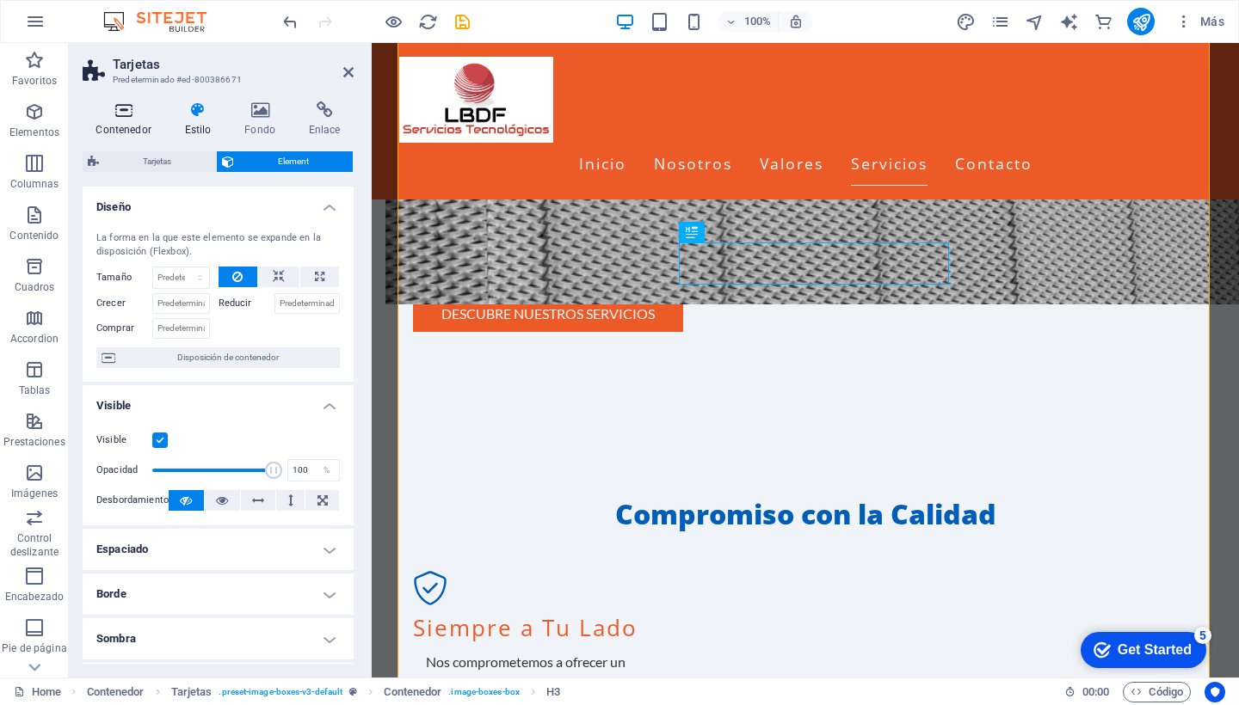
click at [126, 112] on icon at bounding box center [124, 110] width 82 height 17
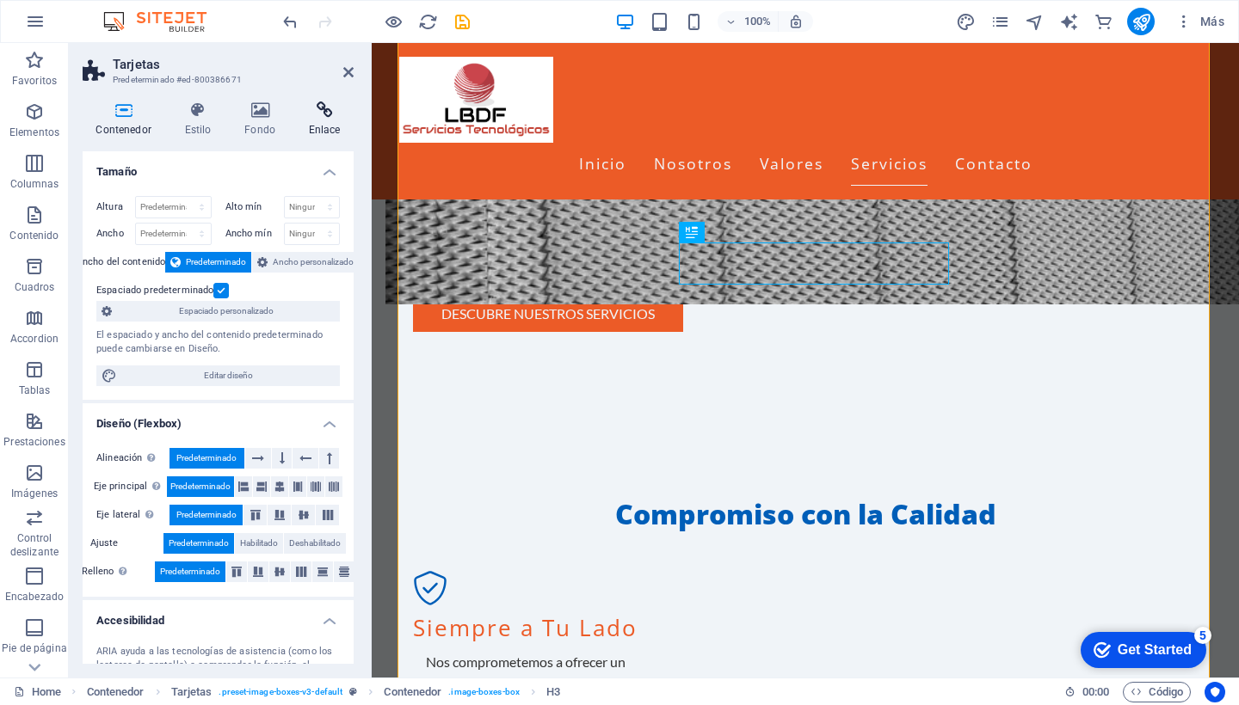
click at [330, 120] on h4 "Enlace" at bounding box center [324, 120] width 59 height 36
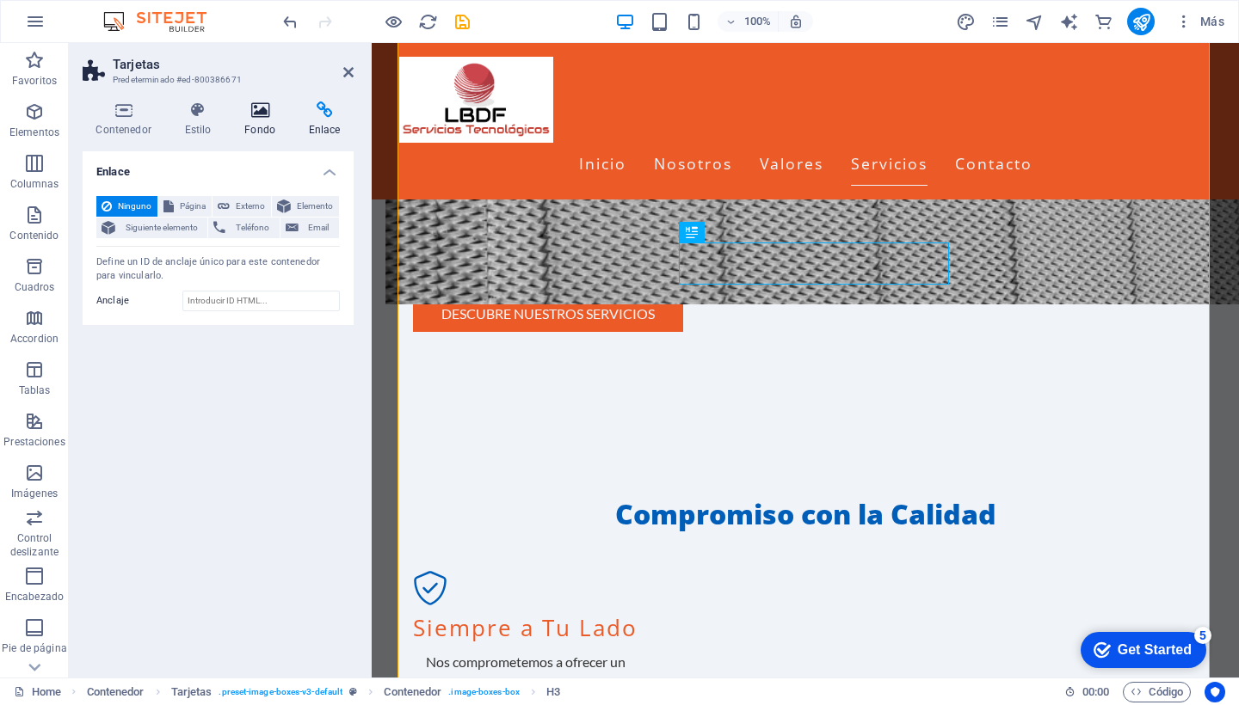
click at [262, 118] on icon at bounding box center [260, 110] width 58 height 17
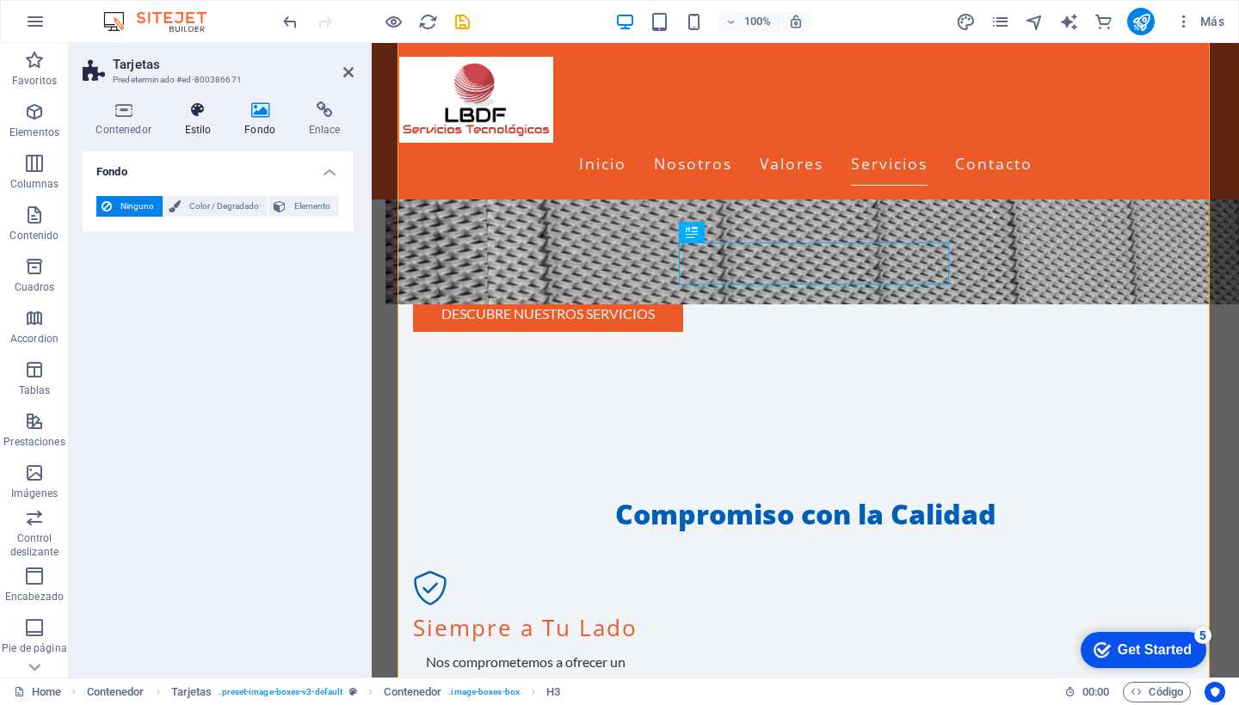
click at [193, 117] on icon at bounding box center [197, 110] width 53 height 17
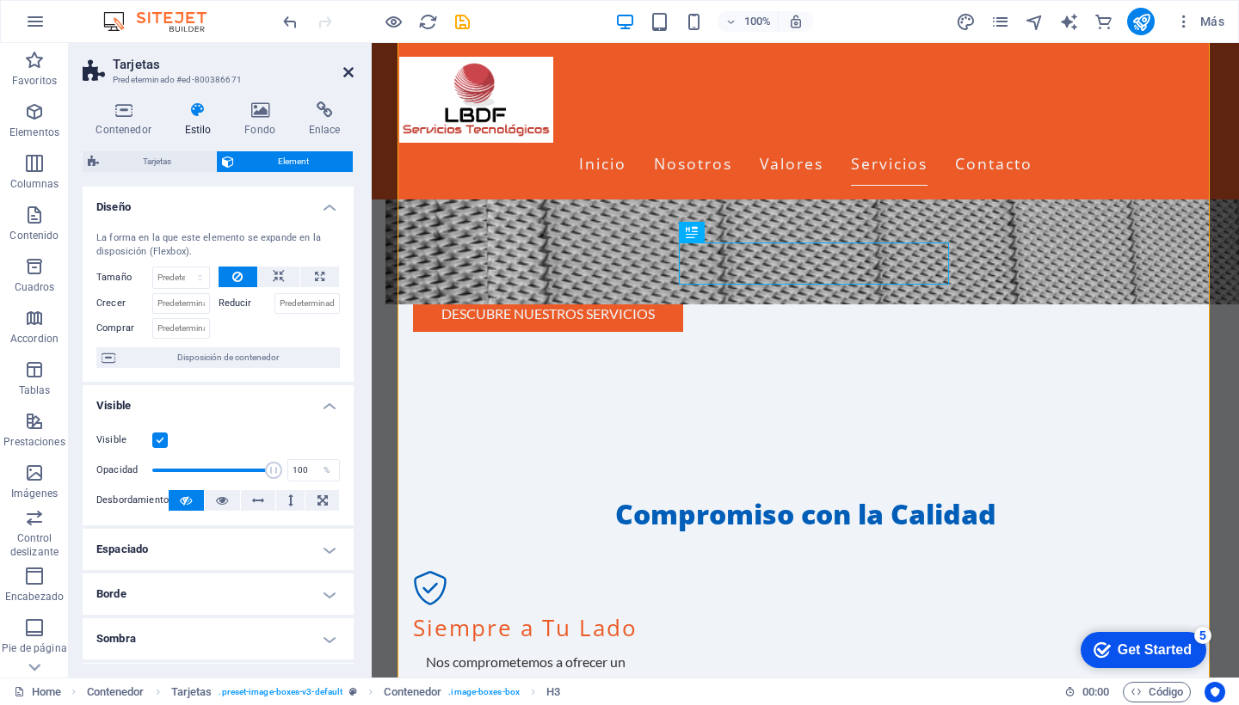
click at [343, 70] on icon at bounding box center [348, 72] width 10 height 14
